Goal: Transaction & Acquisition: Purchase product/service

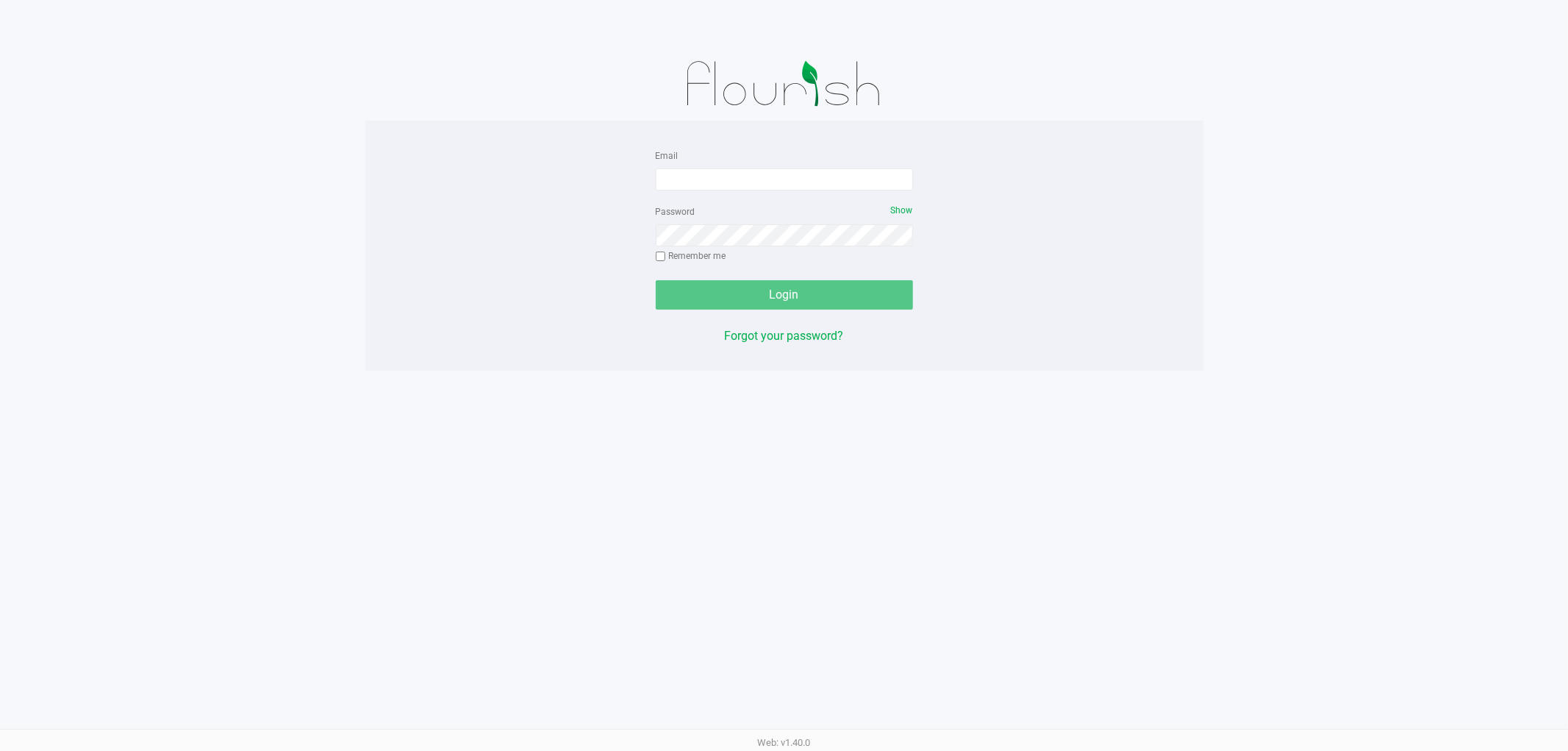
click at [674, 164] on div "Email" at bounding box center [784, 168] width 258 height 44
click at [678, 169] on input "Email" at bounding box center [784, 179] width 258 height 22
type input "c"
type input "[EMAIL_ADDRESS][DOMAIN_NAME]"
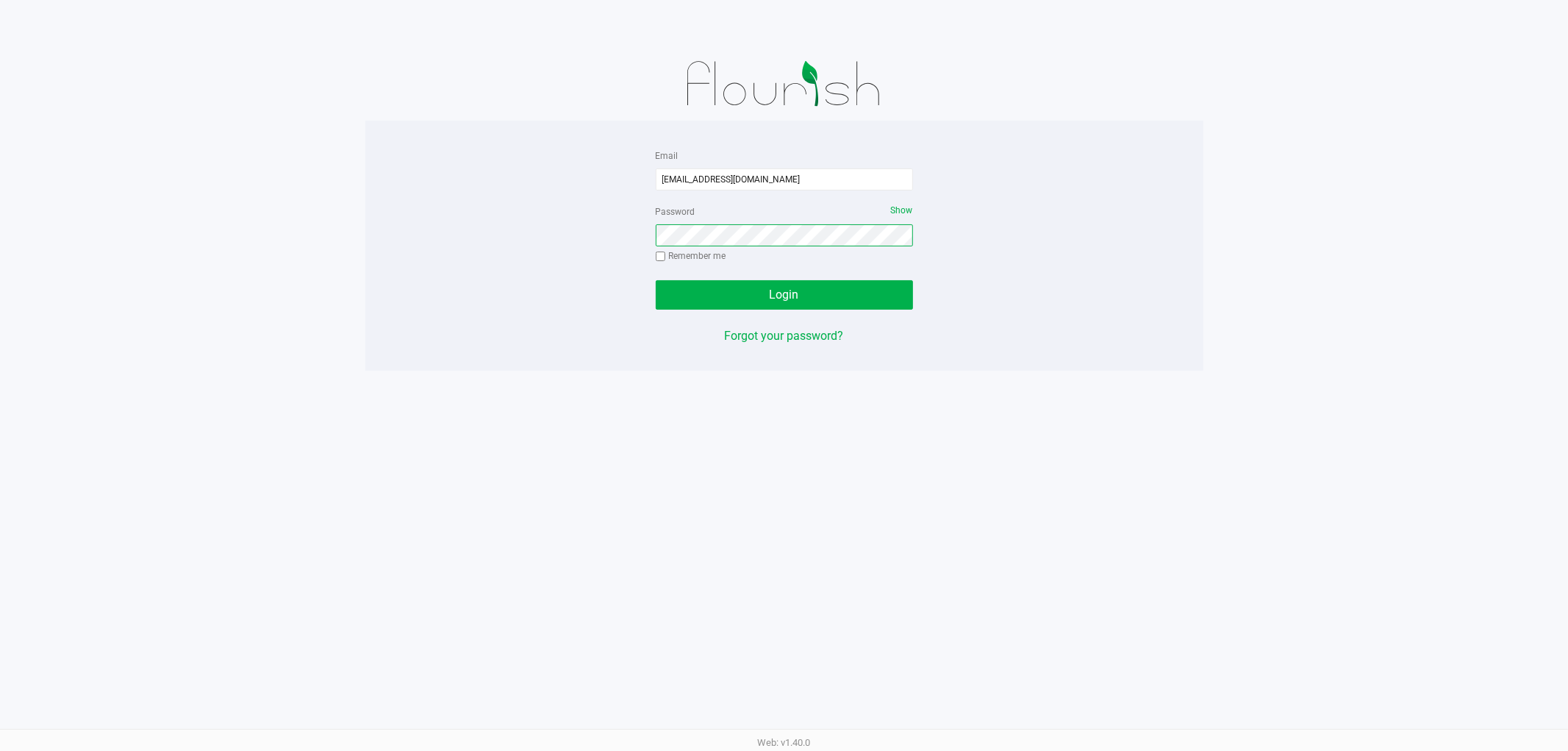
click at [656, 280] on button "Login" at bounding box center [784, 295] width 258 height 30
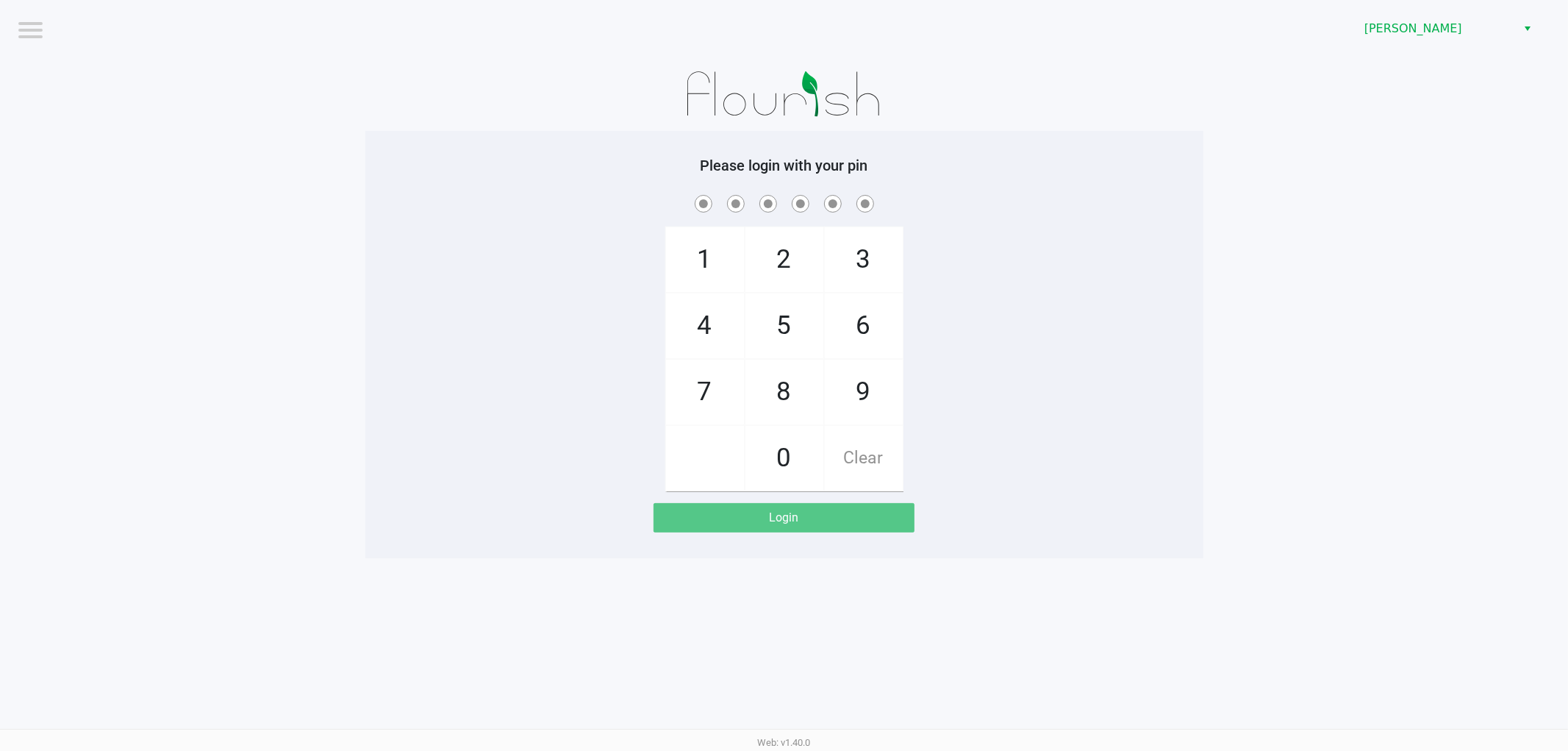
click at [368, 299] on div "1 4 7 2 5 8 0 3 6 9 Clear" at bounding box center [784, 341] width 838 height 299
click at [324, 297] on app-pos-login-wrapper "Logout [PERSON_NAME] Please login with your pin 1 4 7 2 5 8 0 3 6 9 Clear Login" at bounding box center [784, 279] width 1568 height 558
checkbox input "true"
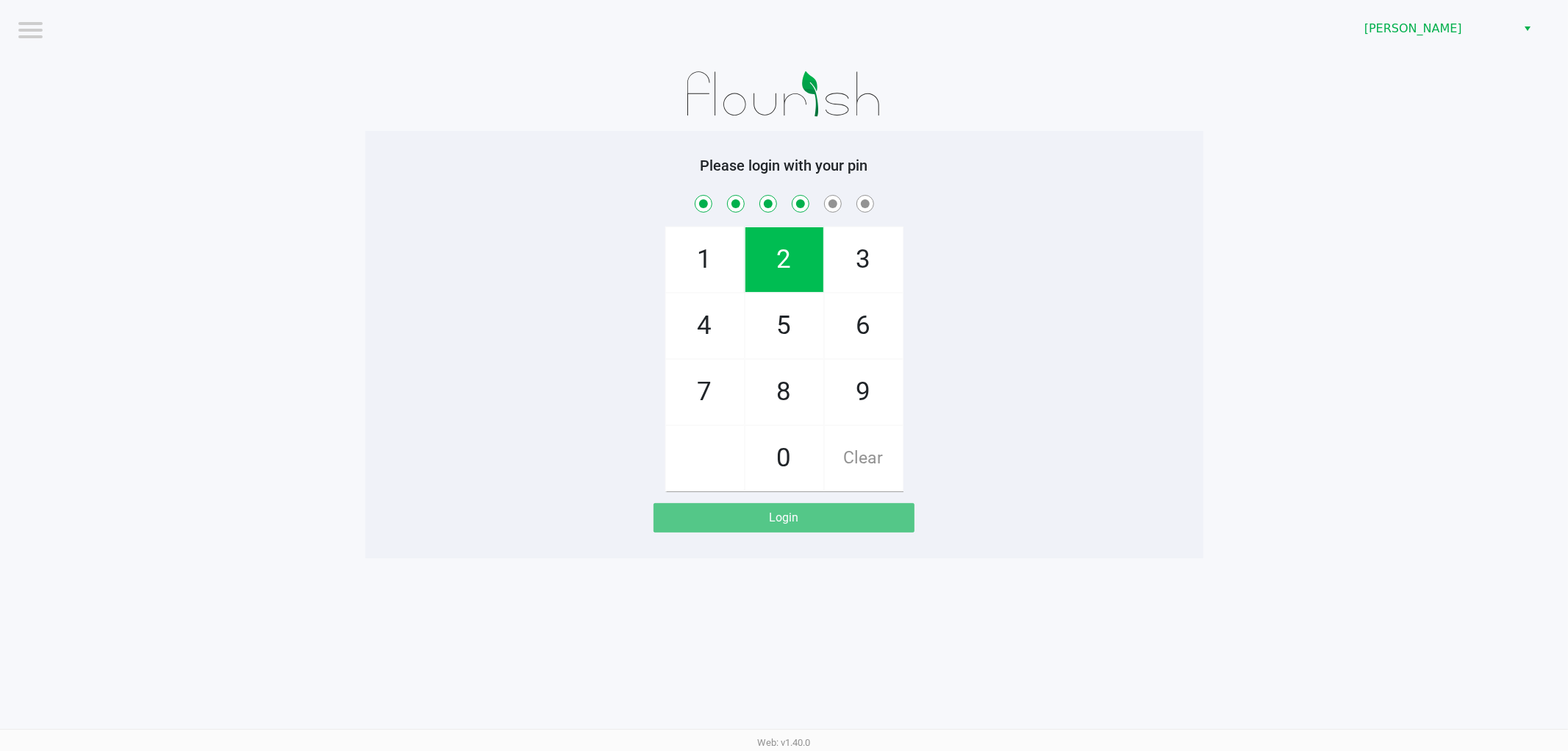
checkbox input "true"
checkbox input "false"
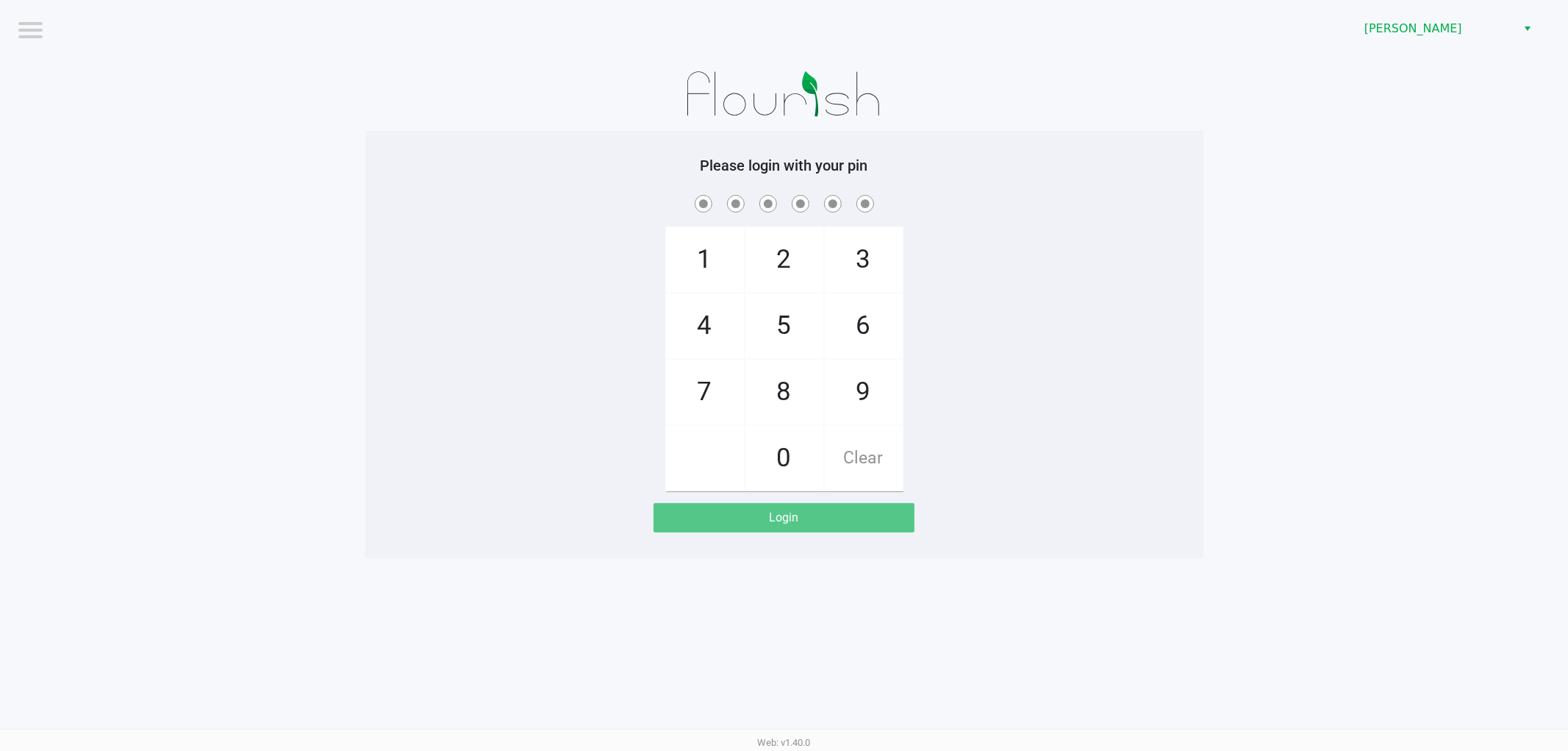
checkbox input "true"
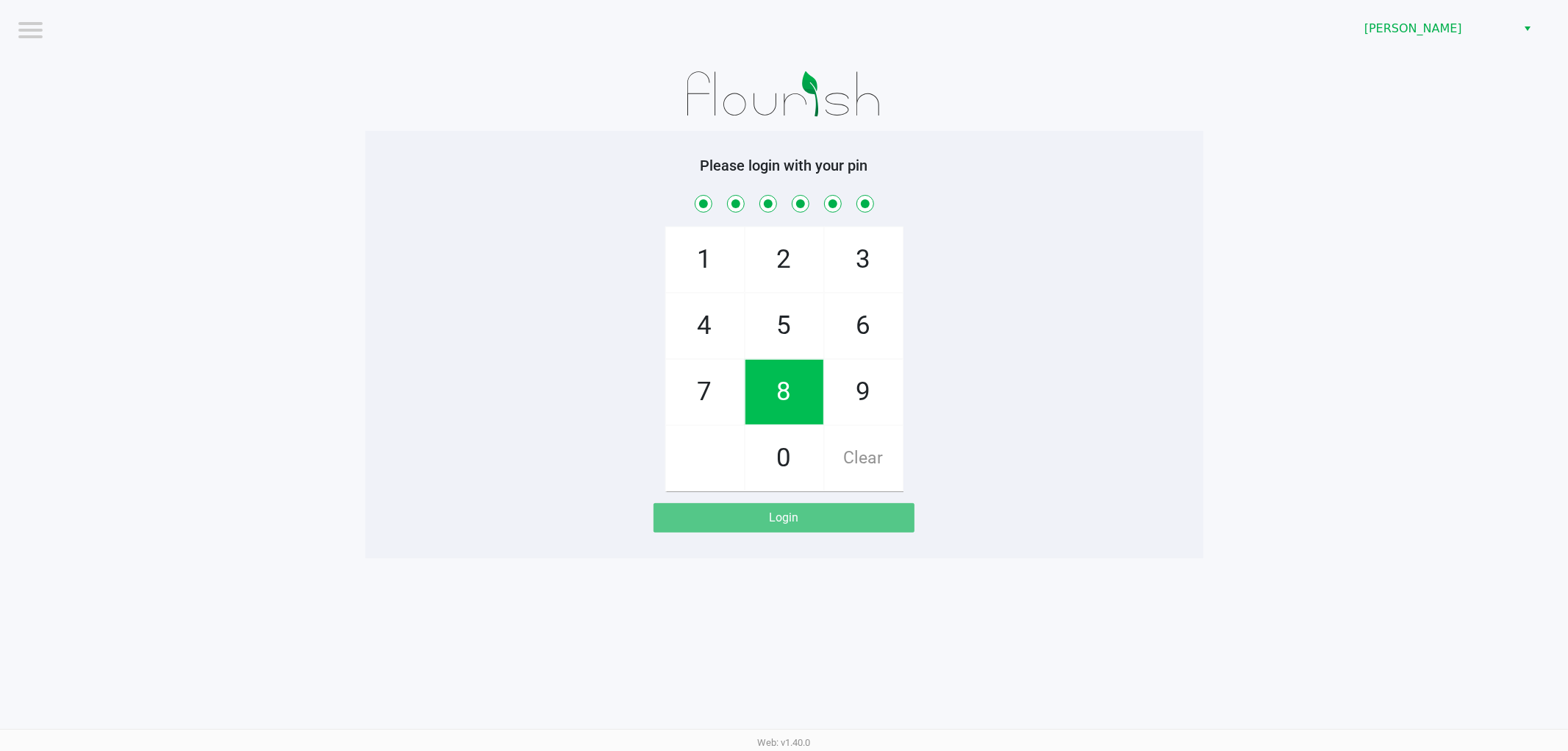
checkbox input "true"
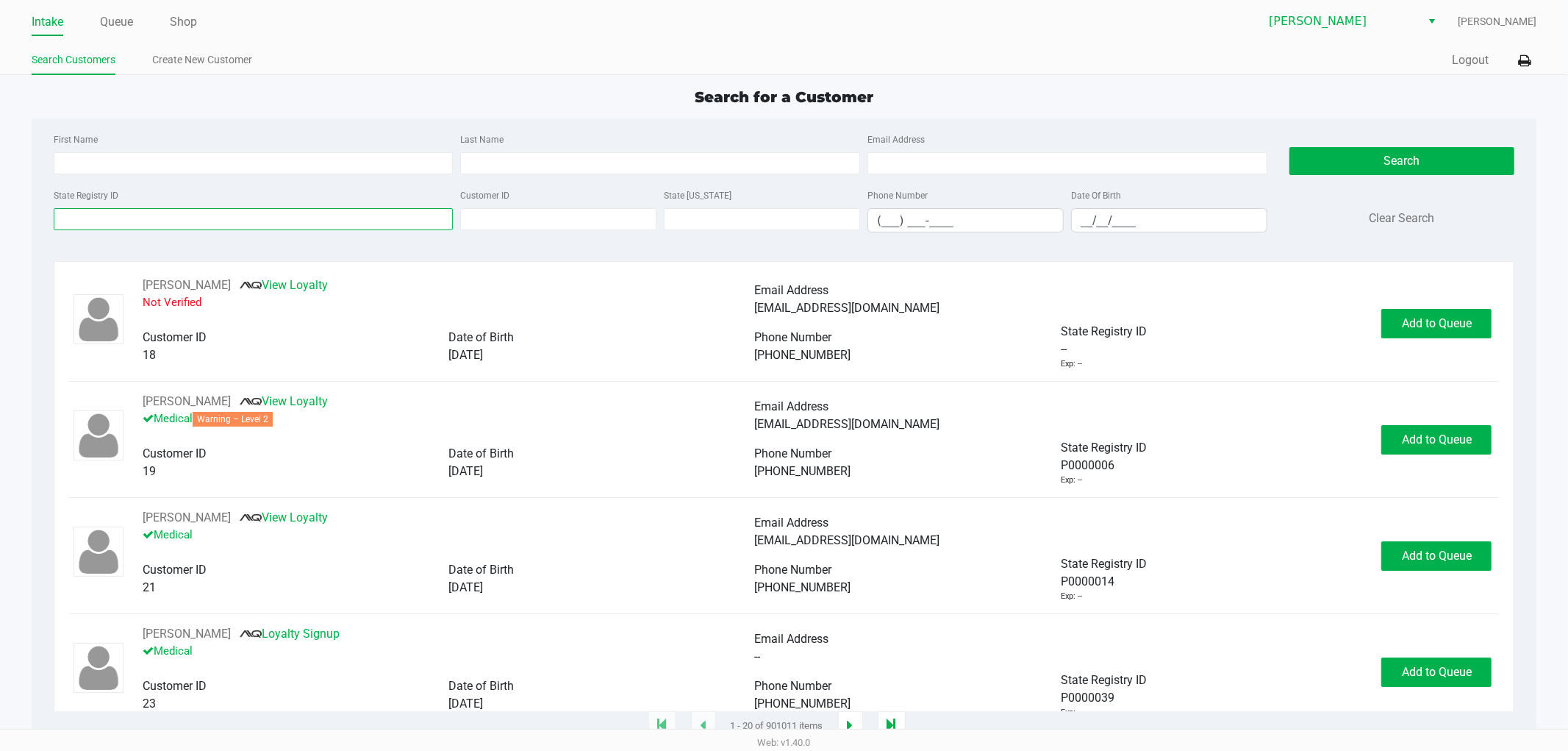
click at [204, 224] on input "State Registry ID" at bounding box center [254, 219] width 400 height 22
click at [117, 27] on link "Queue" at bounding box center [116, 22] width 33 height 21
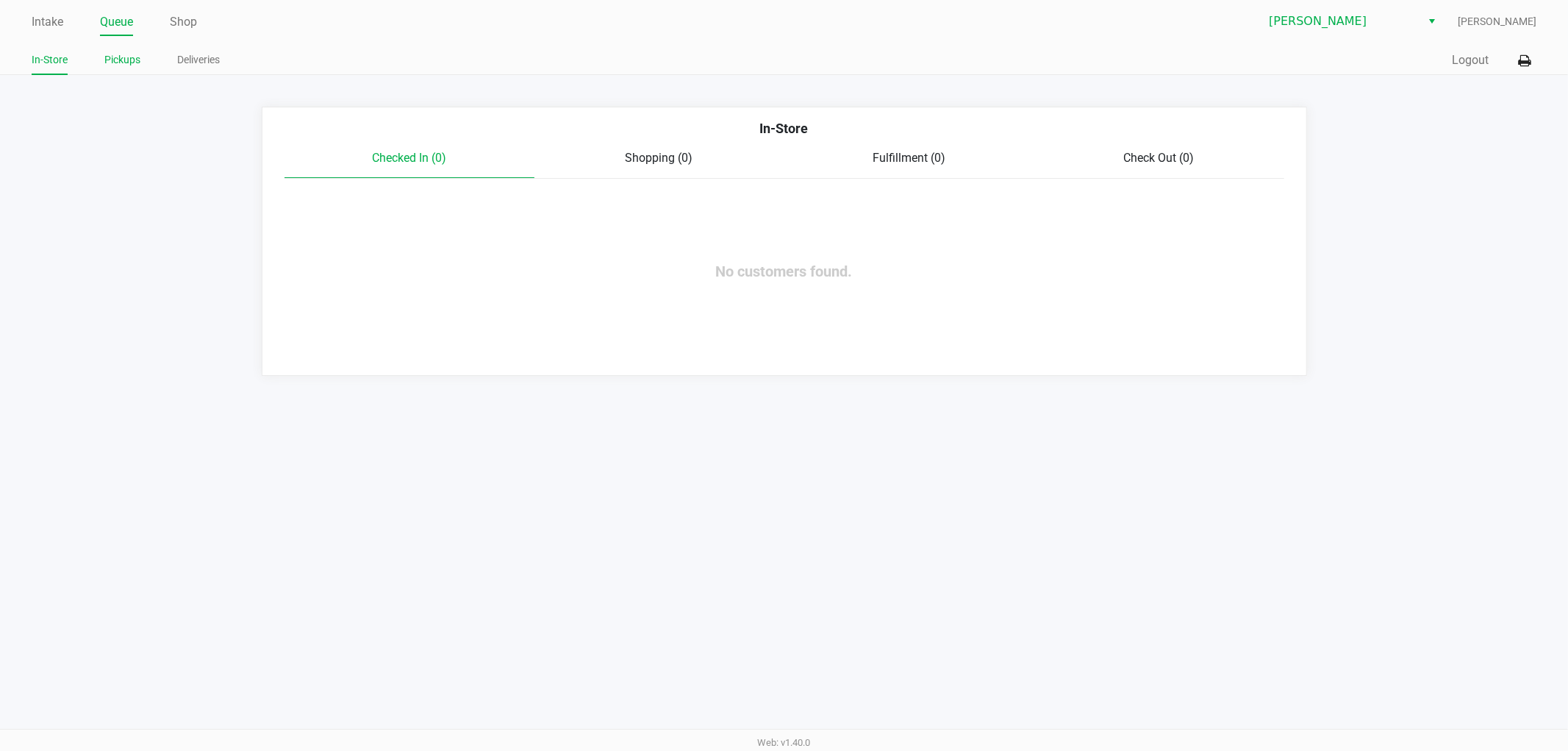
click at [117, 56] on link "Pickups" at bounding box center [122, 60] width 36 height 18
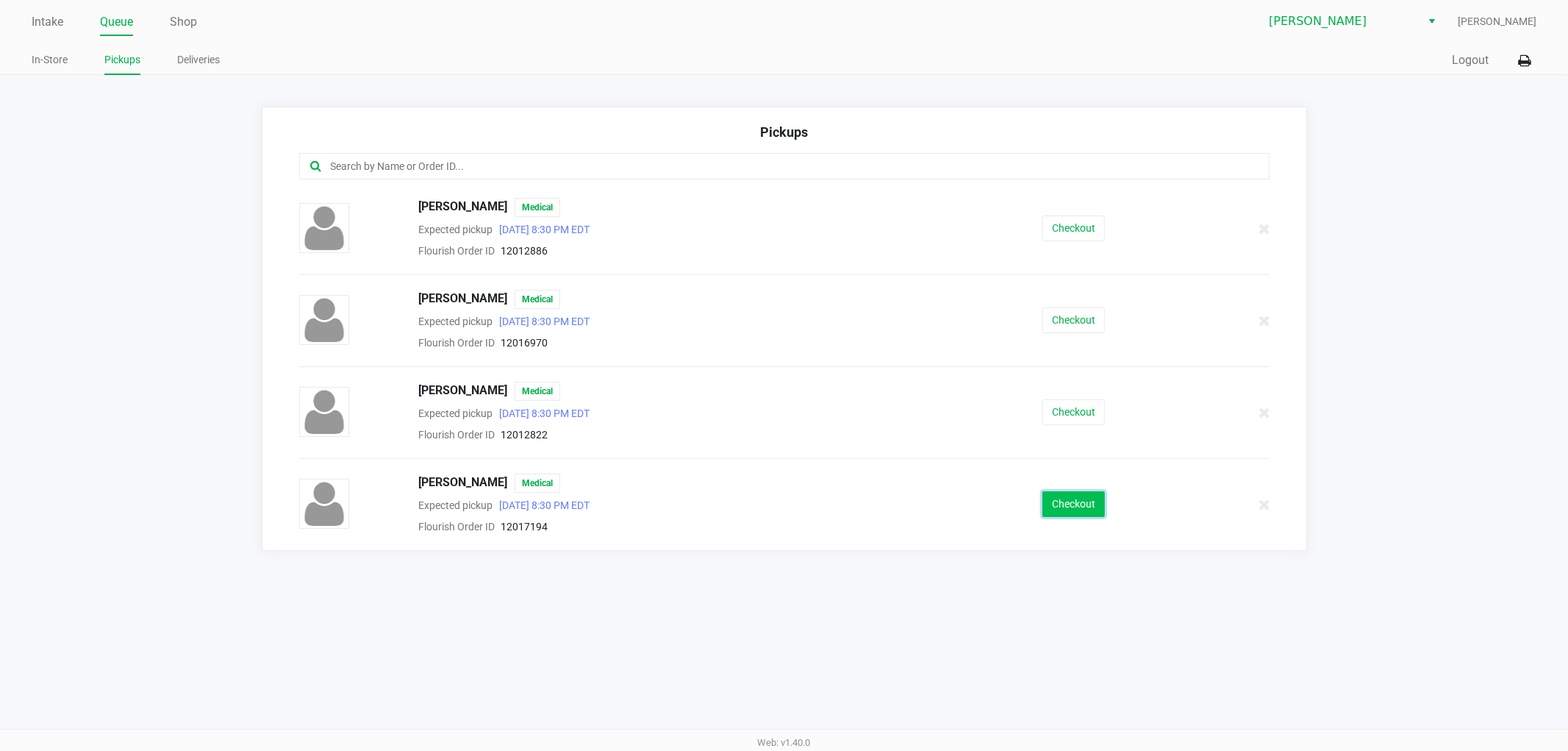
click at [1065, 512] on button "Checkout" at bounding box center [1073, 504] width 63 height 26
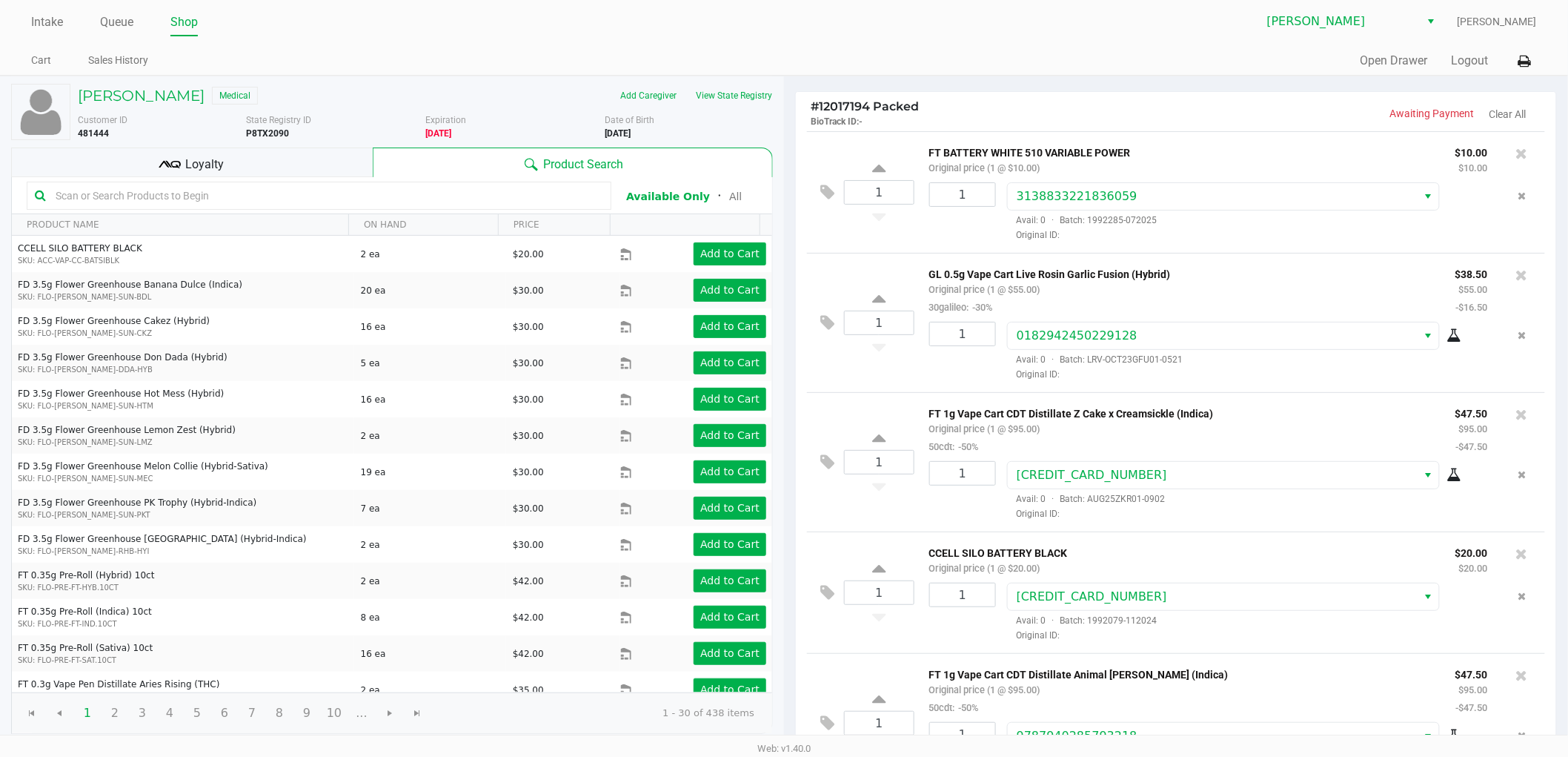
click at [243, 167] on div "Loyalty" at bounding box center [192, 162] width 362 height 30
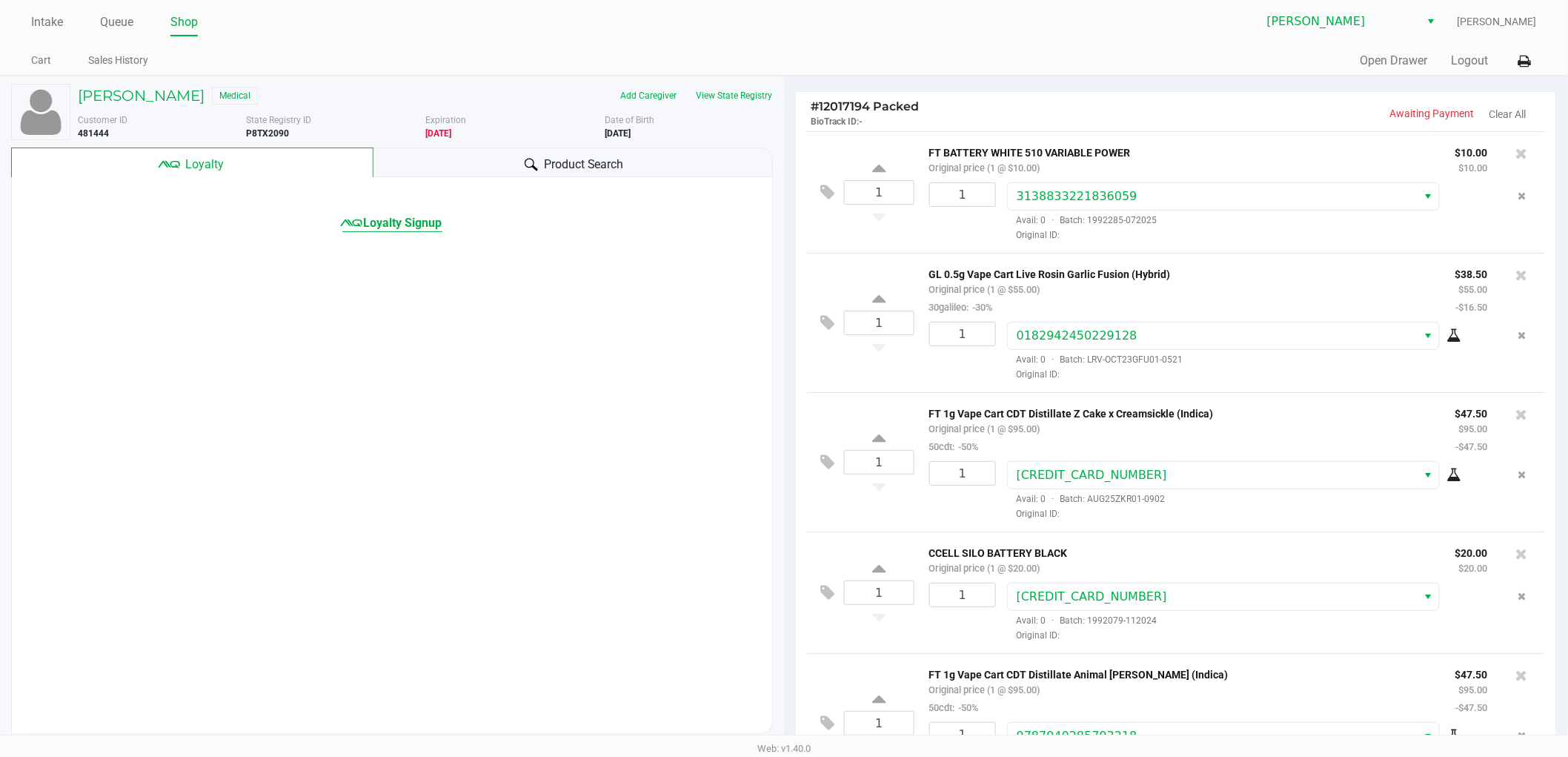
click at [403, 224] on span "Loyalty Signup" at bounding box center [403, 223] width 79 height 18
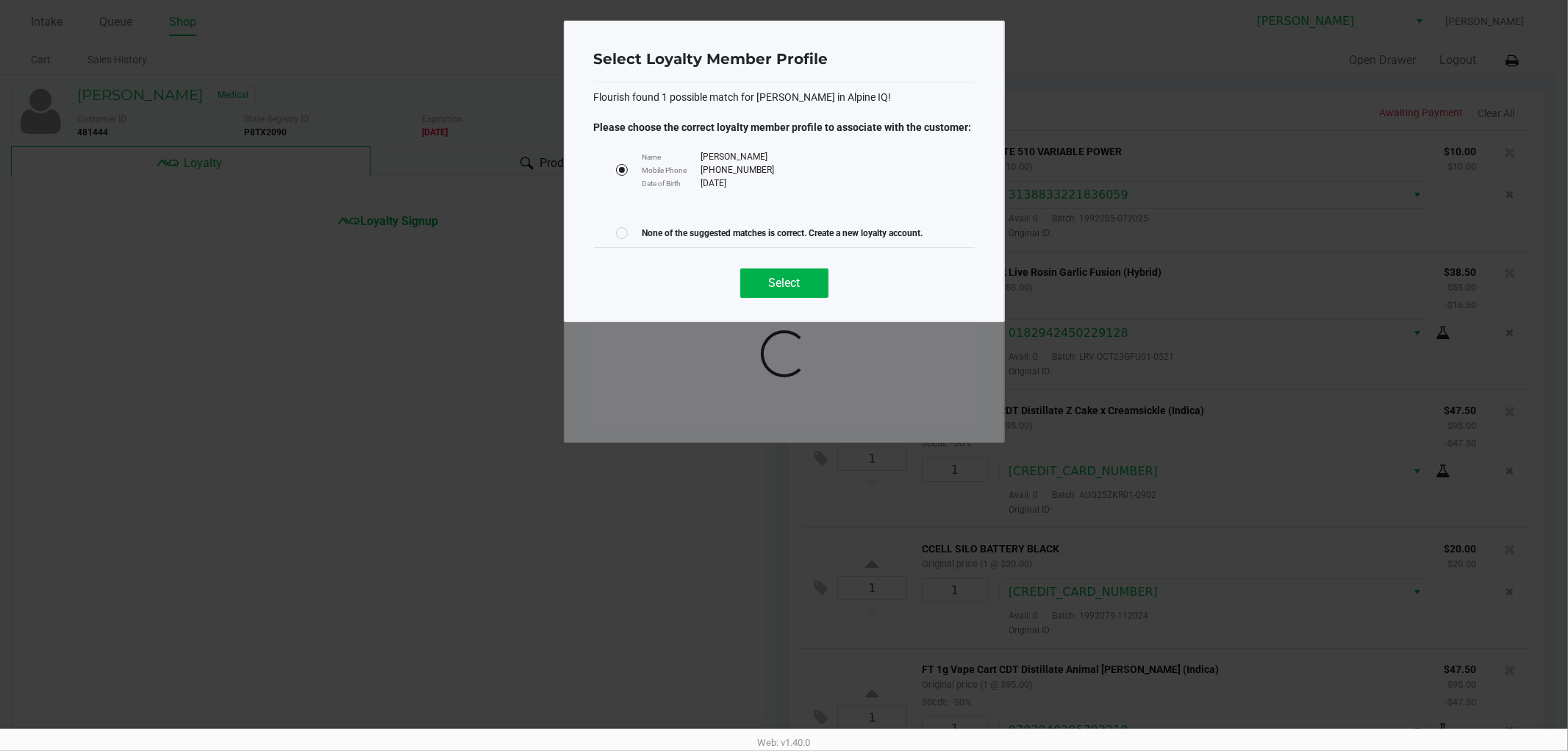
click at [1144, 399] on ngb-modal-window "Select Loyalty Member Profile Flourish found 1 possible match for [PERSON_NAME]…" at bounding box center [784, 375] width 1568 height 751
click at [997, 13] on ngb-modal-window "Select Loyalty Member Profile Flourish found 1 possible match for [PERSON_NAME]…" at bounding box center [784, 375] width 1568 height 751
click at [794, 285] on span "Select" at bounding box center [784, 282] width 32 height 14
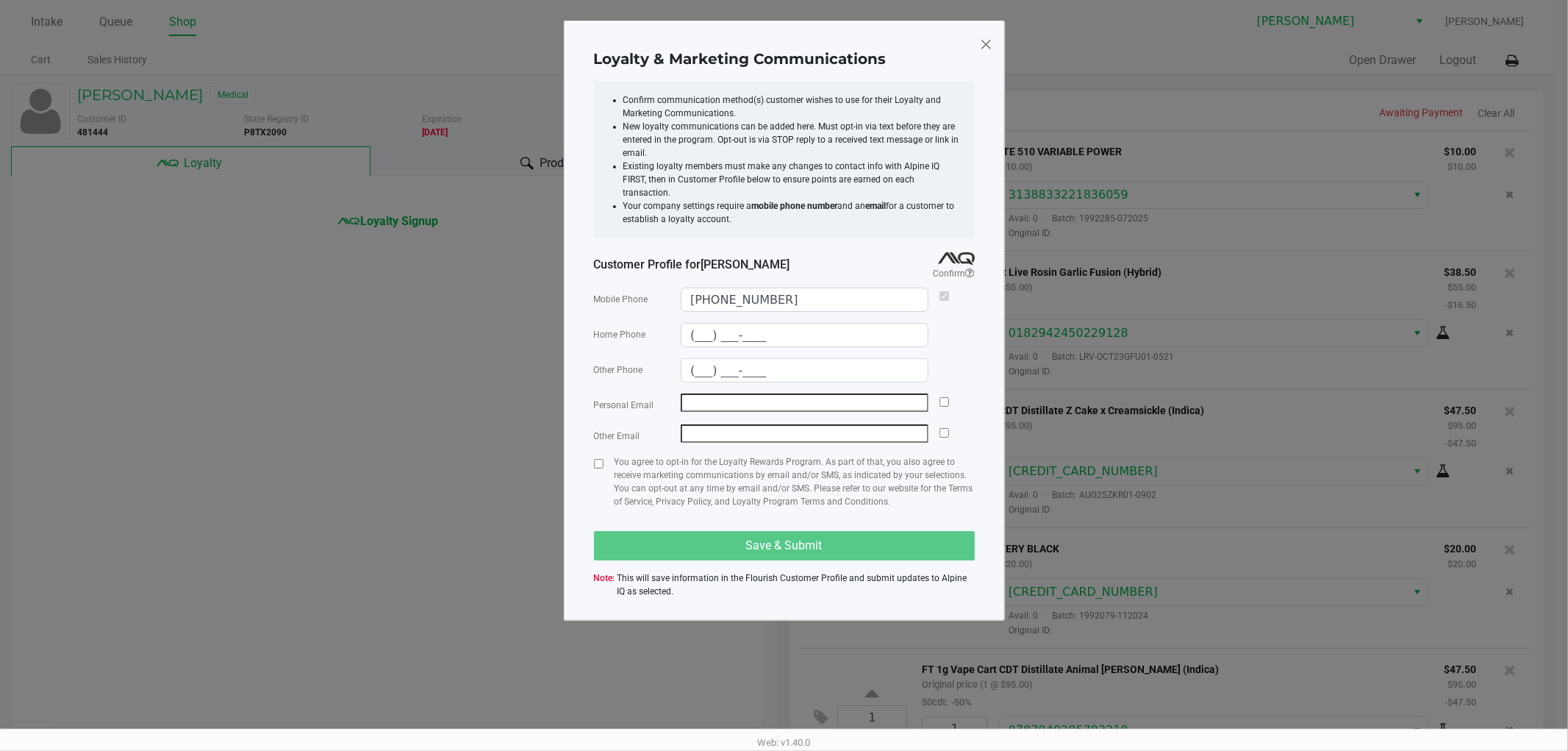
click at [986, 44] on span at bounding box center [986, 44] width 13 height 24
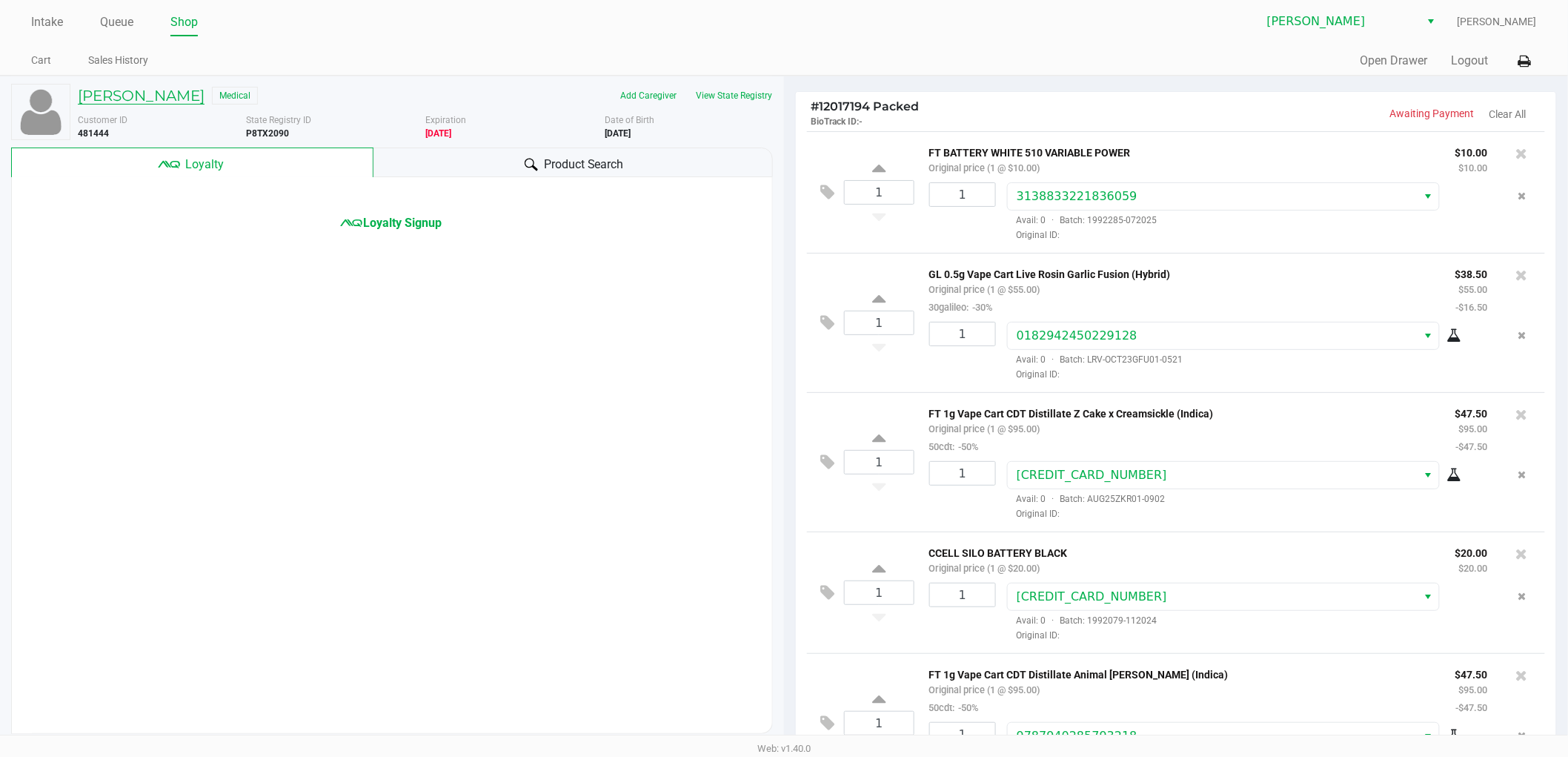
click at [175, 100] on h5 "[PERSON_NAME]" at bounding box center [141, 96] width 127 height 18
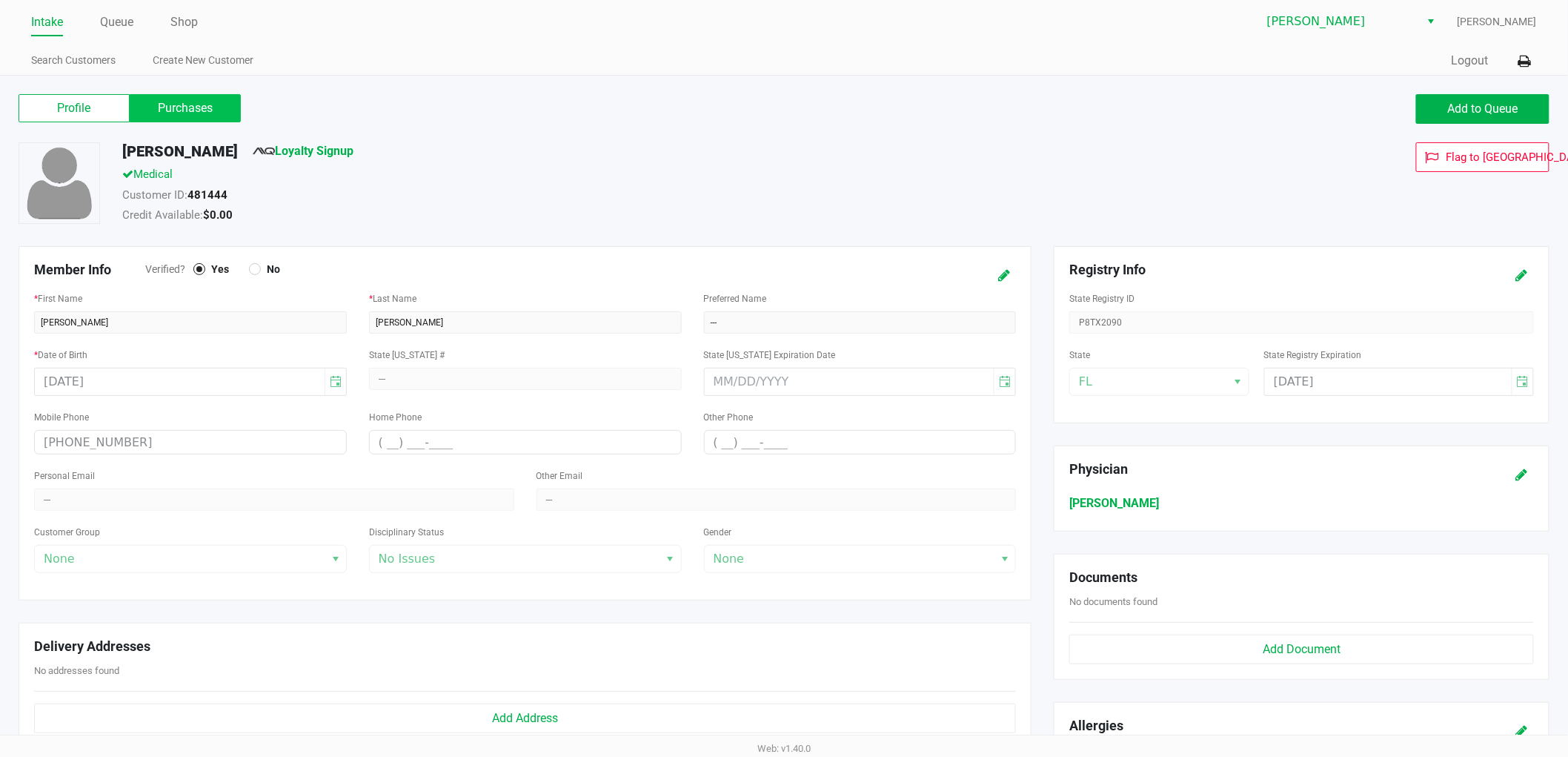
click at [167, 112] on label "Purchases" at bounding box center [185, 108] width 111 height 28
click at [0, 0] on 1 "Purchases" at bounding box center [0, 0] width 0 height 0
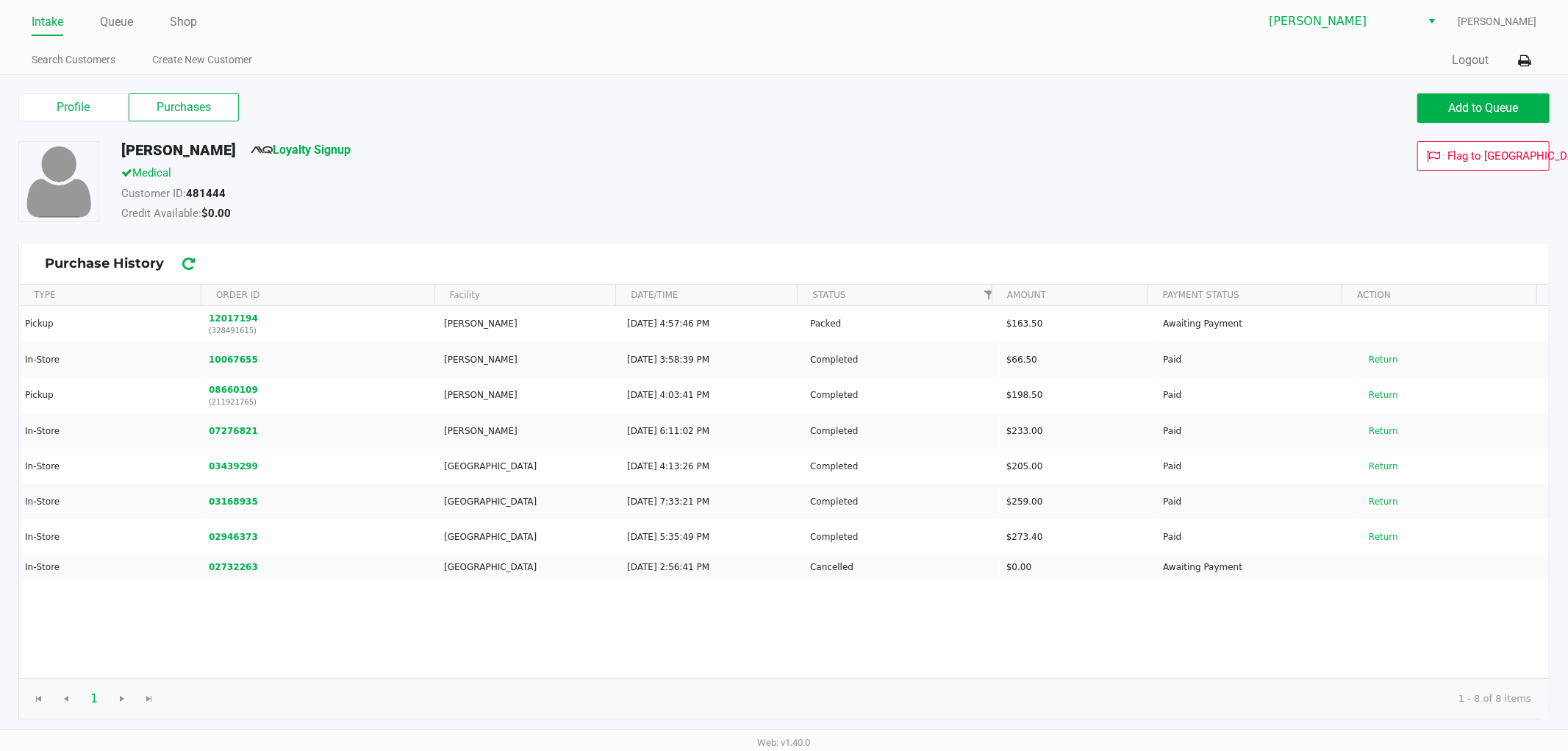
click at [331, 157] on span "Loyalty Signup" at bounding box center [300, 153] width 100 height 24
click at [334, 151] on link "Loyalty Signup" at bounding box center [300, 149] width 100 height 14
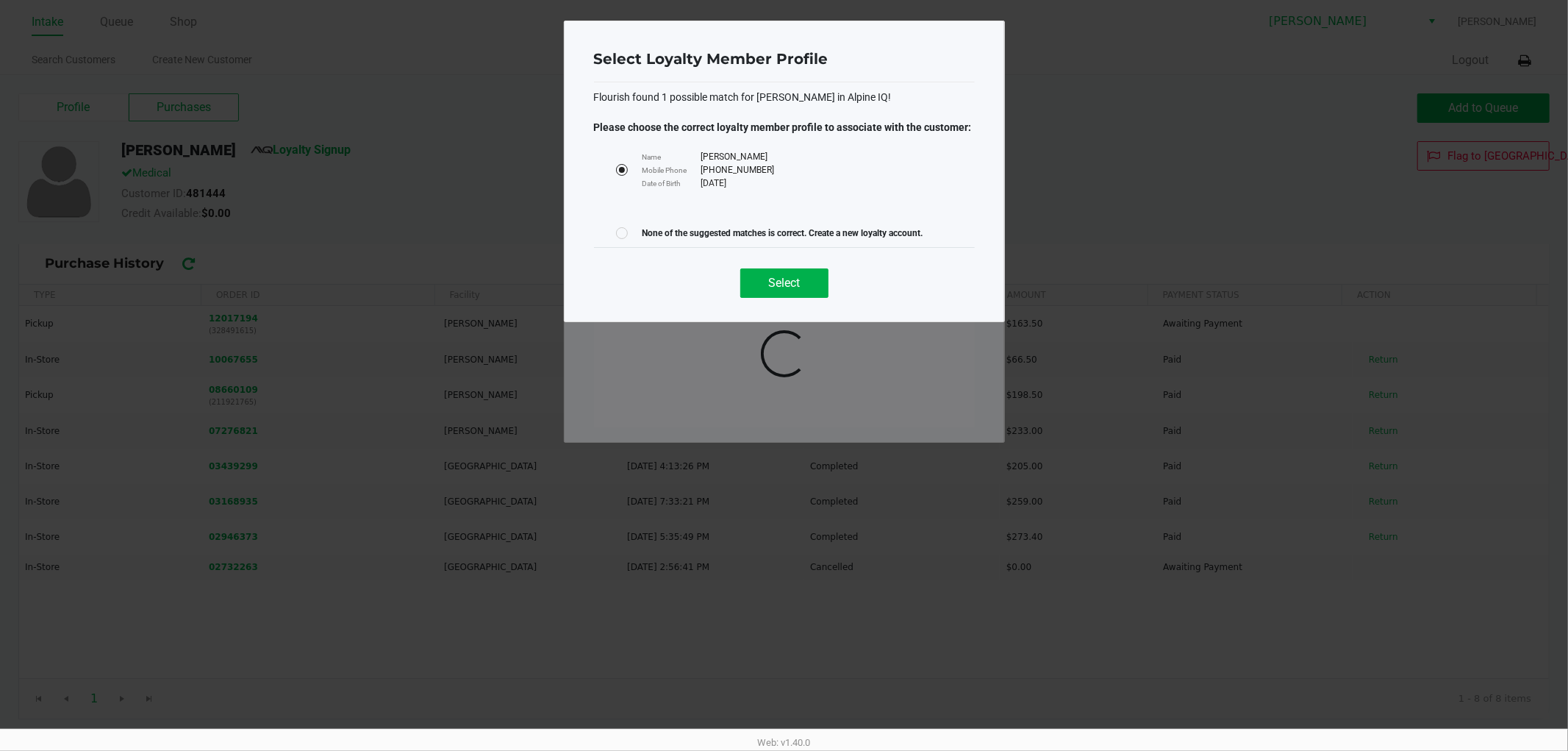
click at [622, 233] on div at bounding box center [622, 233] width 6 height 6
click at [627, 168] on div "Mobile Phone [PHONE_NUMBER]" at bounding box center [701, 170] width 147 height 13
click at [785, 275] on span "Select" at bounding box center [784, 282] width 32 height 14
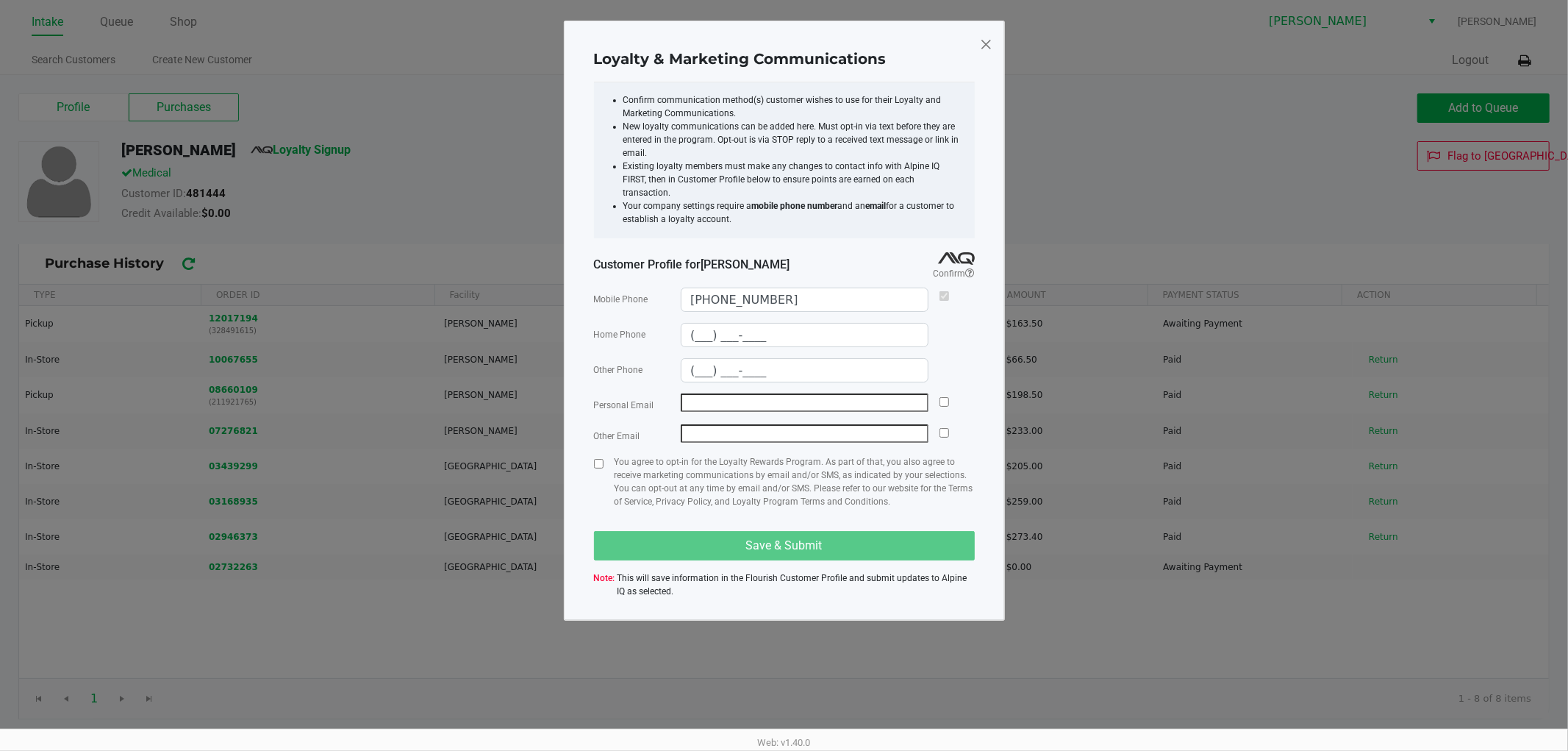
click at [692, 395] on input "email" at bounding box center [805, 402] width 248 height 18
click at [594, 459] on input "checkbox" at bounding box center [599, 463] width 10 height 10
checkbox input "true"
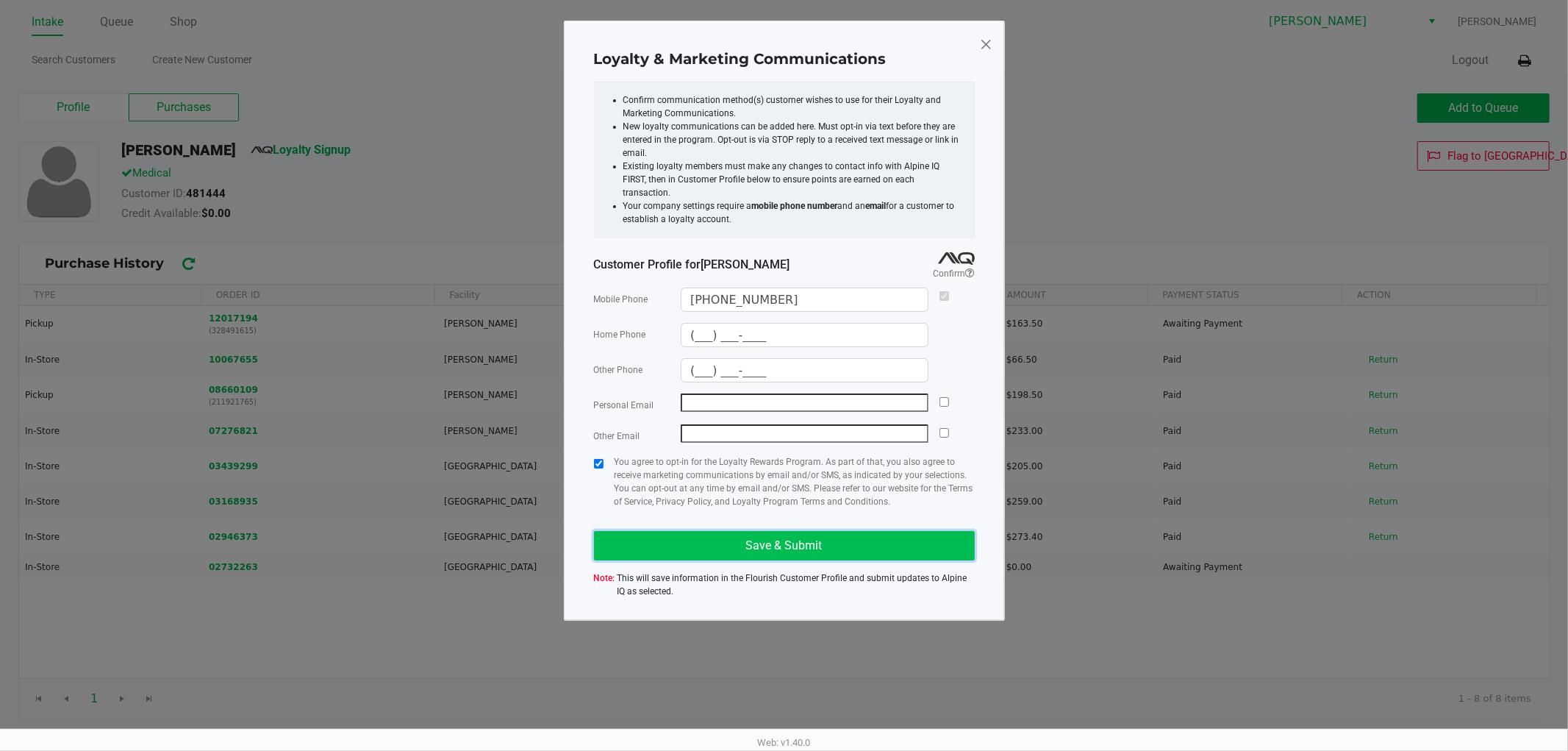
click at [633, 531] on button "Save & Submit" at bounding box center [785, 546] width 381 height 30
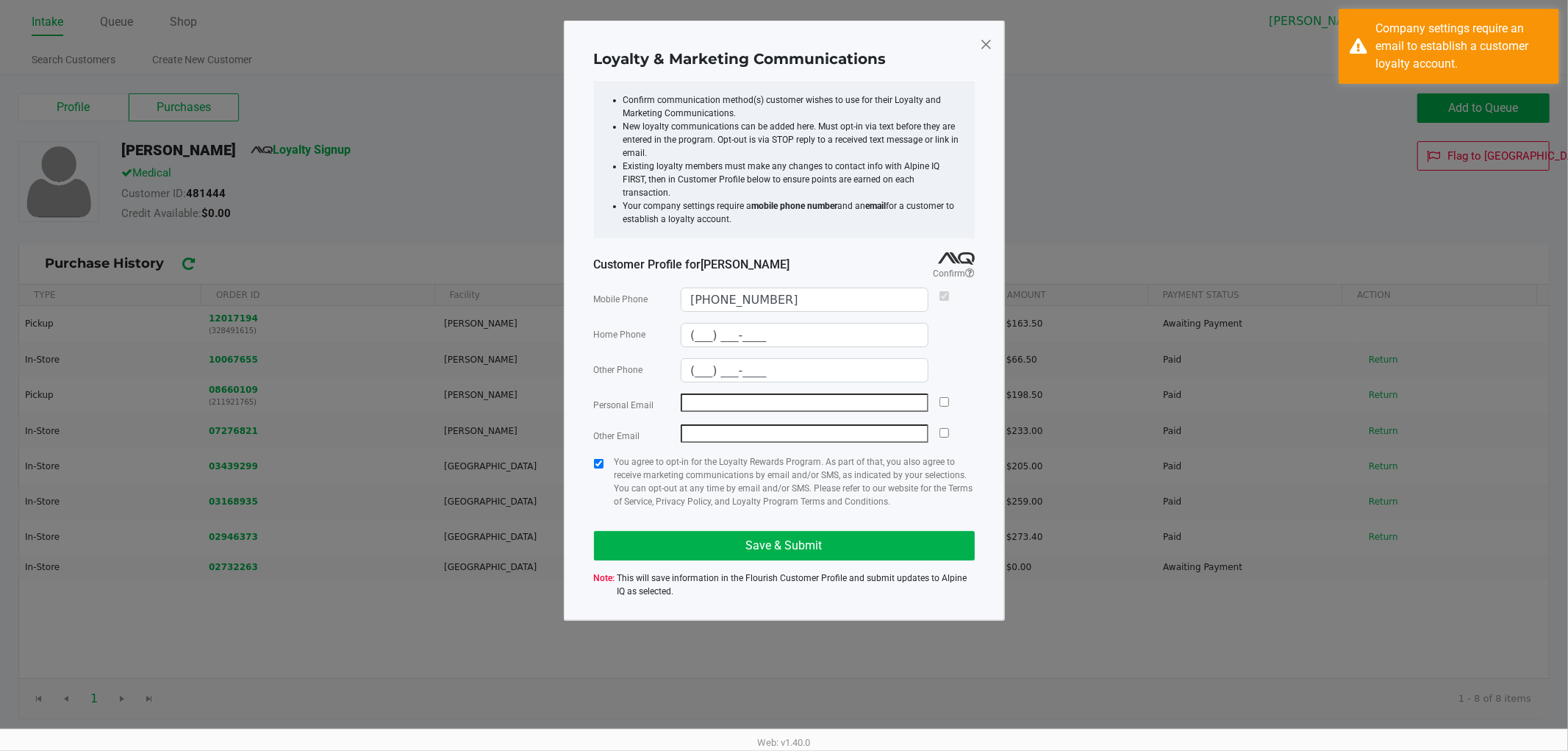
click at [707, 397] on input "email" at bounding box center [805, 402] width 248 height 18
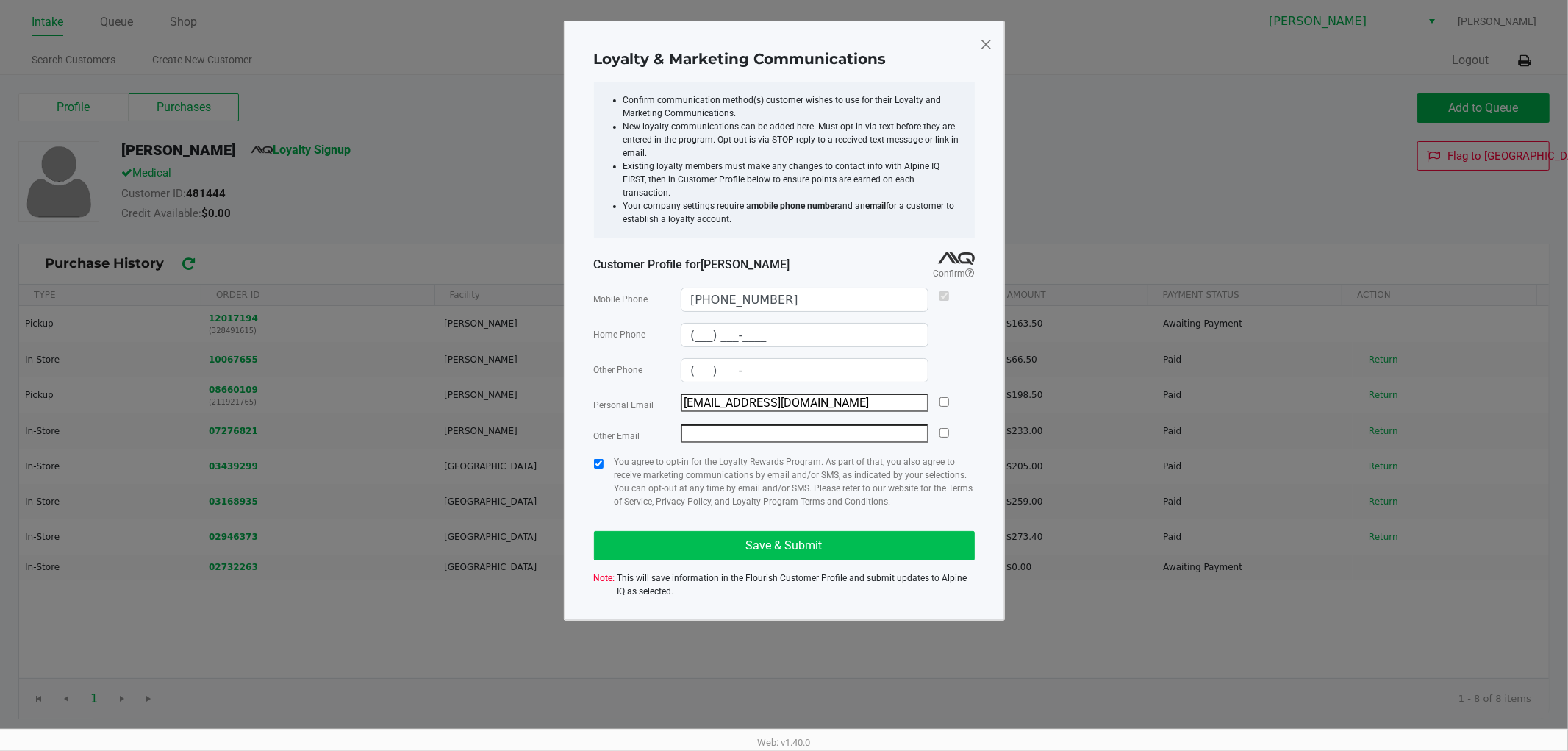
type input "[EMAIL_ADDRESS][DOMAIN_NAME]"
click at [650, 545] on button "Save & Submit" at bounding box center [785, 546] width 381 height 30
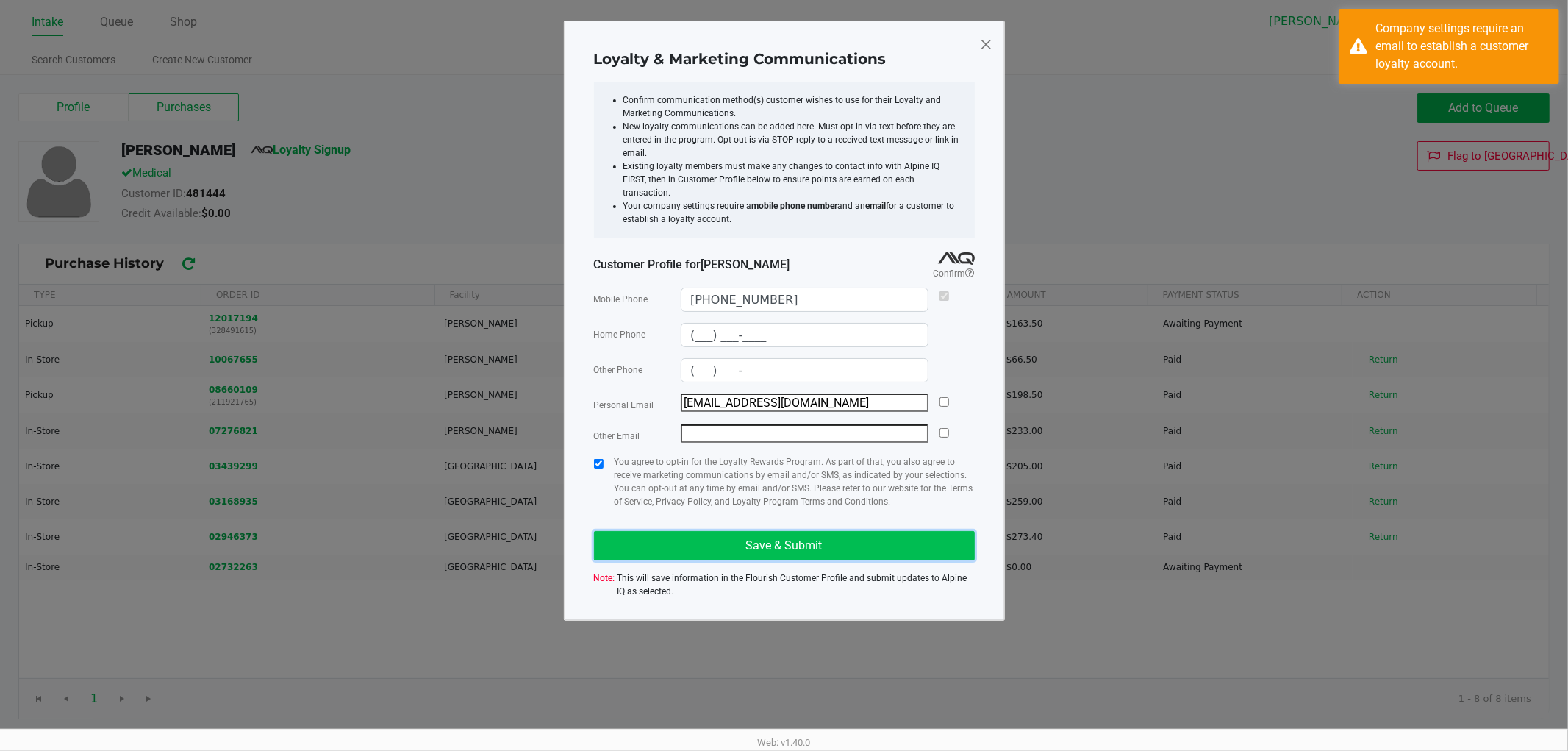
click at [799, 541] on span "Save & Submit" at bounding box center [785, 545] width 77 height 14
click at [1513, 53] on div "Company settings require an email to establish a customer loyalty account." at bounding box center [1462, 47] width 173 height 53
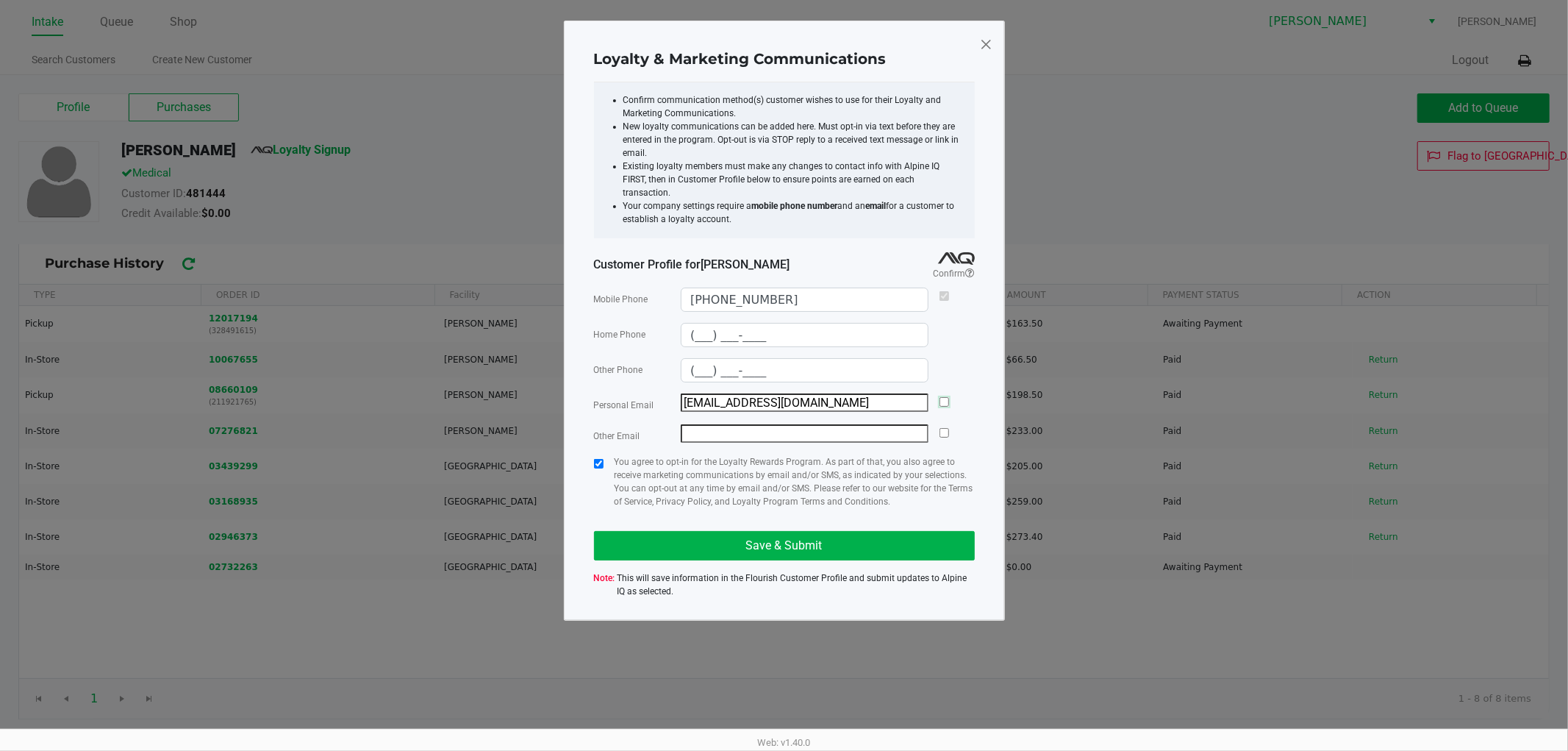
click at [942, 398] on input "checkbox" at bounding box center [944, 402] width 10 height 10
checkbox input "true"
click at [675, 535] on button "Save & Submit" at bounding box center [785, 546] width 381 height 30
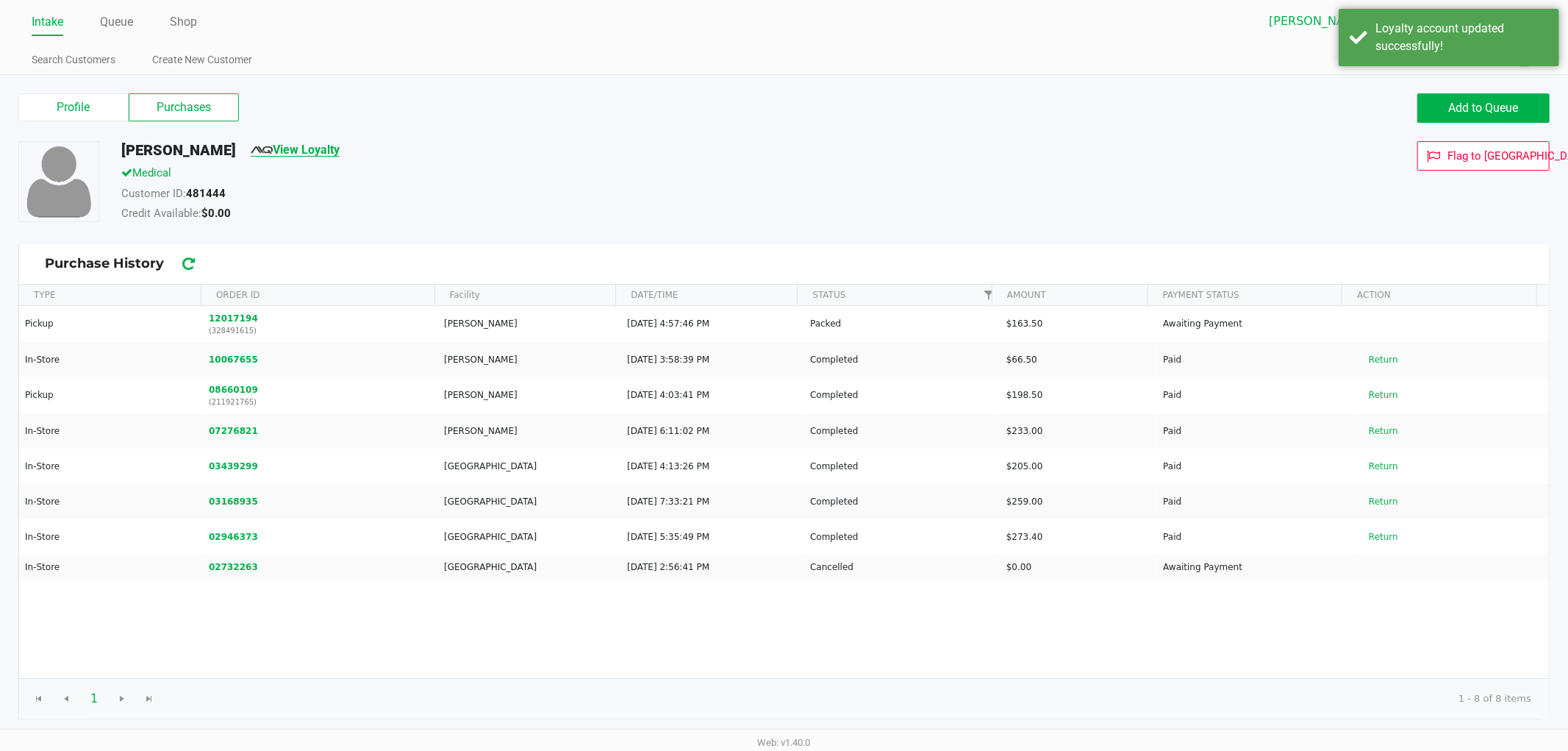
click at [320, 145] on link "View Loyalty" at bounding box center [295, 149] width 89 height 14
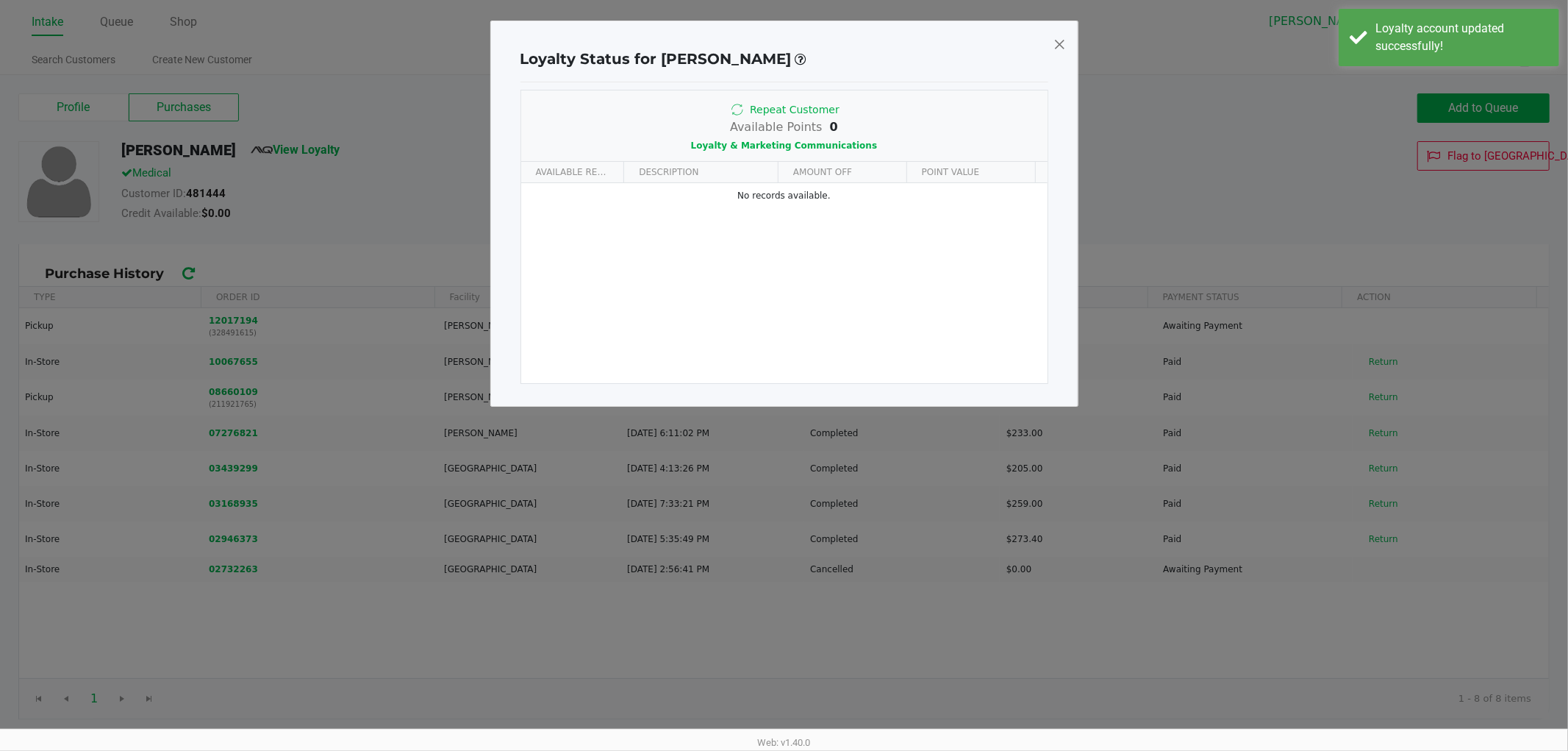
click at [1059, 47] on span at bounding box center [1059, 44] width 13 height 24
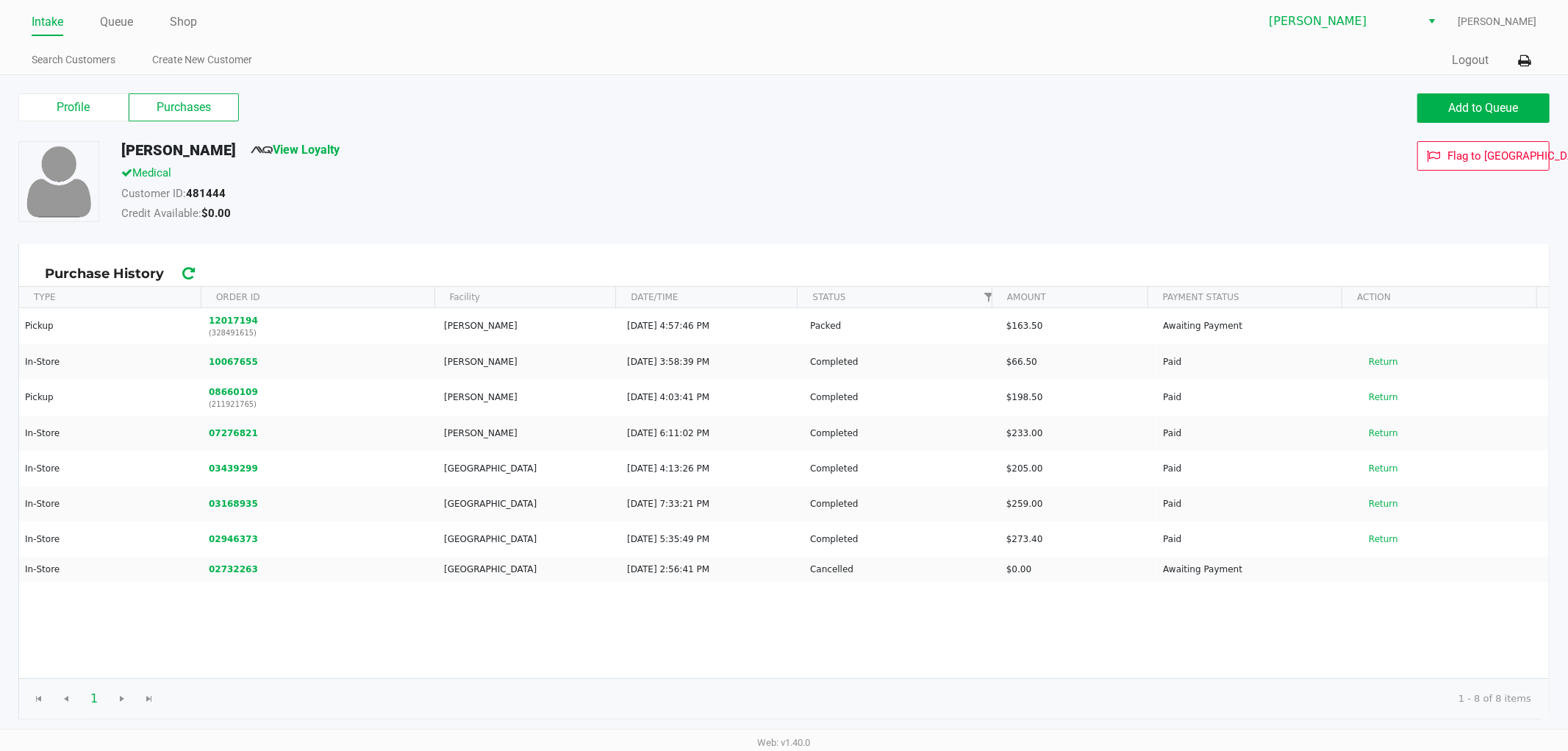
click at [52, 31] on link "Intake" at bounding box center [47, 22] width 32 height 21
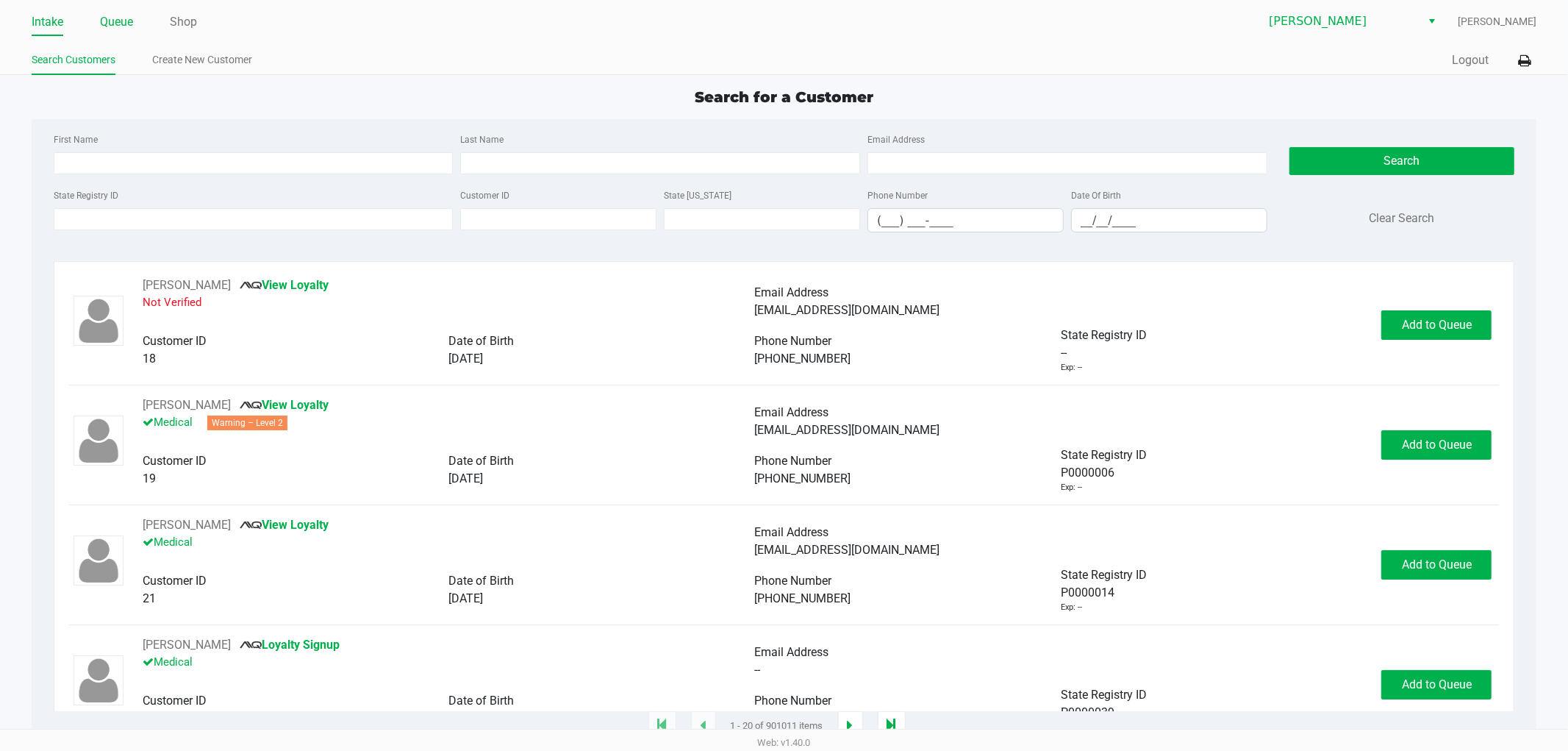
click at [119, 20] on link "Queue" at bounding box center [116, 22] width 33 height 21
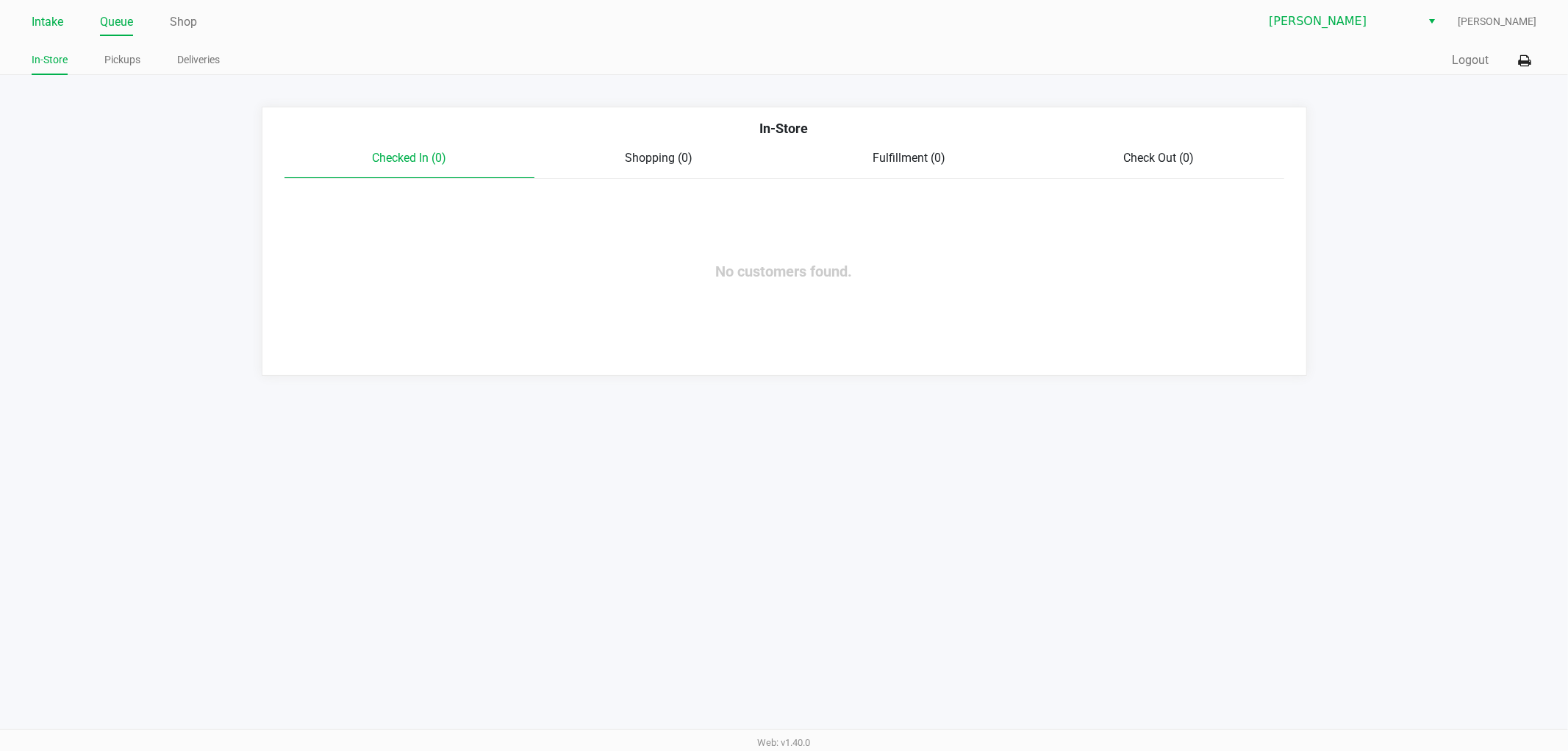
click at [41, 28] on link "Intake" at bounding box center [47, 22] width 32 height 21
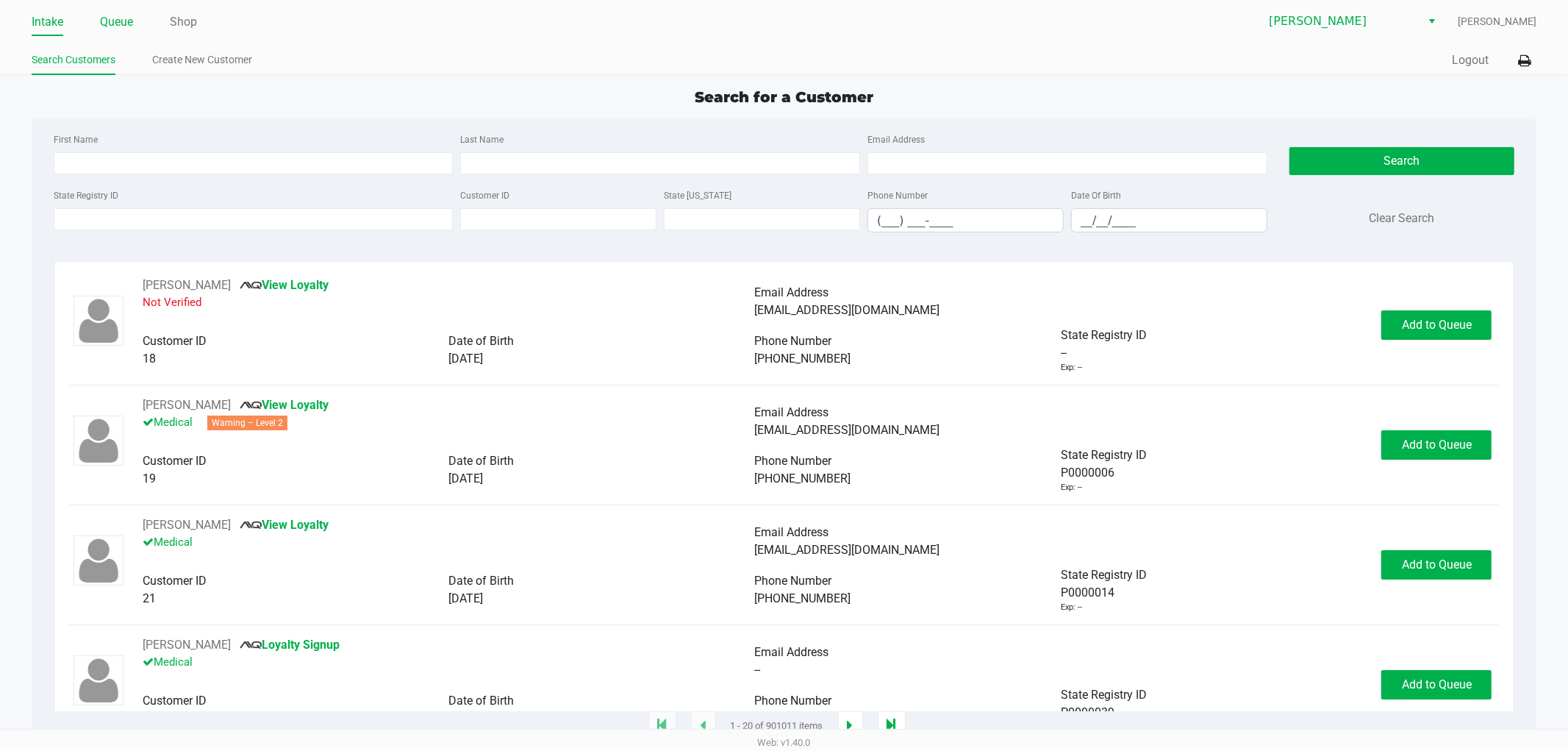
click at [114, 24] on link "Queue" at bounding box center [116, 22] width 33 height 21
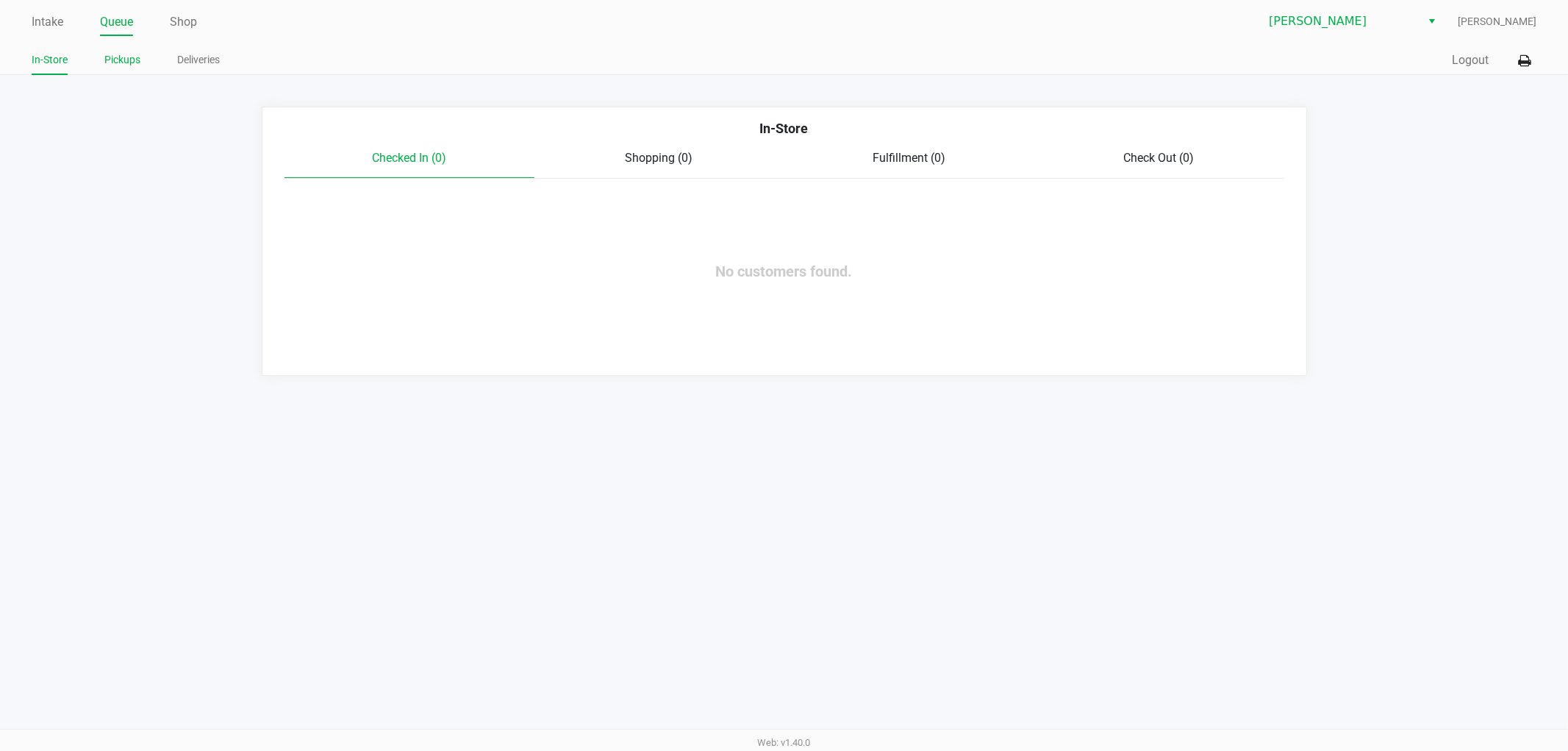
click at [128, 66] on link "Pickups" at bounding box center [122, 60] width 36 height 18
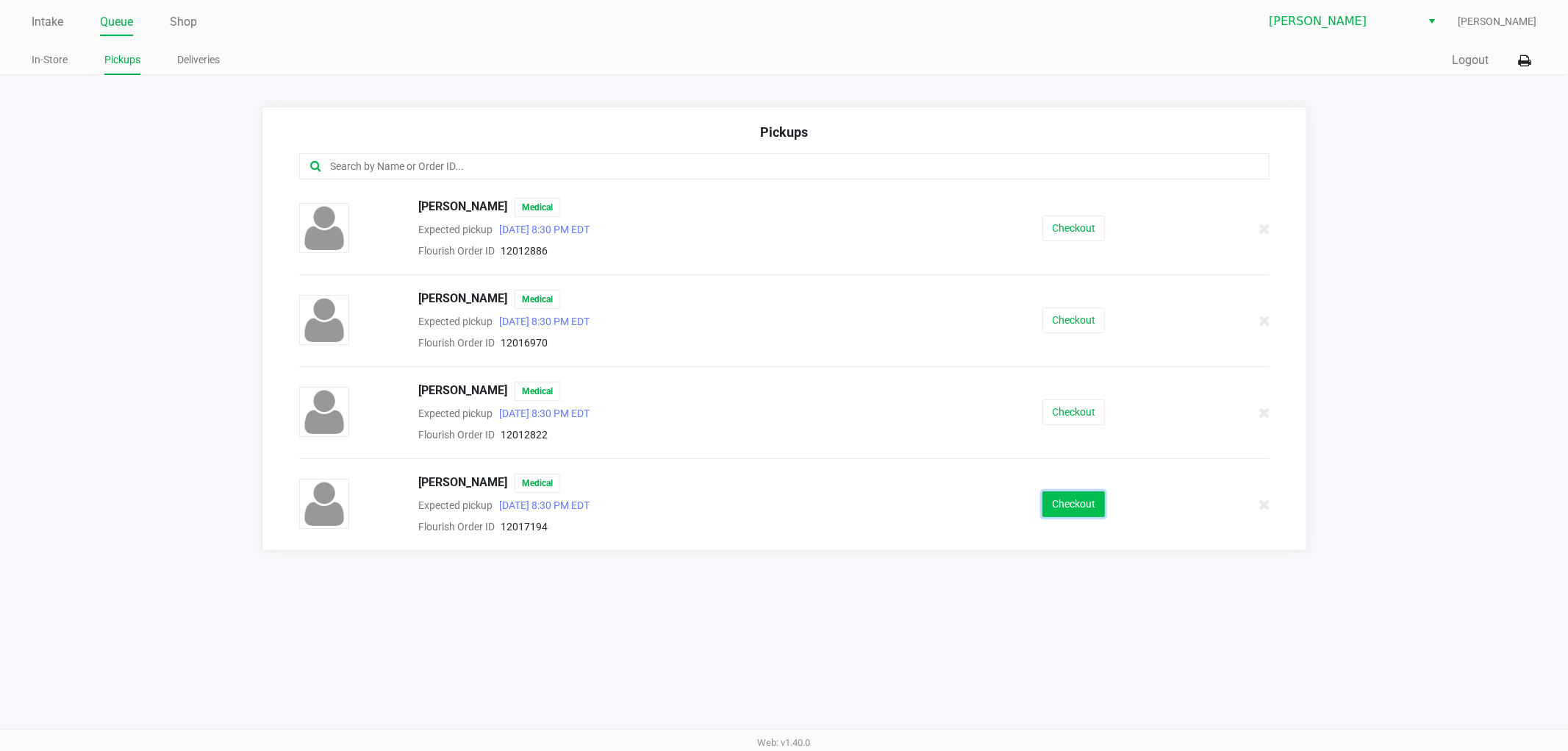
click at [1078, 501] on button "Checkout" at bounding box center [1073, 504] width 63 height 26
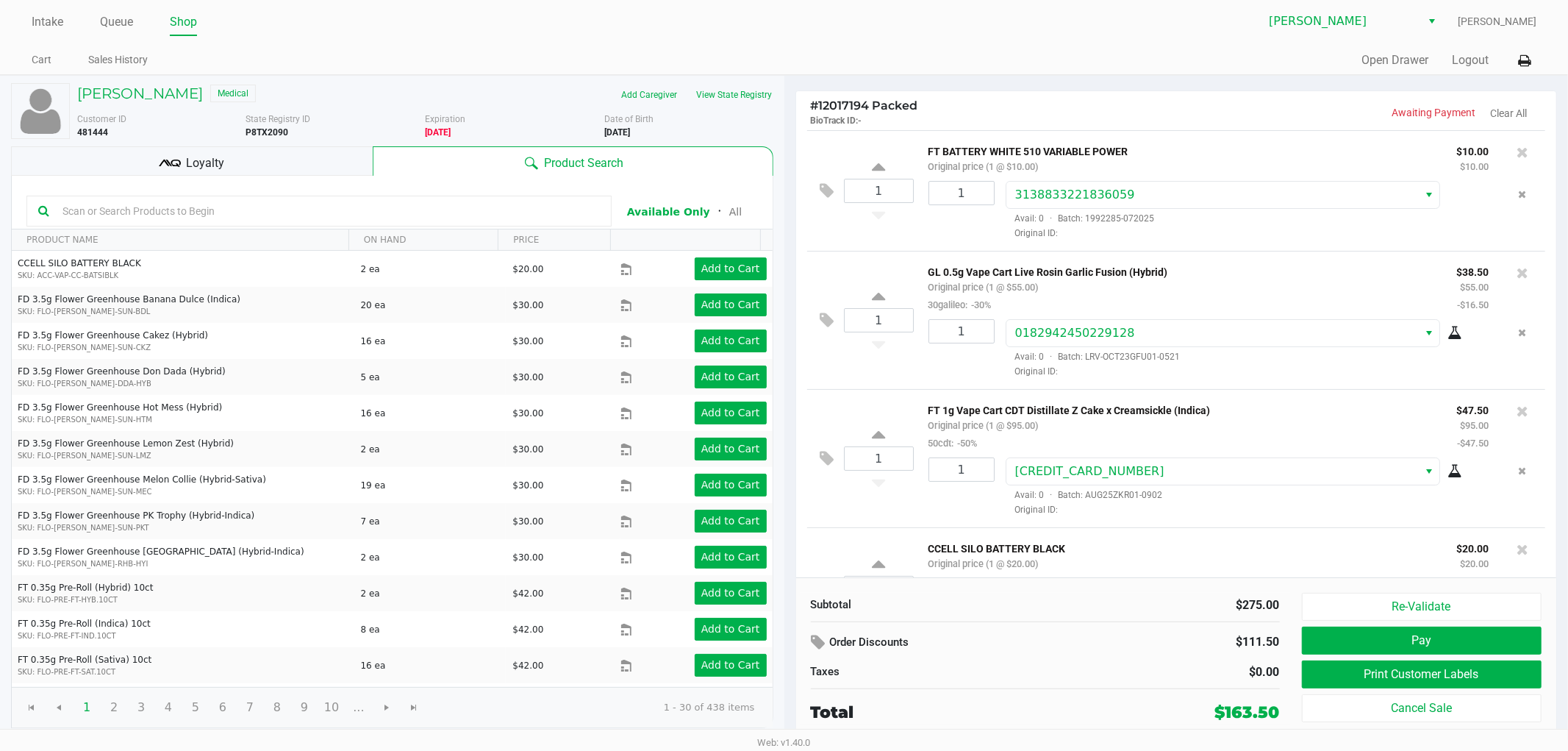
click at [191, 165] on span "Loyalty" at bounding box center [205, 163] width 38 height 18
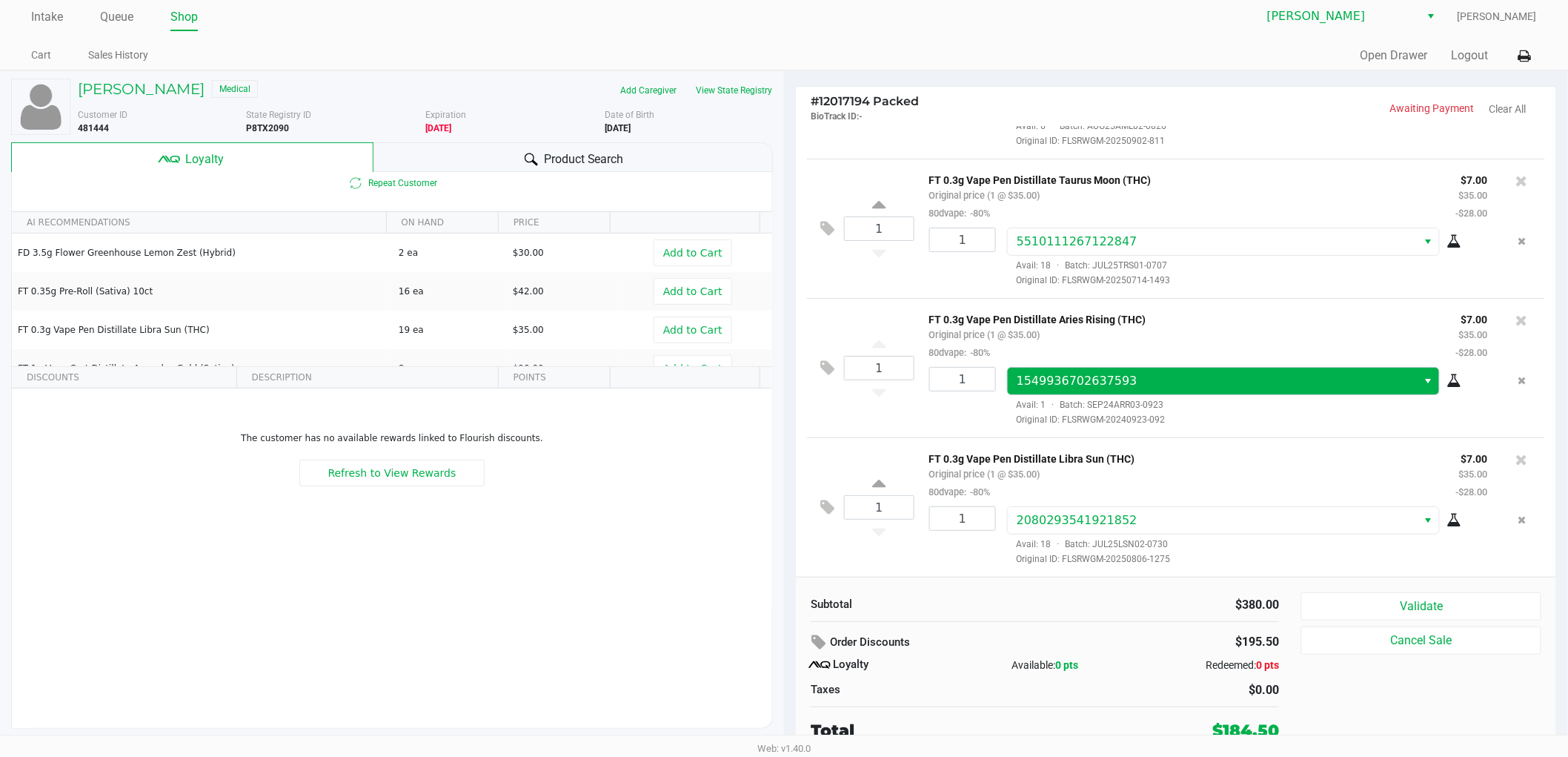
scroll to position [7, 0]
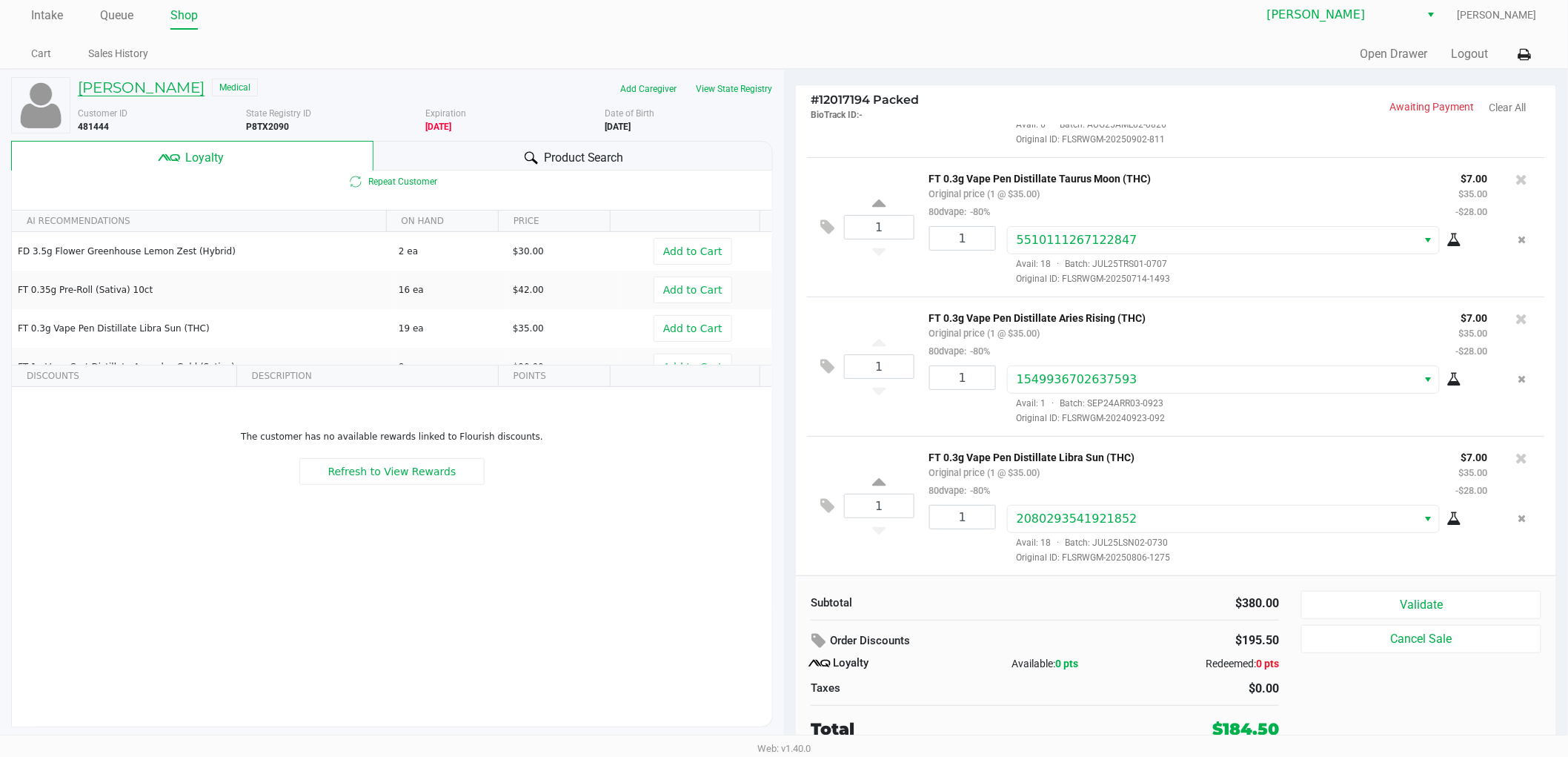
click at [170, 95] on h5 "[PERSON_NAME]" at bounding box center [141, 88] width 127 height 18
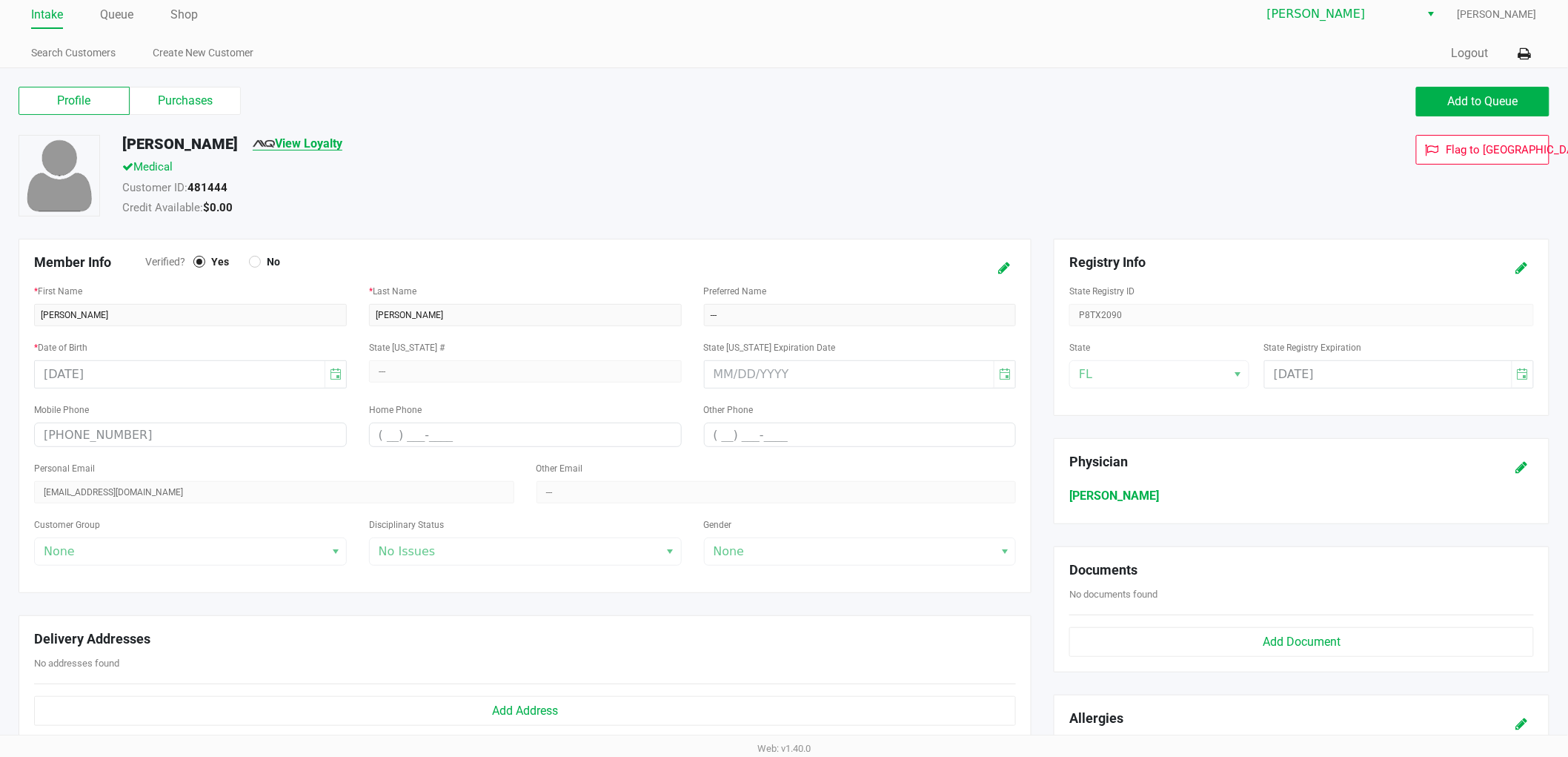
click at [320, 141] on link "View Loyalty" at bounding box center [298, 143] width 89 height 14
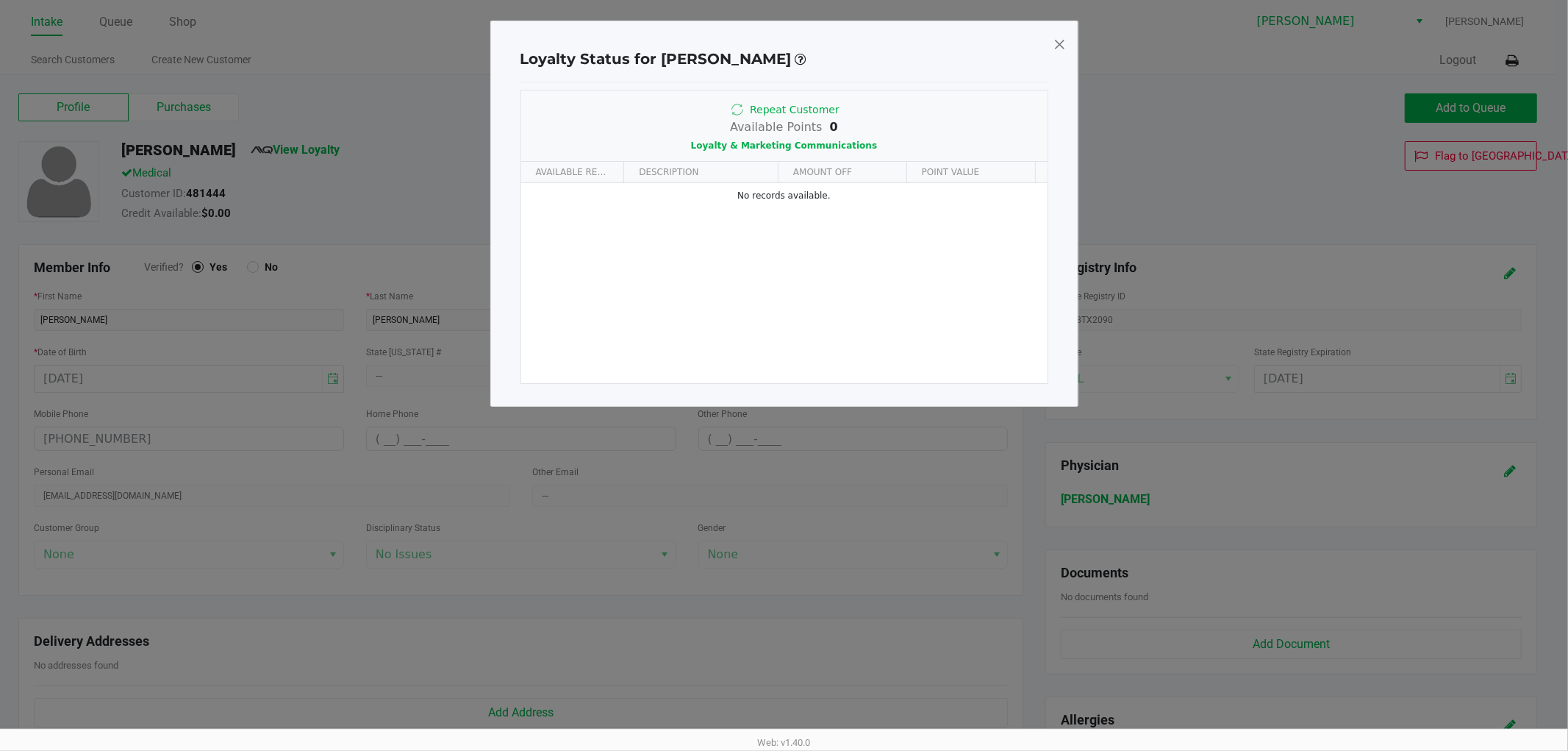
click at [1067, 47] on div "Loyalty Status for [PERSON_NAME] Repeat Customer Available Points 0 Loyalty & M…" at bounding box center [784, 213] width 588 height 386
click at [1056, 46] on span at bounding box center [1059, 44] width 13 height 24
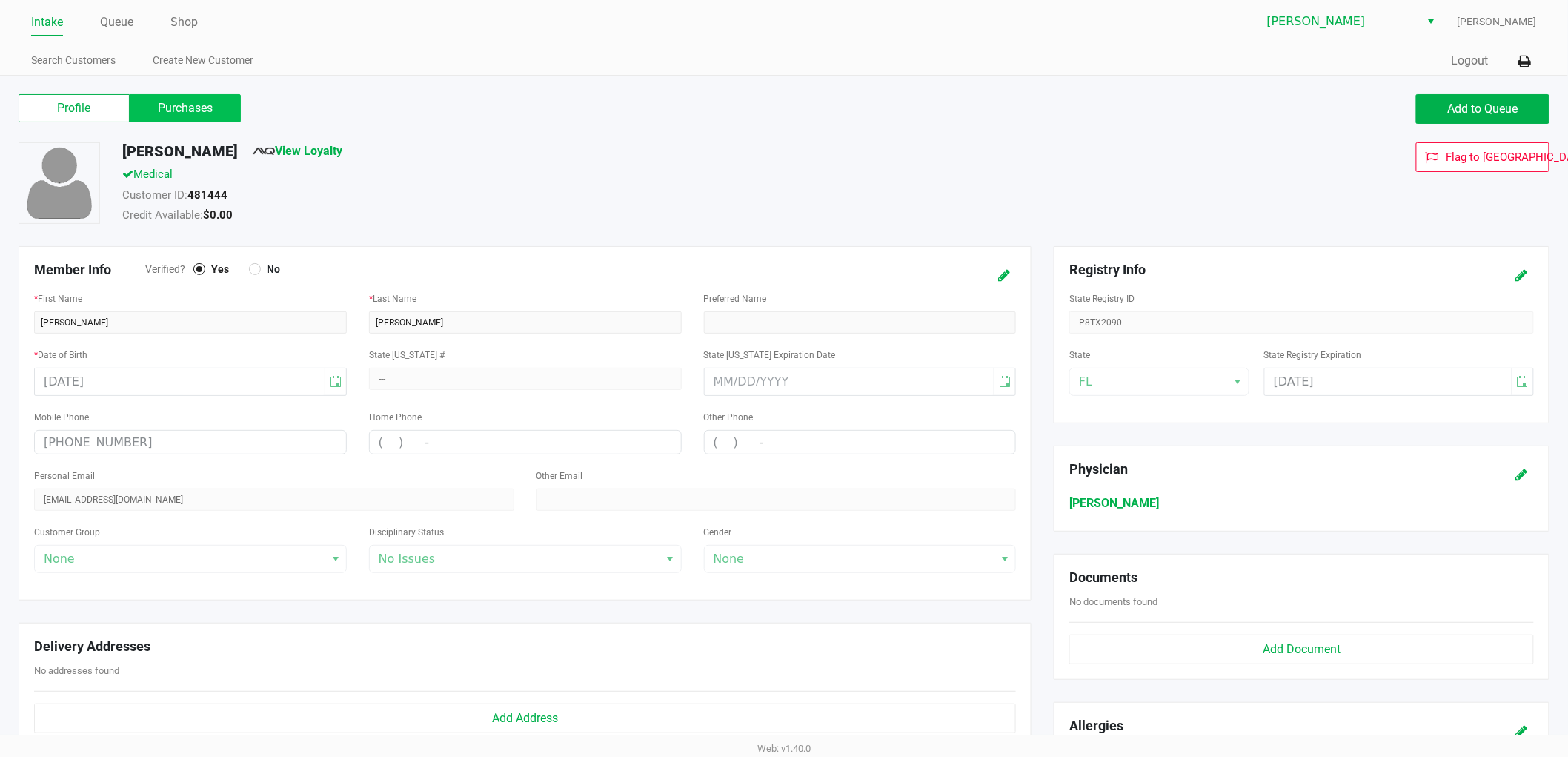
click at [158, 117] on label "Purchases" at bounding box center [185, 108] width 111 height 28
click at [0, 0] on 1 "Purchases" at bounding box center [0, 0] width 0 height 0
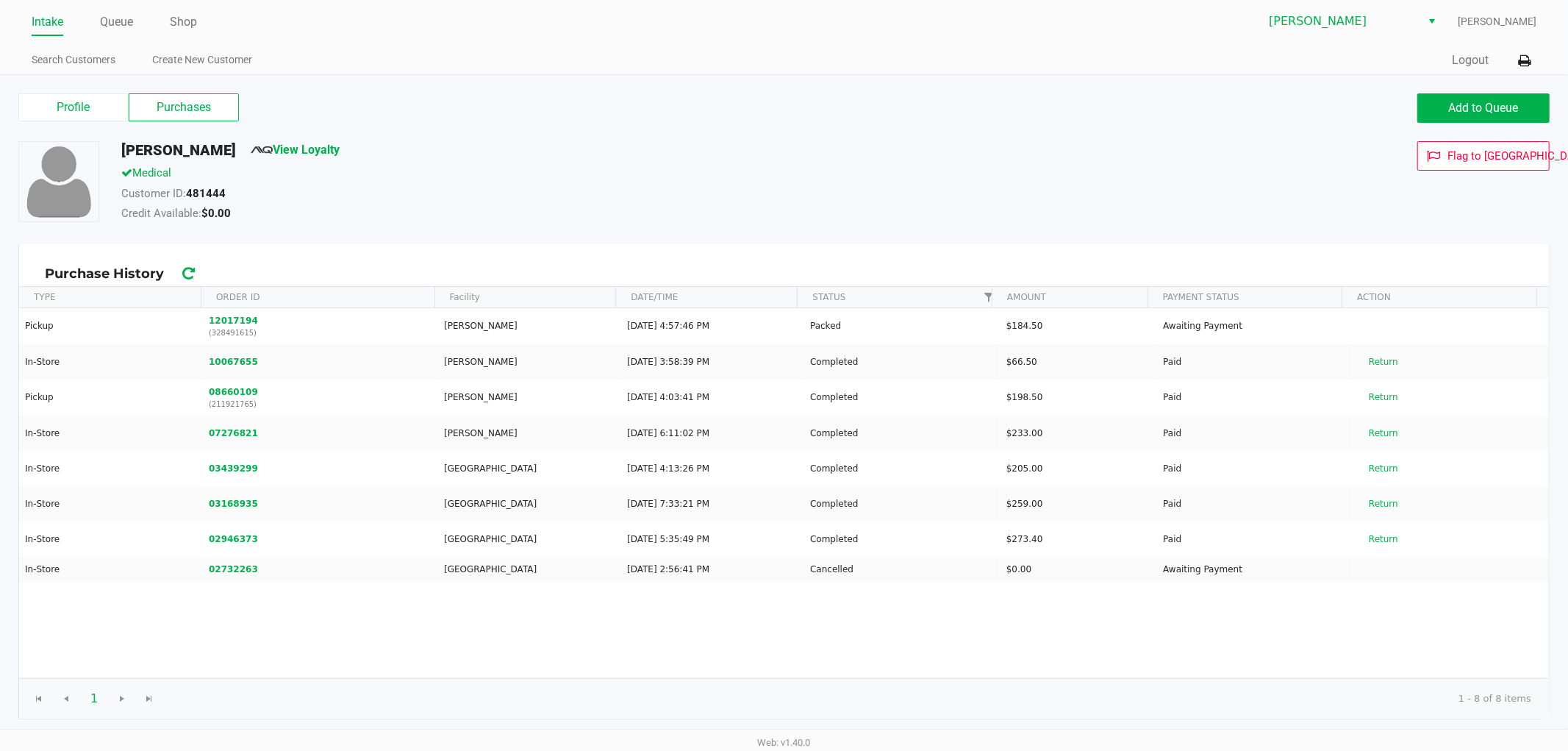
click at [121, 9] on div "Intake Queue Shop" at bounding box center [408, 21] width 753 height 27
click at [119, 20] on link "Queue" at bounding box center [116, 22] width 33 height 21
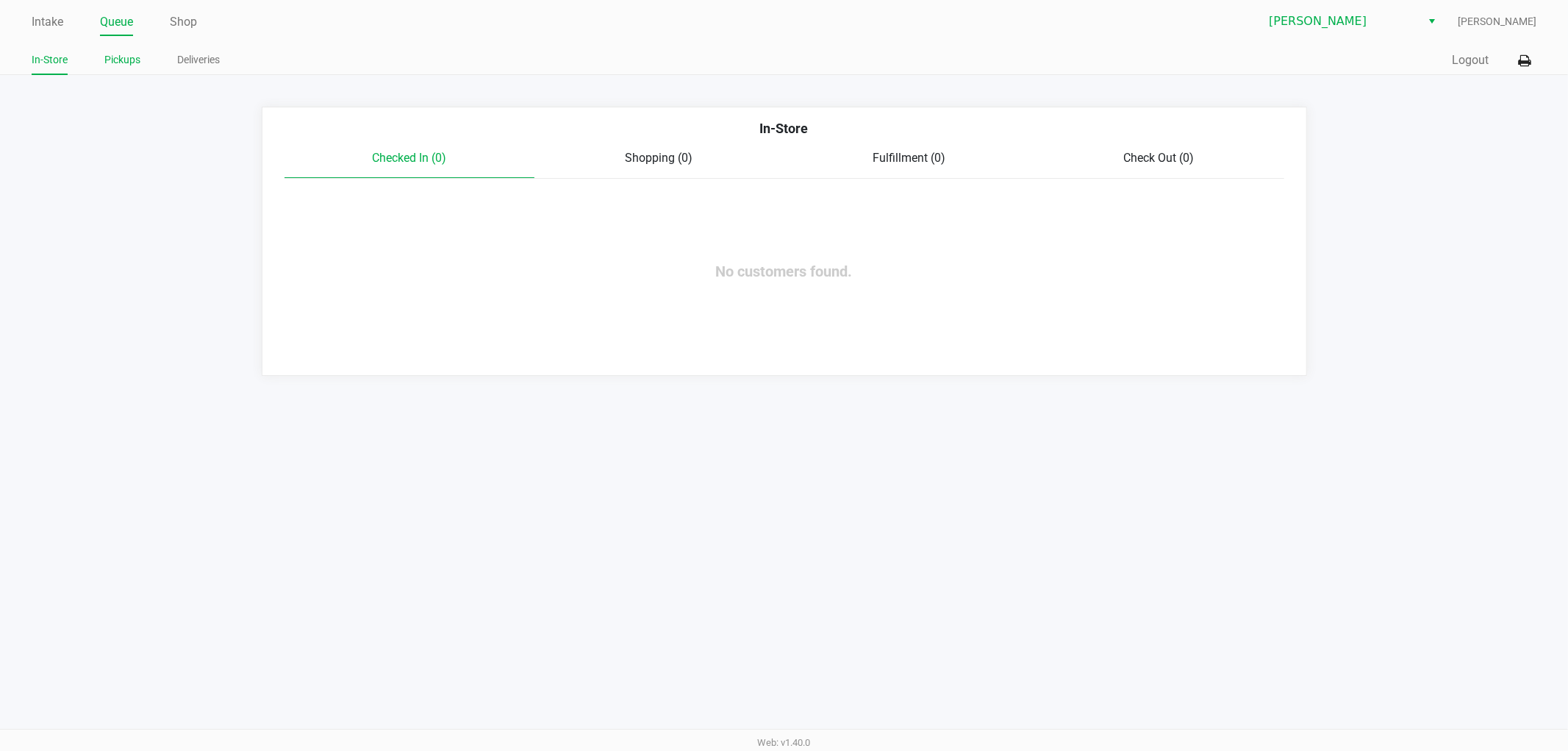
click at [128, 69] on li "Pickups" at bounding box center [122, 62] width 36 height 26
click at [122, 67] on link "Pickups" at bounding box center [122, 60] width 36 height 18
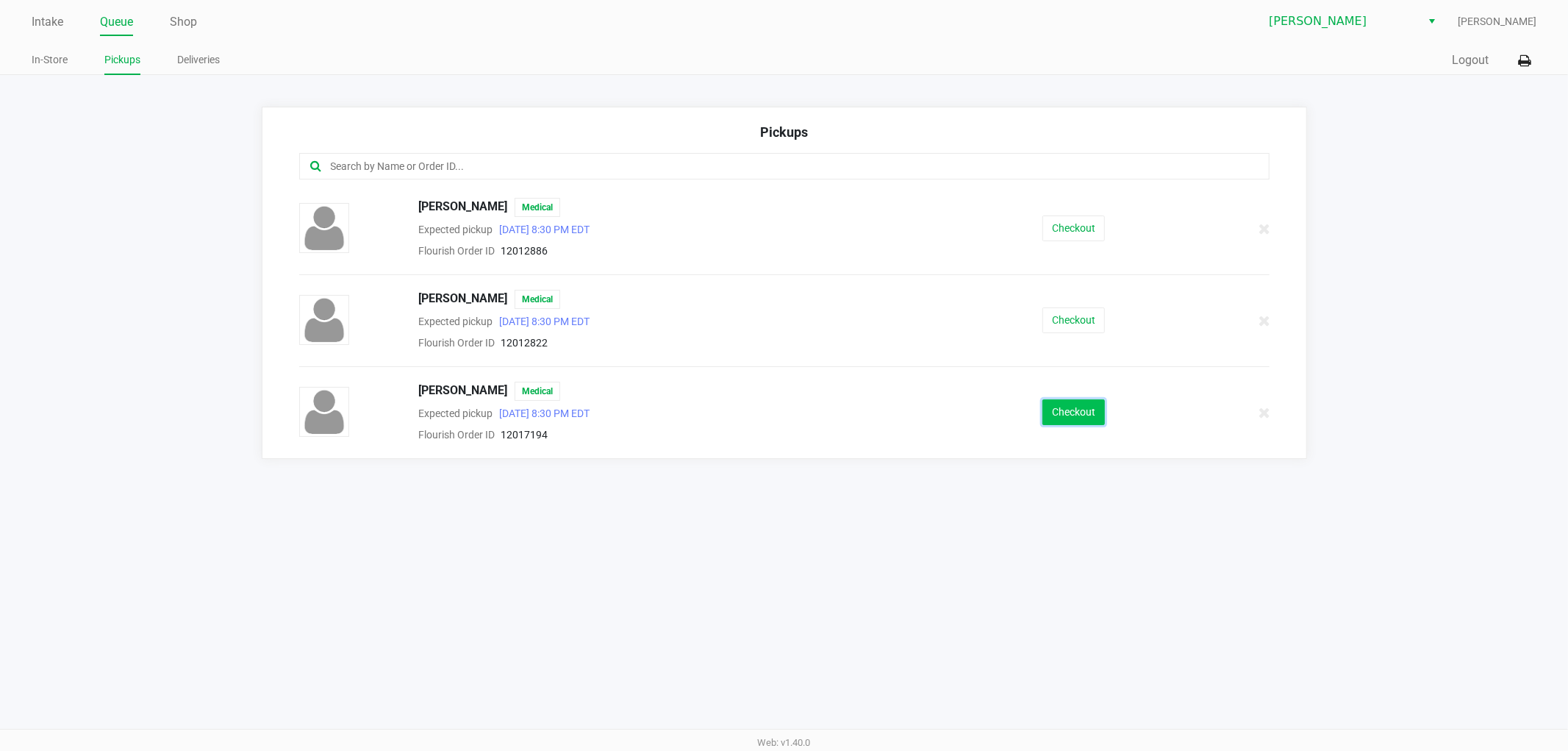
click at [1078, 414] on button "Checkout" at bounding box center [1073, 412] width 63 height 26
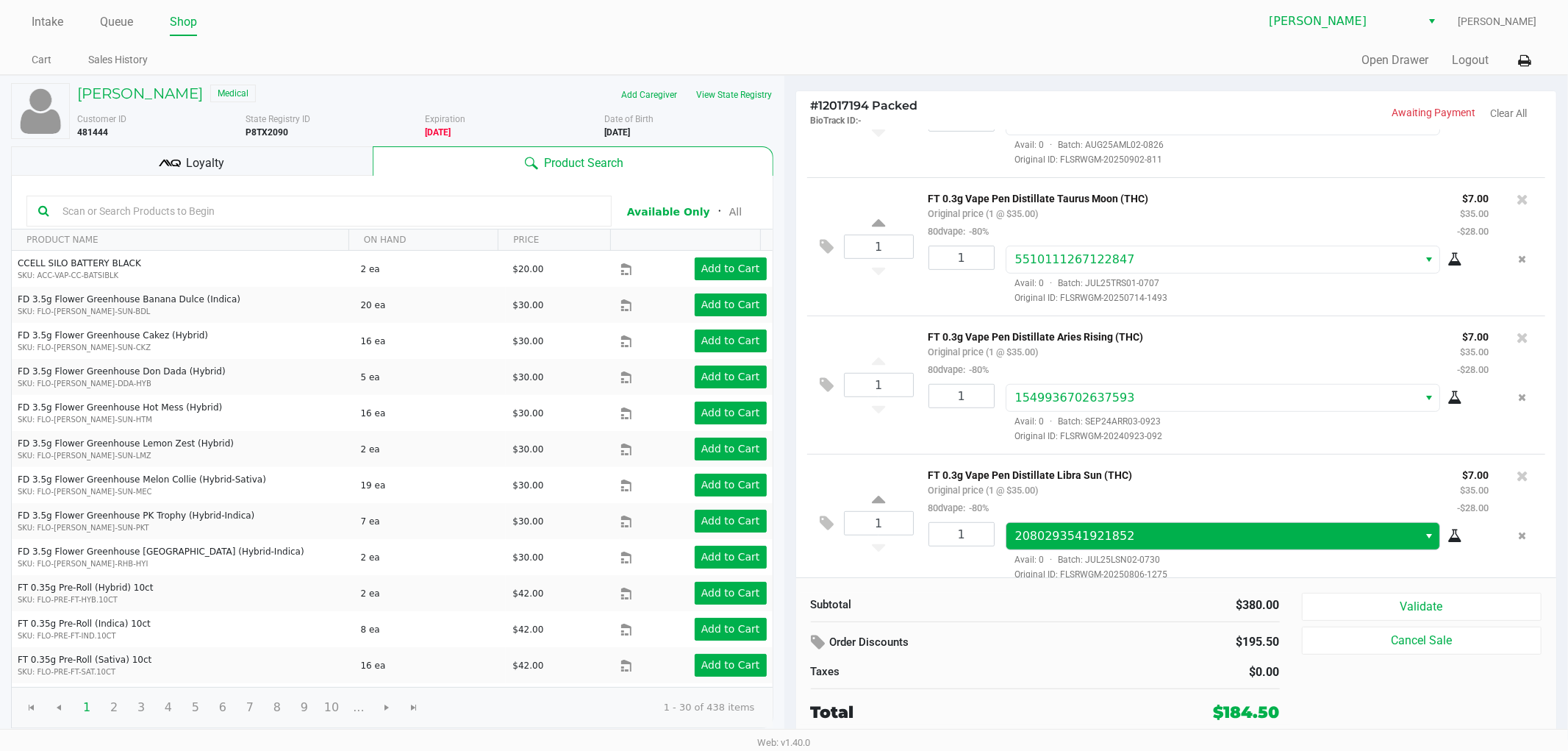
scroll to position [629, 0]
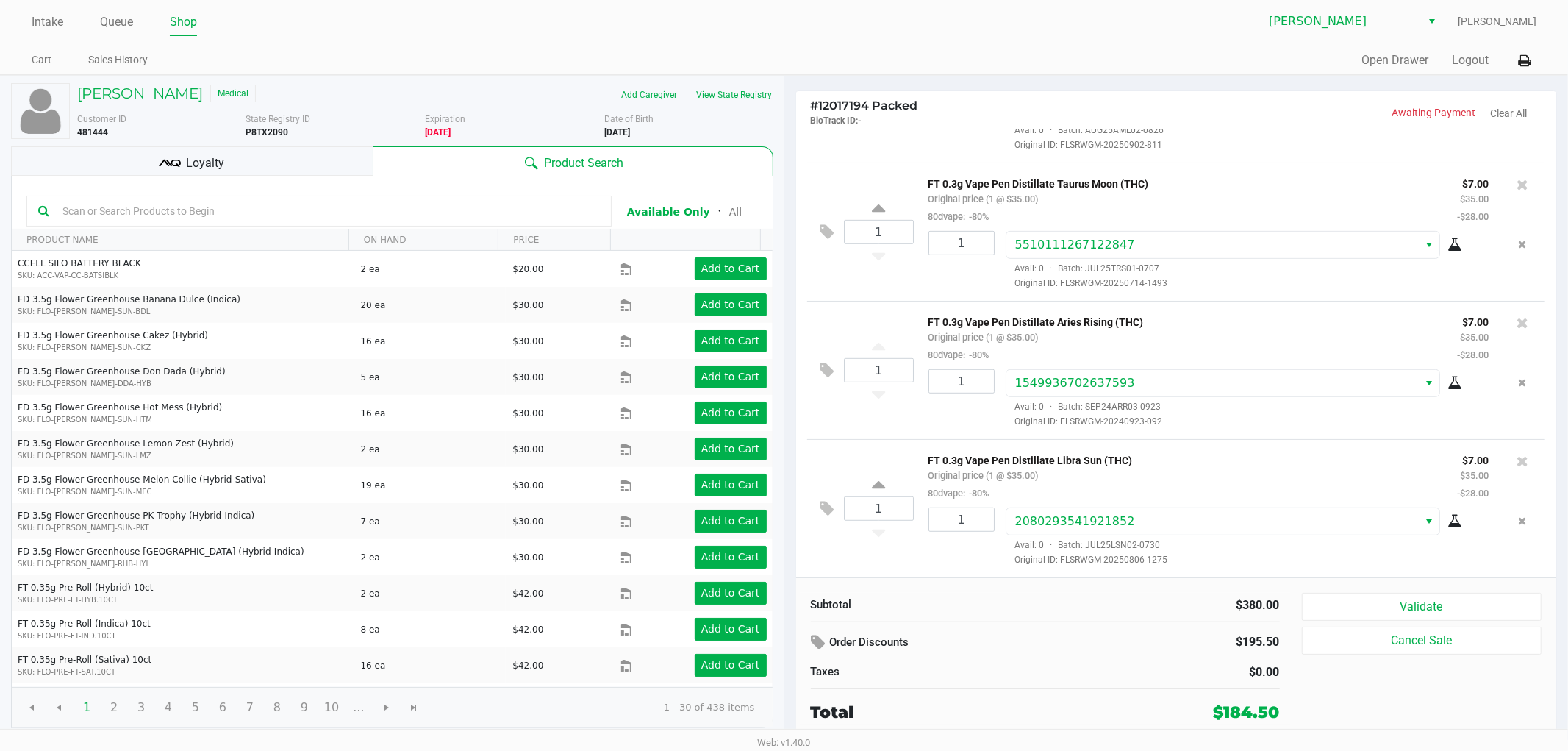
click at [762, 89] on button "View State Registry" at bounding box center [730, 95] width 86 height 24
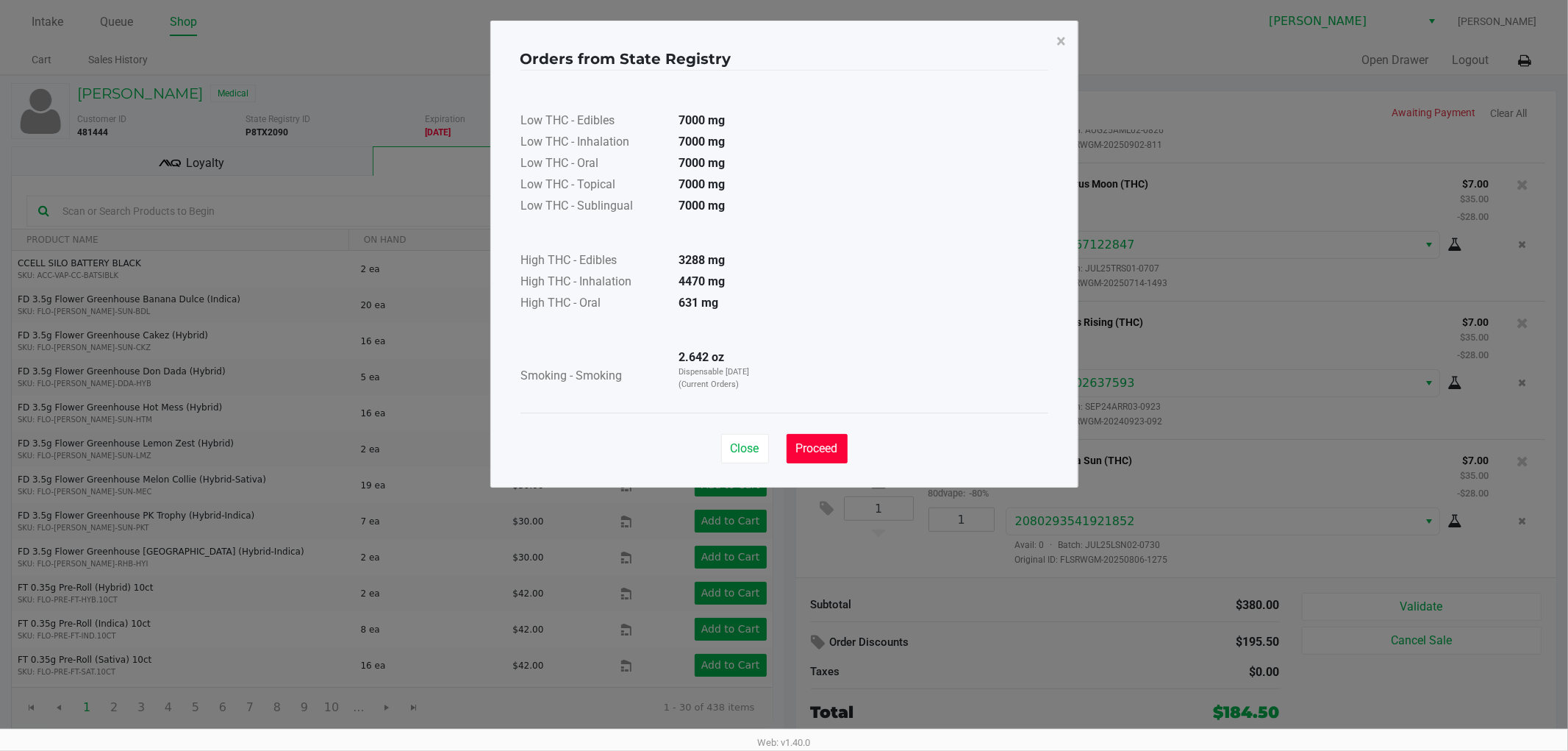
click at [813, 449] on span "Proceed" at bounding box center [816, 447] width 42 height 14
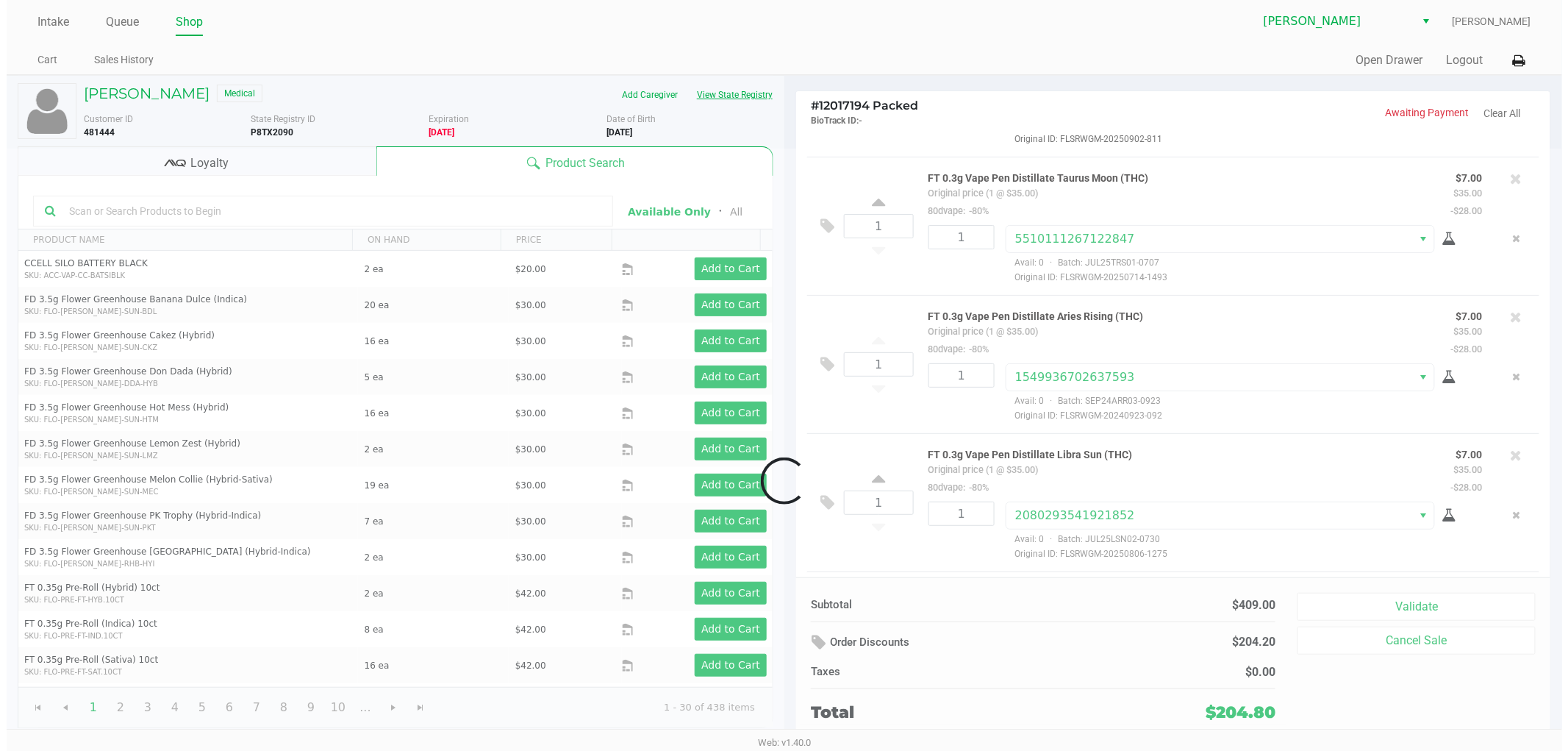
scroll to position [769, 0]
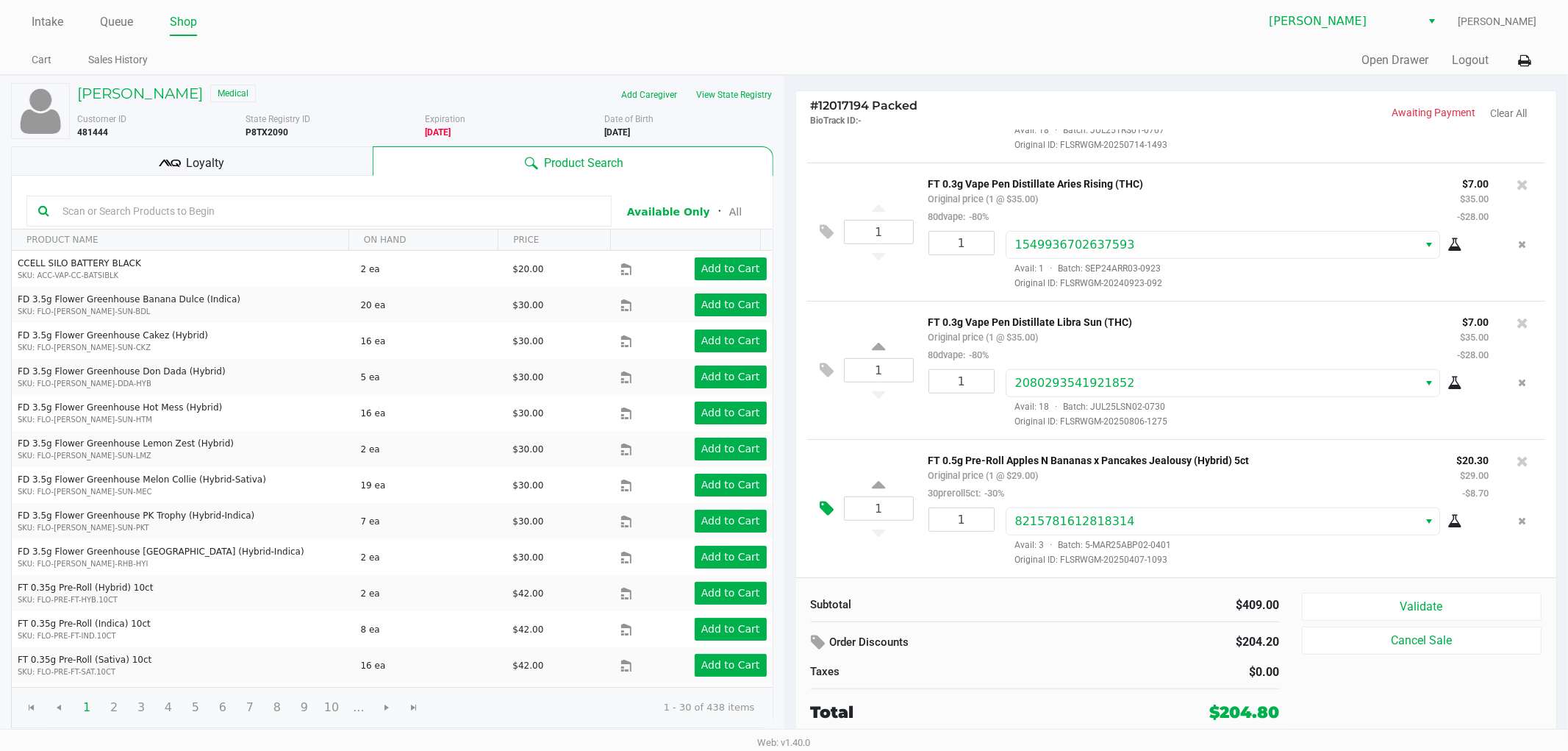
click at [820, 511] on icon at bounding box center [827, 508] width 14 height 17
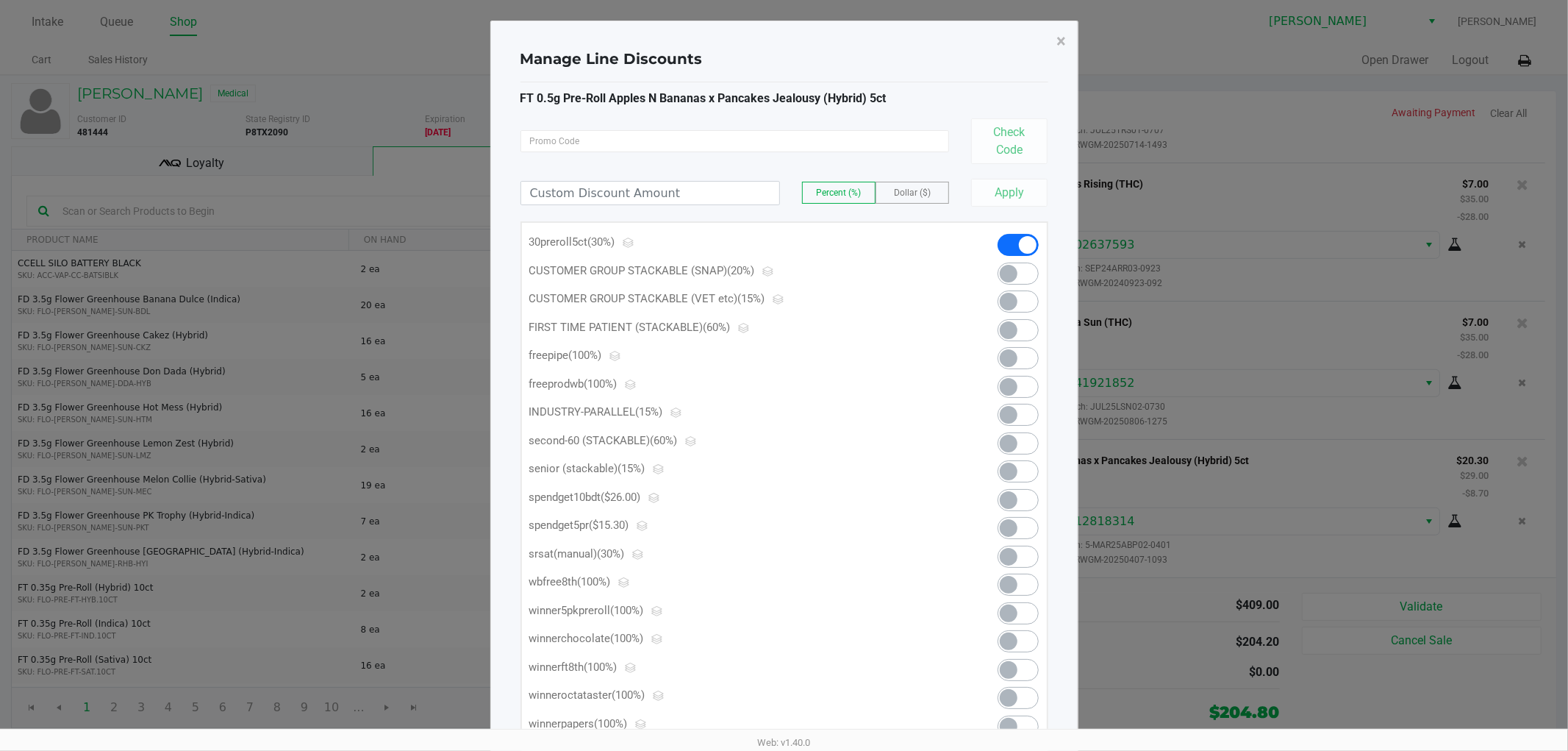
click at [1000, 526] on span at bounding box center [1008, 528] width 18 height 18
click at [1059, 41] on span "×" at bounding box center [1062, 41] width 10 height 21
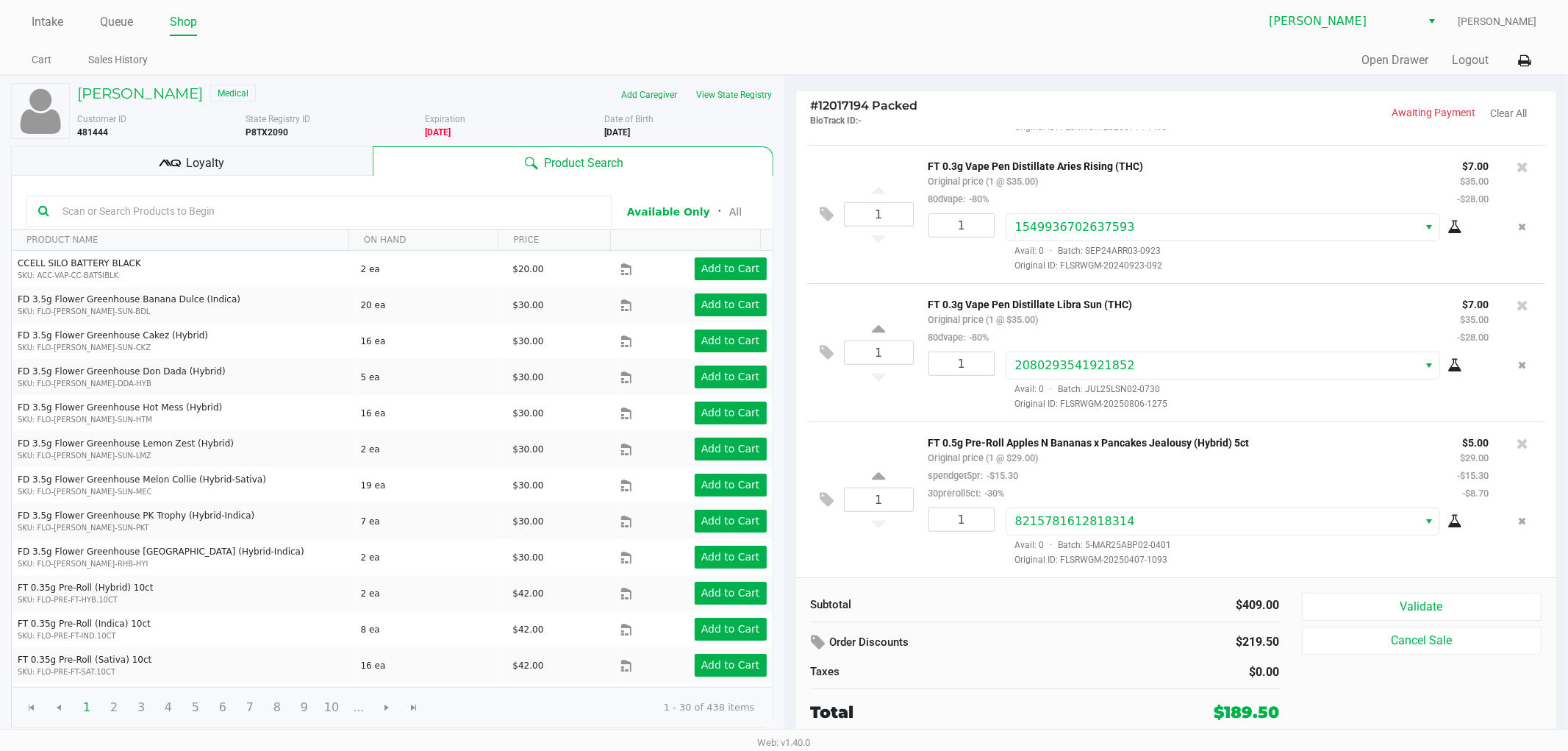
scroll to position [786, 0]
click at [1313, 602] on button "Validate" at bounding box center [1423, 607] width 241 height 28
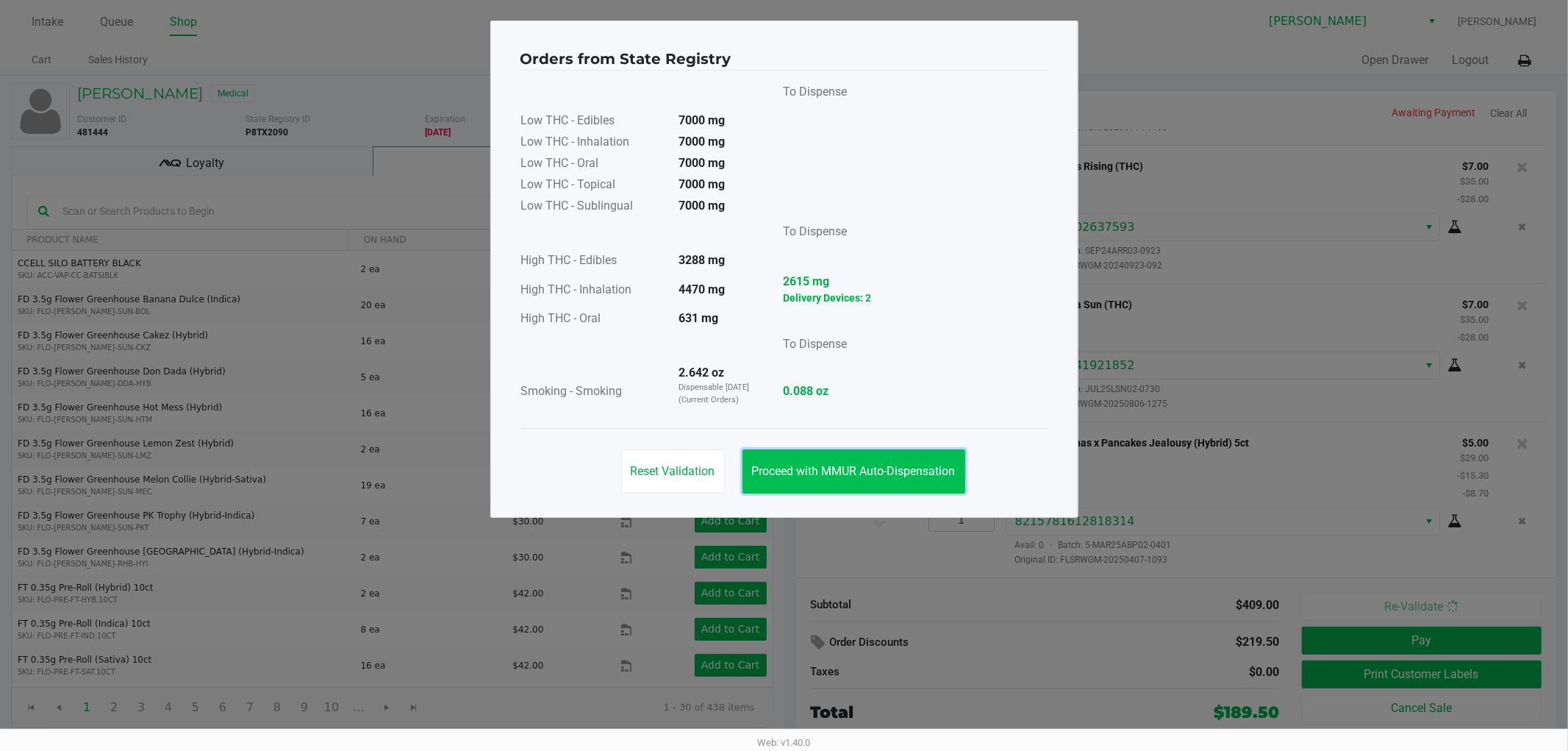
click at [831, 454] on button "Proceed with MMUR Auto-Dispensation" at bounding box center [854, 471] width 223 height 44
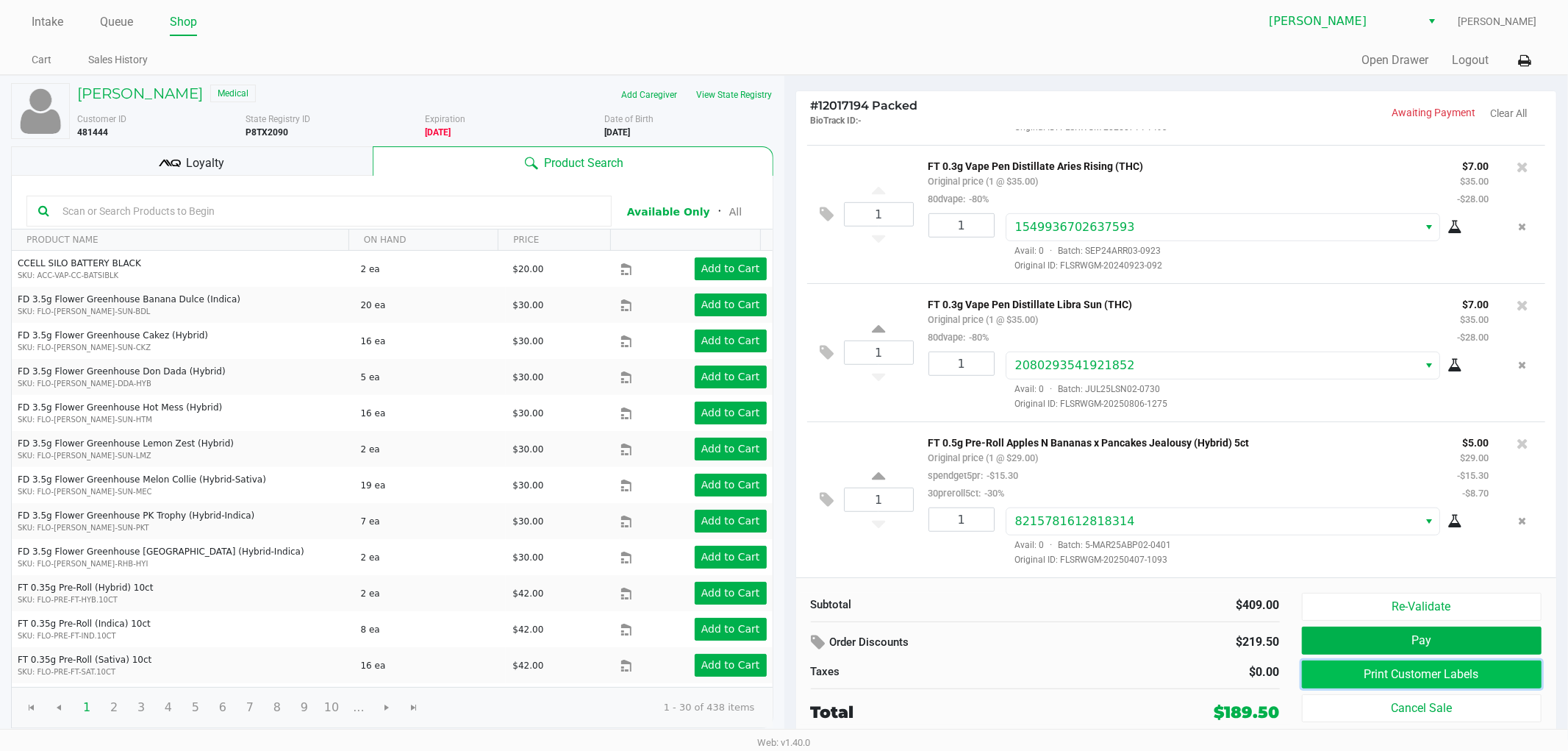
click at [1380, 678] on button "Print Customer Labels" at bounding box center [1423, 674] width 241 height 28
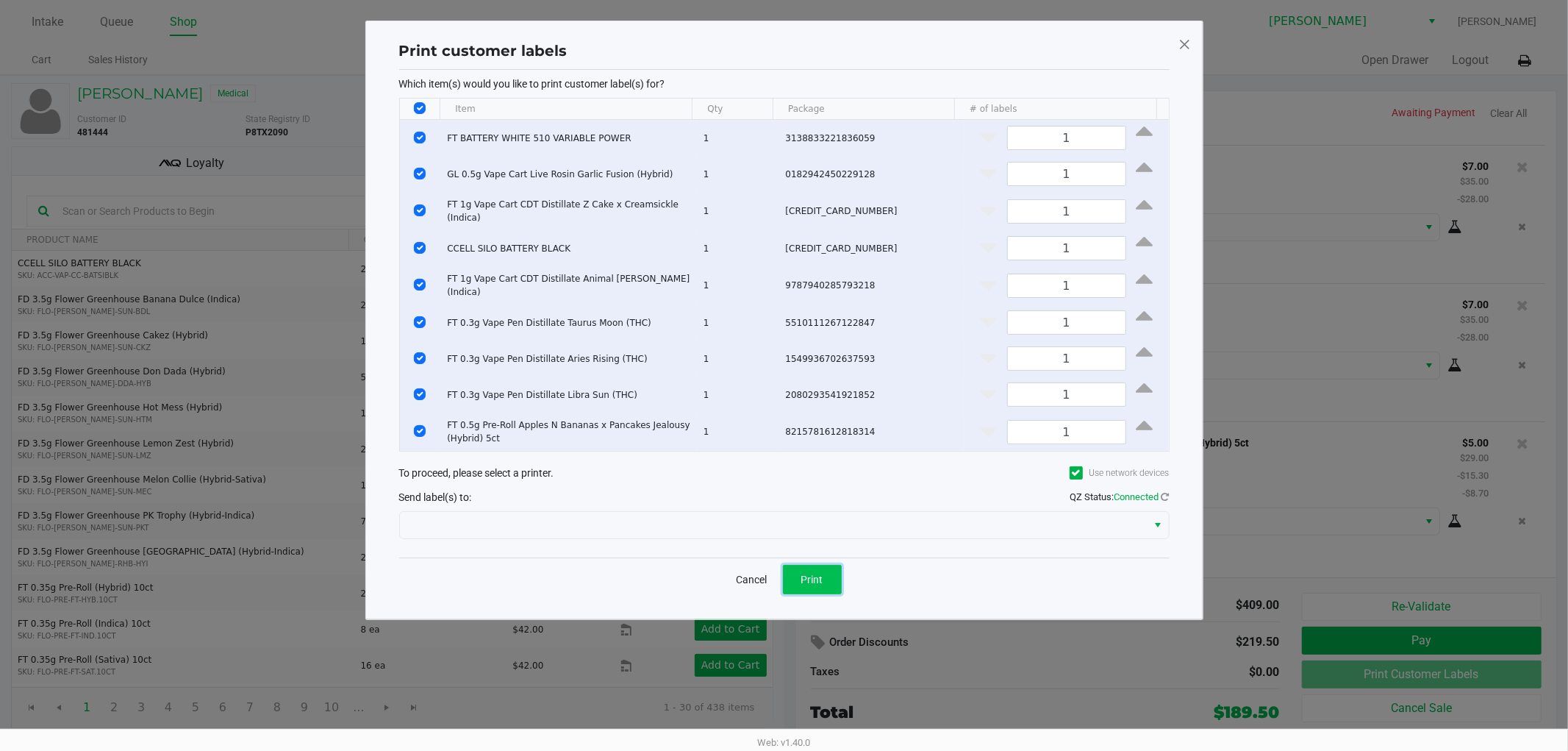
click at [816, 594] on button "Print" at bounding box center [813, 580] width 59 height 30
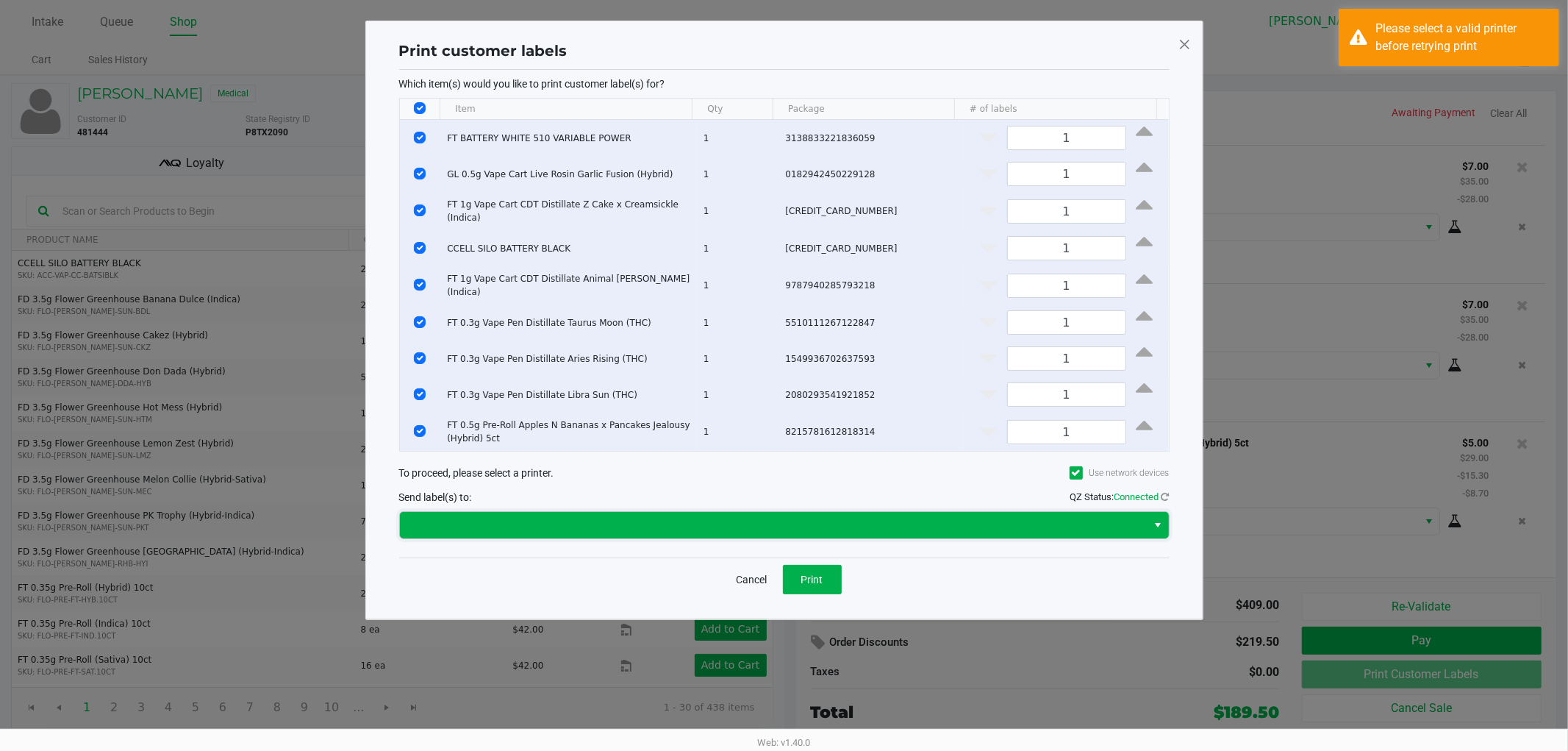
click at [774, 534] on span at bounding box center [774, 525] width 730 height 18
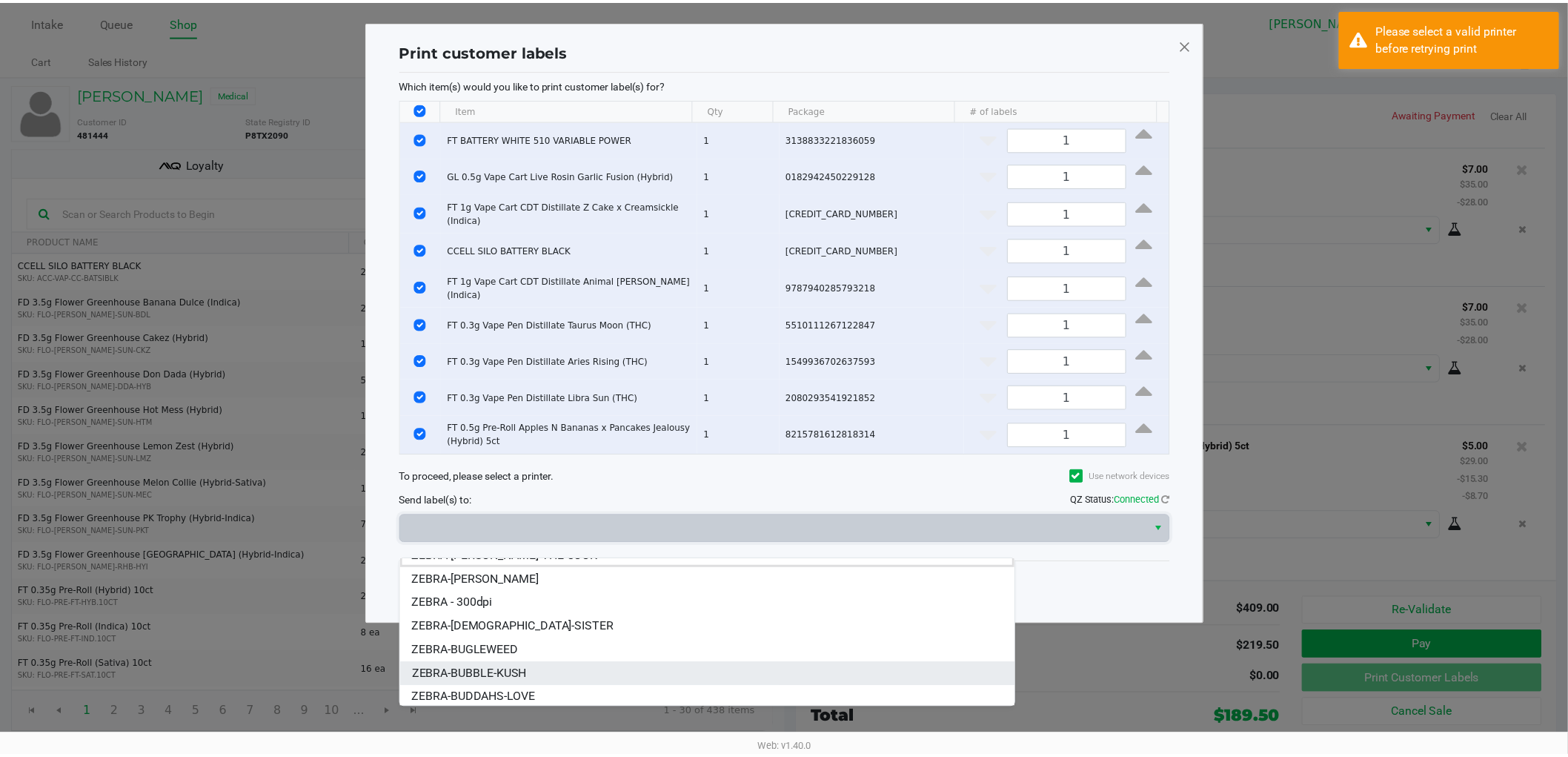
scroll to position [18, 0]
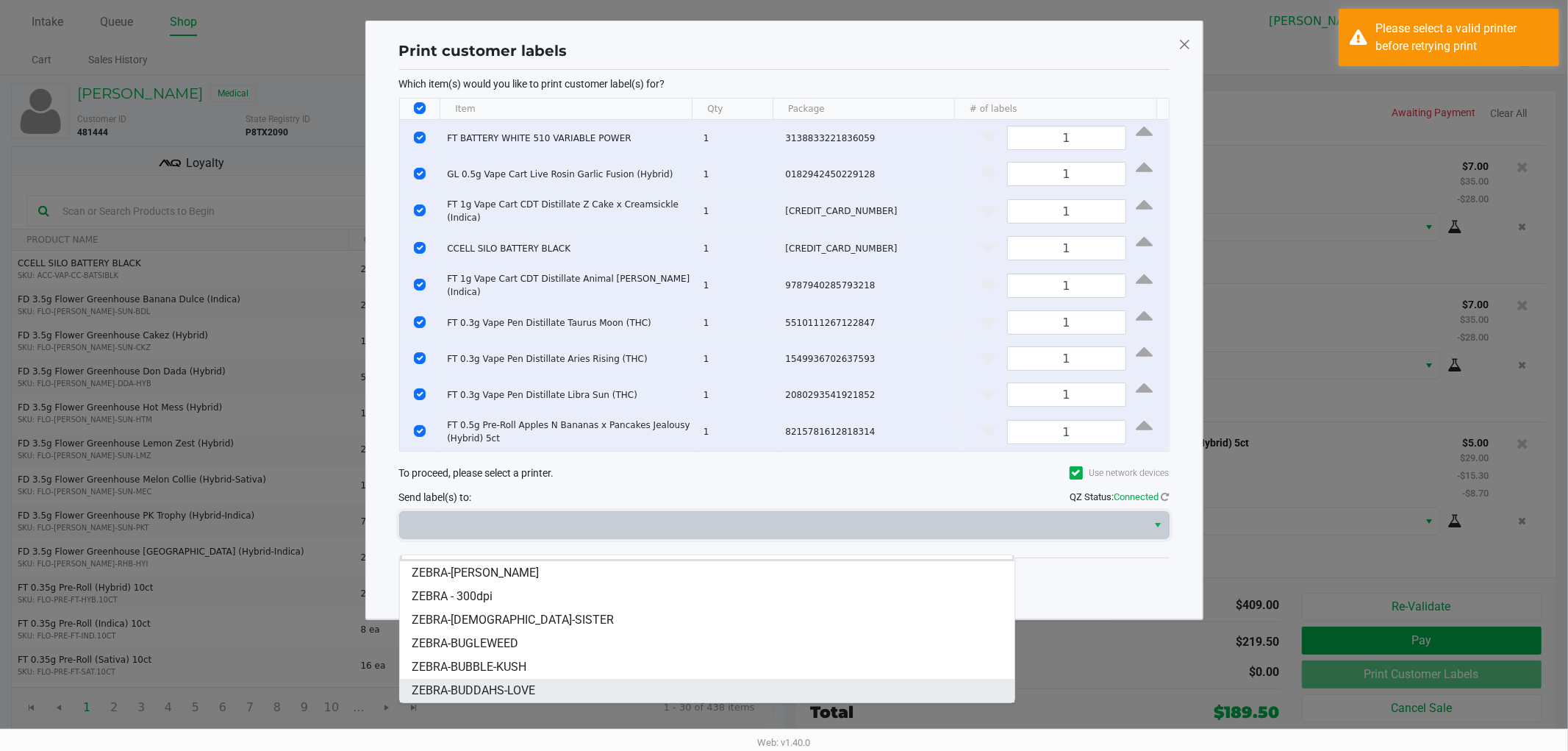
click at [537, 696] on li "ZEBRA-BUDDAHS-LOVE" at bounding box center [707, 690] width 614 height 24
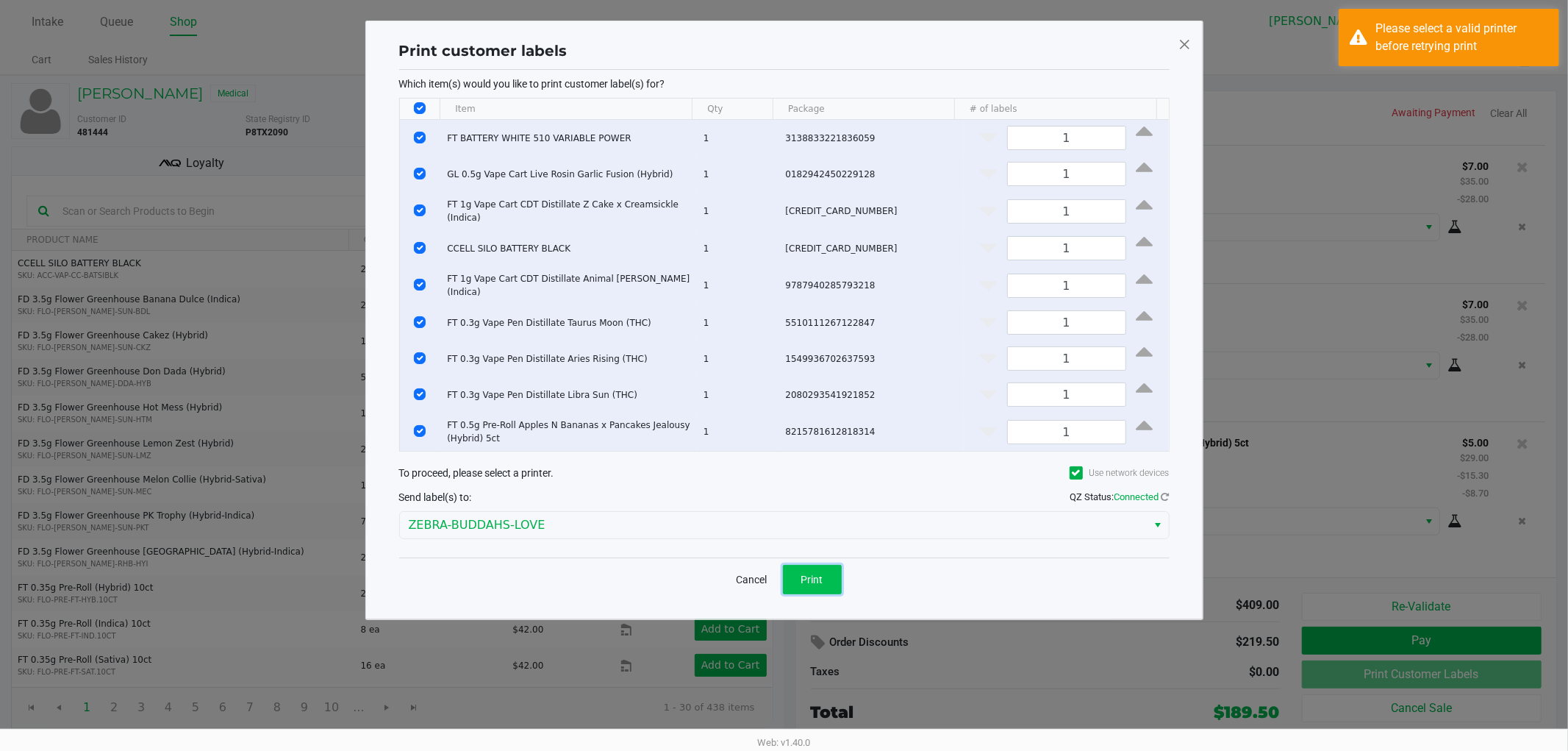
click at [805, 586] on span "Print" at bounding box center [812, 580] width 22 height 12
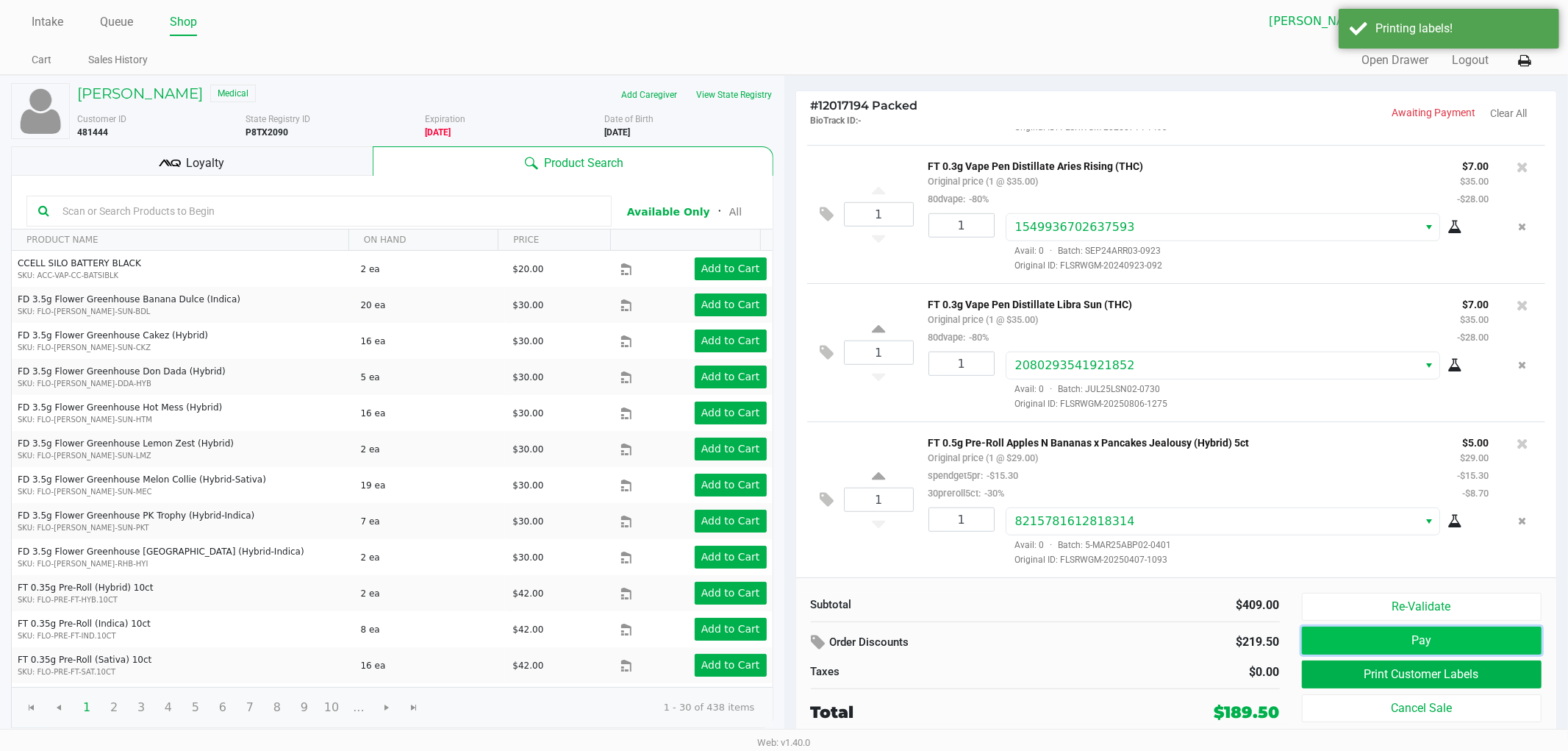
click at [1416, 642] on button "Pay" at bounding box center [1423, 640] width 241 height 28
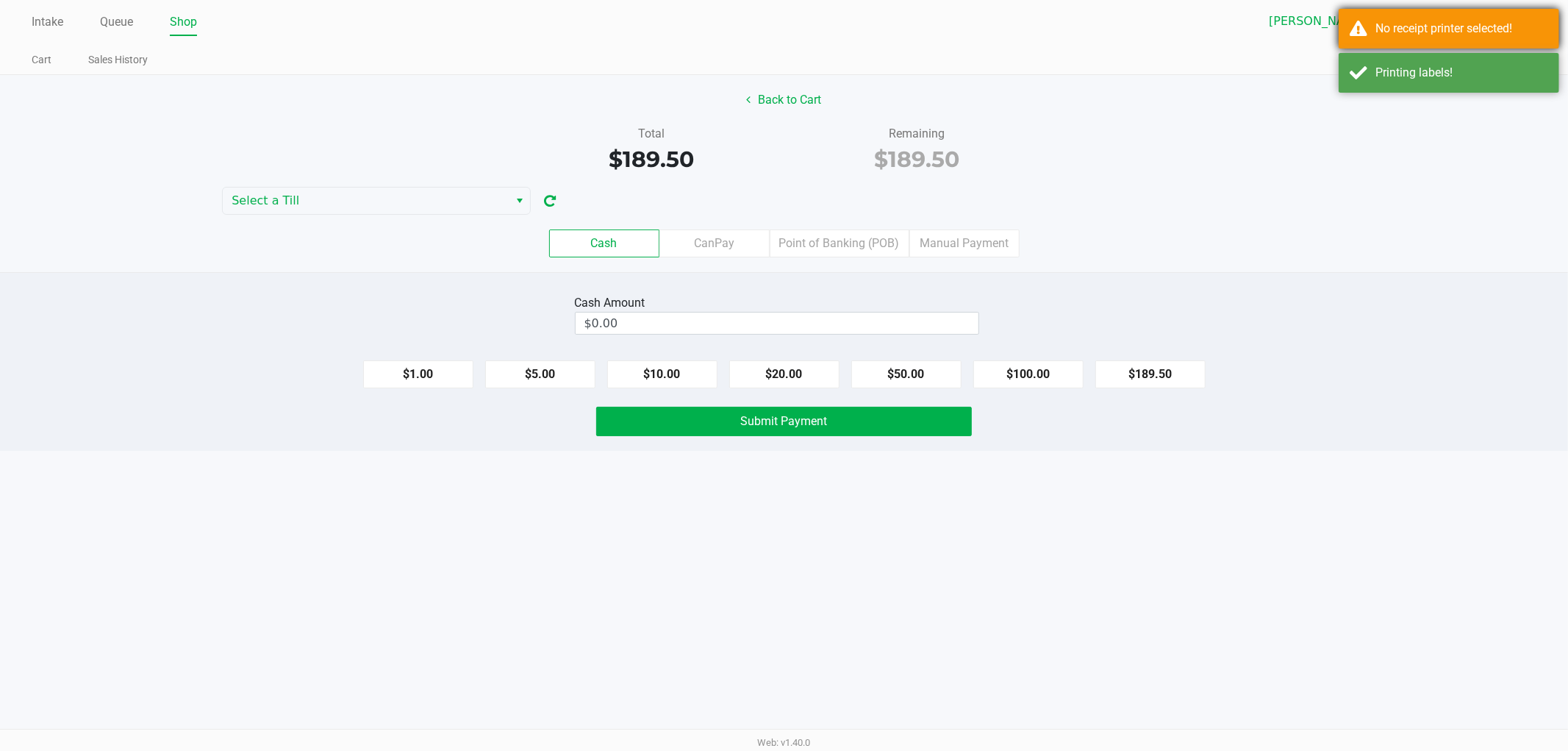
click at [1515, 26] on div "No receipt printer selected!" at bounding box center [1462, 29] width 173 height 18
click at [1515, 65] on button at bounding box center [1524, 61] width 24 height 27
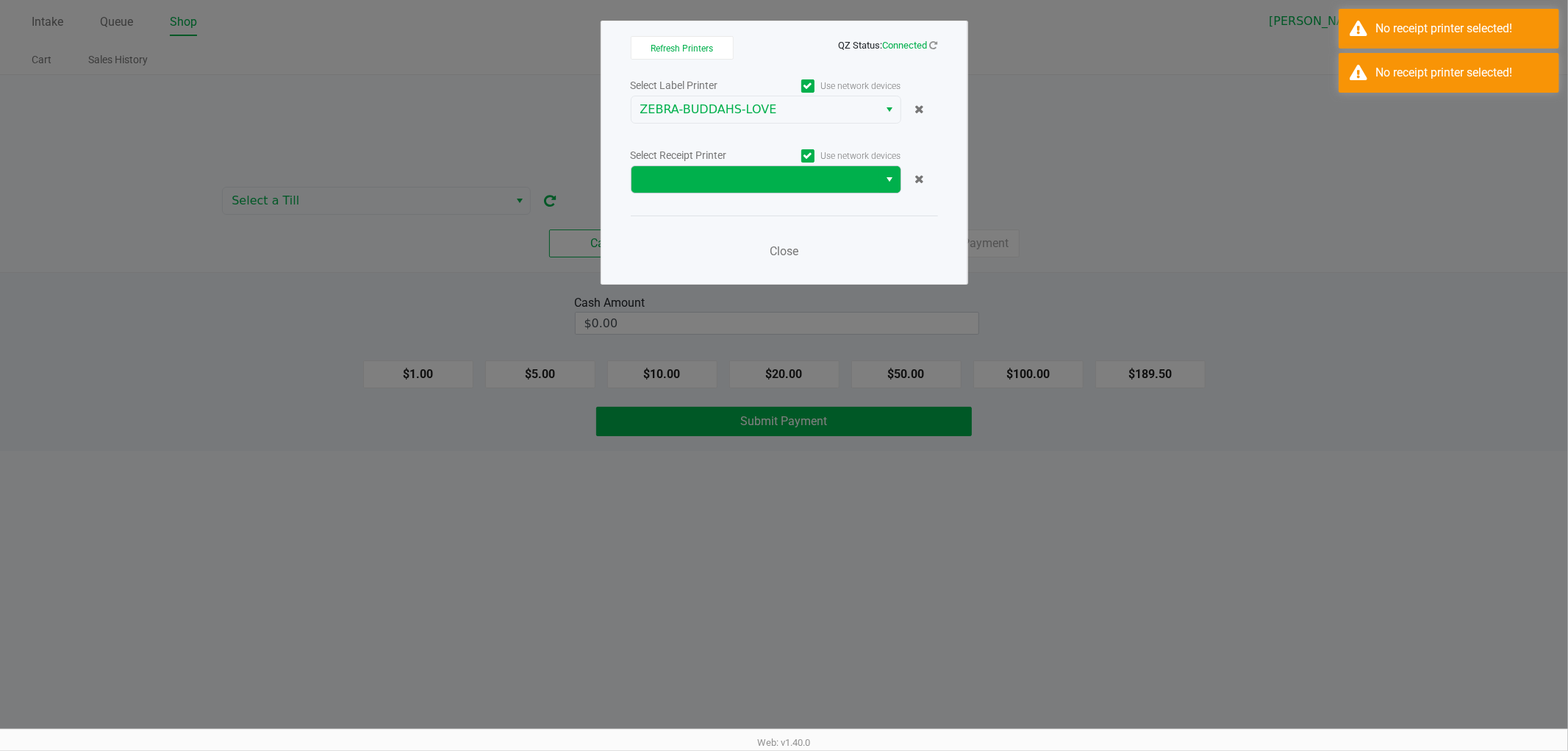
click at [899, 188] on button "Select" at bounding box center [890, 179] width 21 height 27
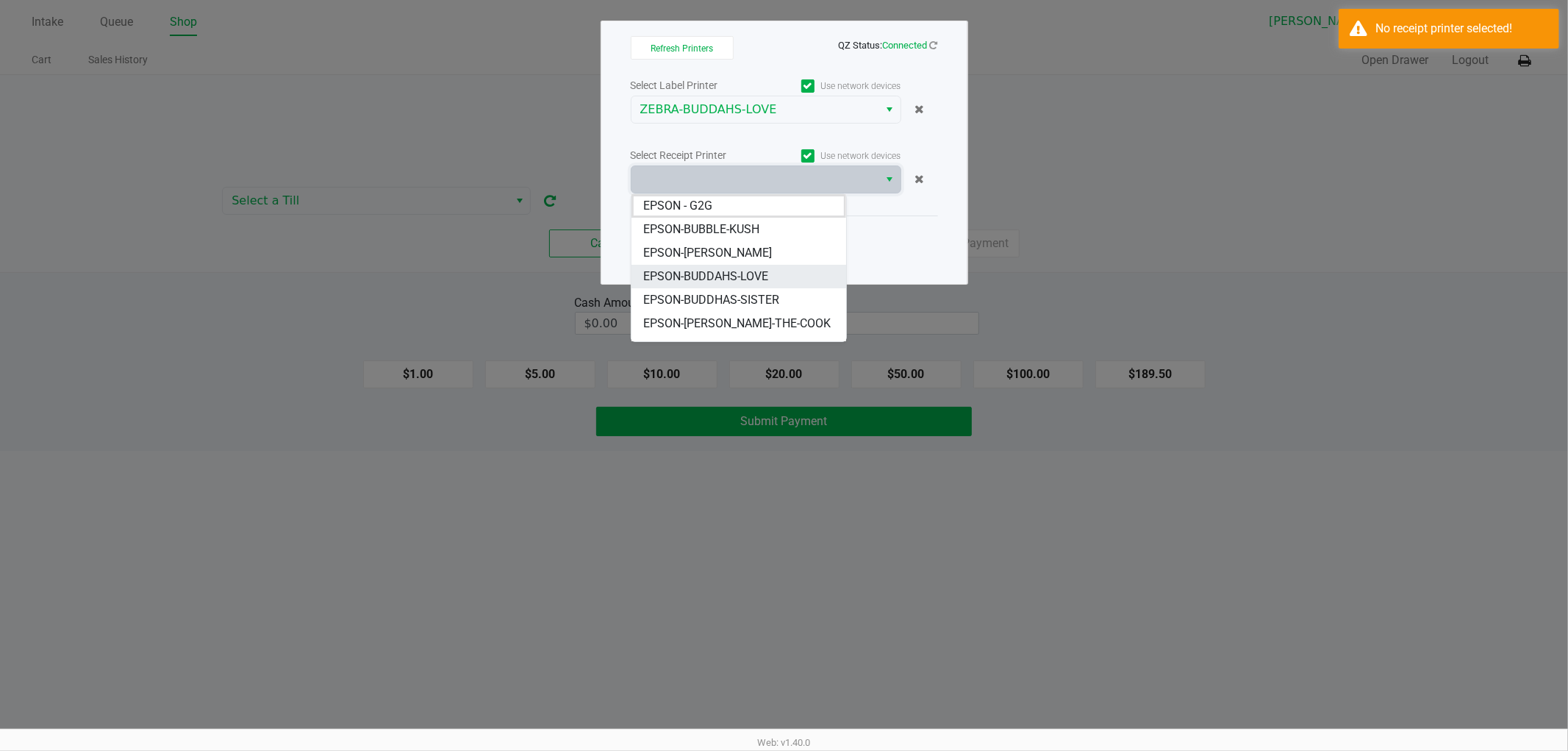
click at [755, 272] on span "EPSON-BUDDAHS-LOVE" at bounding box center [705, 276] width 125 height 18
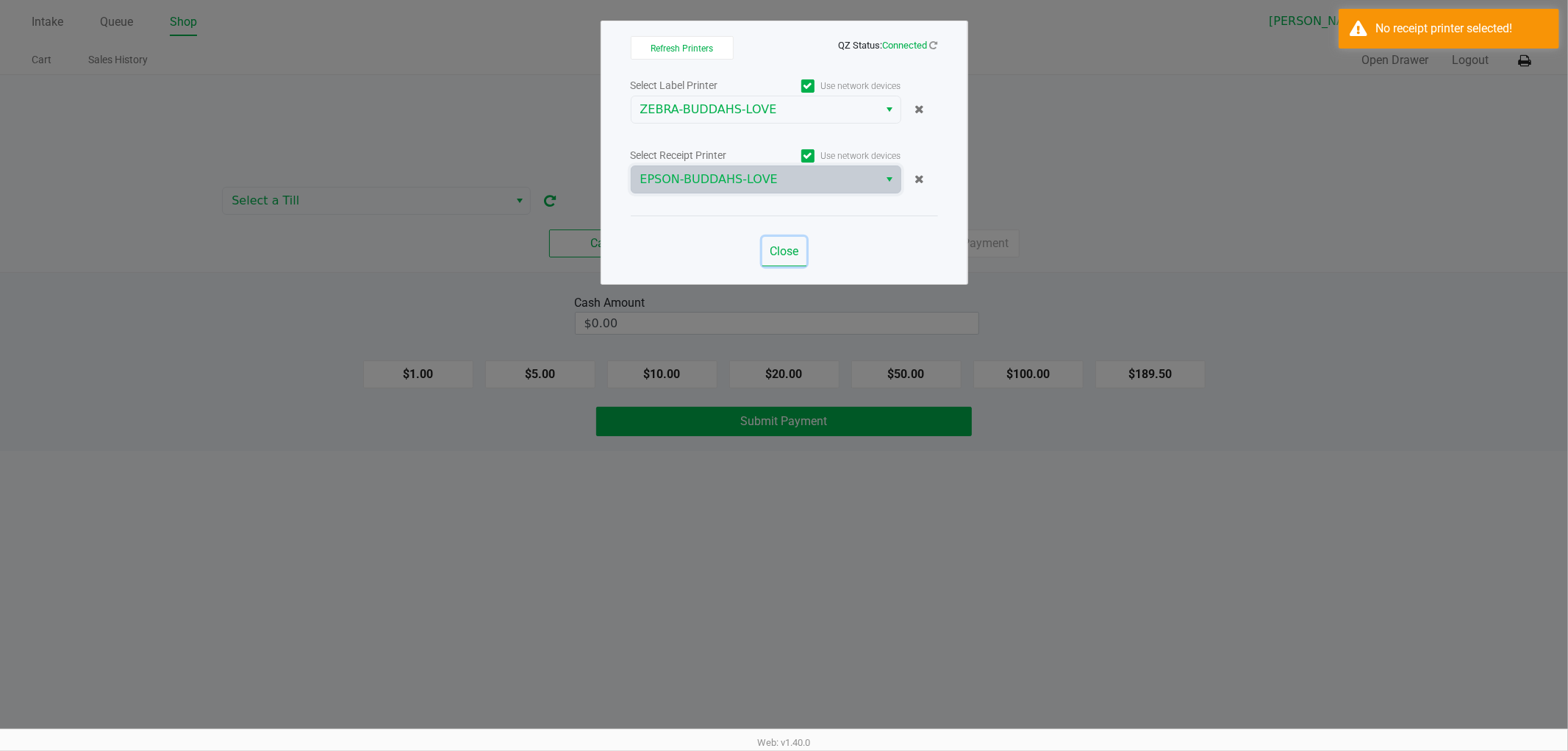
click at [774, 258] on span "Close" at bounding box center [784, 251] width 29 height 14
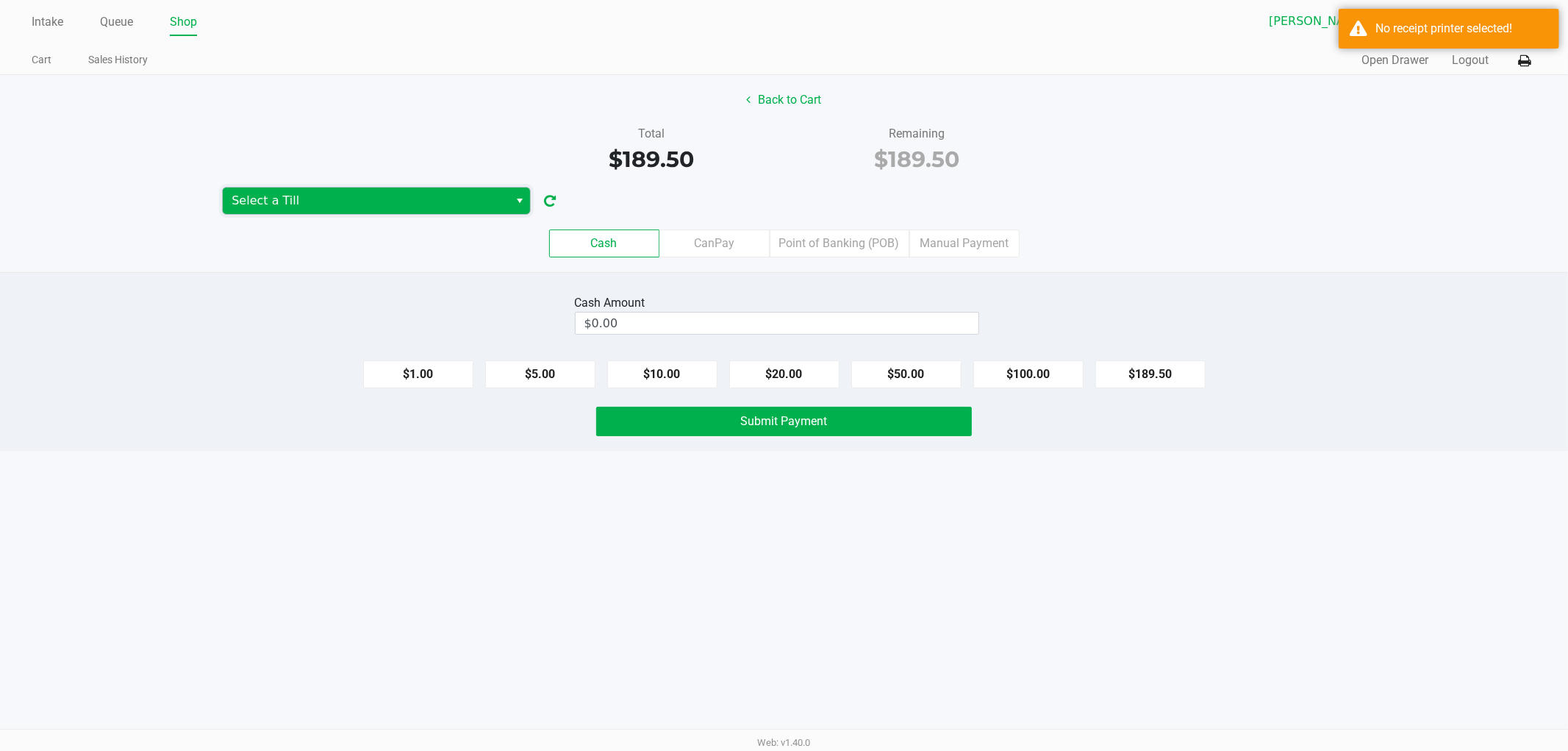
click at [472, 206] on span "Select a Till" at bounding box center [365, 201] width 268 height 18
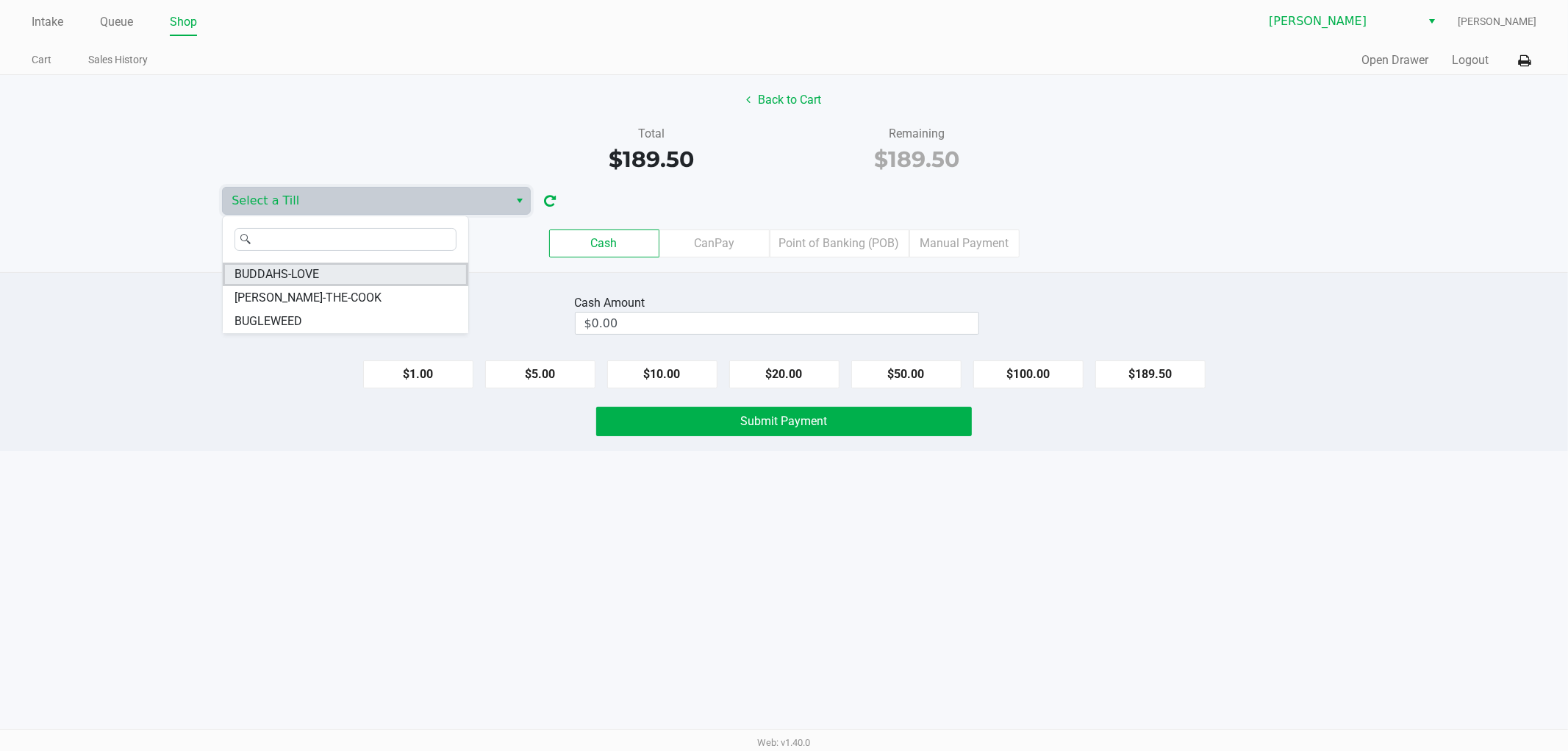
click at [358, 272] on li "BUDDAHS-LOVE" at bounding box center [345, 275] width 246 height 24
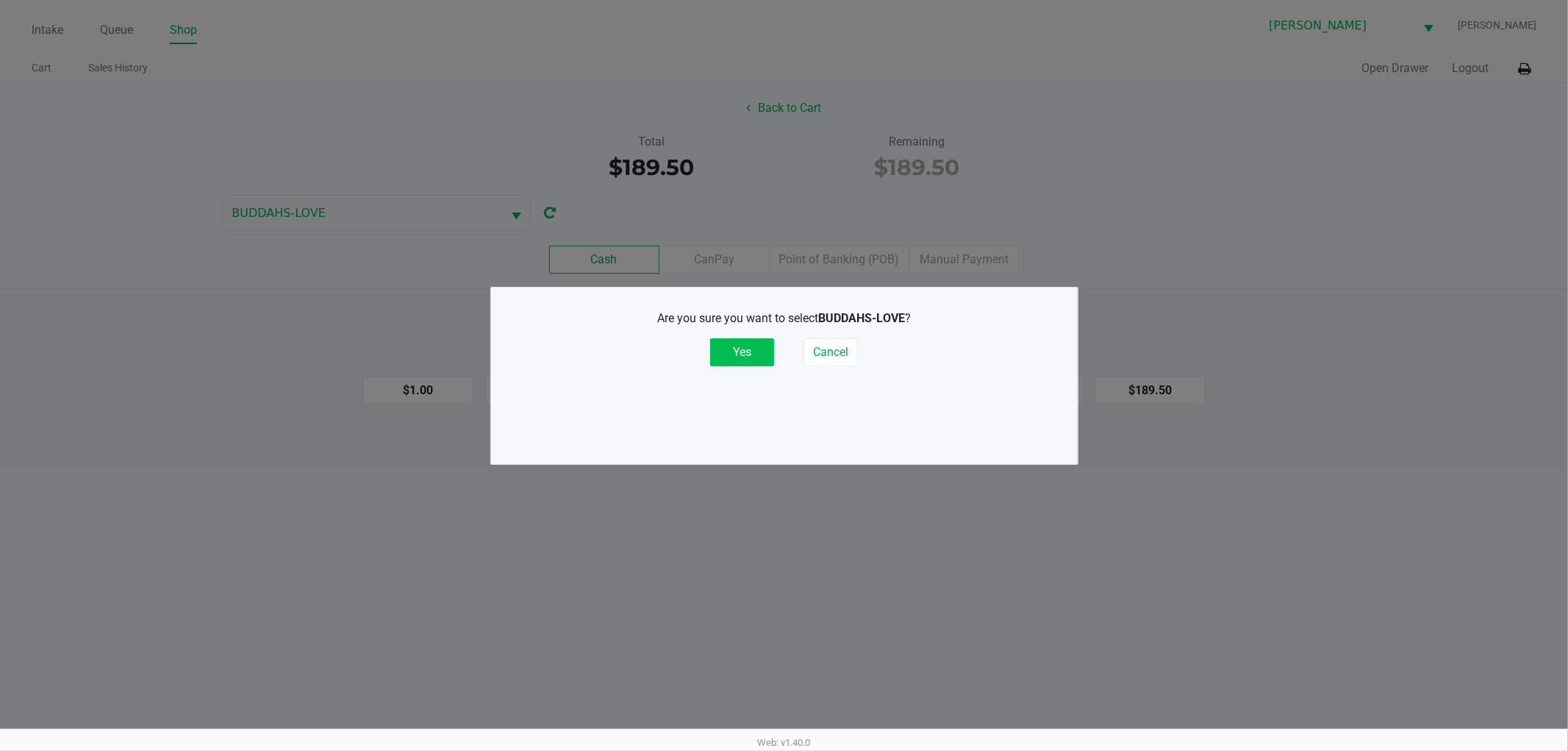
click at [752, 348] on button "Yes" at bounding box center [742, 352] width 64 height 28
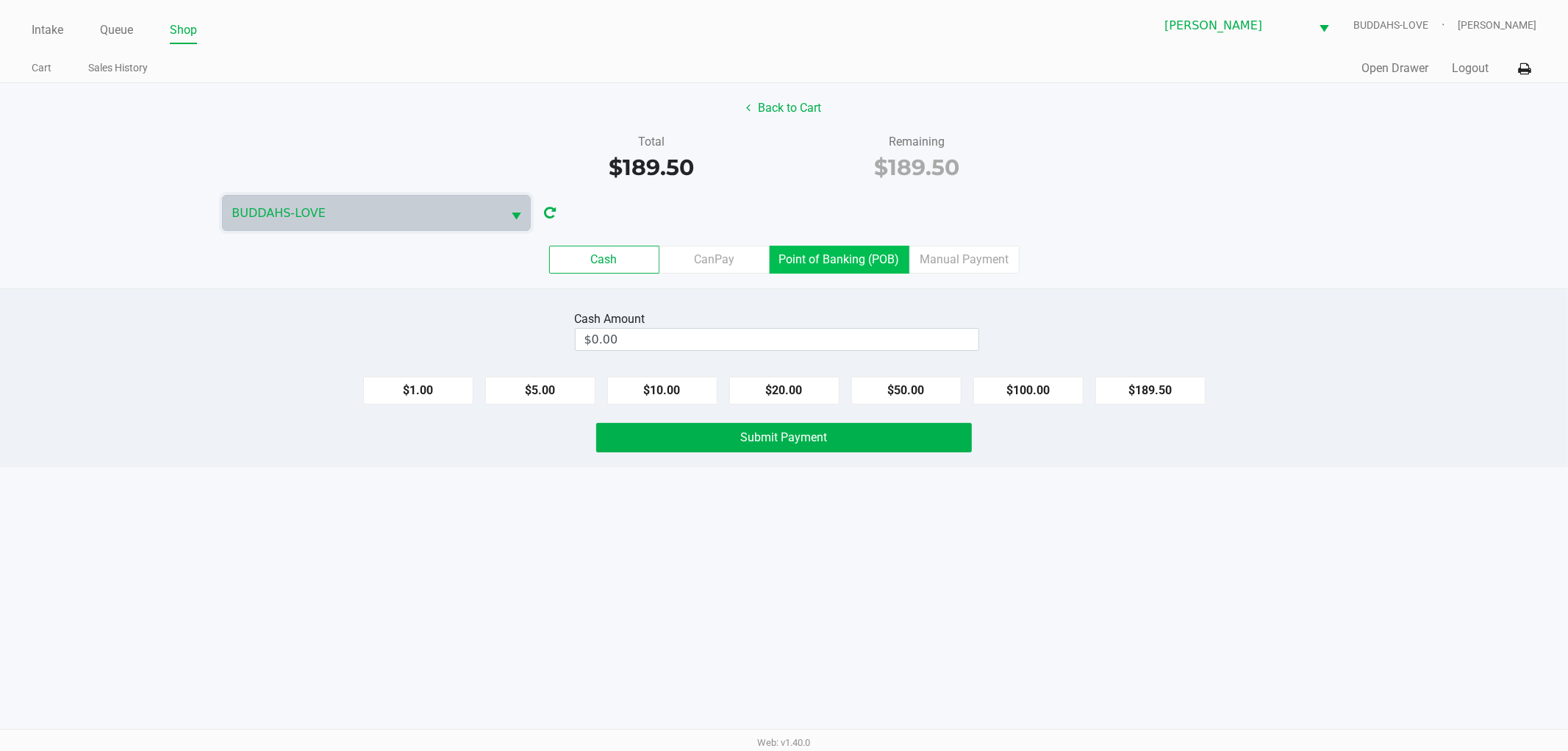
click at [800, 266] on label "Point of Banking (POB)" at bounding box center [839, 260] width 140 height 28
click at [0, 0] on 7 "Point of Banking (POB)" at bounding box center [0, 0] width 0 height 0
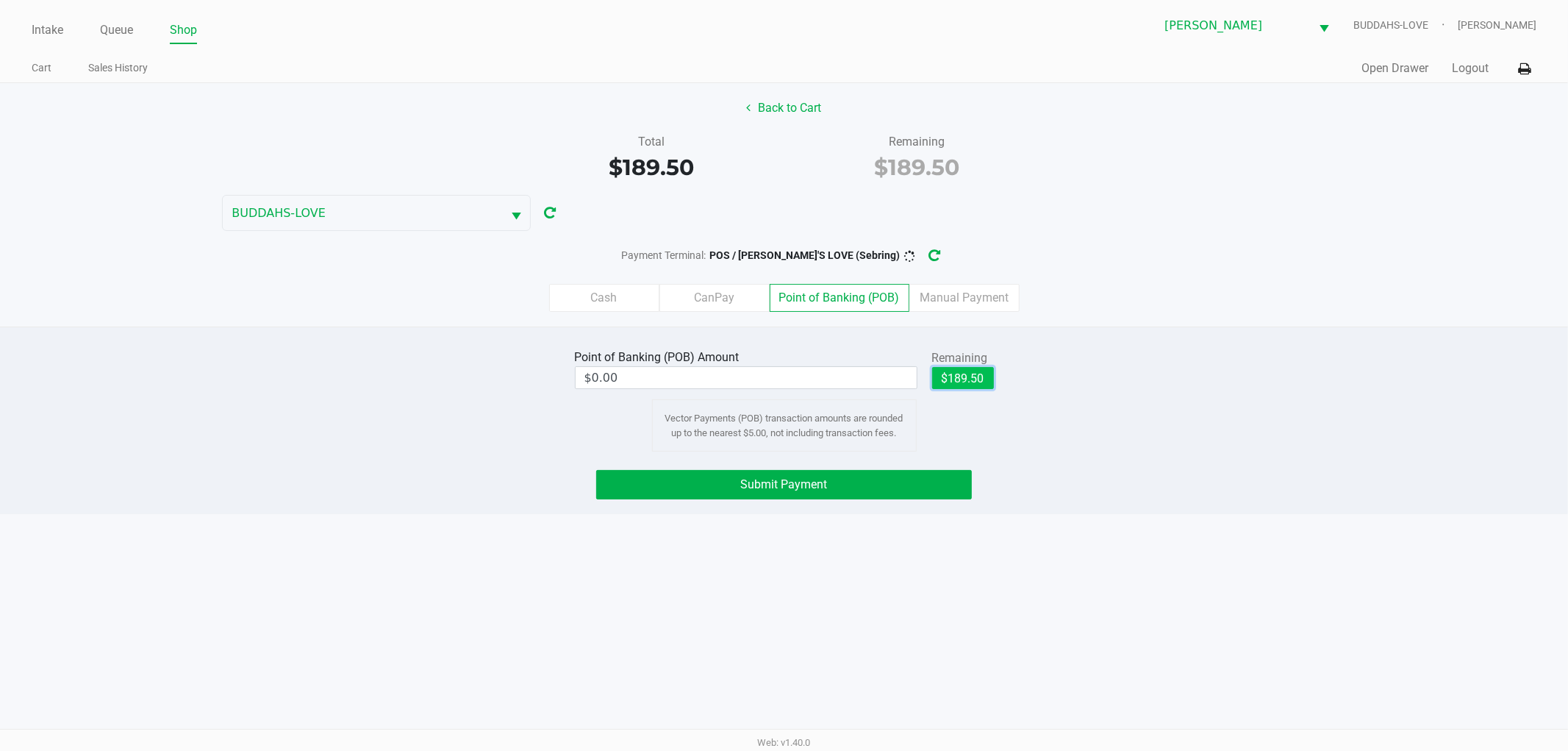
click at [969, 377] on button "$189.50" at bounding box center [963, 378] width 62 height 22
type input "$189.50"
click at [952, 495] on button "Submit Payment" at bounding box center [784, 484] width 376 height 30
click at [941, 256] on icon "button" at bounding box center [947, 256] width 12 height 10
click at [811, 482] on span "Submit Payment" at bounding box center [785, 484] width 87 height 14
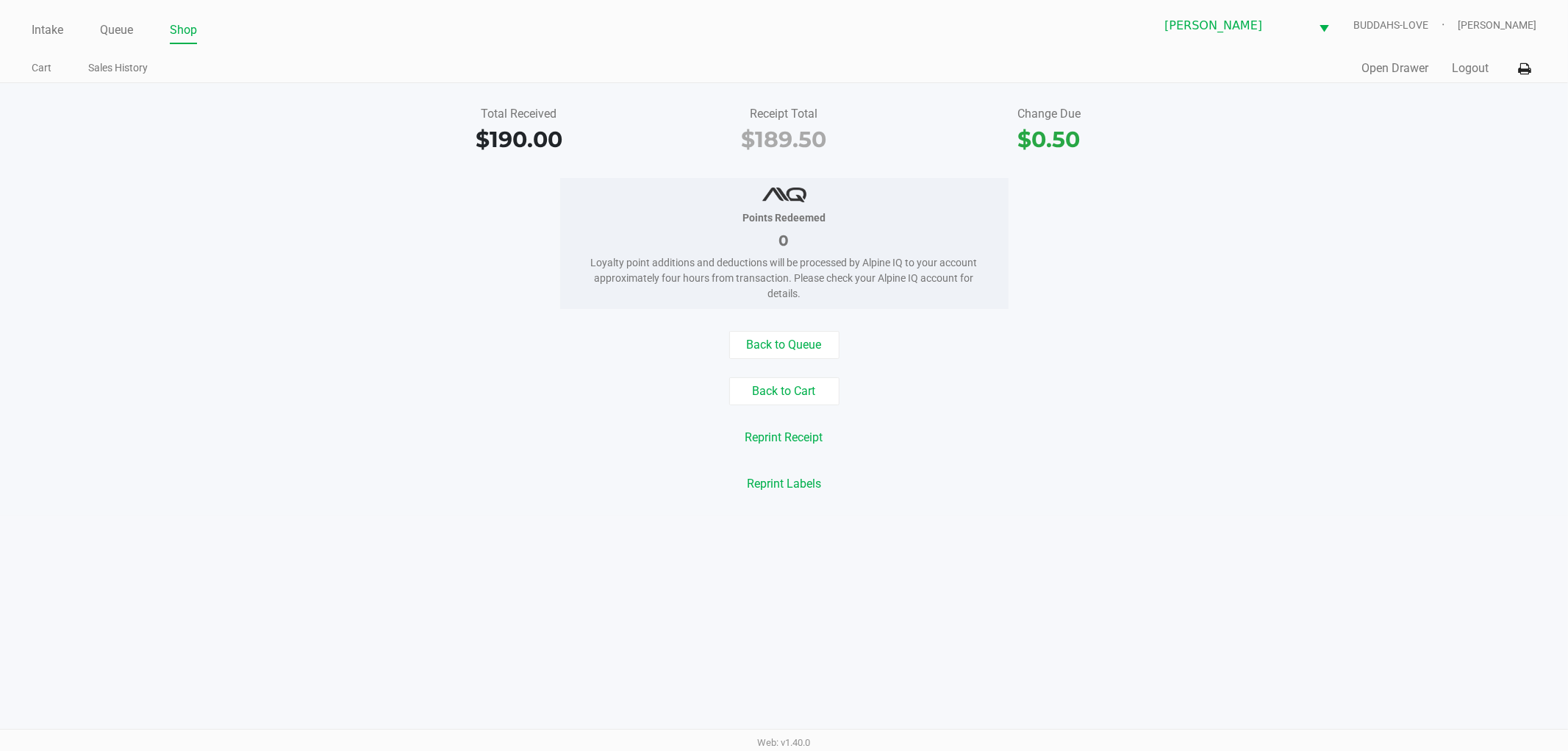
click at [478, 347] on div "Back to Queue" at bounding box center [784, 345] width 1590 height 28
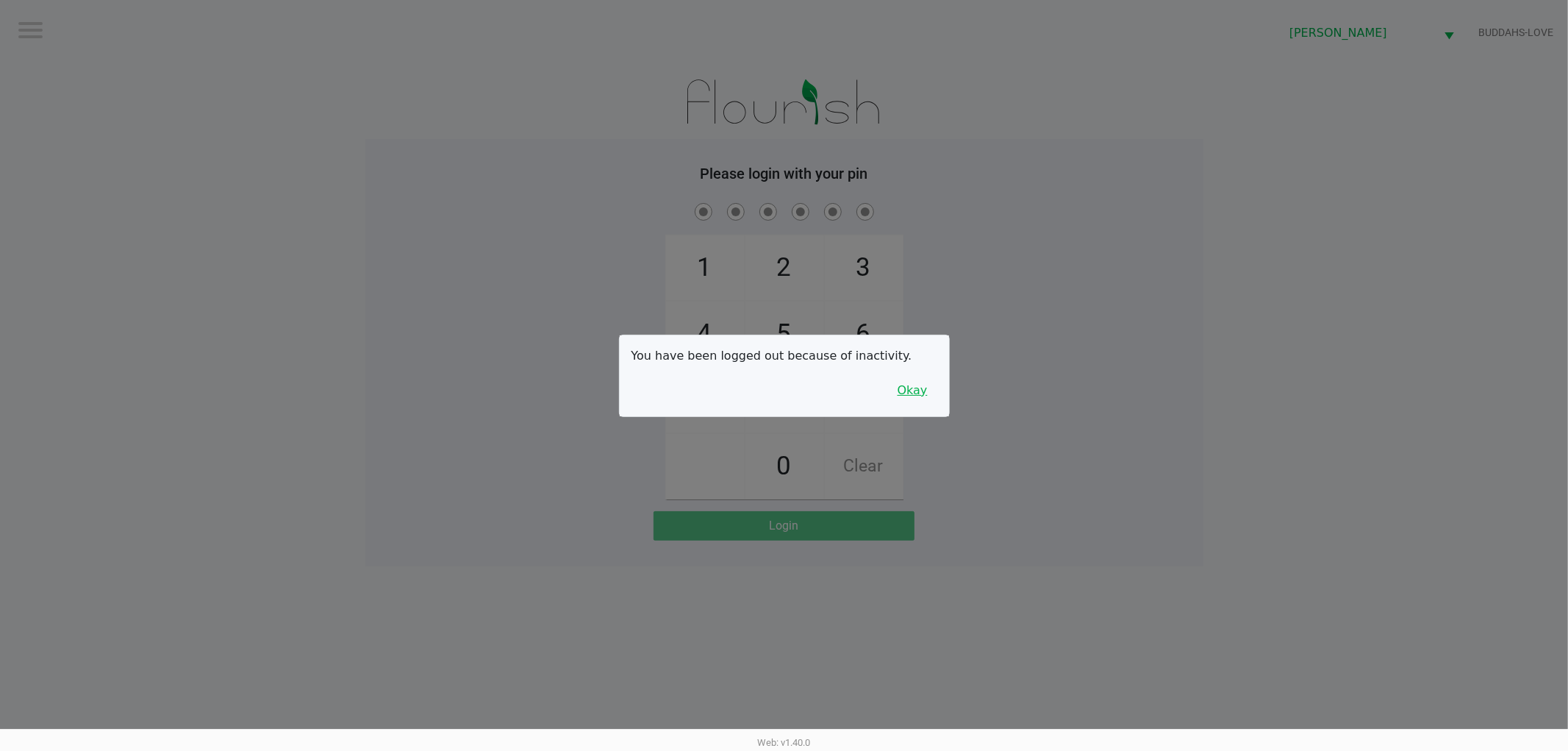
click at [909, 395] on button "Okay" at bounding box center [912, 391] width 49 height 28
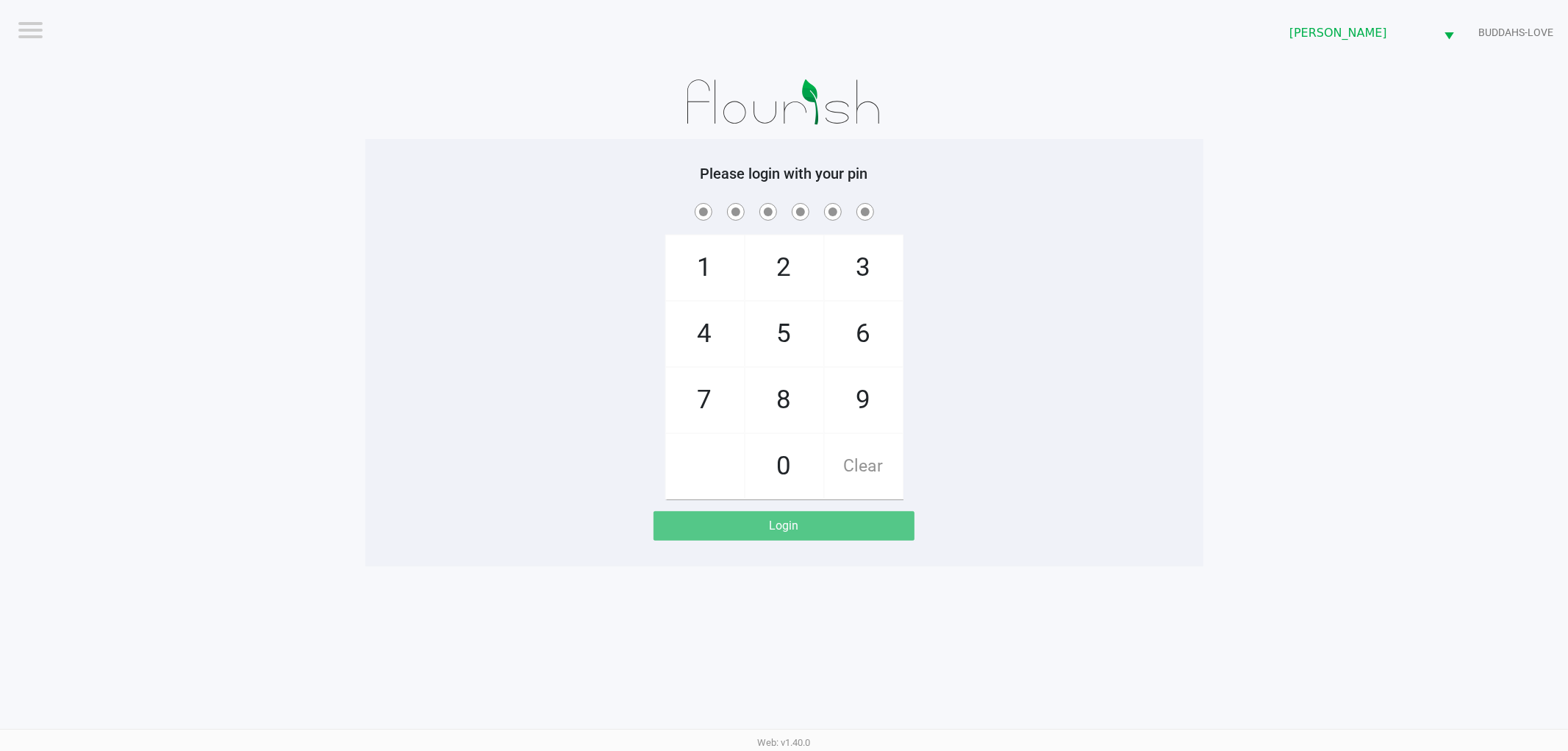
click at [520, 287] on div "1 4 7 2 5 8 0 3 6 9 Clear" at bounding box center [784, 349] width 838 height 299
checkbox input "true"
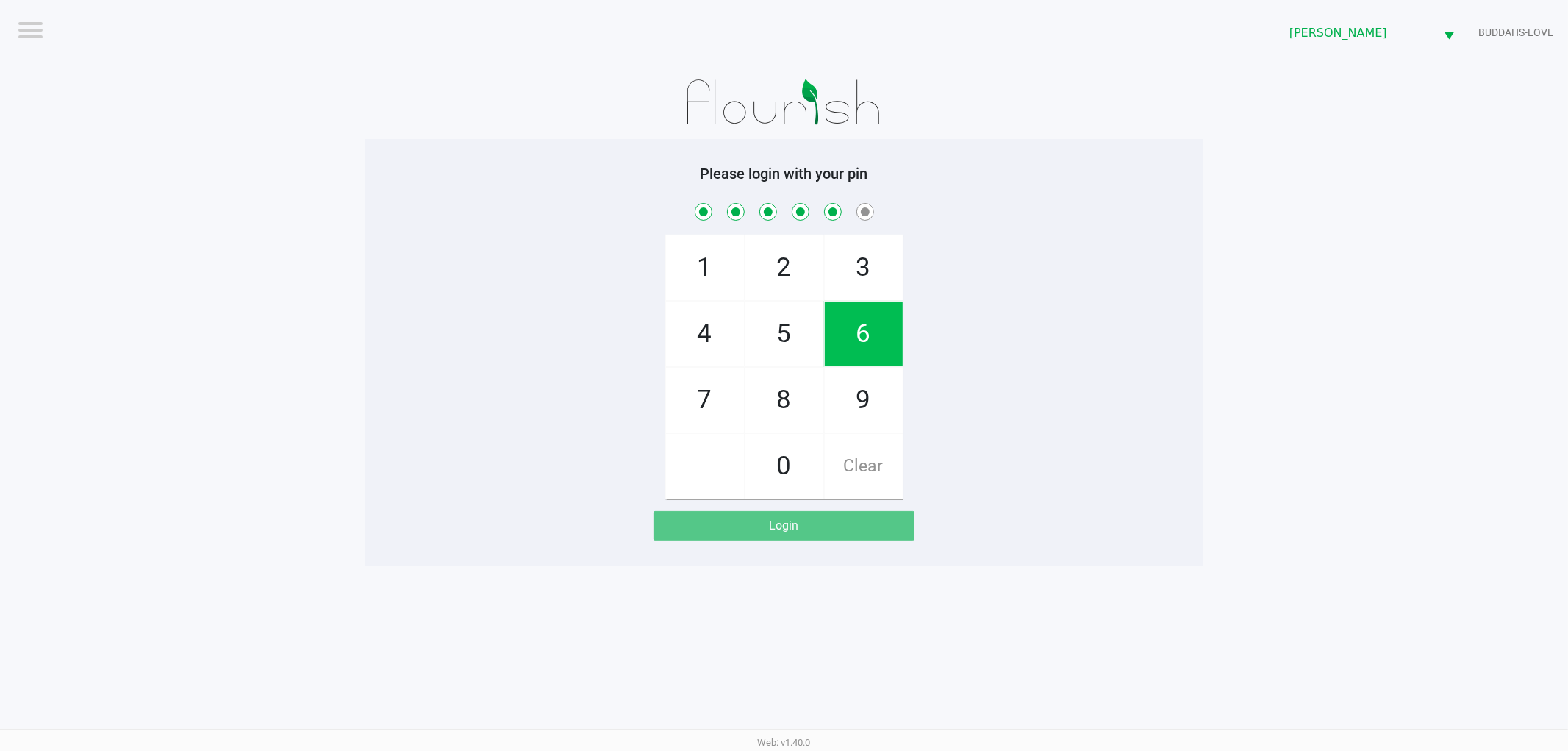
checkbox input "true"
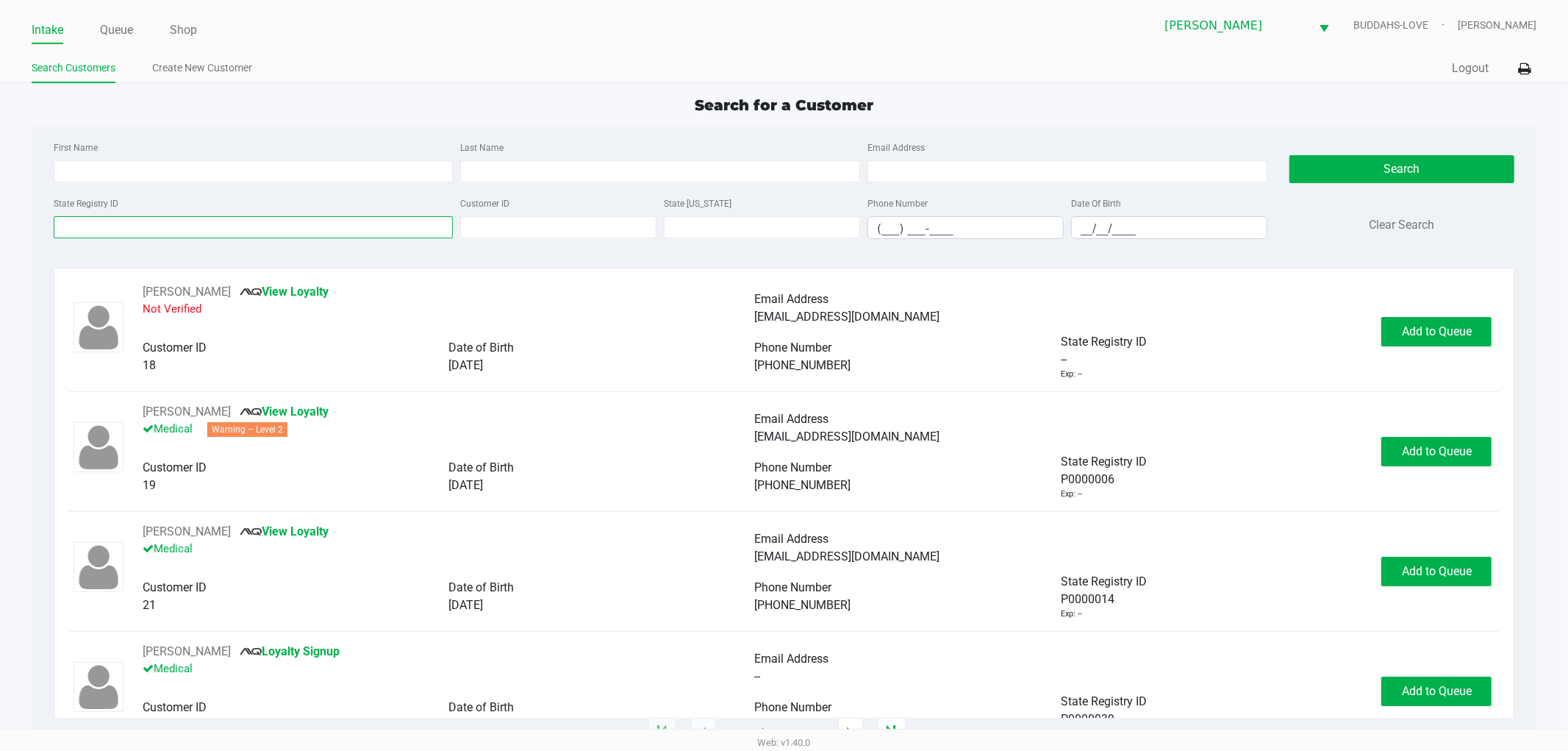
click at [425, 224] on input "State Registry ID" at bounding box center [254, 227] width 400 height 22
click at [302, 225] on input "State Registry ID" at bounding box center [254, 227] width 400 height 22
click at [180, 229] on input "State Registry ID" at bounding box center [254, 227] width 400 height 22
click at [526, 170] on input "Last Name" at bounding box center [660, 171] width 400 height 22
type input "[PERSON_NAME]"
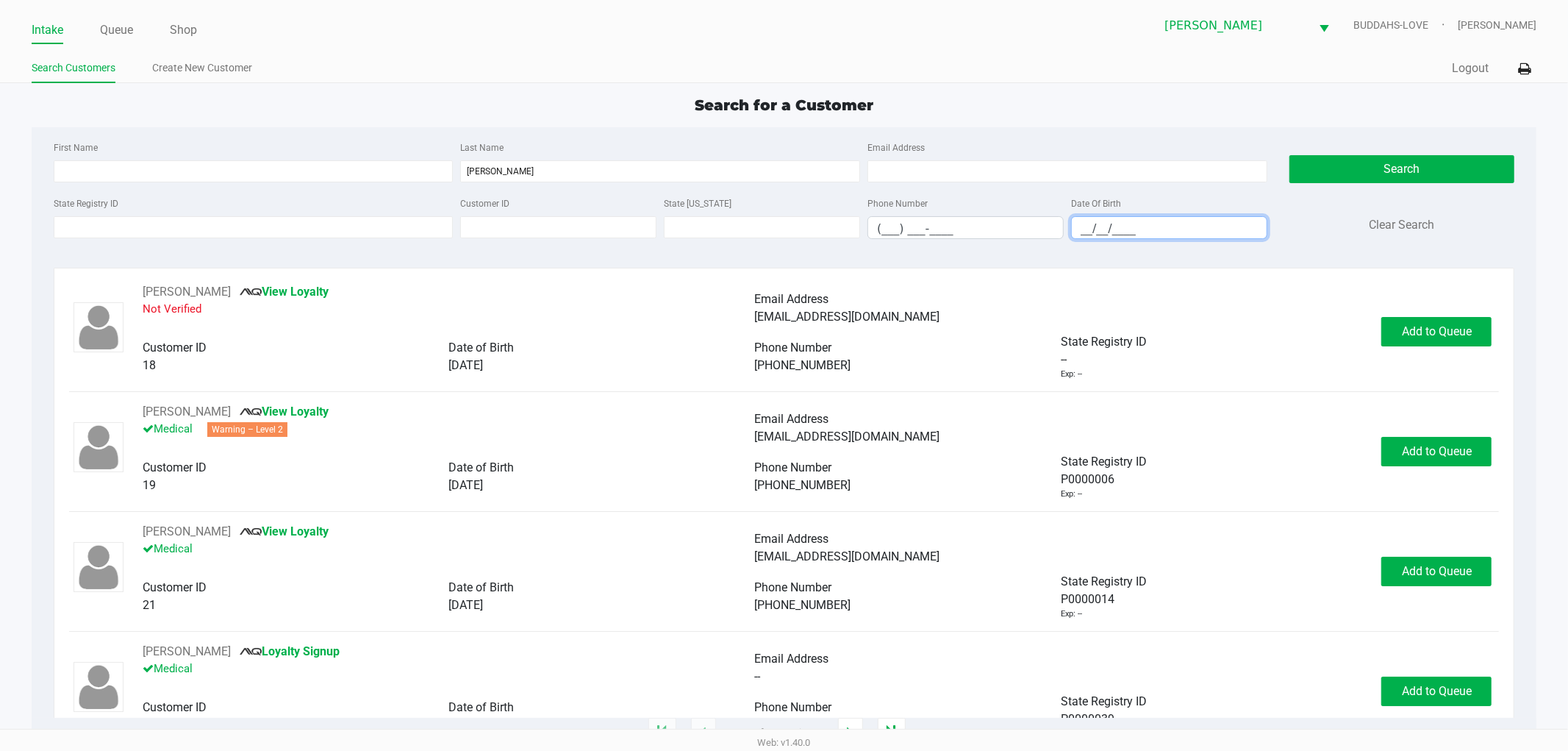
click at [1086, 229] on input "__/__/____" at bounding box center [1169, 228] width 195 height 23
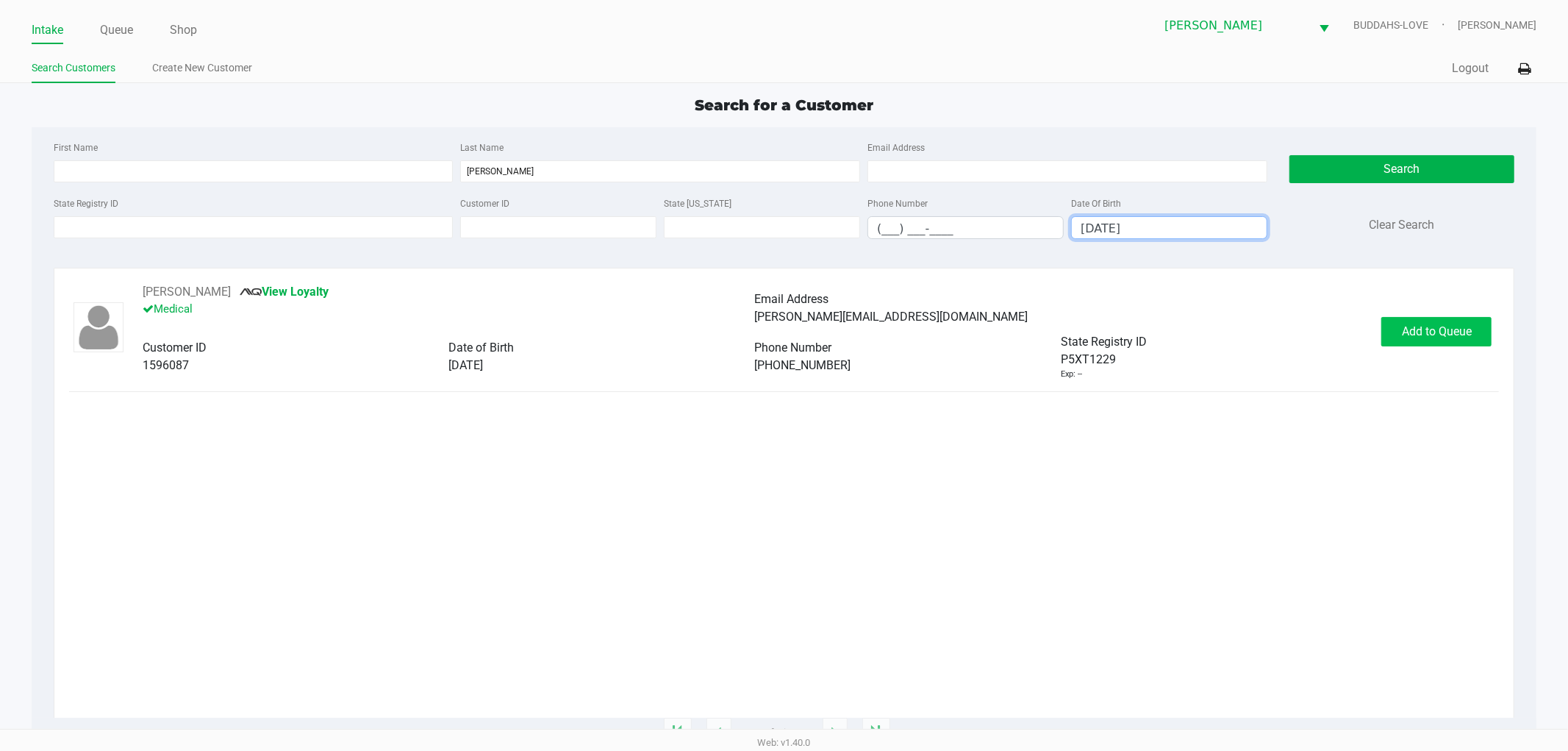
type input "[DATE]"
click at [1444, 343] on button "Add to Queue" at bounding box center [1436, 332] width 110 height 30
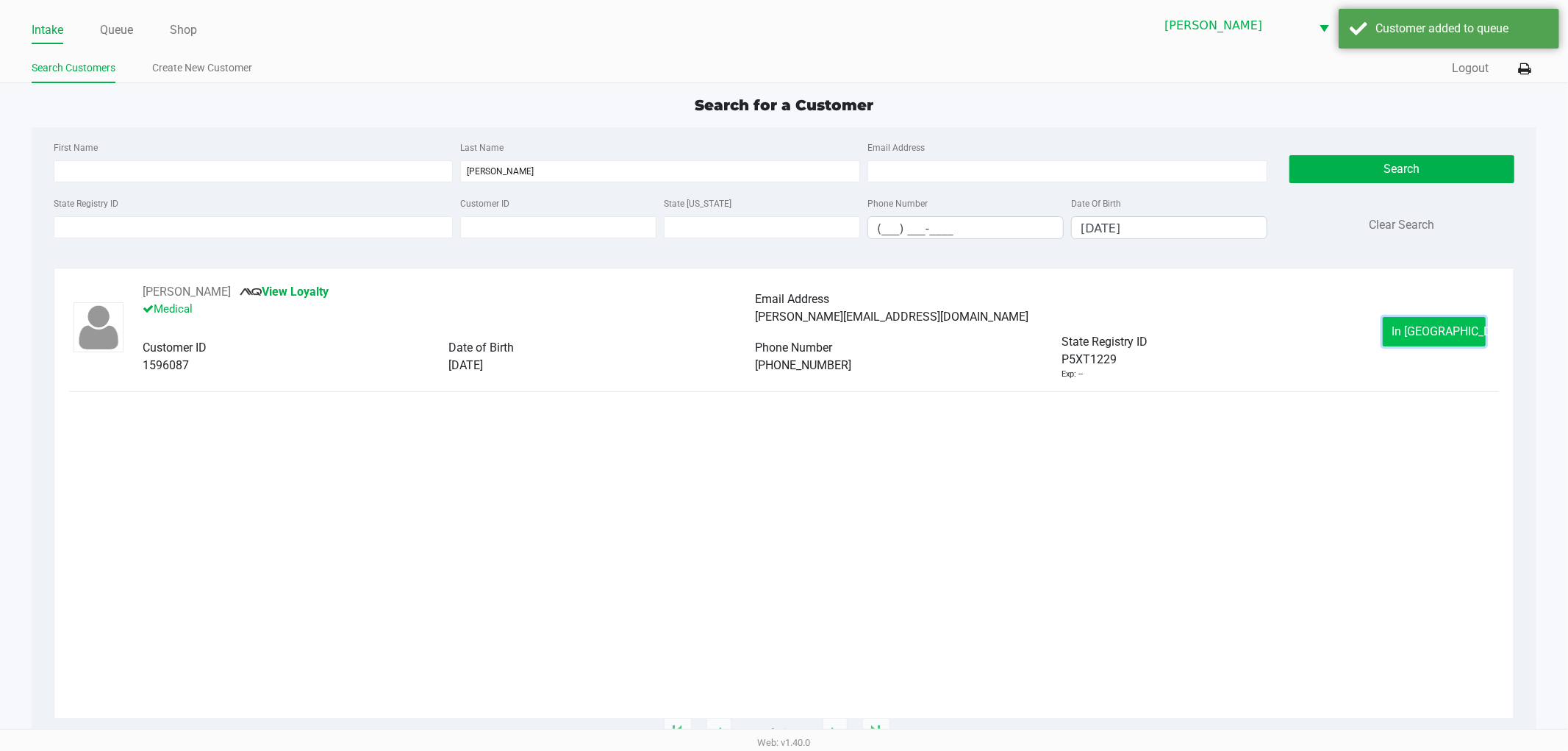
click at [1438, 324] on span "In [GEOGRAPHIC_DATA]" at bounding box center [1454, 331] width 123 height 14
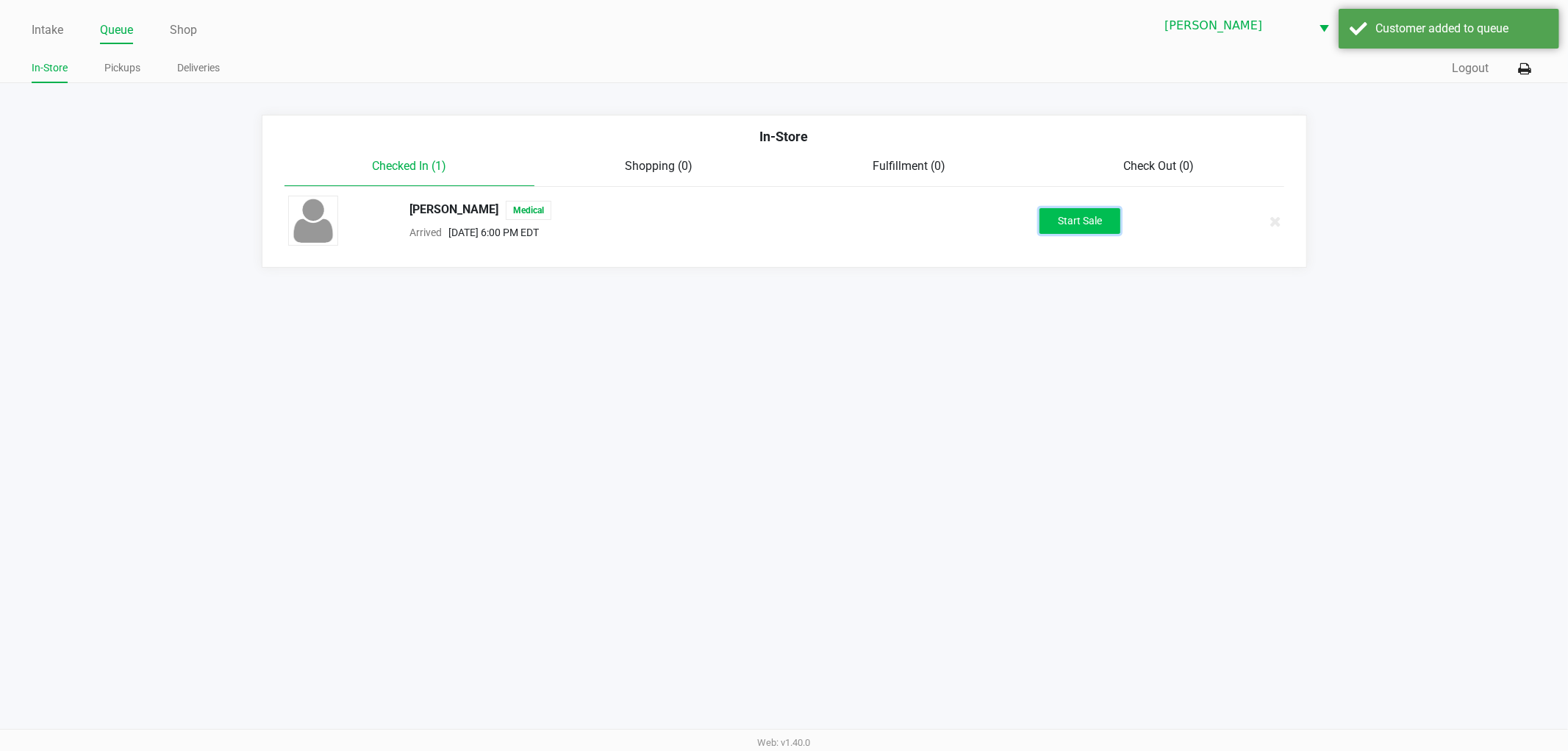
click at [1078, 219] on button "Start Sale" at bounding box center [1080, 221] width 81 height 26
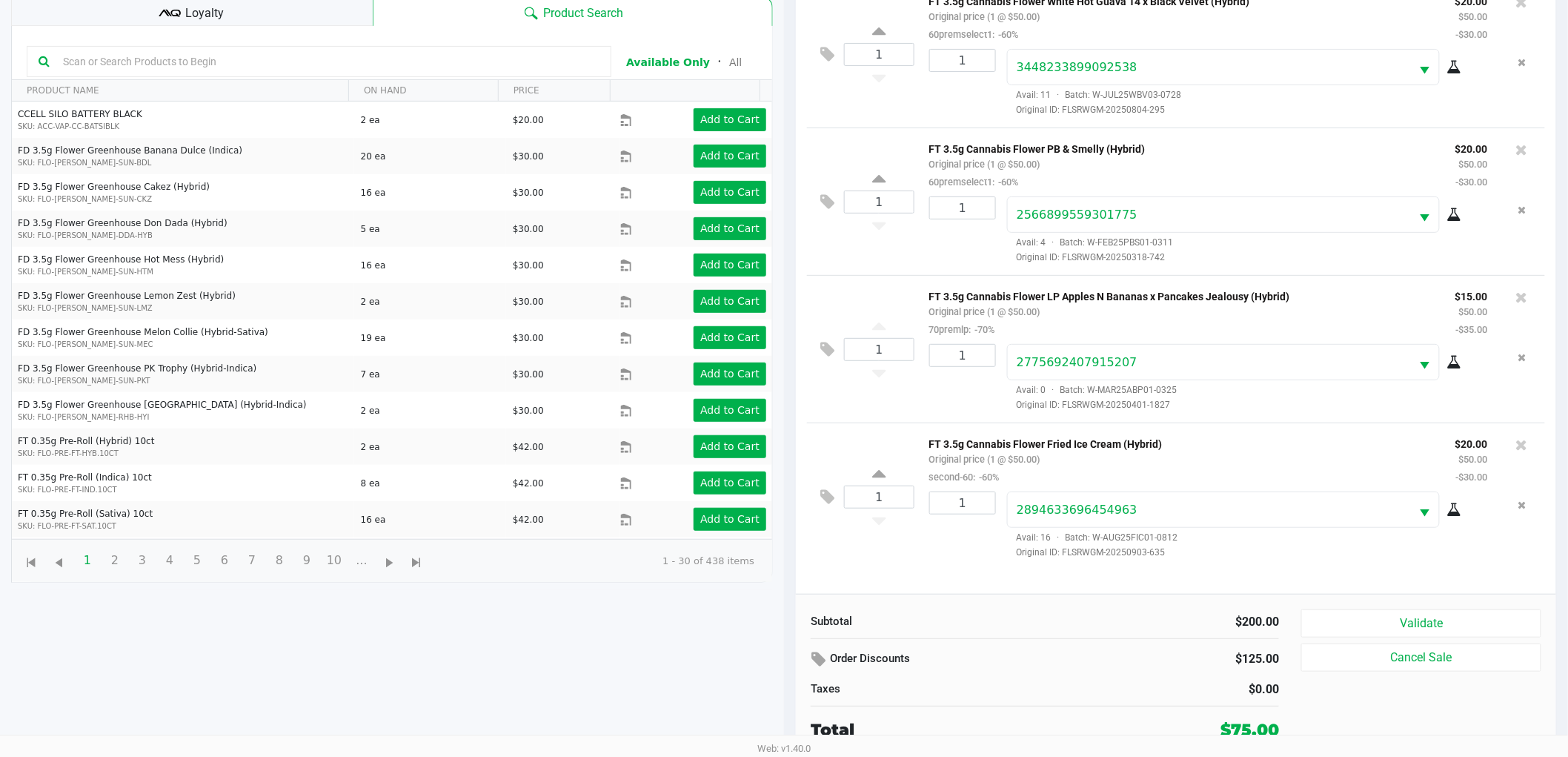
scroll to position [161, 0]
click at [1455, 617] on button "Validate" at bounding box center [1421, 623] width 240 height 28
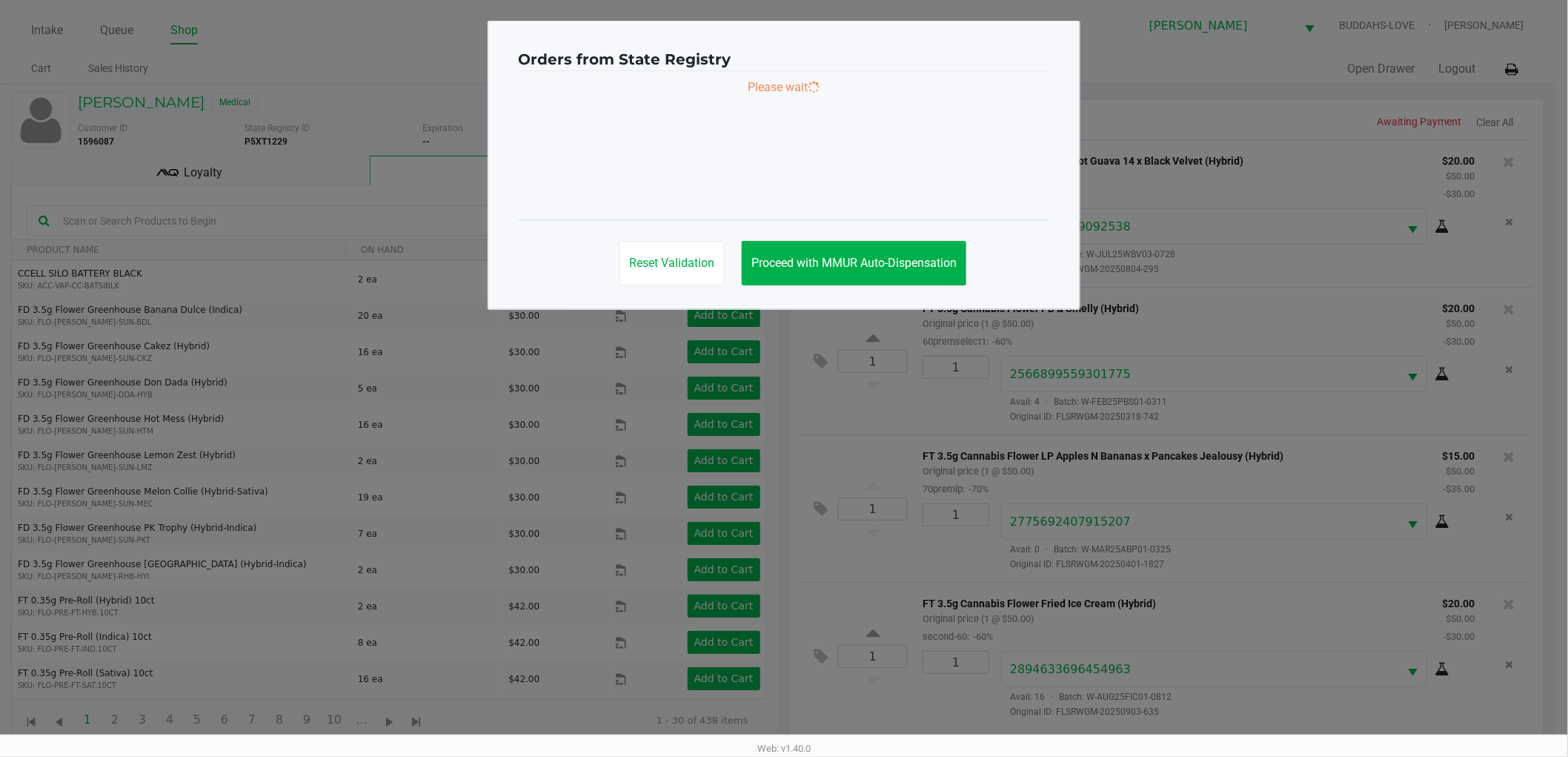
scroll to position [0, 0]
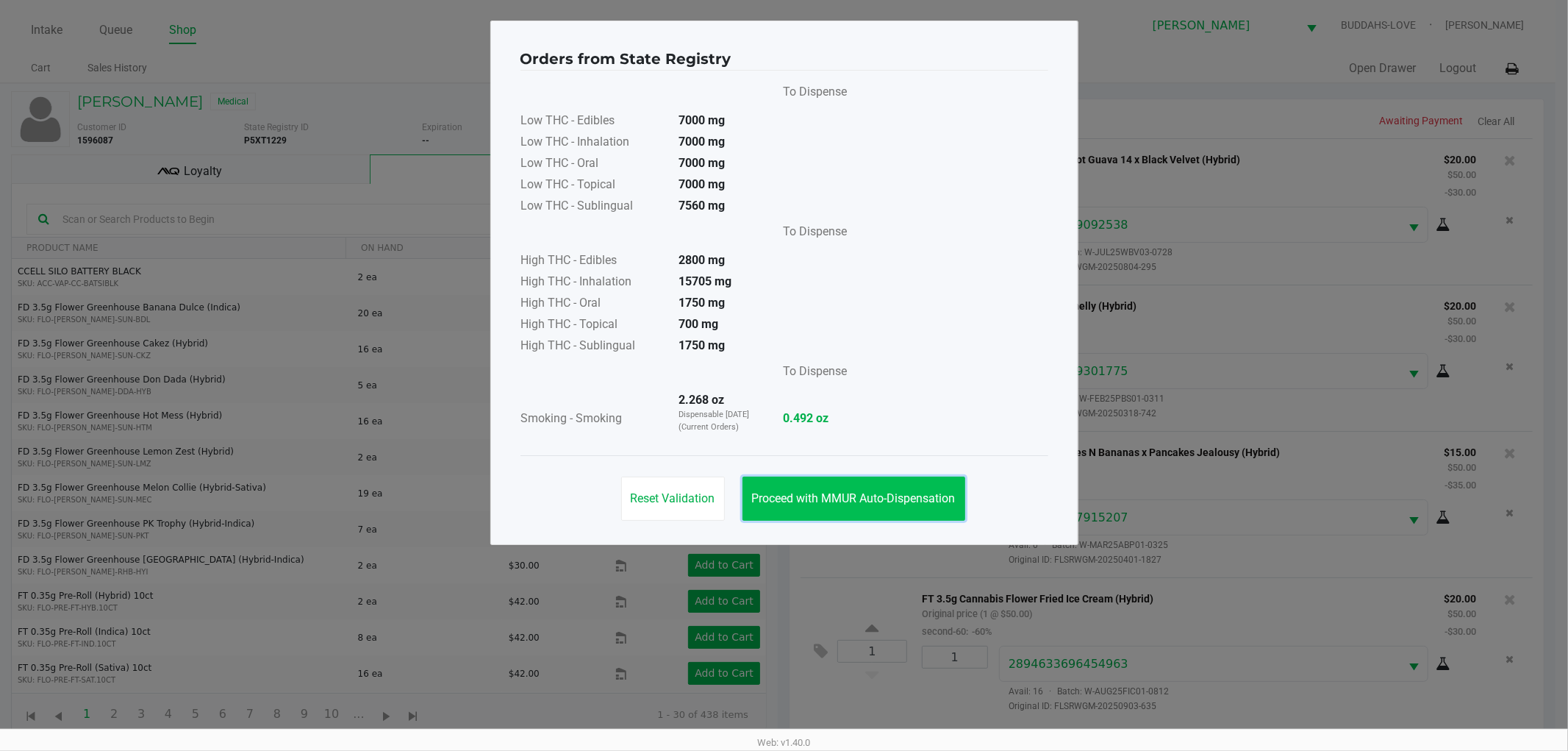
click at [881, 501] on span "Proceed with MMUR Auto-Dispensation" at bounding box center [854, 498] width 204 height 14
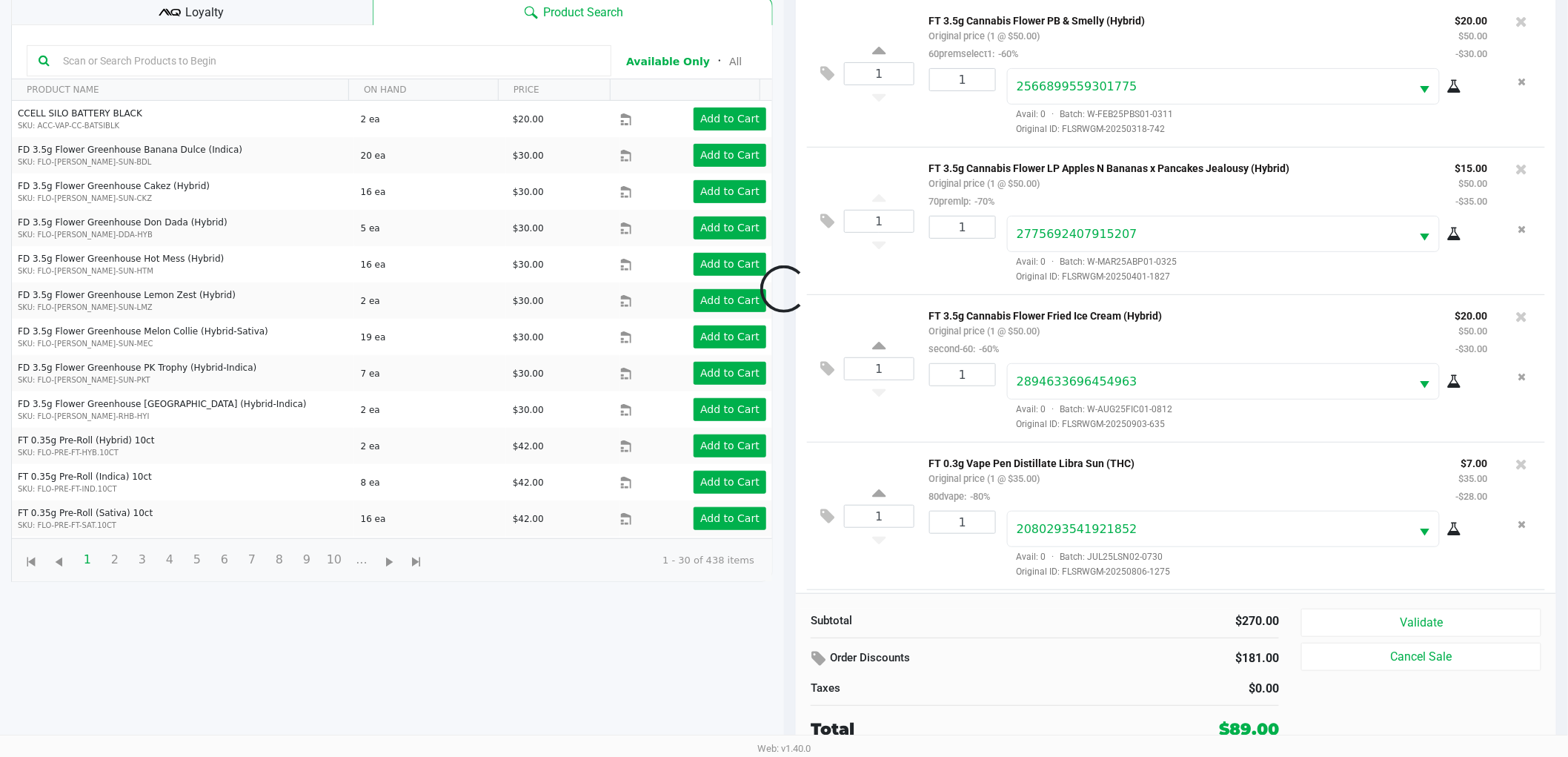
scroll to position [275, 0]
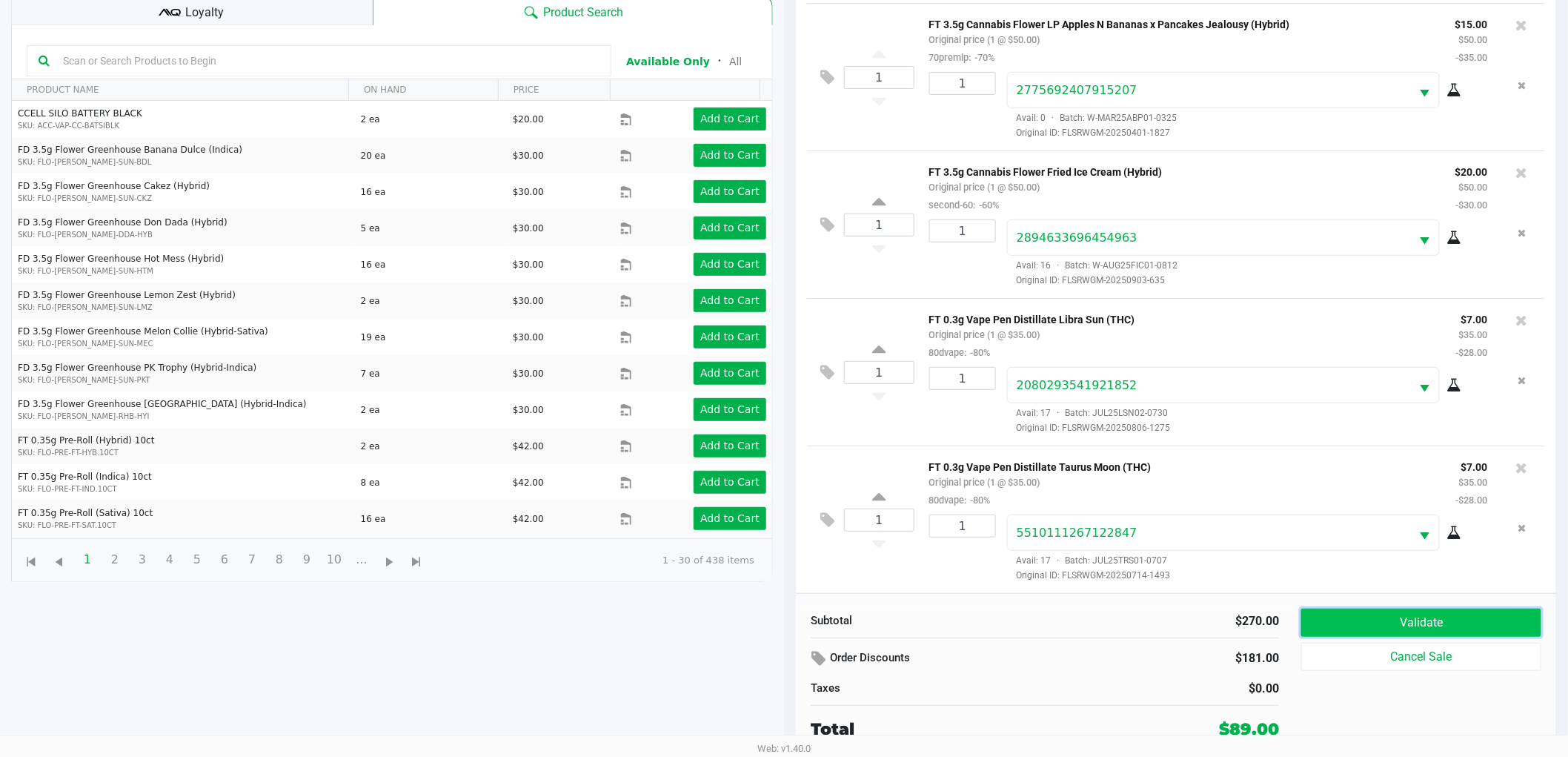
click at [1463, 619] on button "Validate" at bounding box center [1421, 623] width 240 height 28
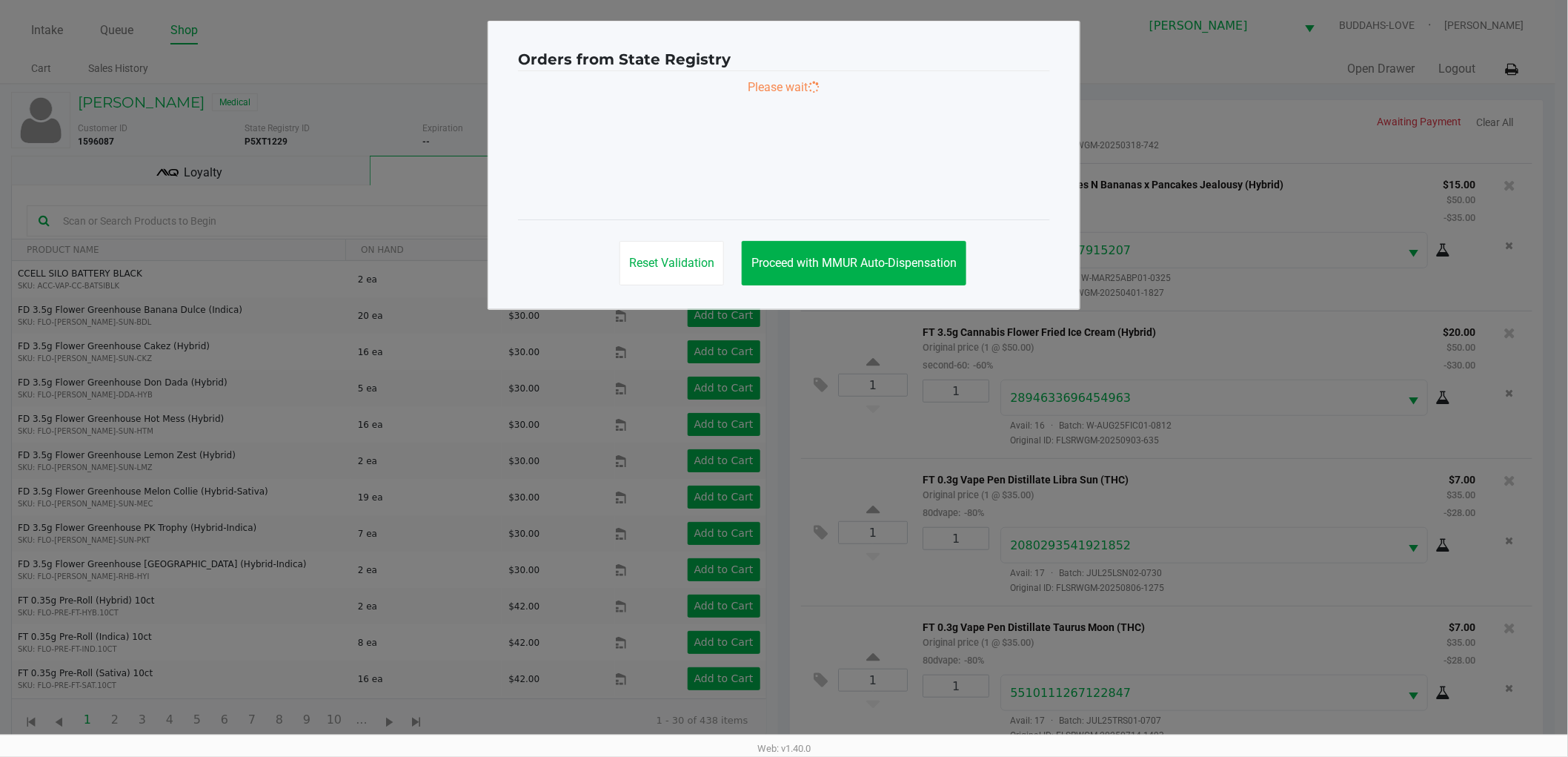
scroll to position [0, 0]
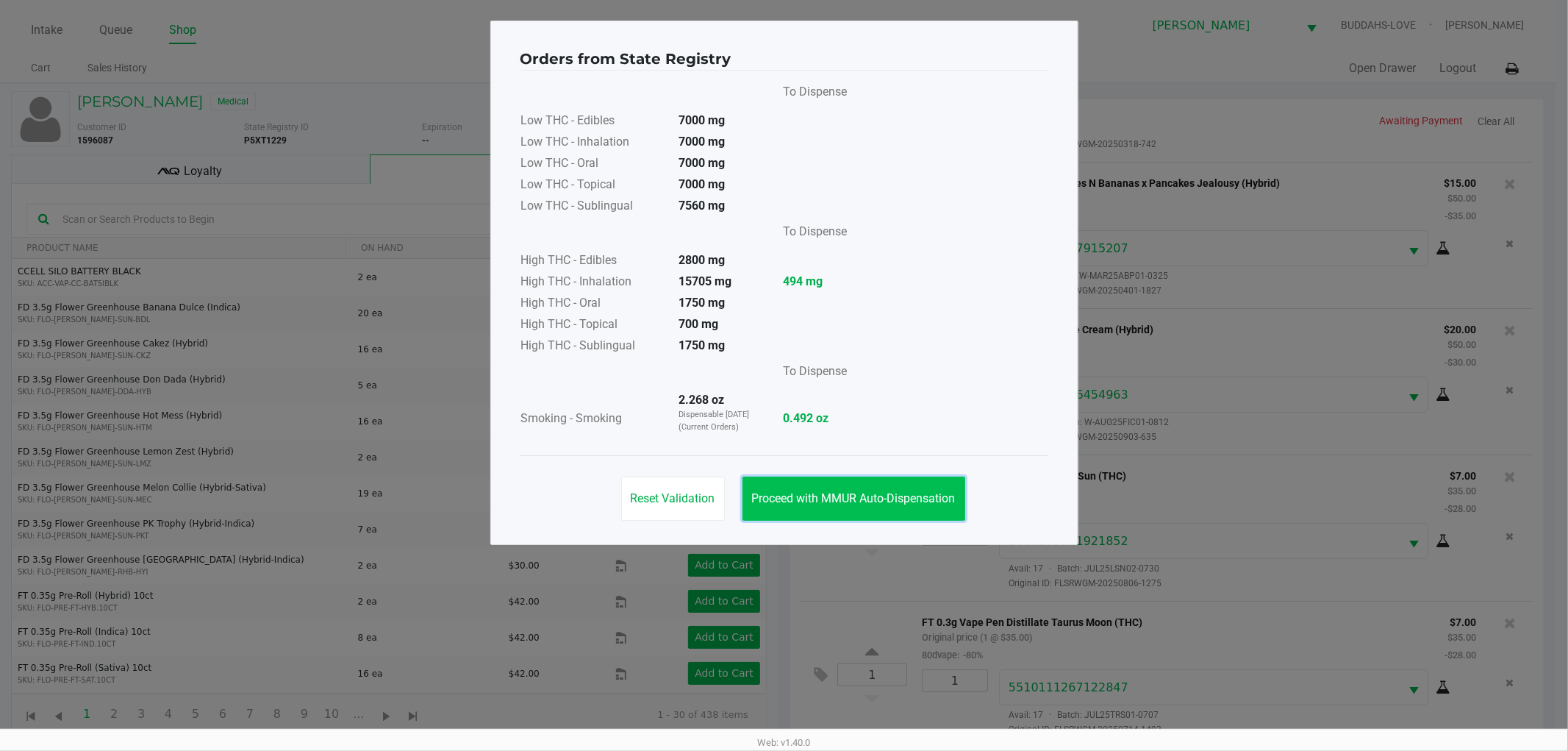
click at [783, 498] on span "Proceed with MMUR Auto-Dispensation" at bounding box center [854, 498] width 204 height 14
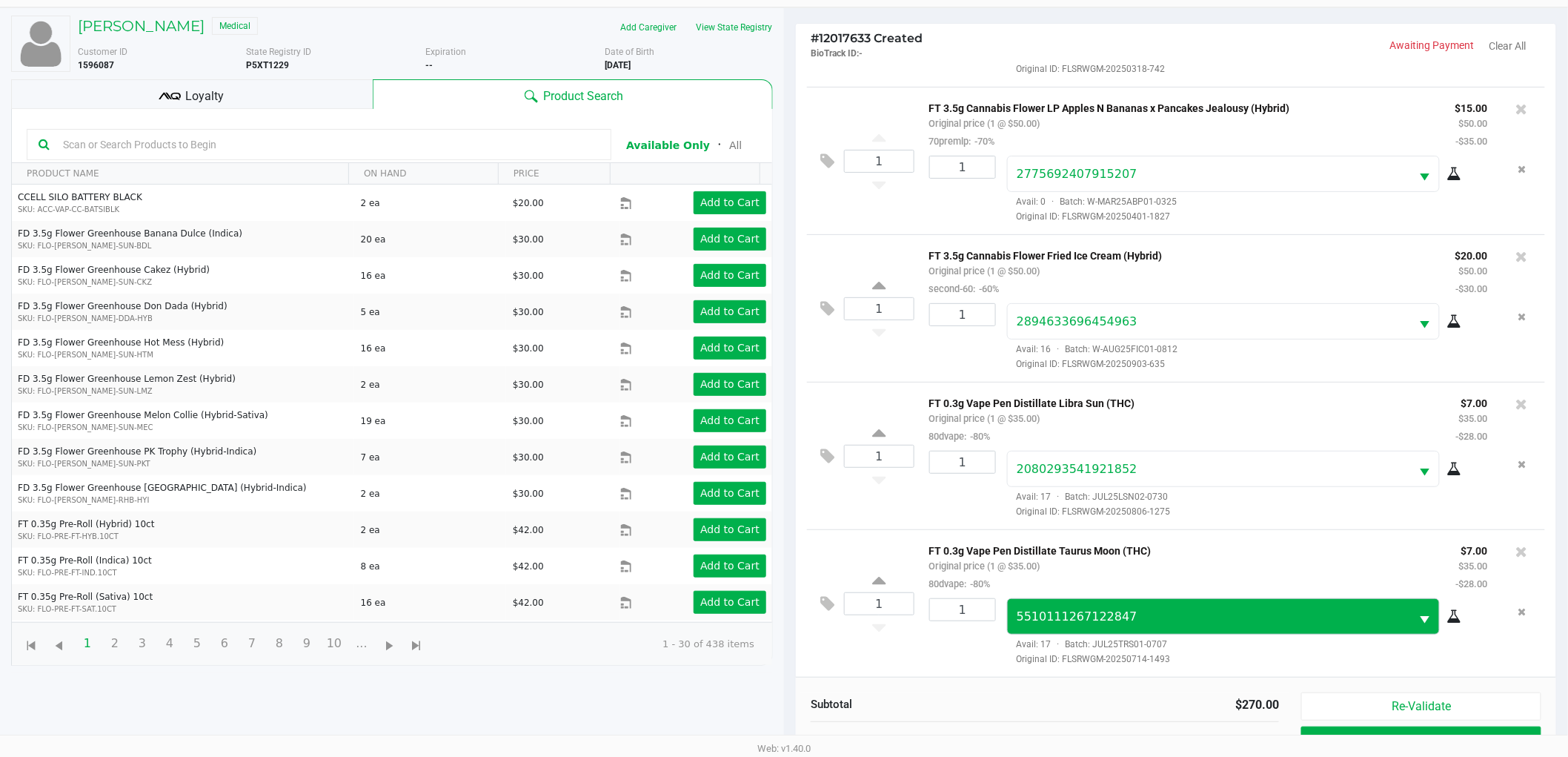
scroll to position [161, 0]
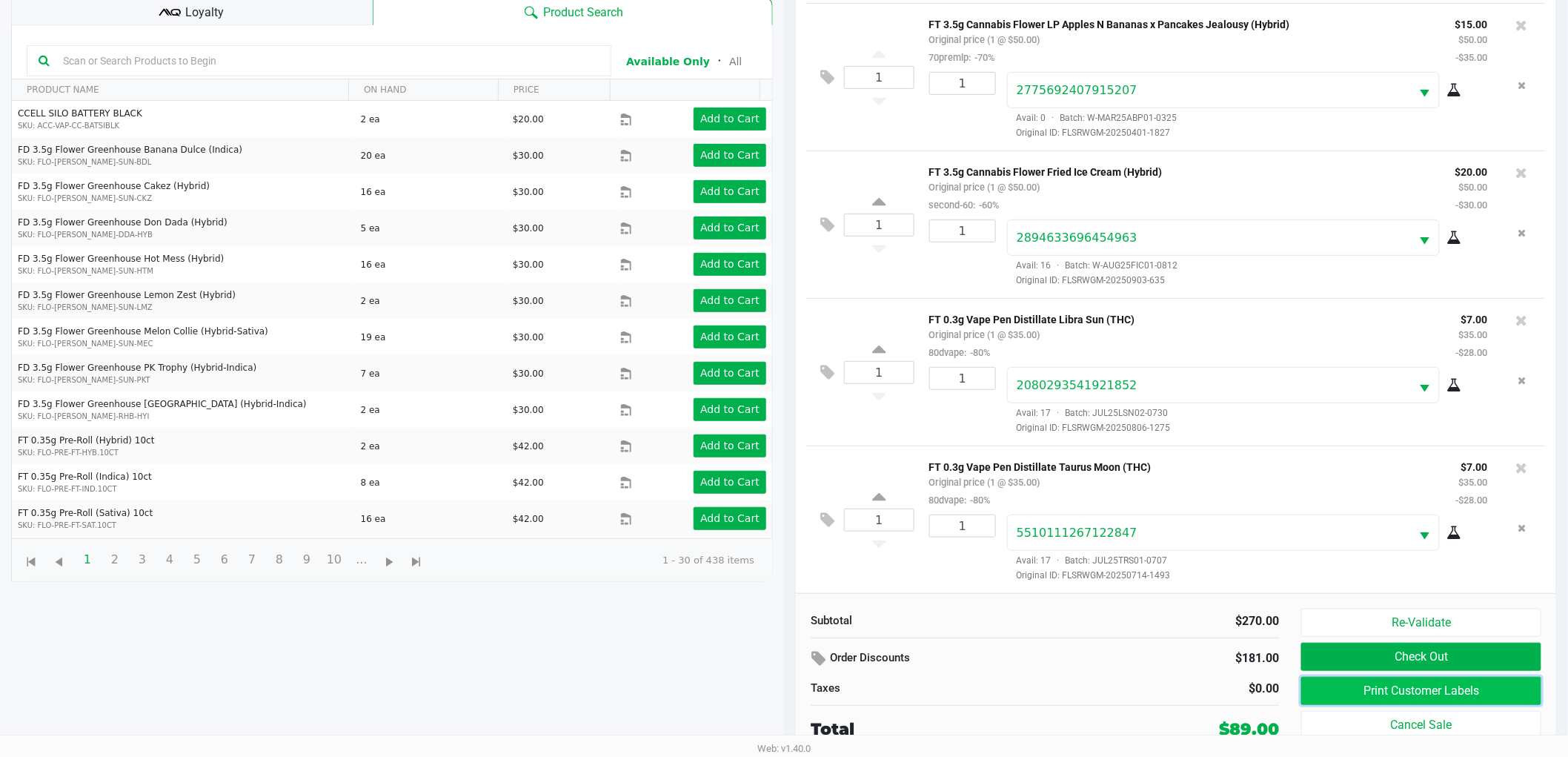
click at [1362, 700] on button "Print Customer Labels" at bounding box center [1421, 691] width 240 height 28
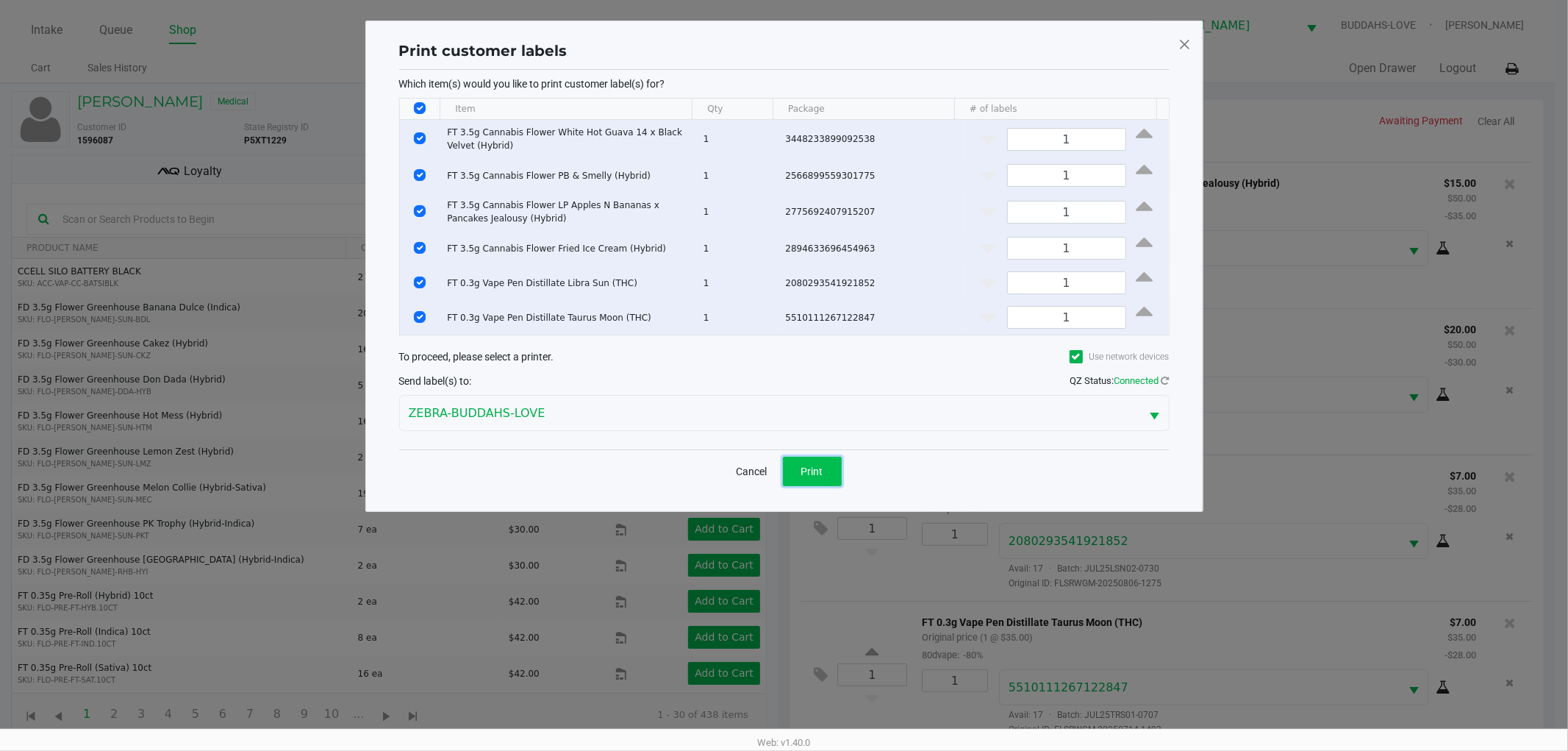
click at [807, 469] on span "Print" at bounding box center [812, 471] width 22 height 12
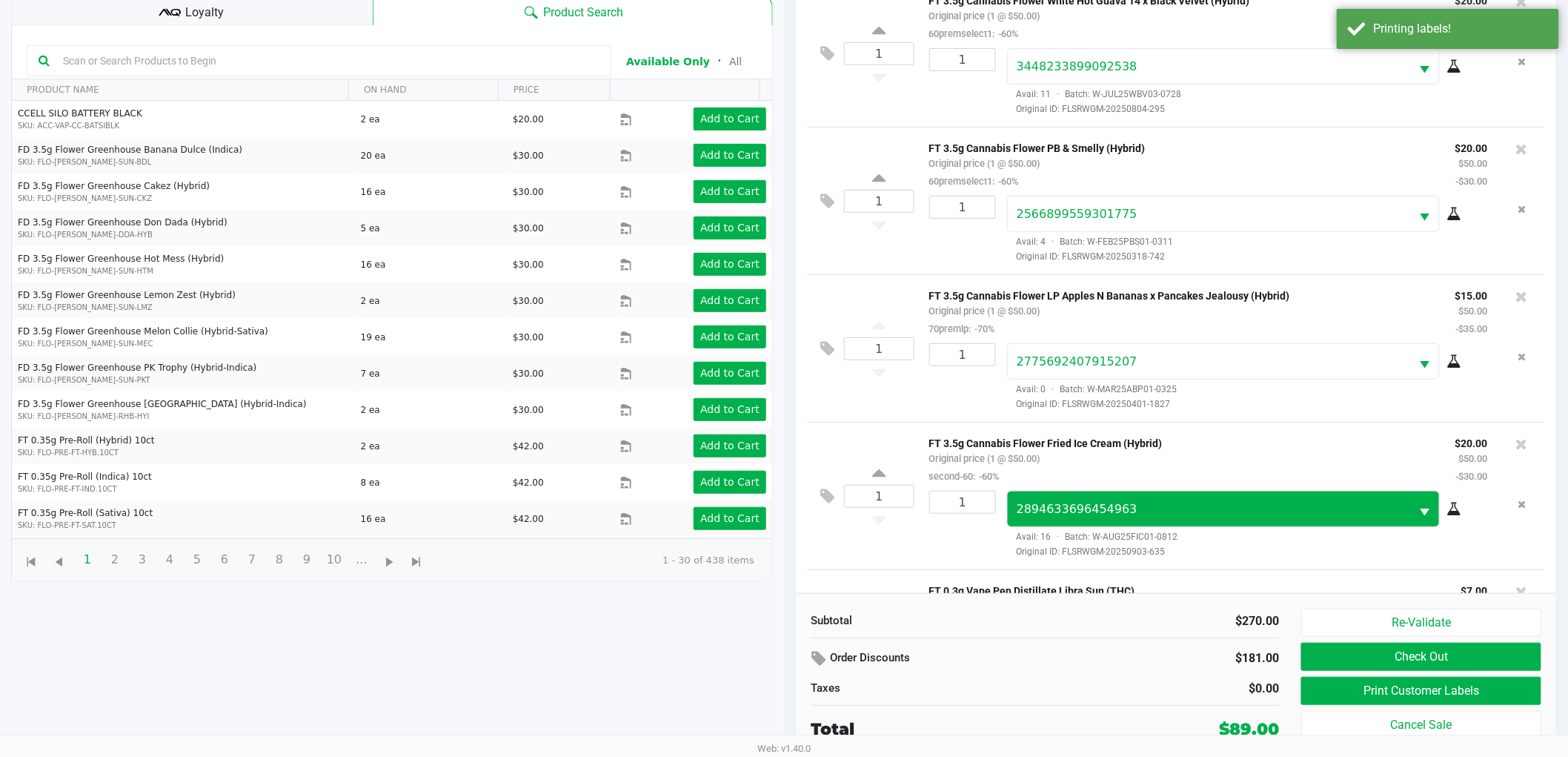
scroll to position [275, 0]
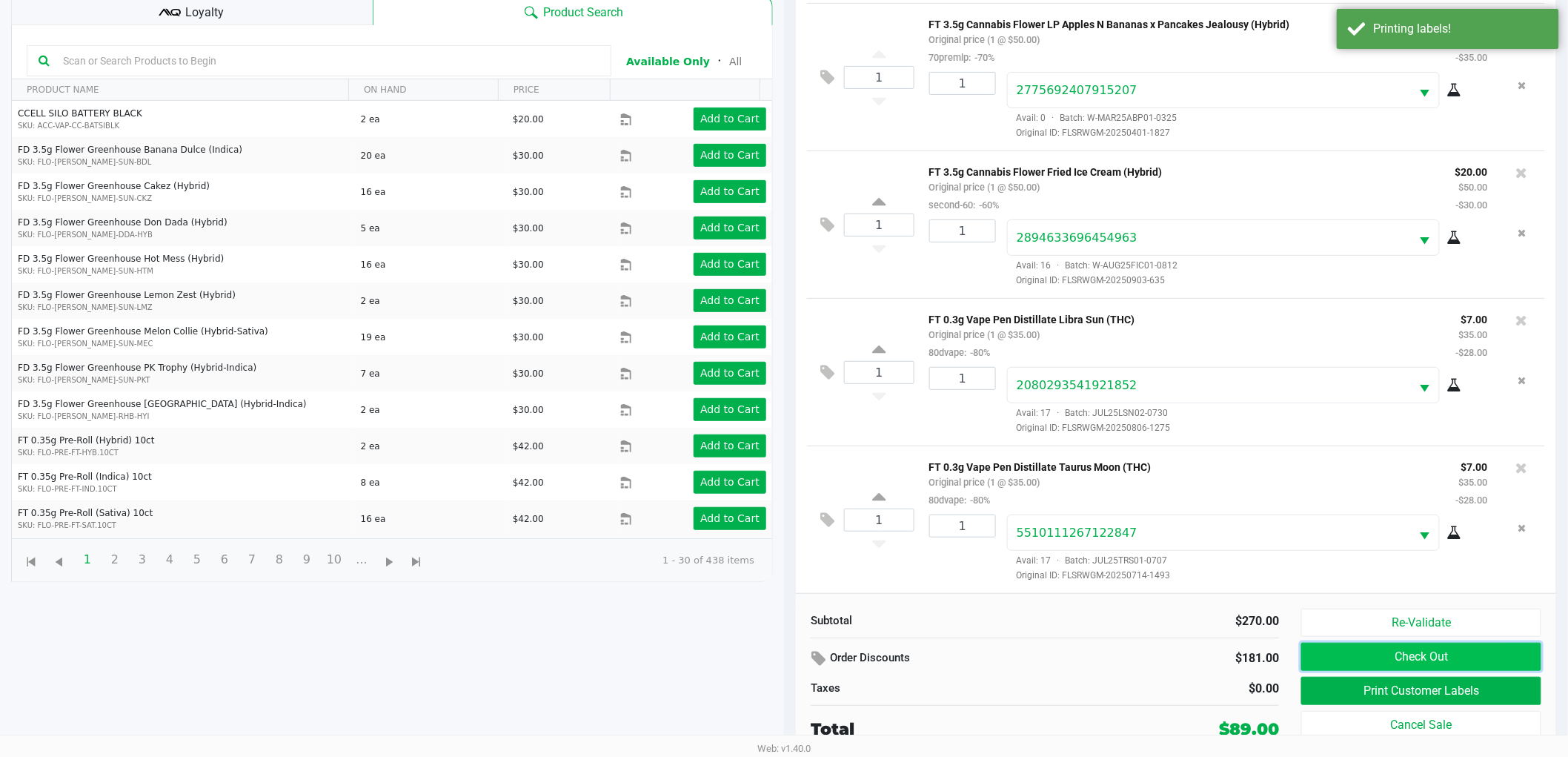
click at [1351, 656] on button "Check Out" at bounding box center [1421, 657] width 240 height 28
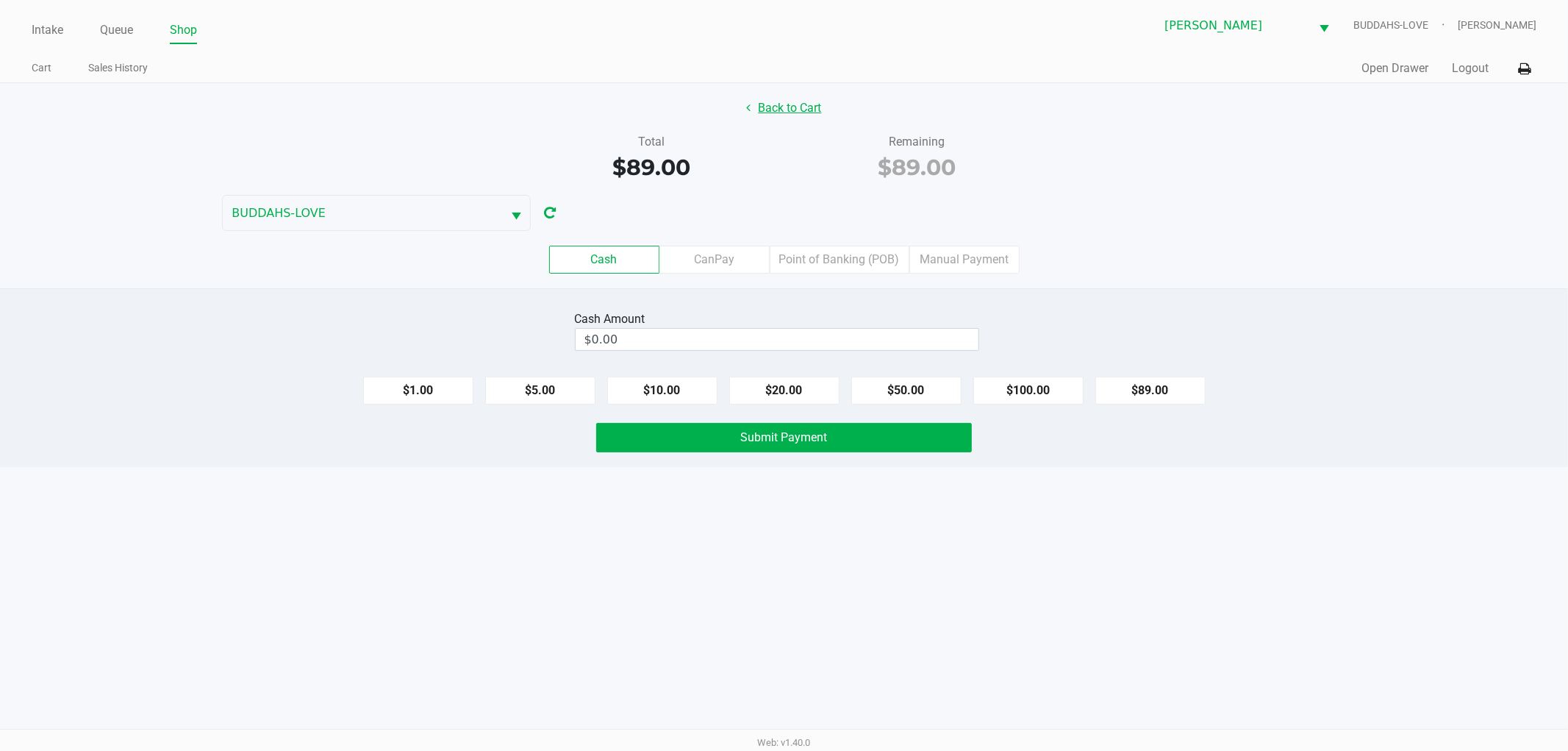
click at [774, 112] on button "Back to Cart" at bounding box center [784, 108] width 94 height 28
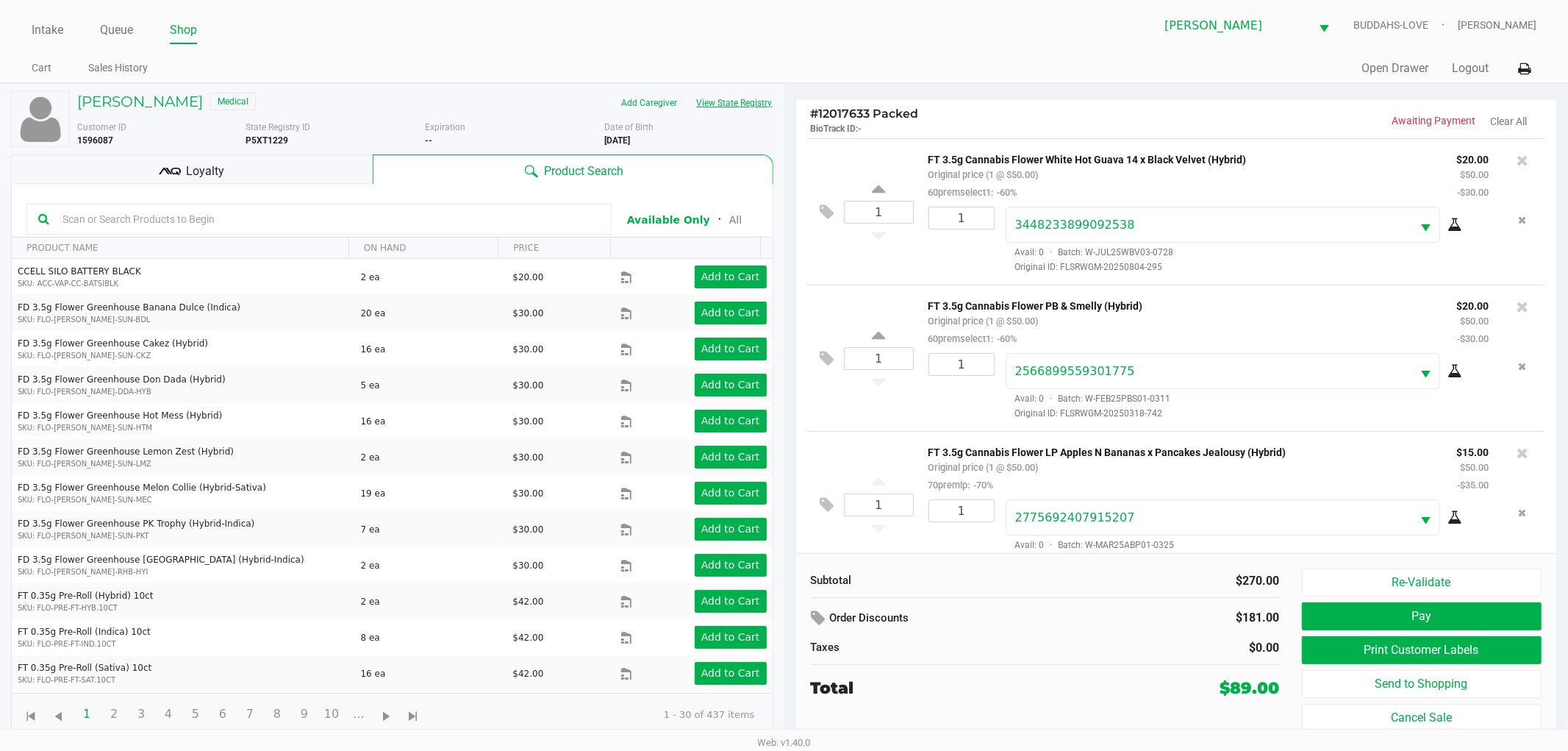
click at [725, 101] on button "View State Registry" at bounding box center [730, 103] width 86 height 24
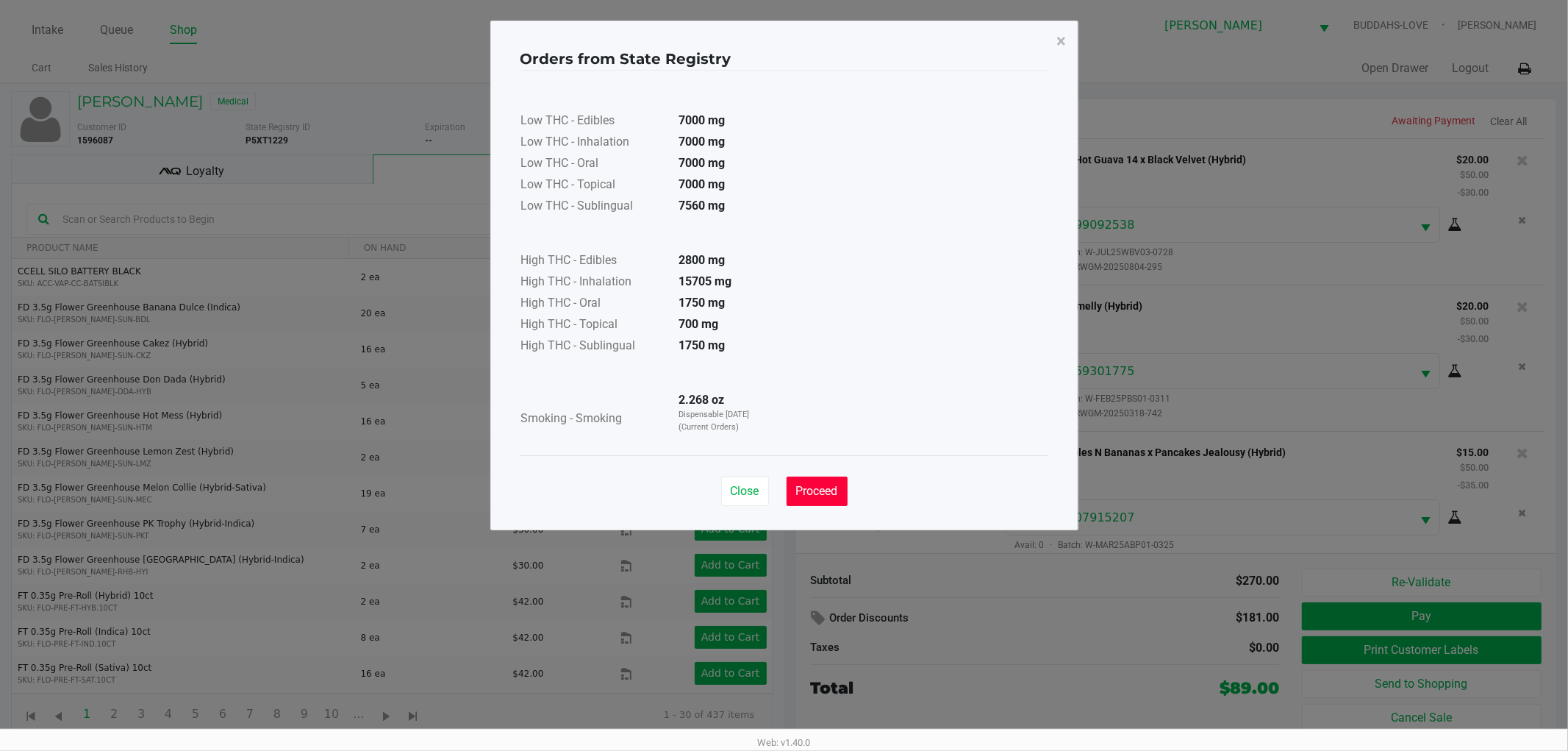
click at [825, 487] on span "Proceed" at bounding box center [816, 490] width 42 height 14
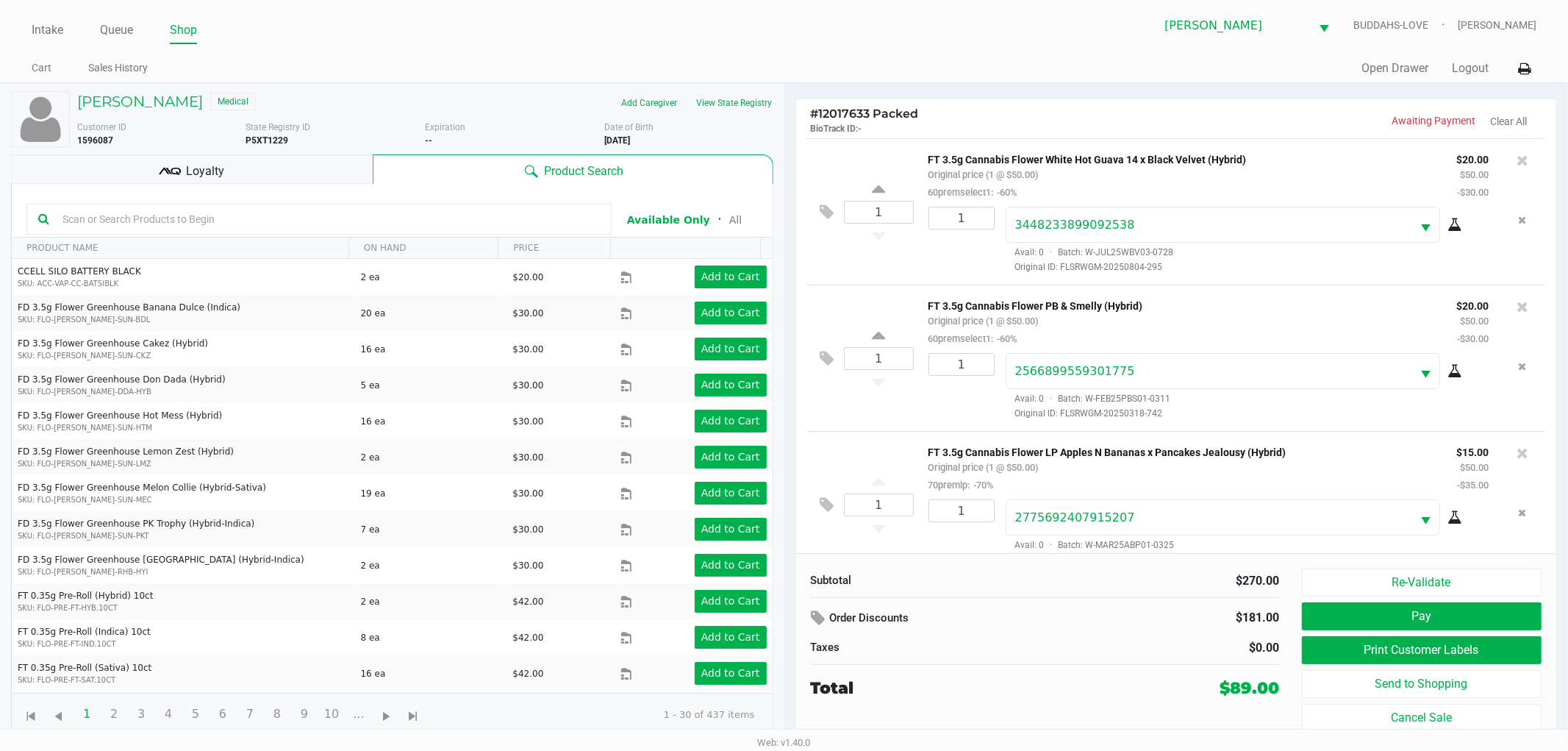
click at [210, 180] on div "Loyalty" at bounding box center [192, 169] width 362 height 30
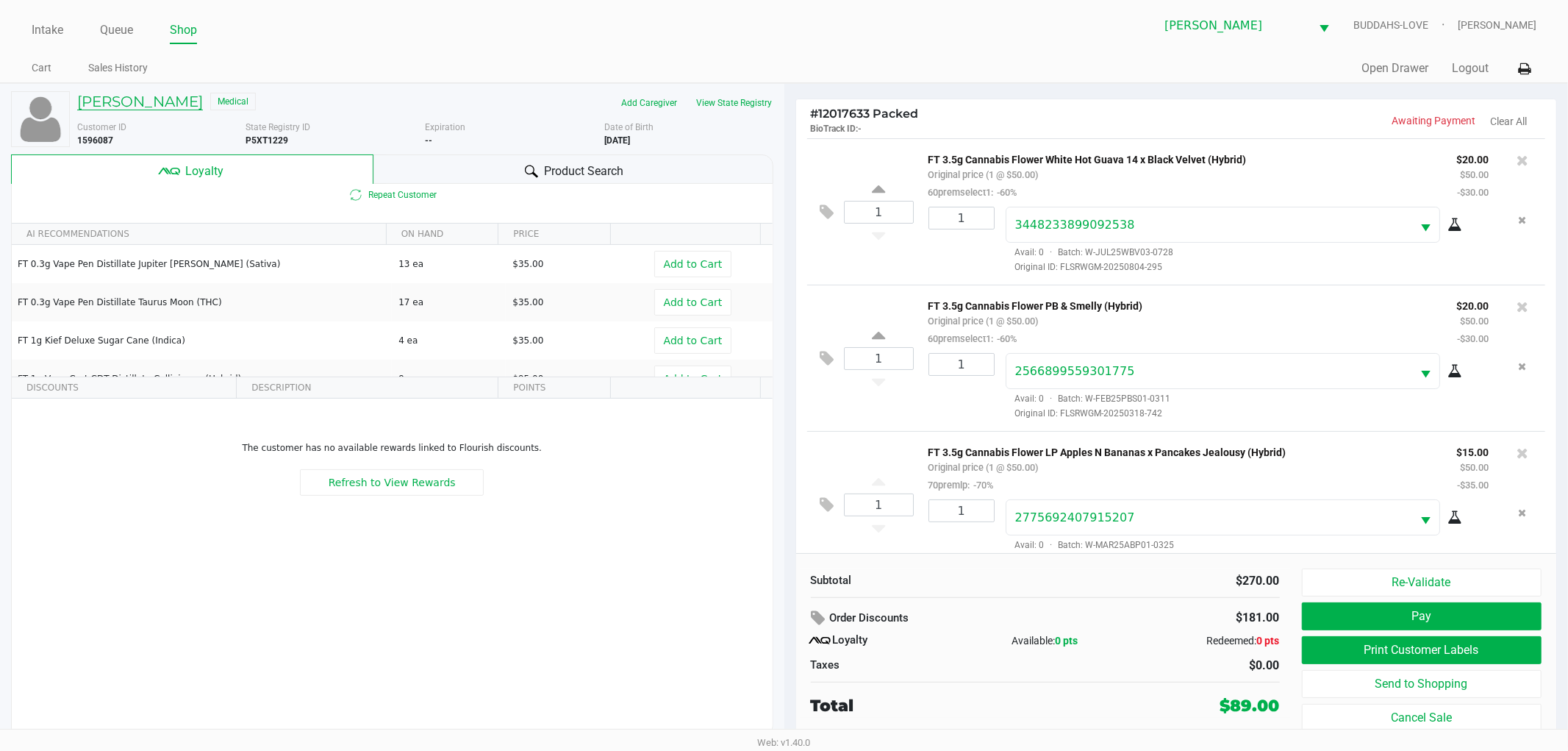
click at [203, 98] on h5 "[PERSON_NAME]" at bounding box center [140, 101] width 125 height 18
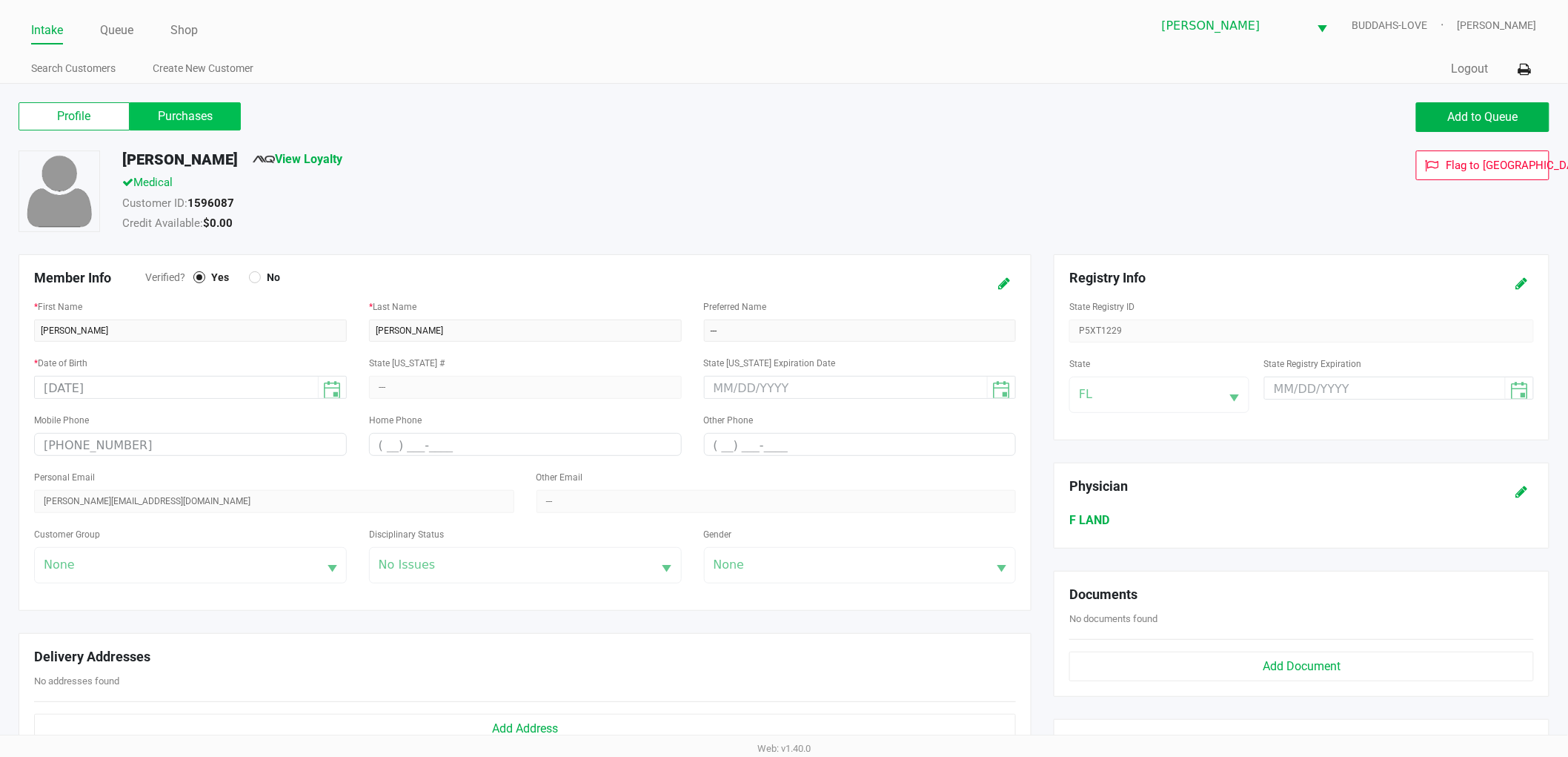
click at [223, 122] on label "Purchases" at bounding box center [185, 116] width 111 height 28
click at [0, 0] on 1 "Purchases" at bounding box center [0, 0] width 0 height 0
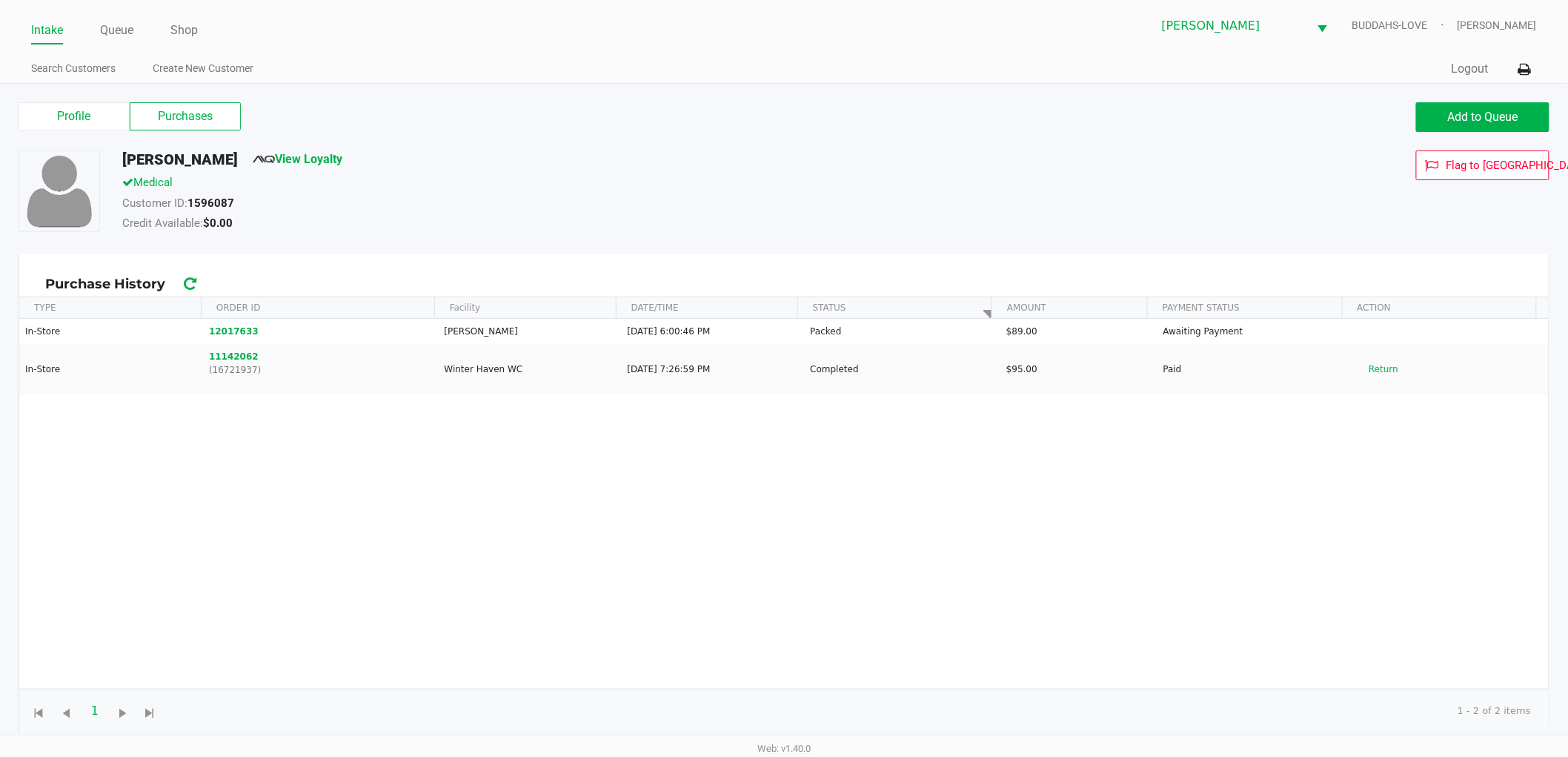
click at [601, 197] on div "Customer ID: 1596087" at bounding box center [594, 205] width 967 height 21
click at [106, 28] on link "Queue" at bounding box center [116, 31] width 33 height 21
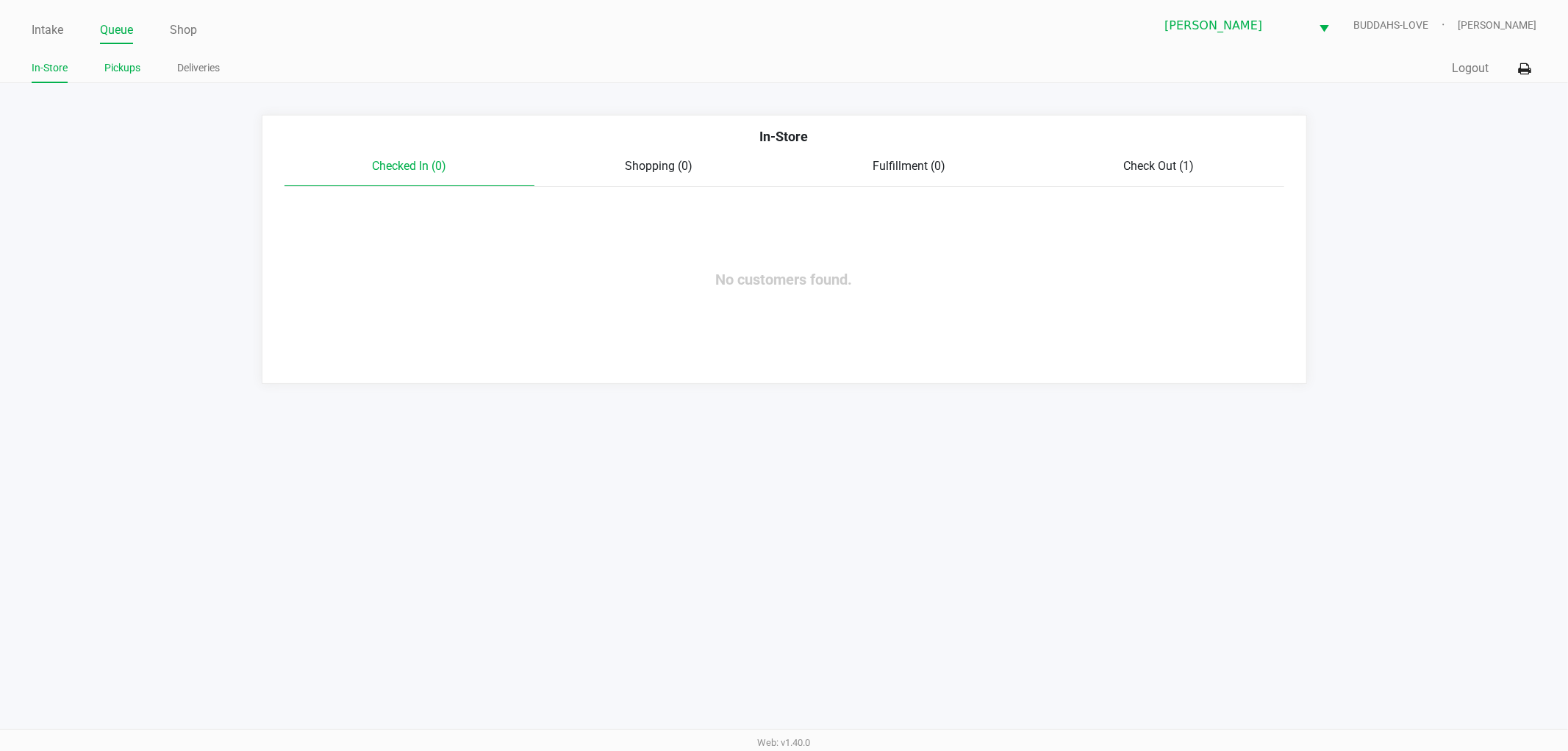
click at [123, 68] on link "Pickups" at bounding box center [122, 68] width 36 height 18
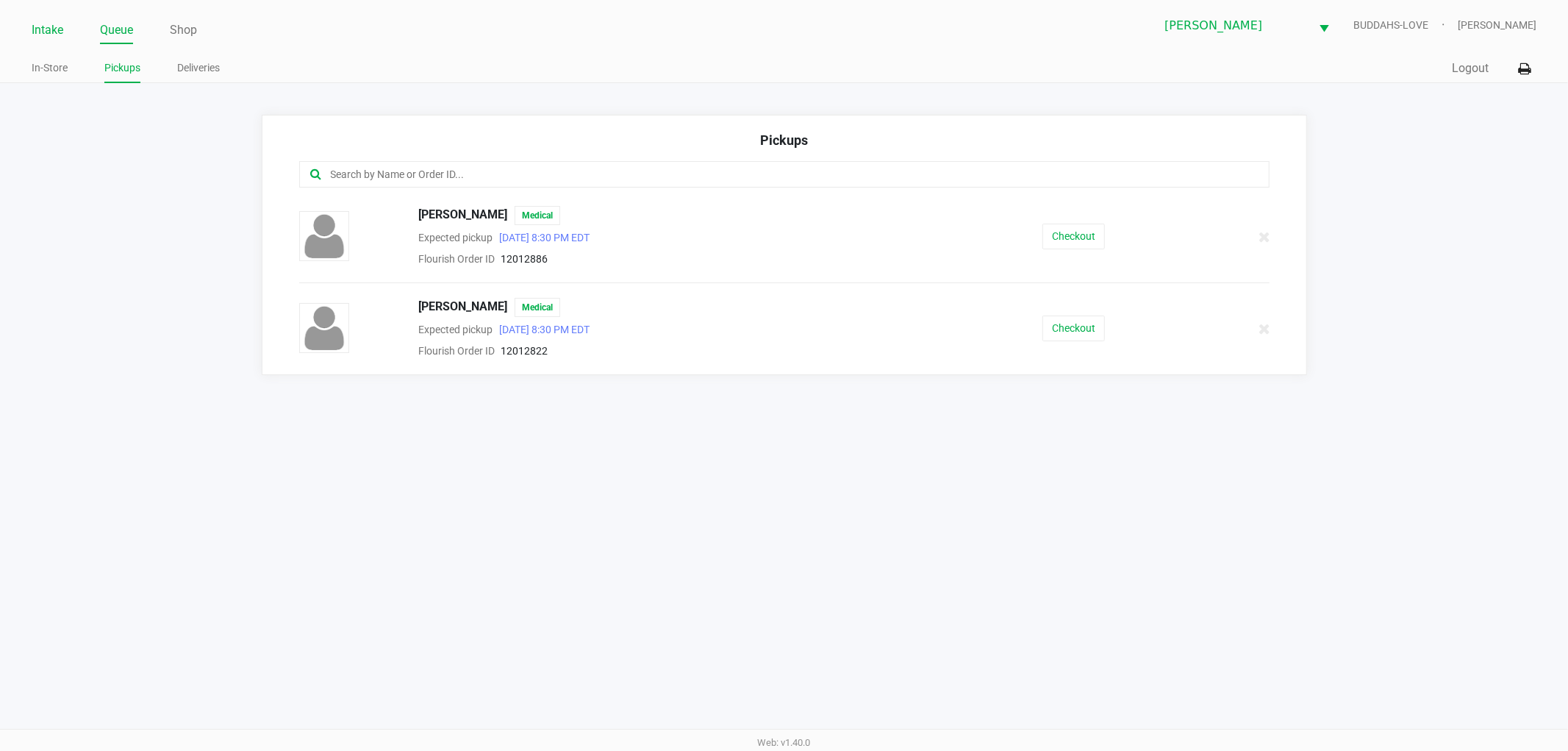
click at [57, 35] on link "Intake" at bounding box center [47, 30] width 32 height 21
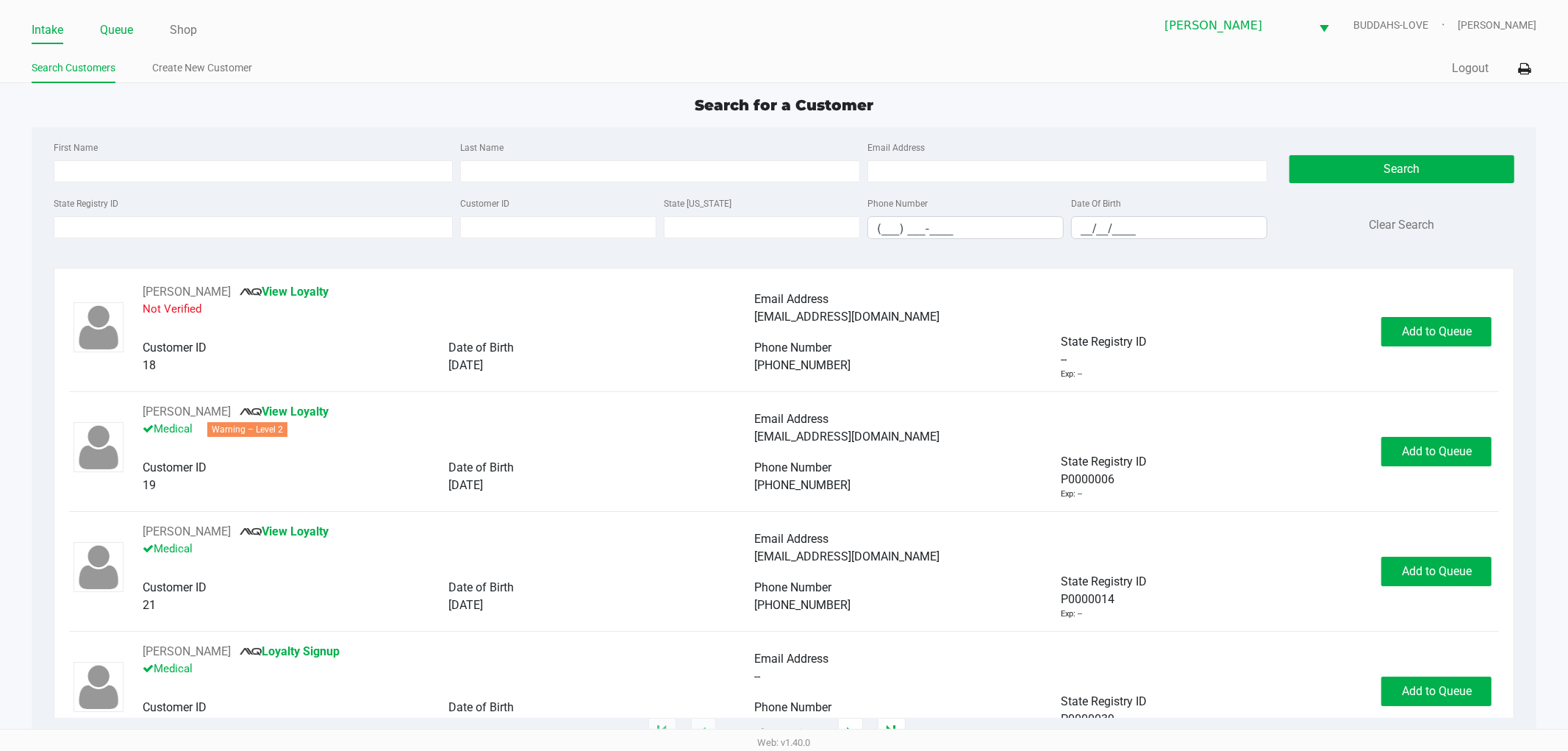
click at [118, 32] on link "Queue" at bounding box center [116, 30] width 33 height 21
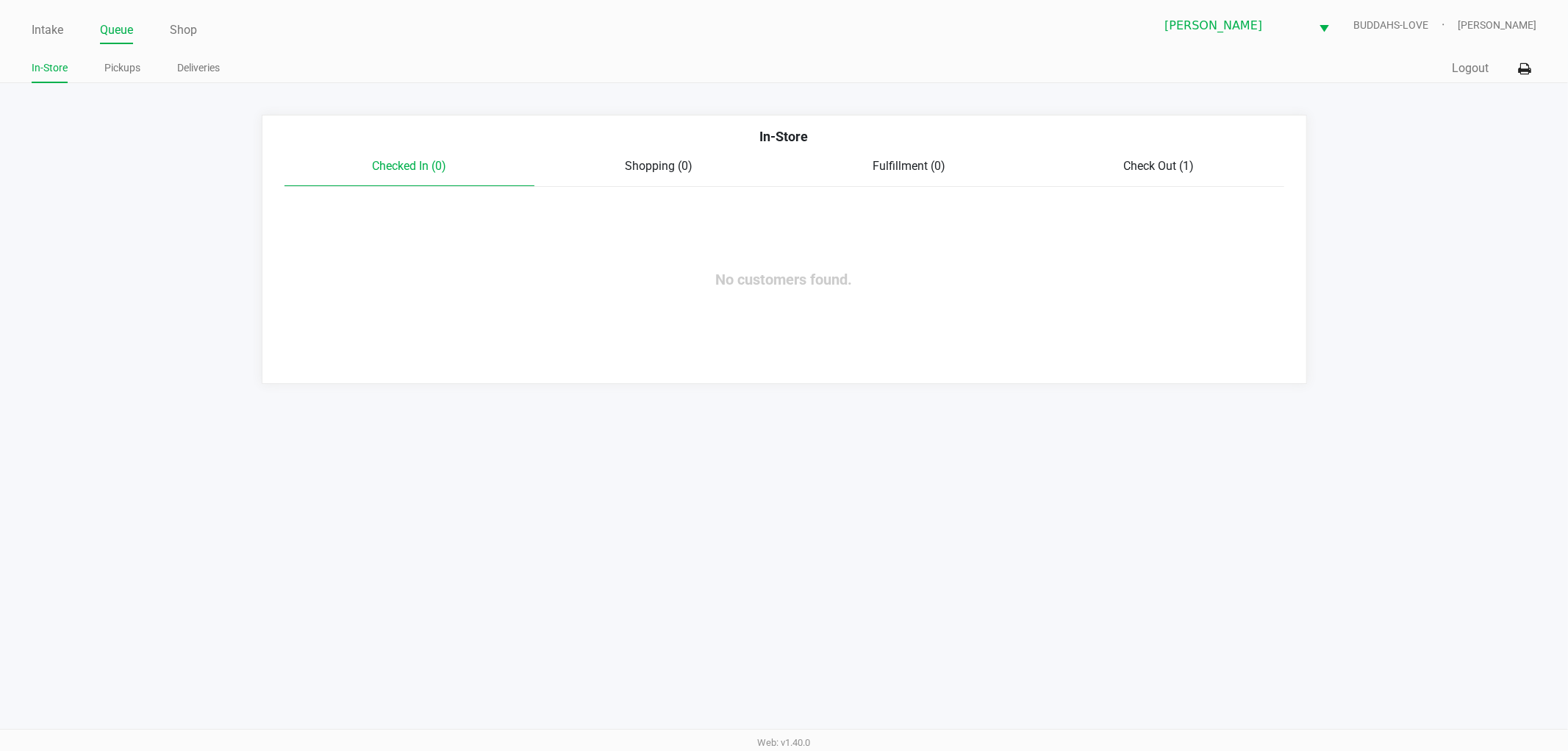
click at [1166, 165] on span "Check Out (1)" at bounding box center [1160, 165] width 71 height 14
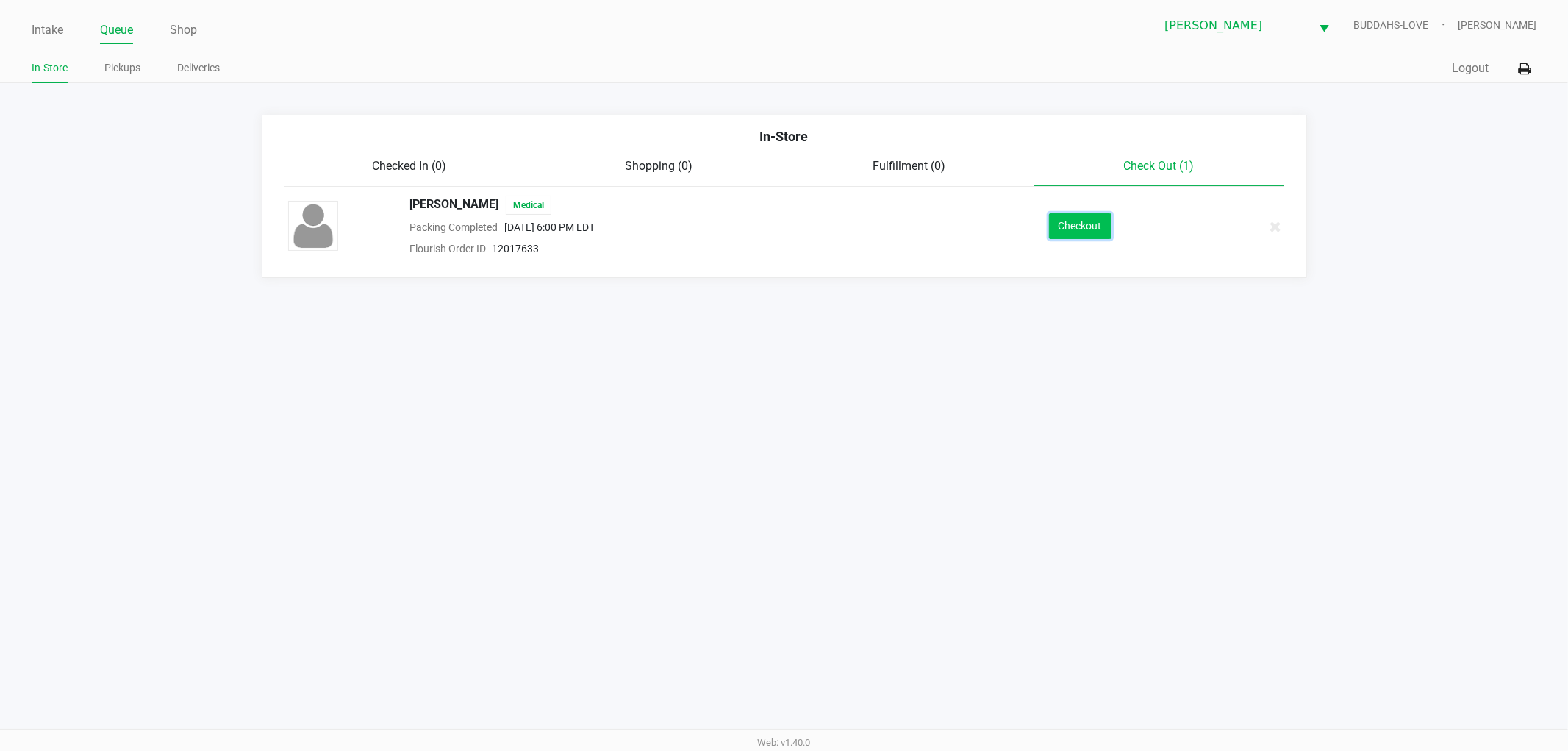
click at [1092, 227] on button "Checkout" at bounding box center [1080, 226] width 63 height 26
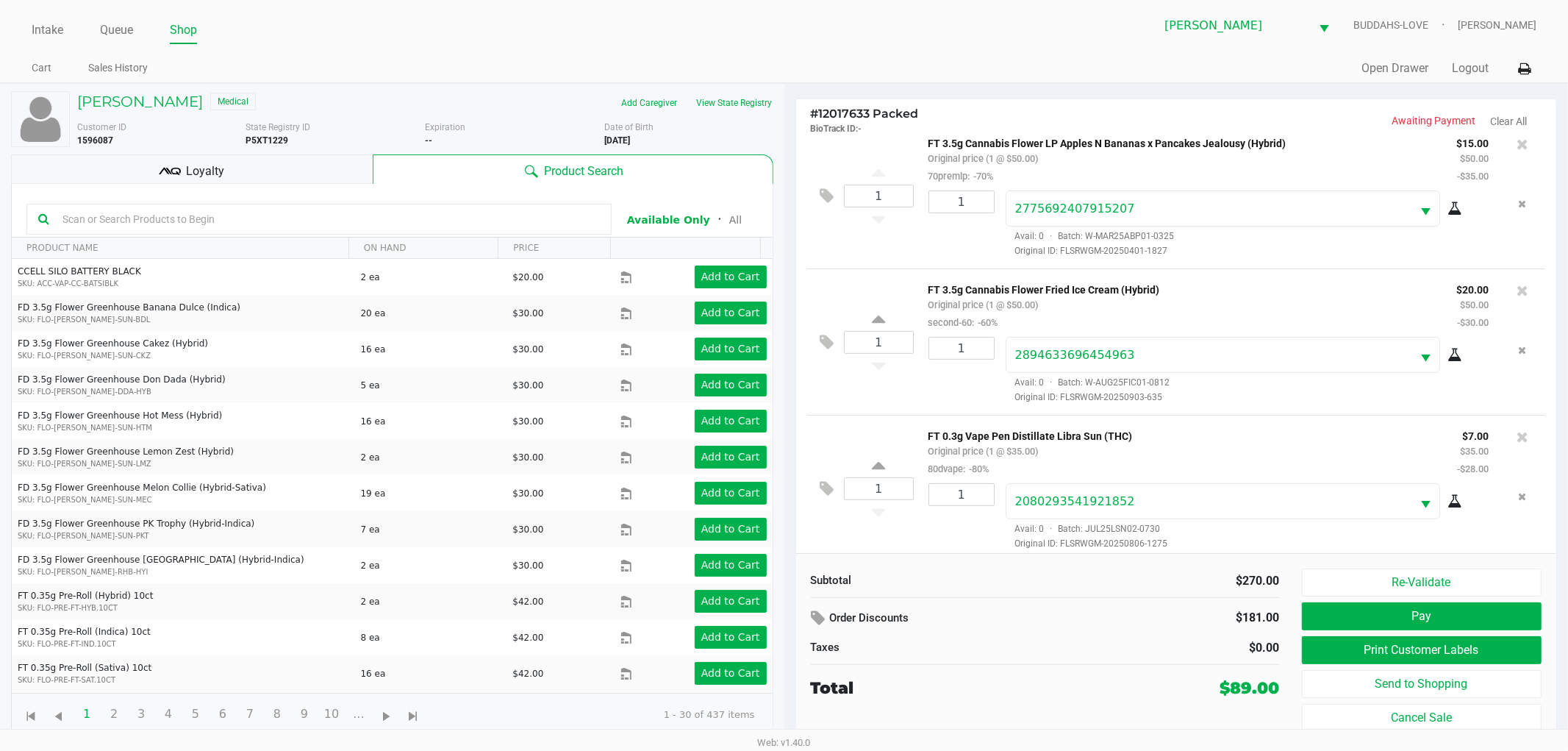
scroll to position [467, 0]
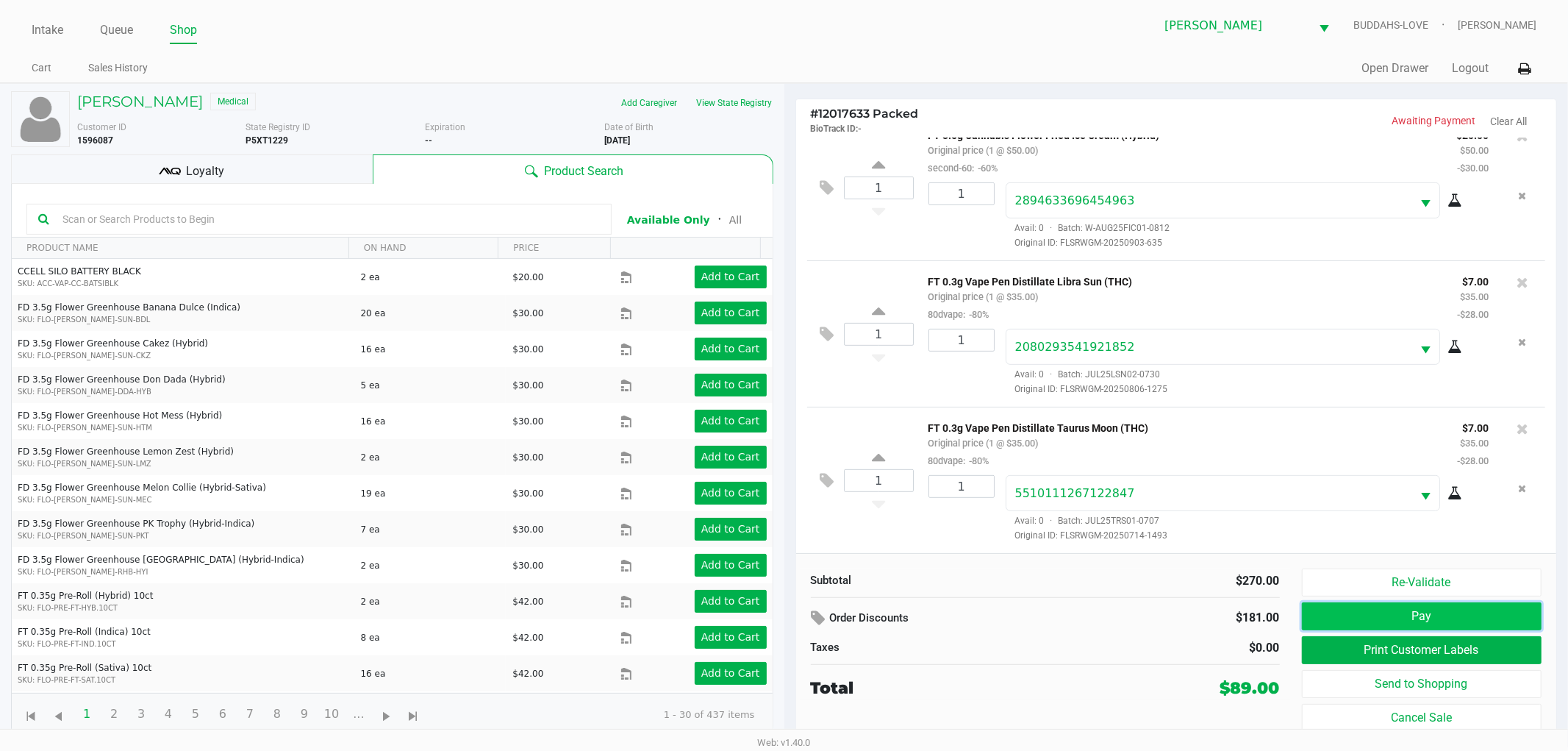
click at [1362, 620] on button "Pay" at bounding box center [1423, 617] width 241 height 28
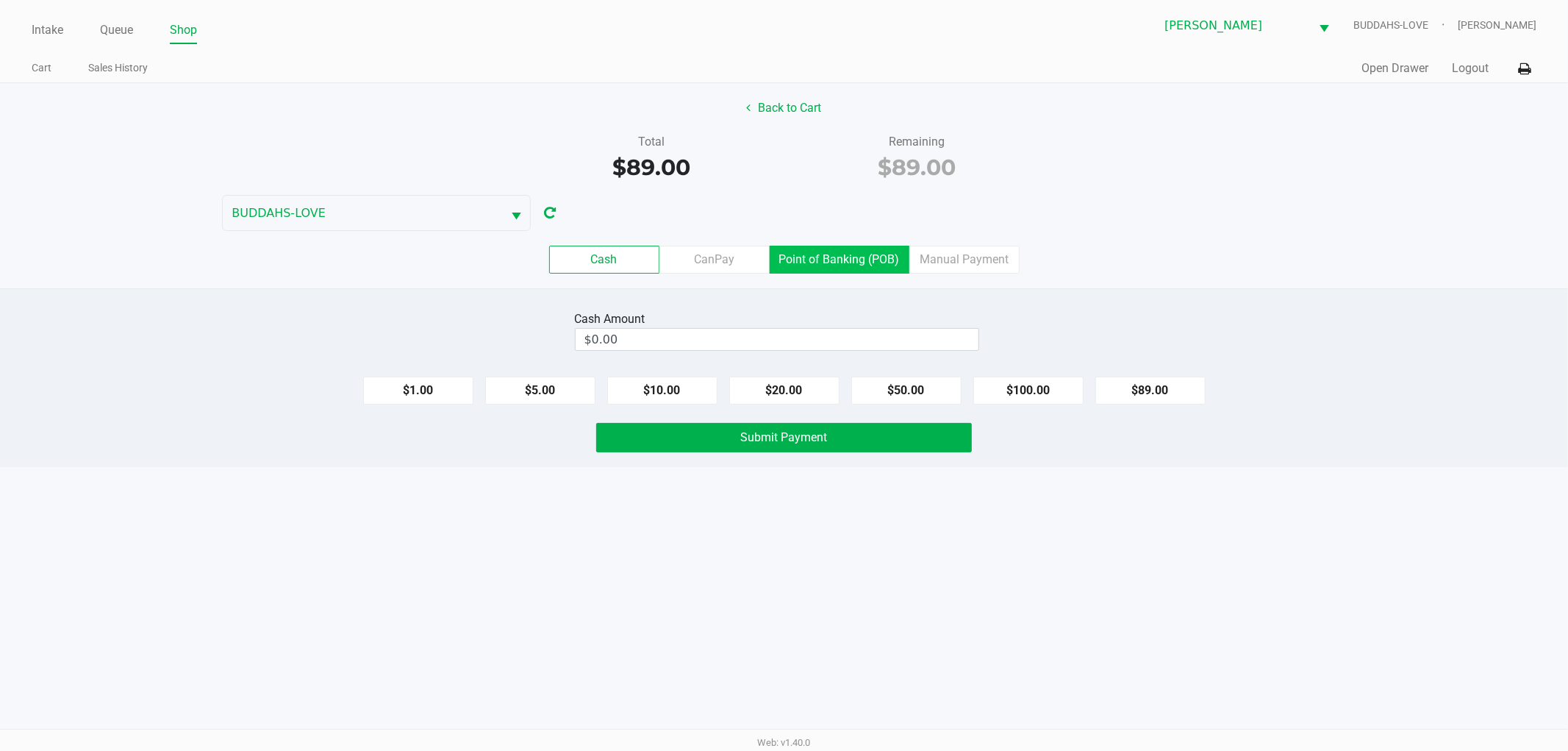
click at [807, 265] on label "Point of Banking (POB)" at bounding box center [839, 260] width 140 height 28
click at [0, 0] on 7 "Point of Banking (POB)" at bounding box center [0, 0] width 0 height 0
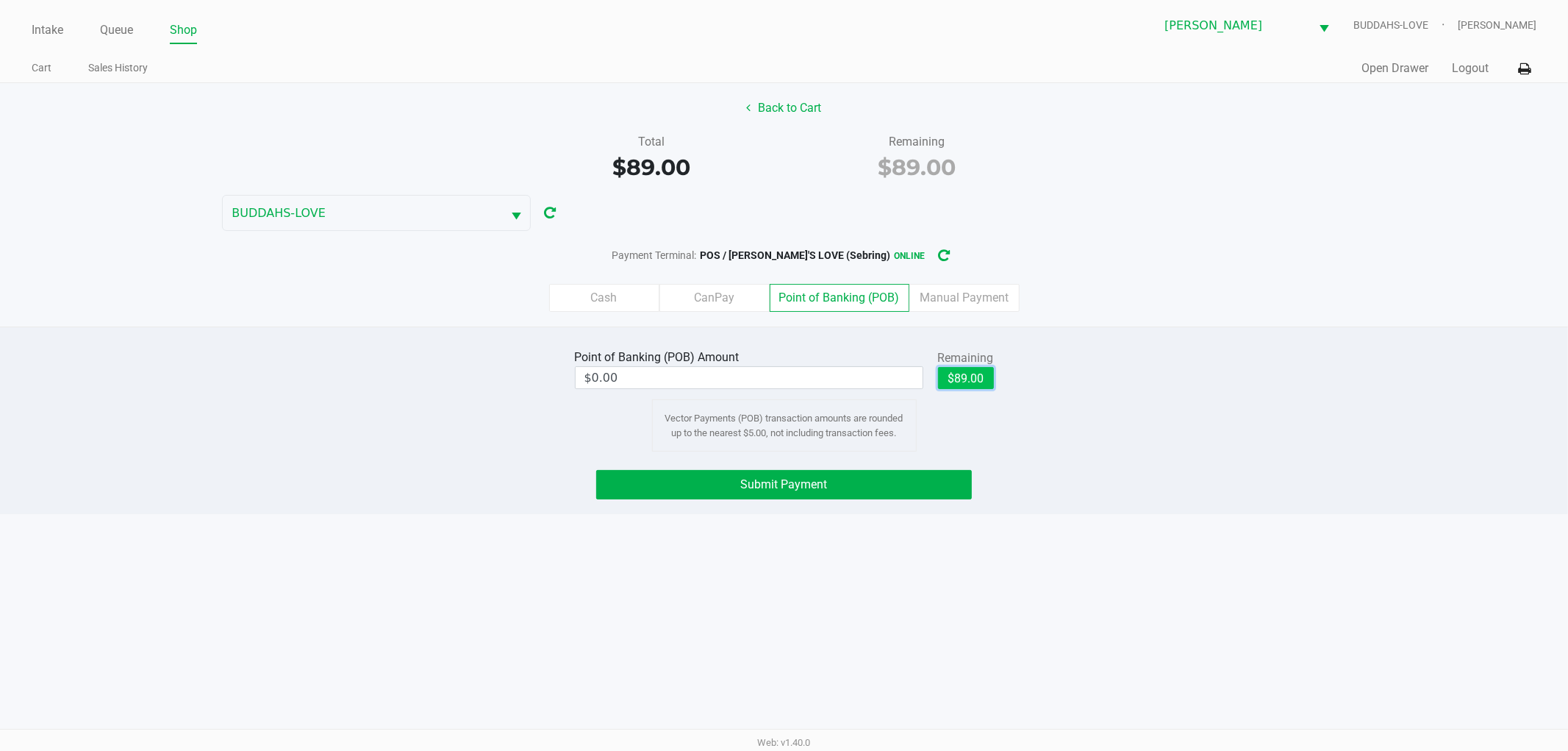
click at [964, 371] on button "$89.00" at bounding box center [966, 378] width 56 height 22
type input "$89.00"
click at [924, 478] on button "Submit Payment" at bounding box center [784, 484] width 376 height 30
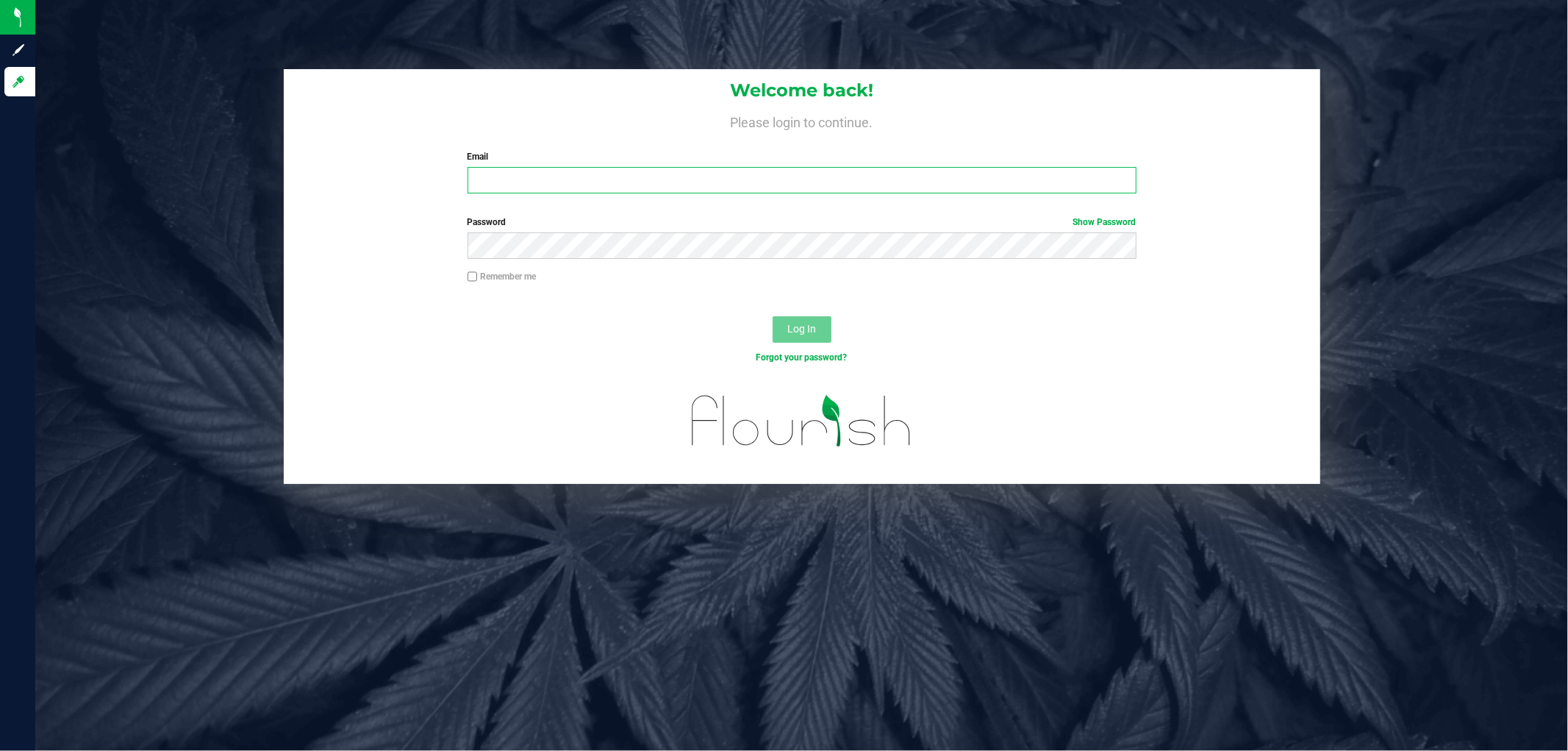
click at [526, 179] on input "Email" at bounding box center [802, 180] width 669 height 27
type input "[EMAIL_ADDRESS][DOMAIN_NAME]"
click at [773, 316] on button "Log In" at bounding box center [802, 329] width 59 height 27
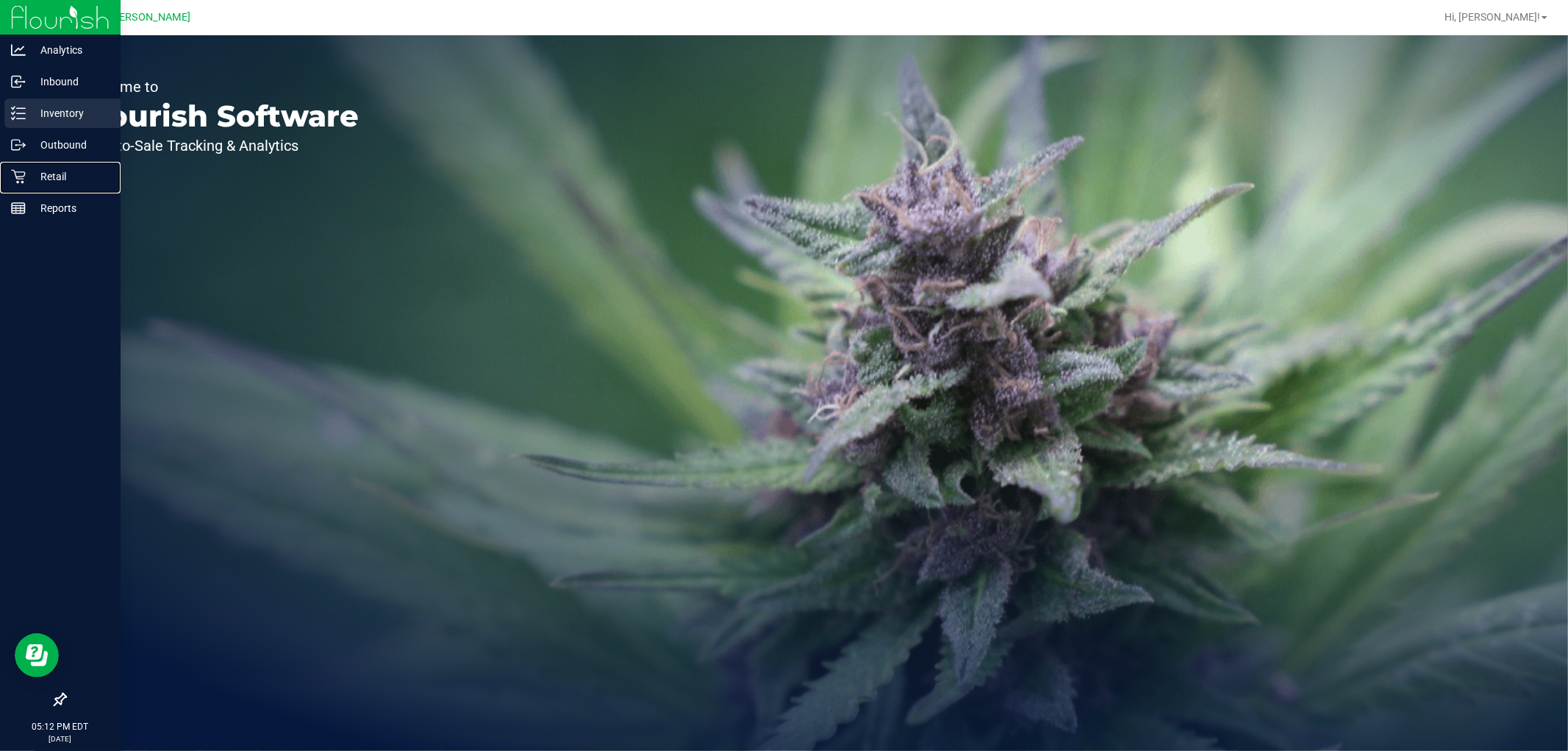
drag, startPoint x: 10, startPoint y: 179, endPoint x: 65, endPoint y: 106, distance: 91.4
click at [11, 179] on icon at bounding box center [18, 176] width 15 height 15
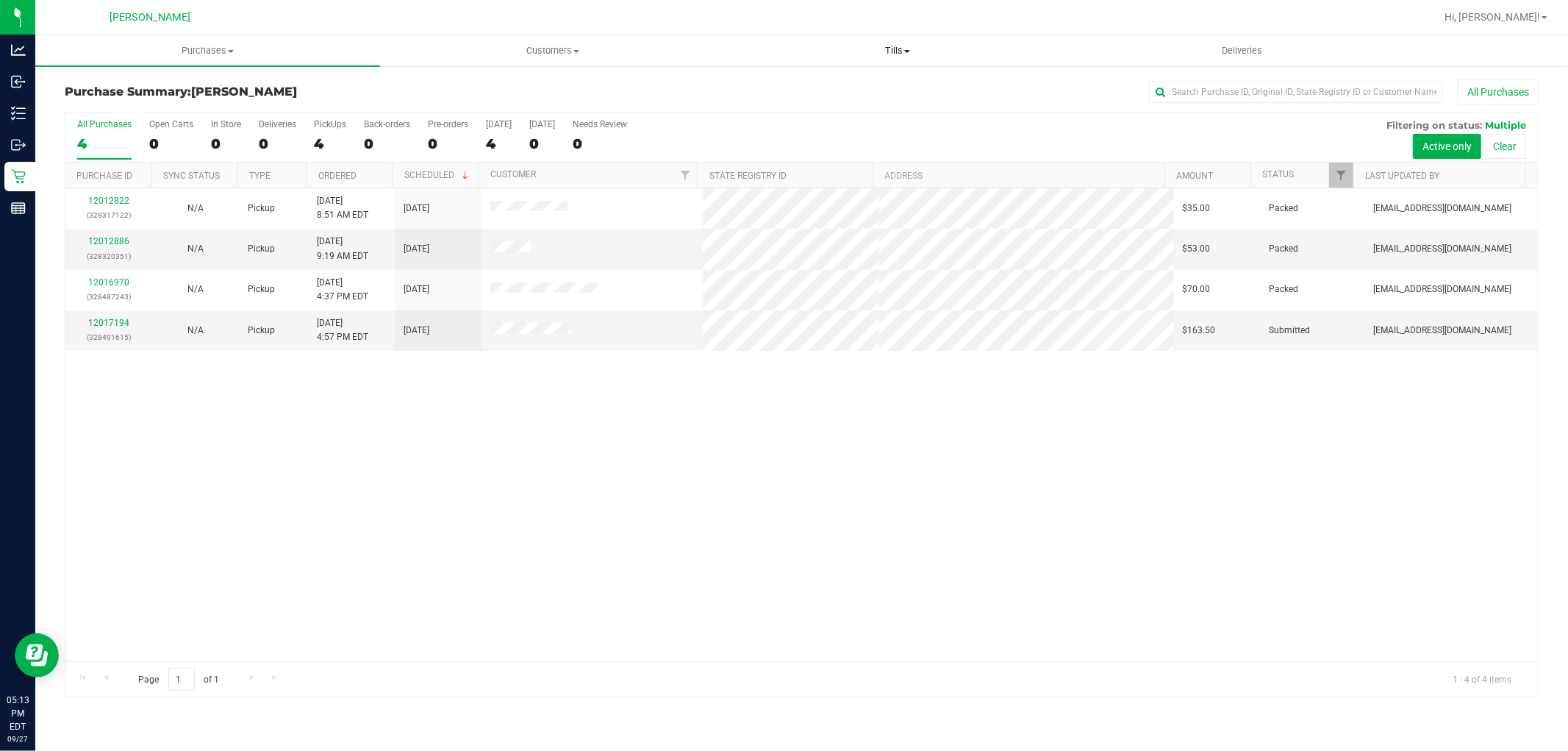
click at [910, 59] on uib-tab-heading "Tills Manage tills Reconcile e-payments" at bounding box center [897, 51] width 343 height 30
click at [777, 80] on li "Manage tills" at bounding box center [897, 89] width 345 height 18
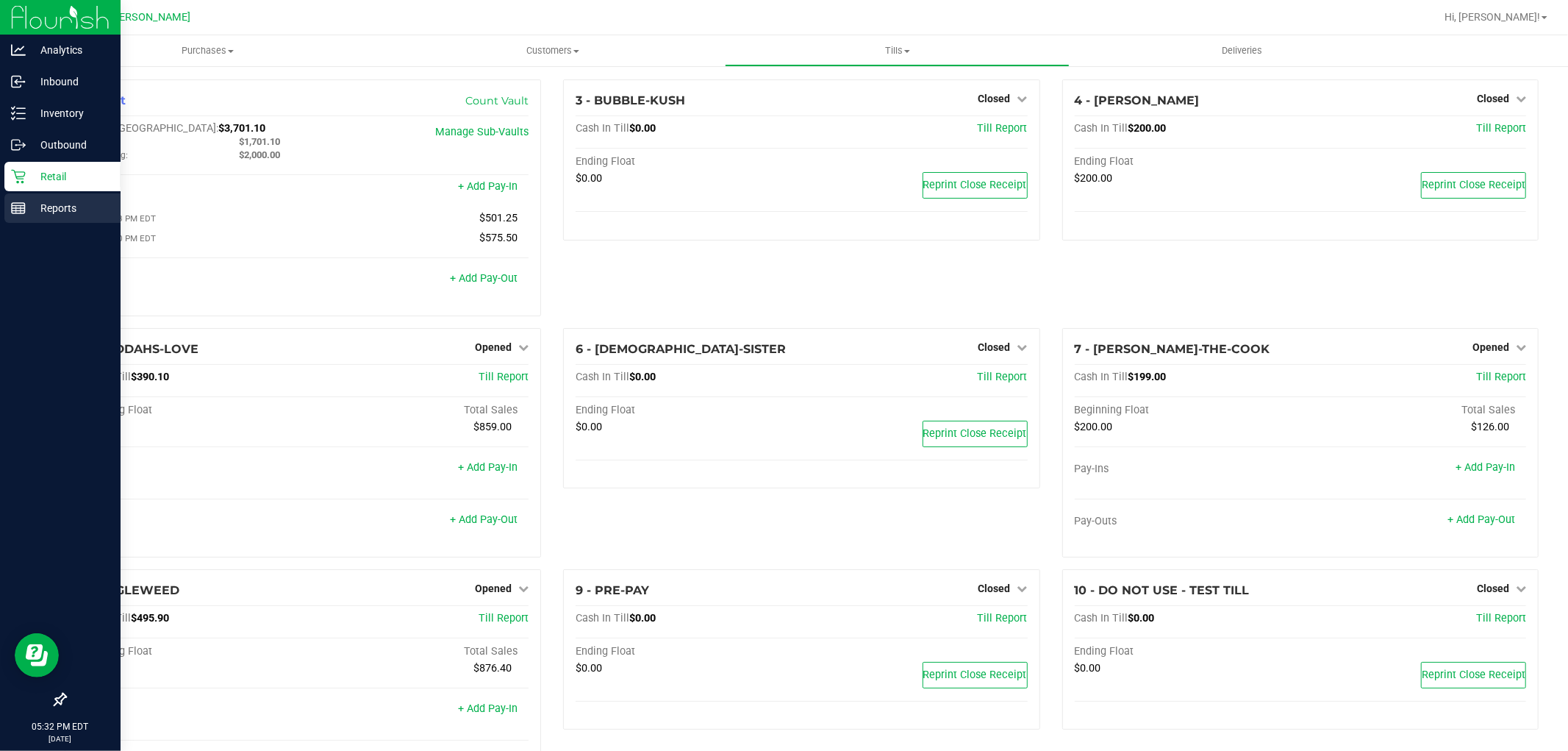
click at [44, 197] on div "Reports" at bounding box center [62, 208] width 116 height 30
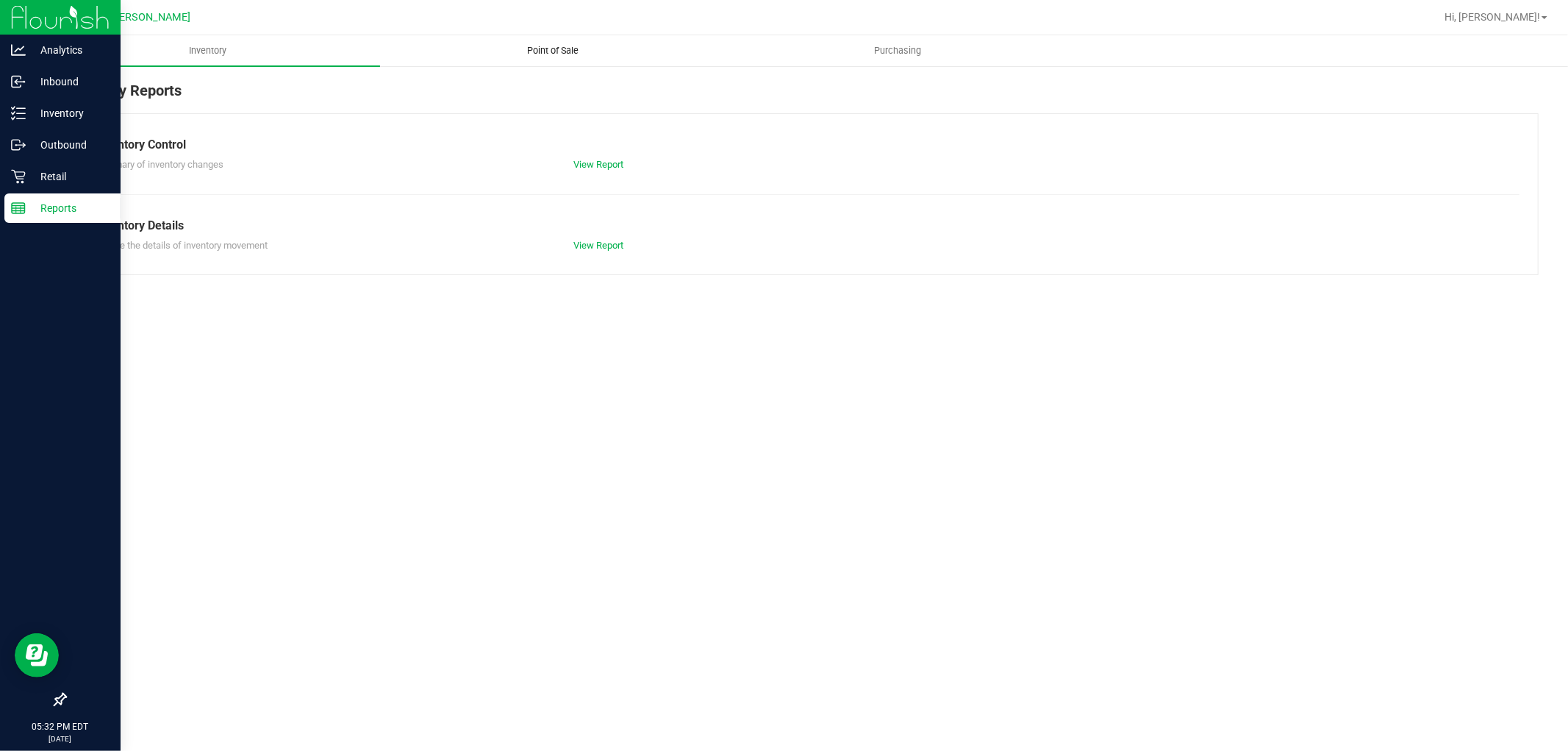
click at [556, 55] on span "Point of Sale" at bounding box center [552, 51] width 91 height 13
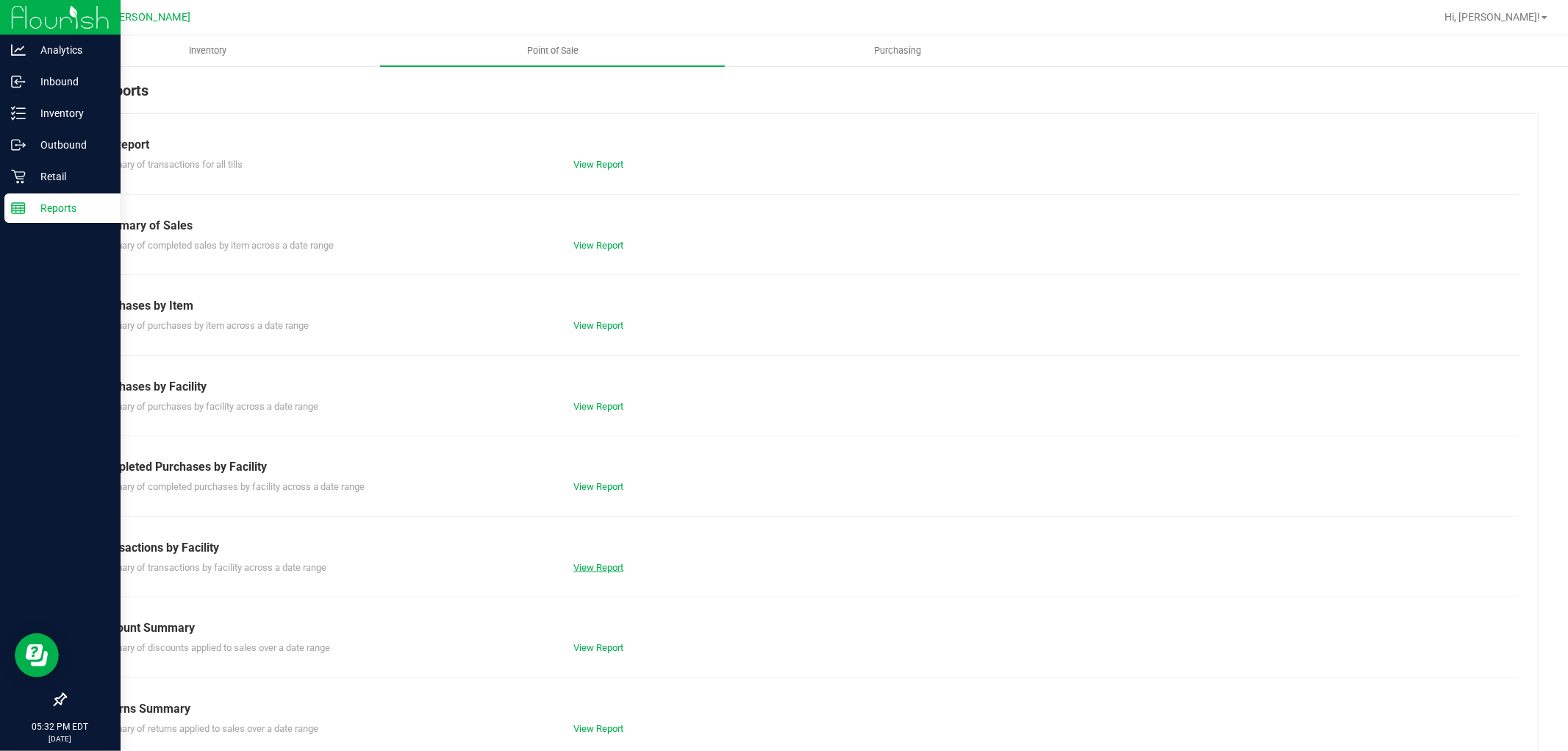
click at [580, 572] on link "View Report" at bounding box center [599, 567] width 50 height 11
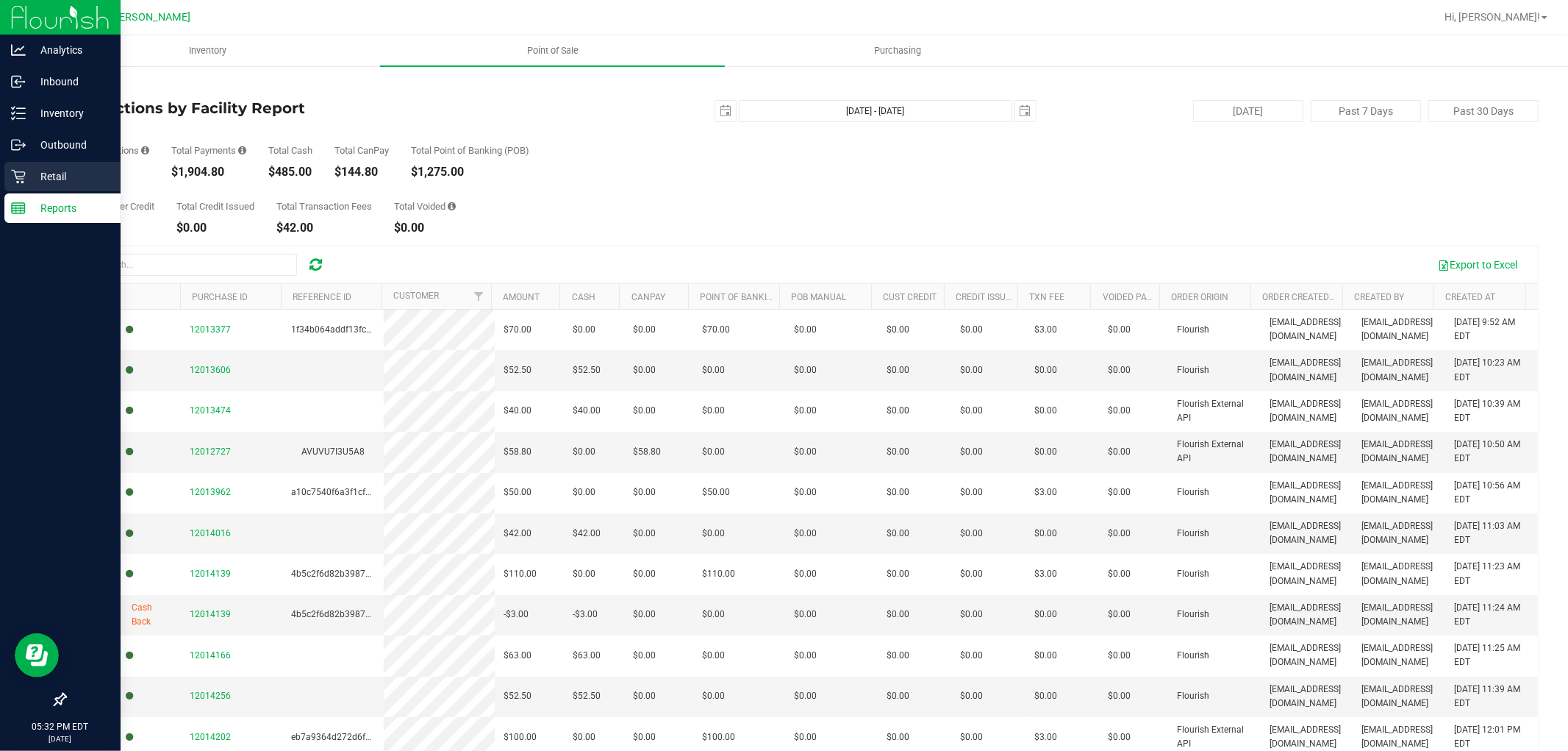
click at [18, 181] on icon at bounding box center [18, 176] width 14 height 14
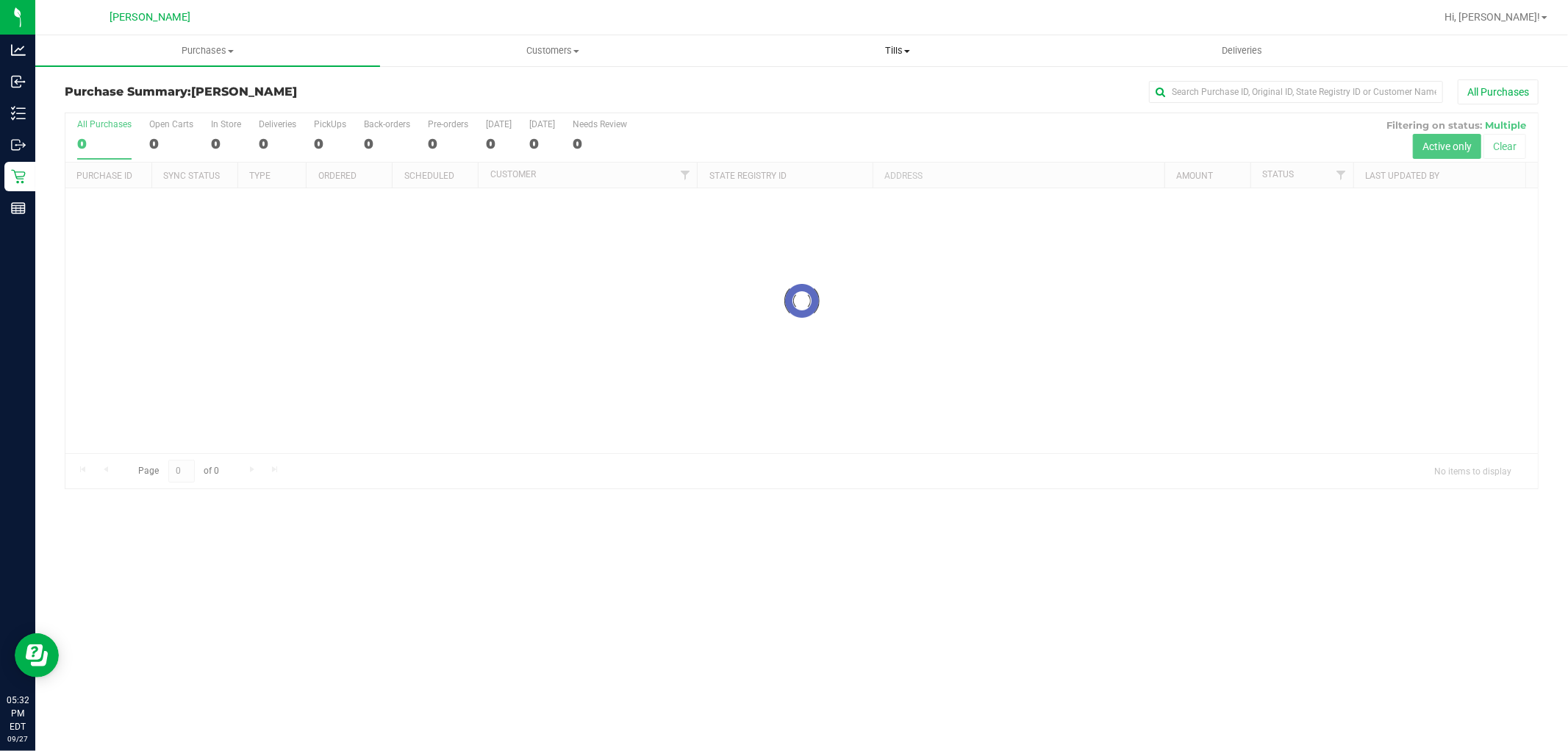
click at [910, 52] on span "Tills" at bounding box center [897, 51] width 343 height 13
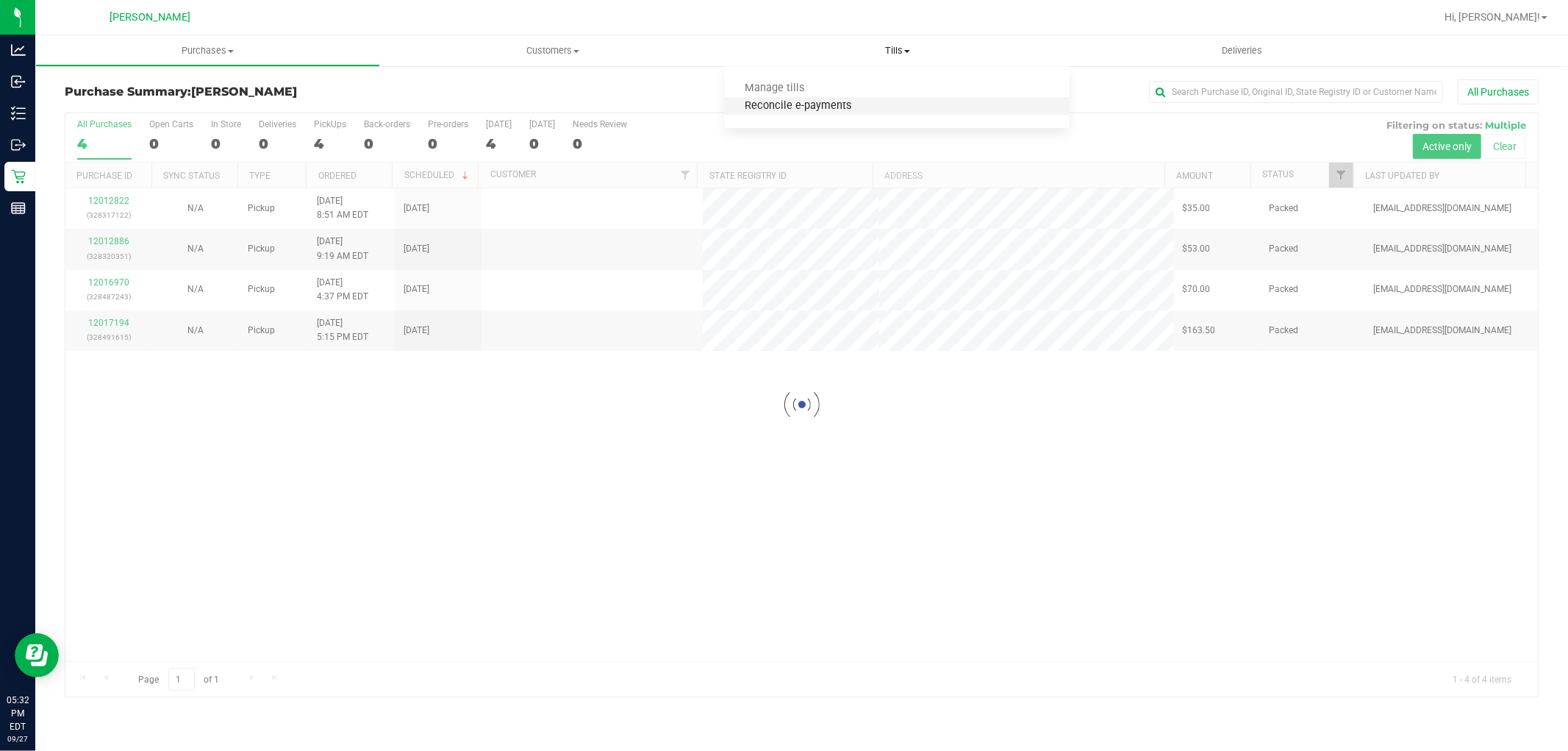
click at [758, 103] on span "Reconcile e-payments" at bounding box center [798, 106] width 146 height 13
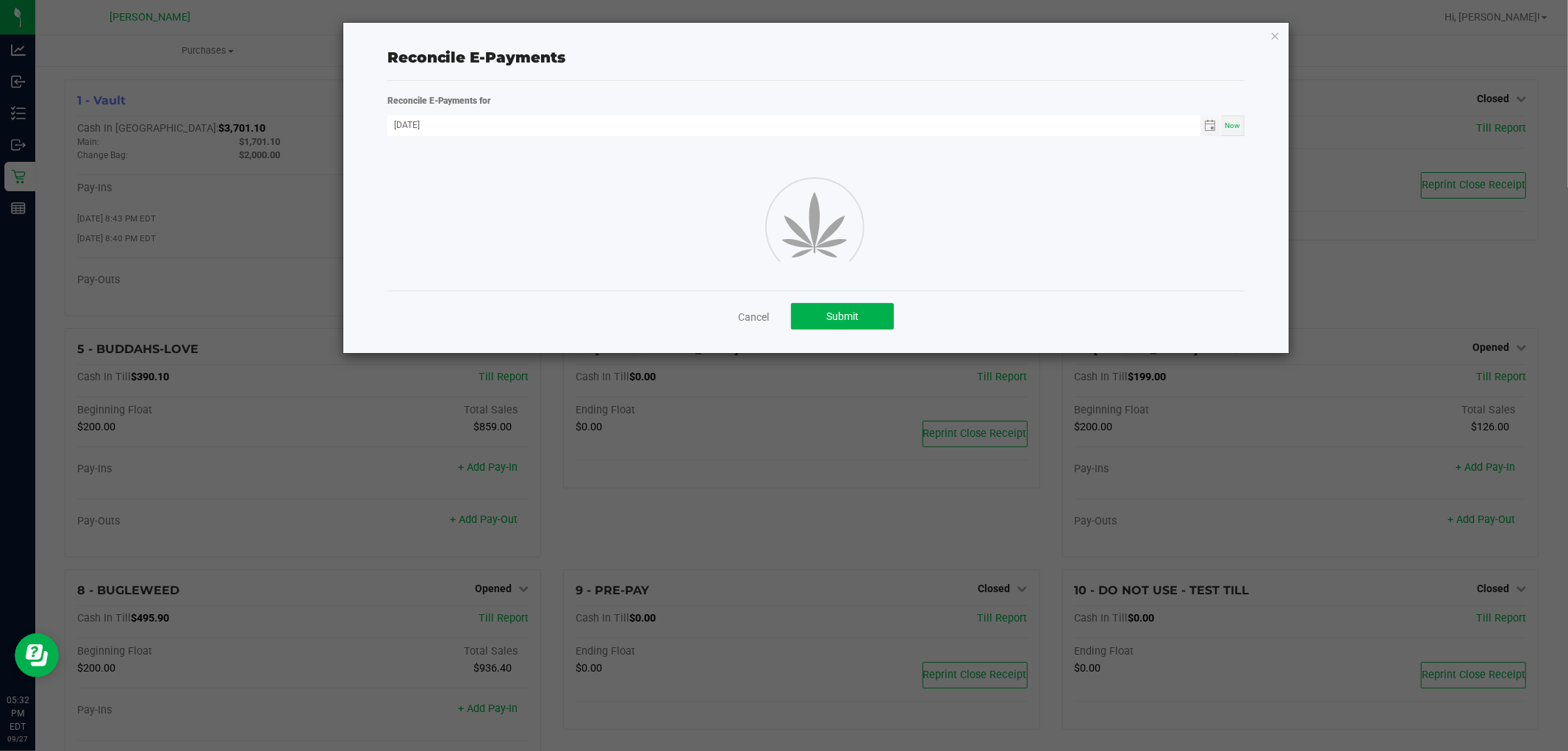
click at [1268, 34] on div "Reconcile E-Payments Reconcile E-Payments for 09/27/2025 Now Cancel Submit" at bounding box center [816, 188] width 946 height 330
click at [1273, 34] on icon "button" at bounding box center [1276, 35] width 10 height 18
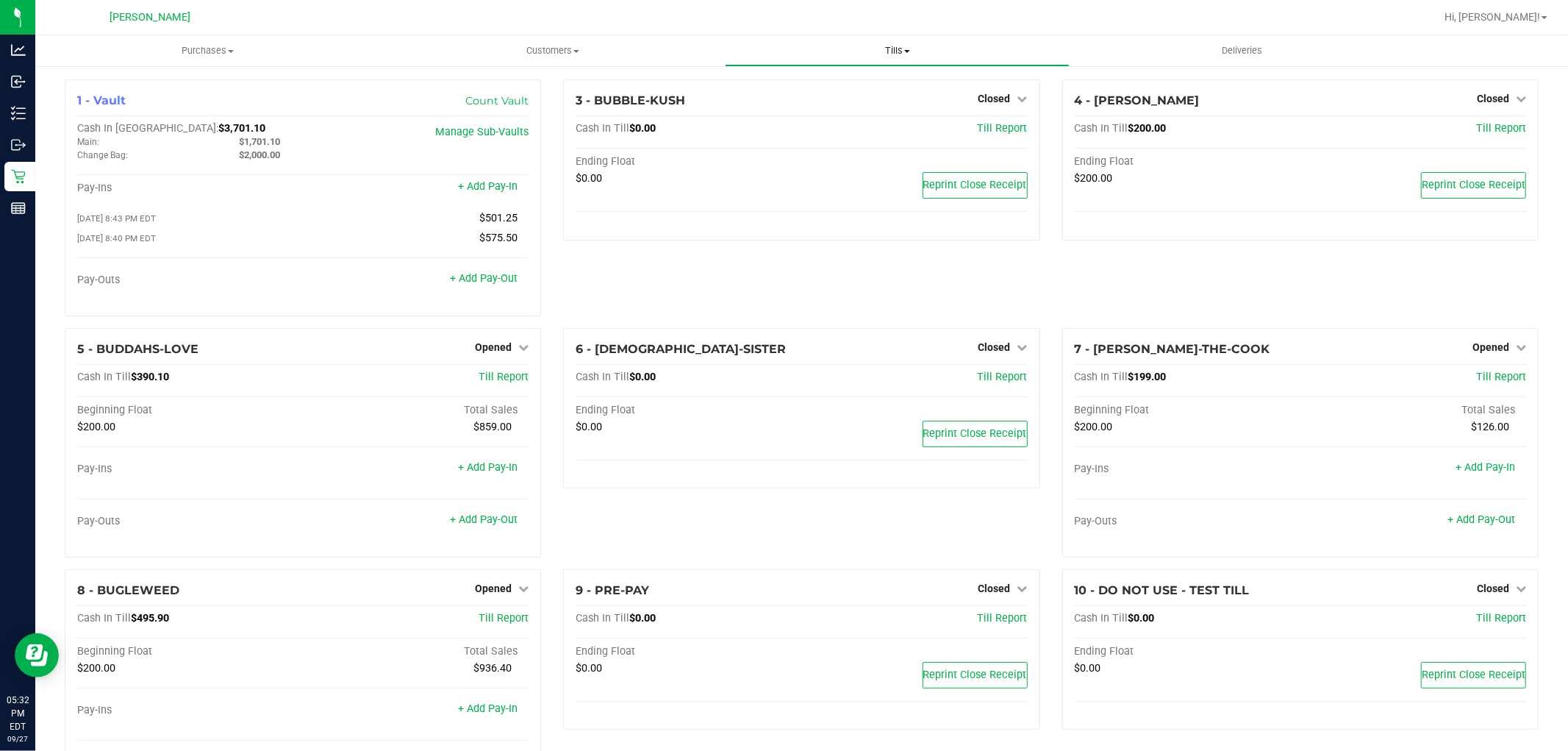
click at [899, 50] on span "Tills" at bounding box center [897, 51] width 343 height 13
click at [857, 78] on ul "Manage tills Reconcile e-payments" at bounding box center [897, 98] width 345 height 62
click at [890, 61] on uib-tab-heading "Tills Manage tills Reconcile e-payments" at bounding box center [897, 51] width 345 height 31
click at [805, 92] on span "Manage tills" at bounding box center [774, 89] width 99 height 13
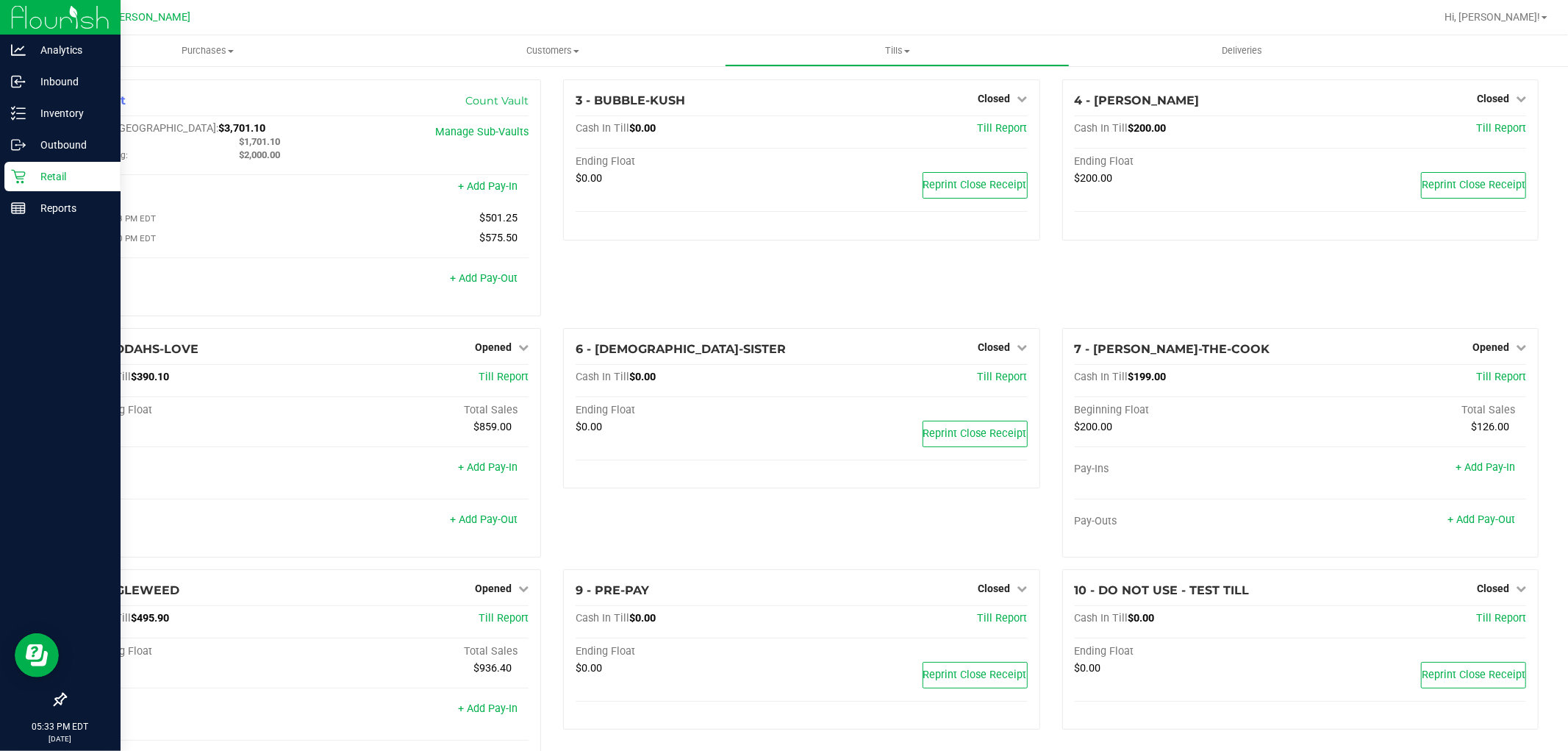
click at [49, 174] on p "Retail" at bounding box center [69, 176] width 88 height 18
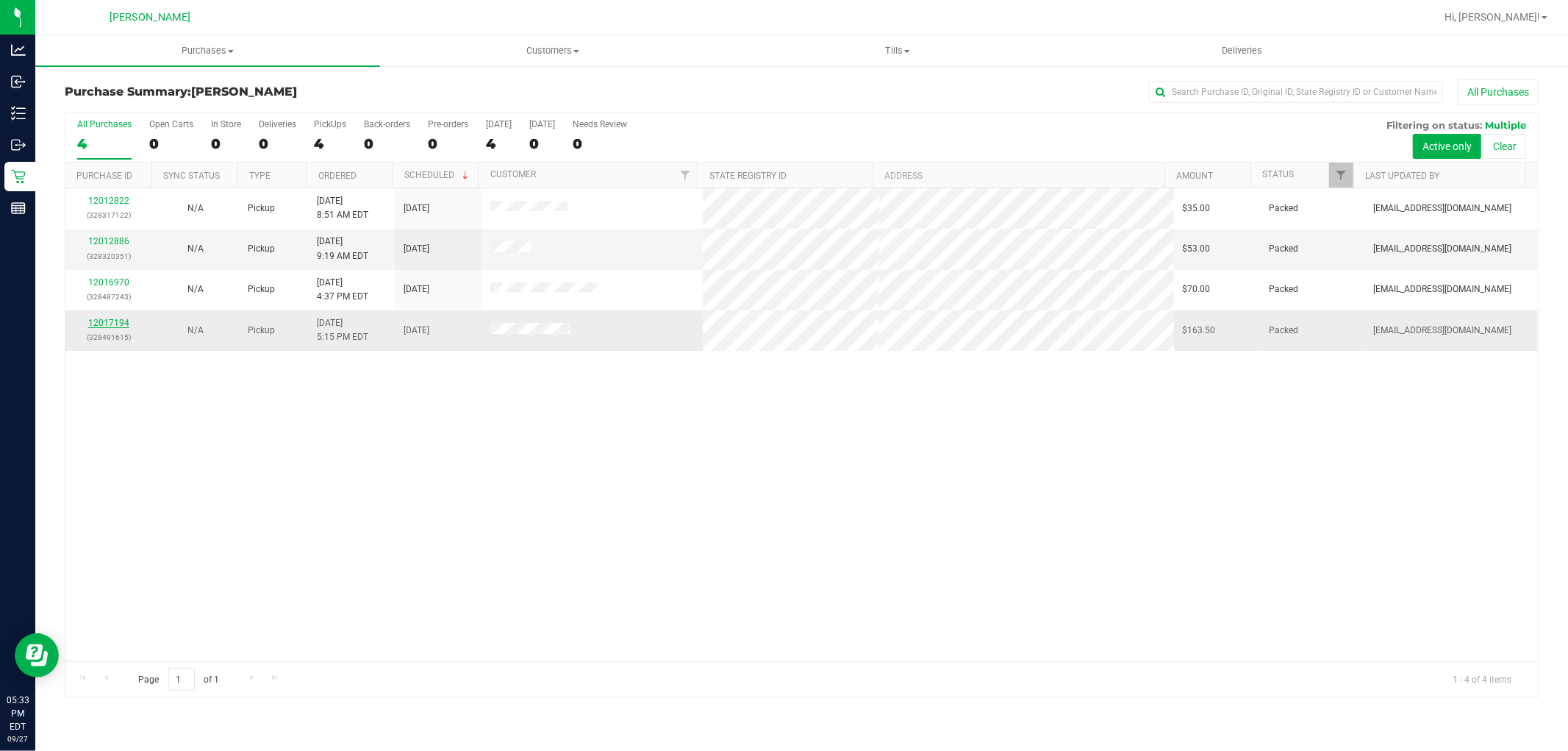
click at [111, 325] on link "12017194" at bounding box center [109, 323] width 41 height 10
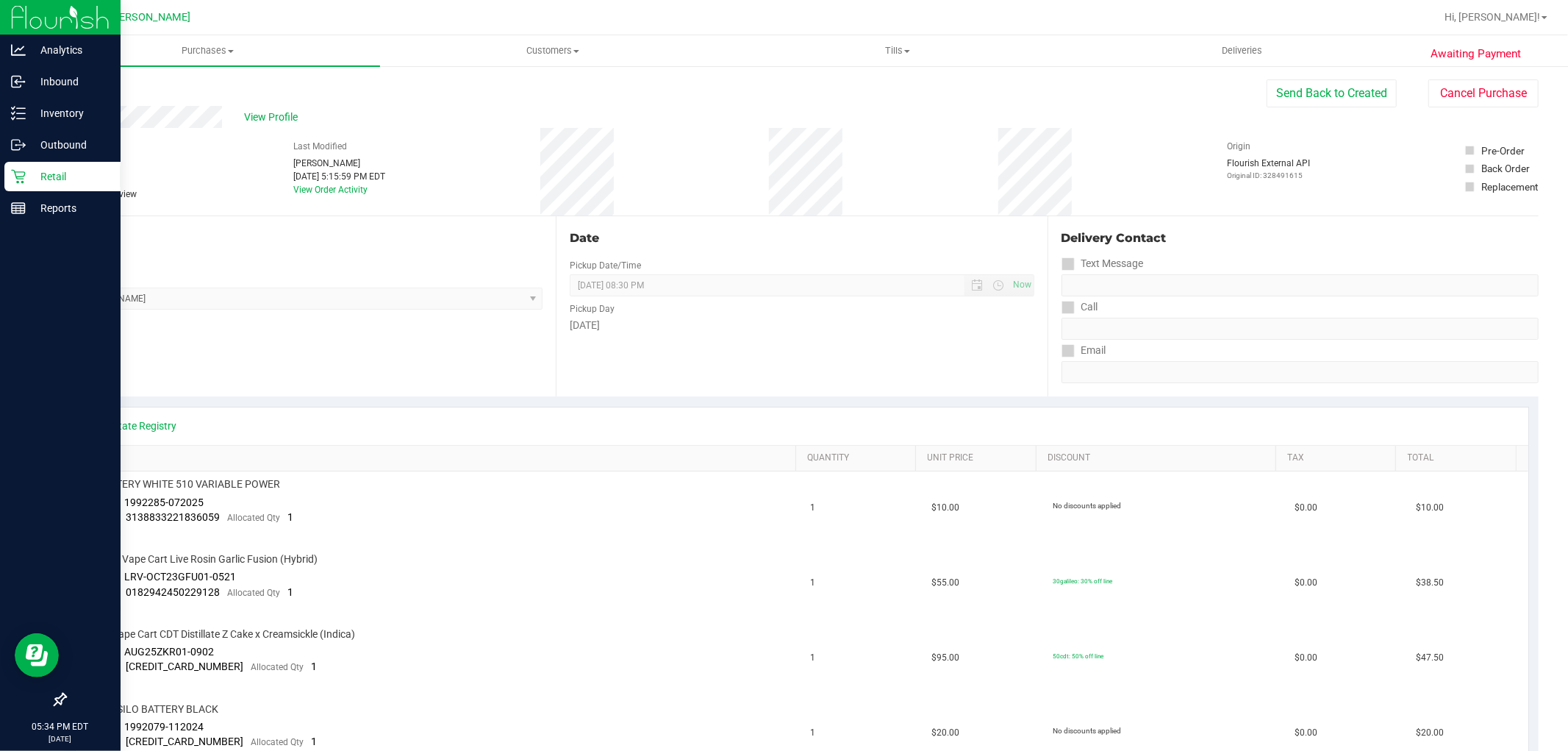
click at [37, 190] on div "Retail" at bounding box center [62, 176] width 116 height 30
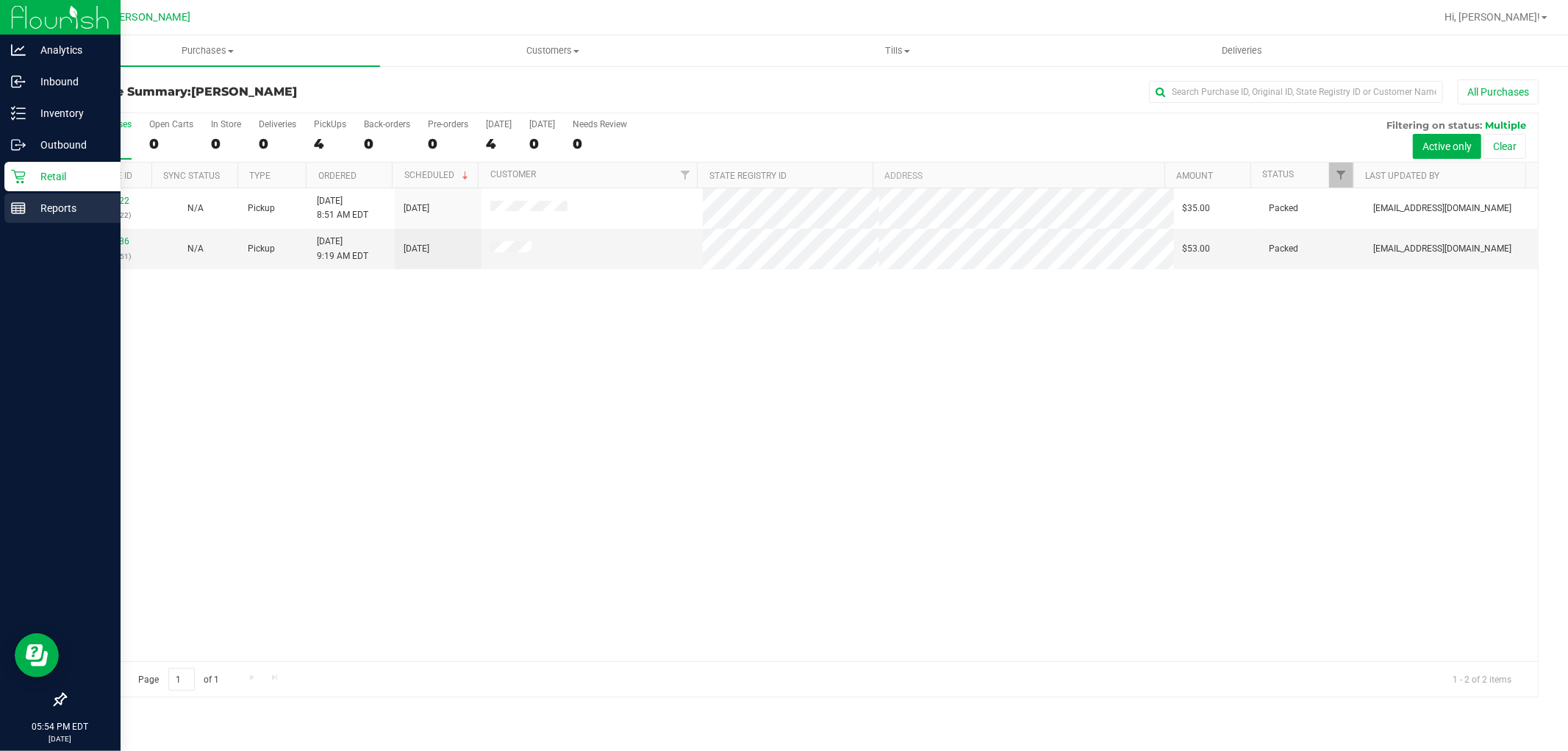
click at [33, 212] on p "Reports" at bounding box center [69, 208] width 88 height 18
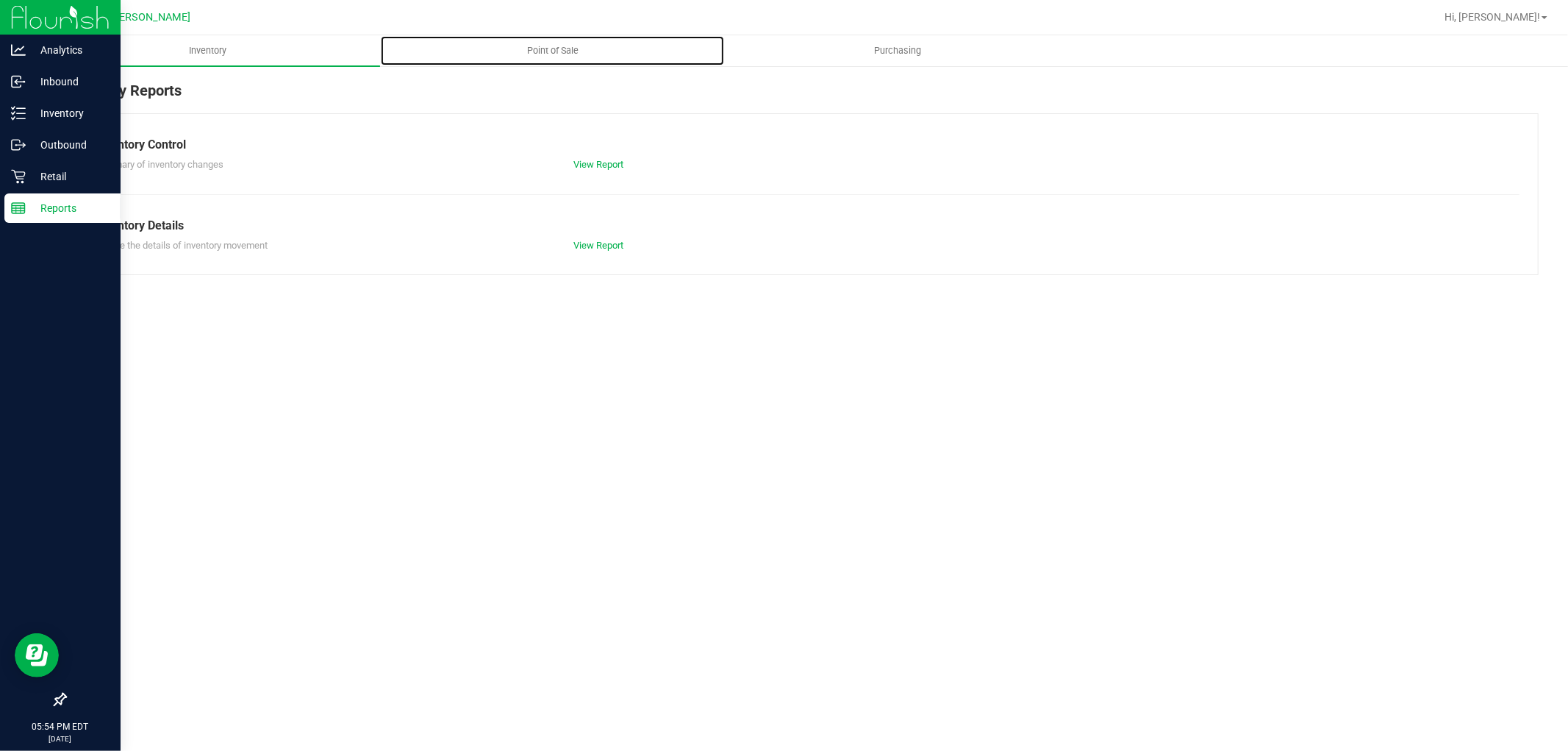
click at [554, 58] on uib-tab-heading "Point of Sale" at bounding box center [552, 51] width 343 height 30
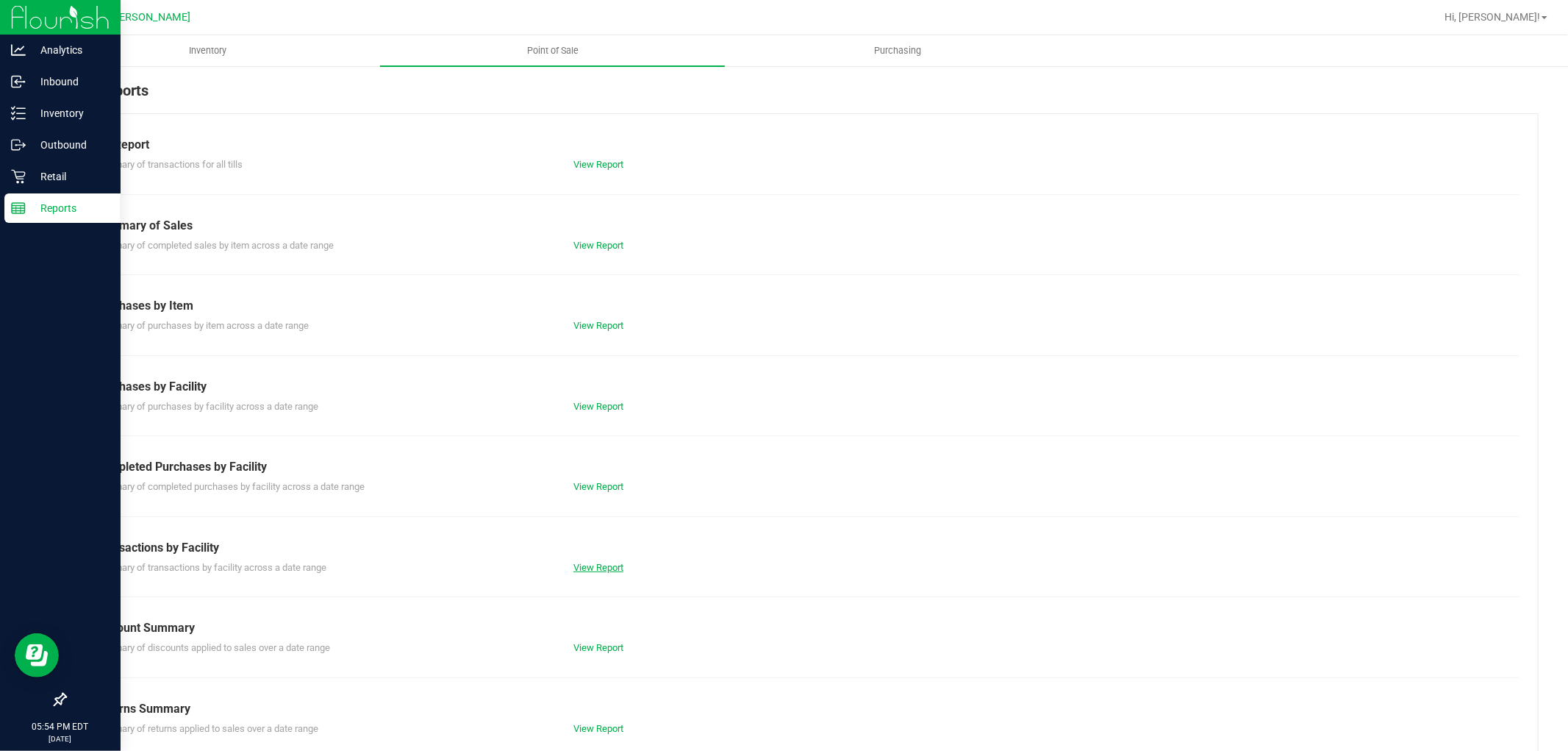
click at [590, 563] on link "View Report" at bounding box center [599, 567] width 50 height 11
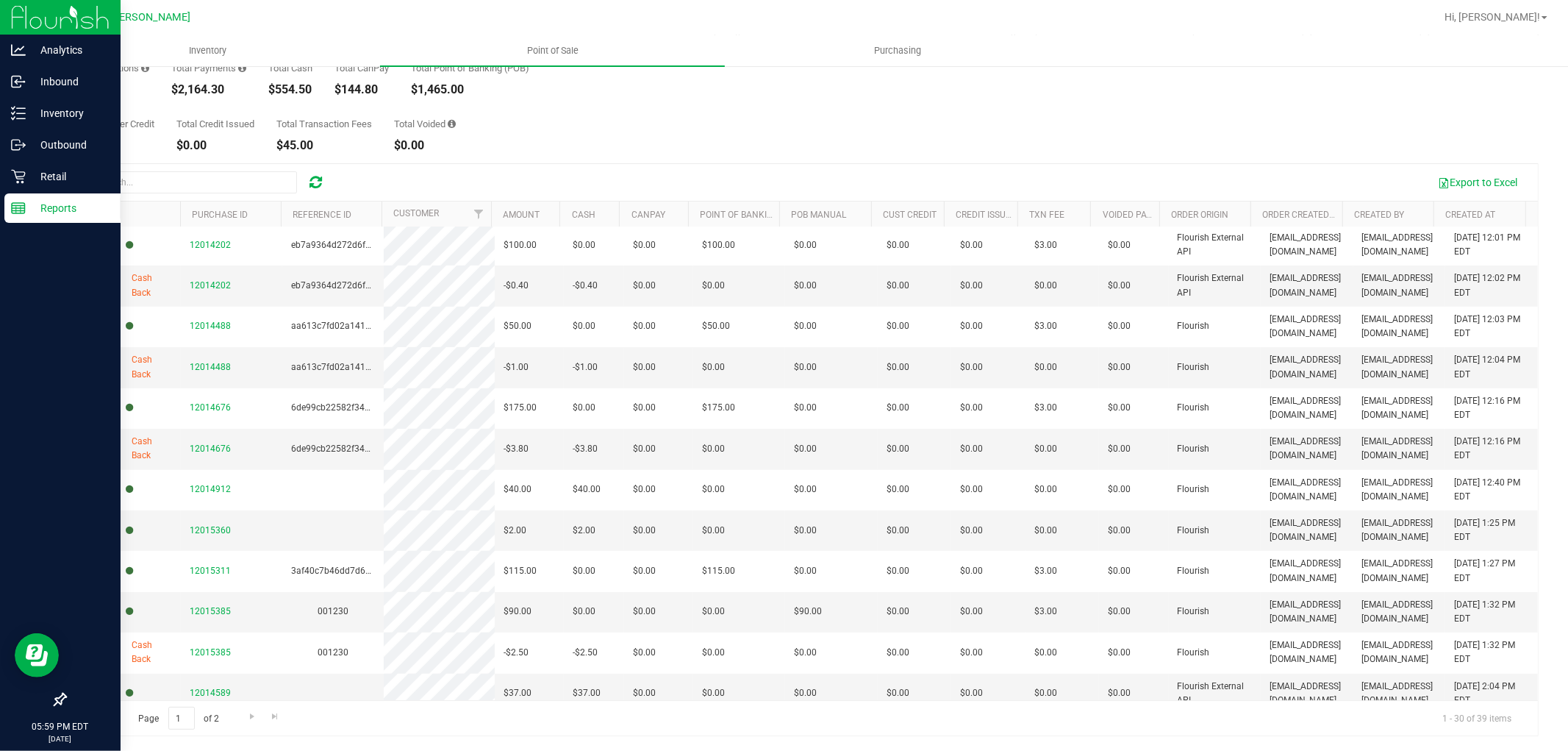
scroll to position [397, 0]
